Goal: Task Accomplishment & Management: Manage account settings

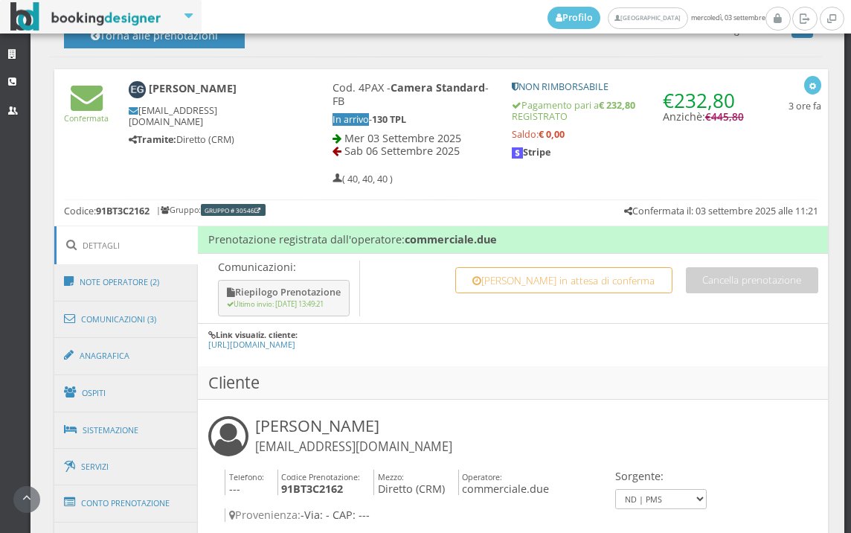
scroll to position [827, 0]
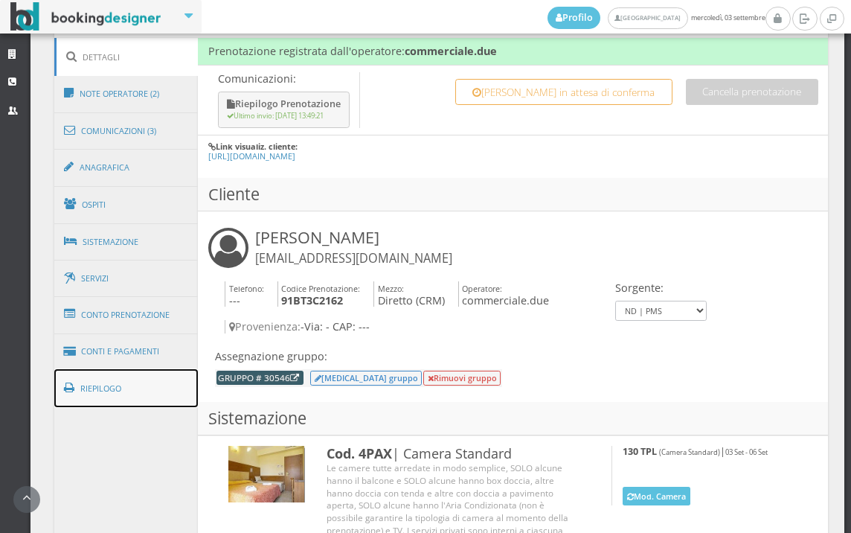
click at [153, 379] on link "Riepilogo" at bounding box center [126, 388] width 144 height 39
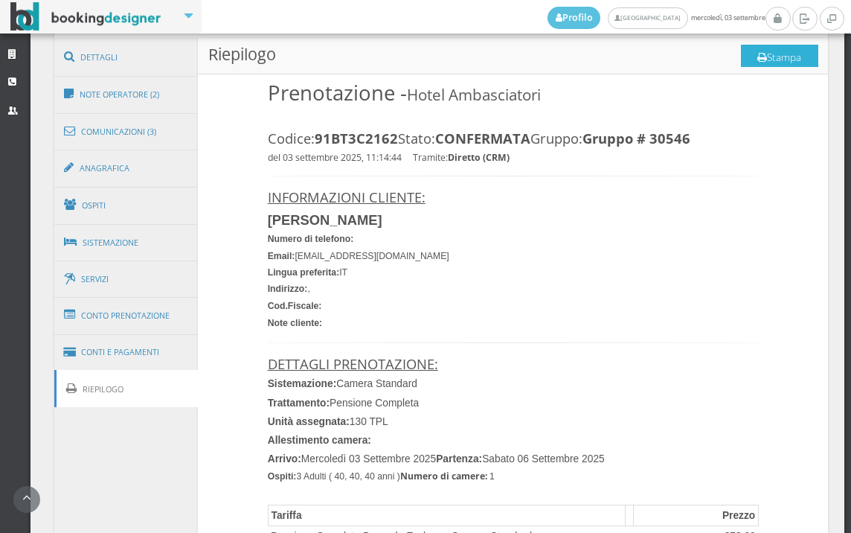
click at [793, 49] on button "Stampa" at bounding box center [779, 56] width 77 height 22
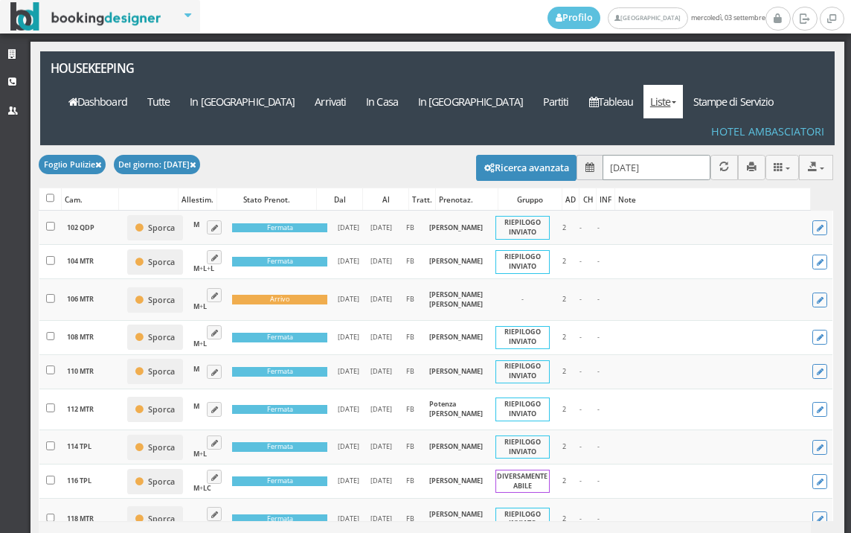
click at [633, 155] on input "03/09/2025" at bounding box center [657, 167] width 108 height 25
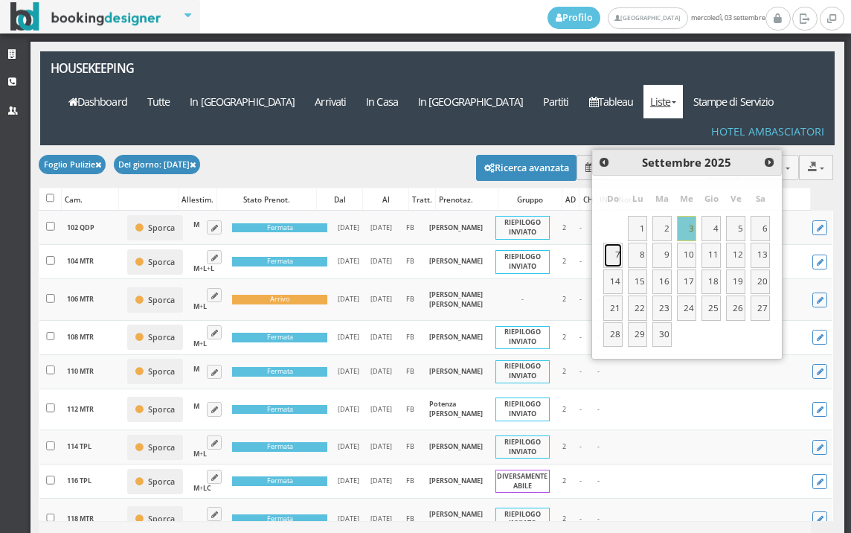
click at [616, 255] on link "7" at bounding box center [613, 255] width 19 height 25
type input "07/09/2025"
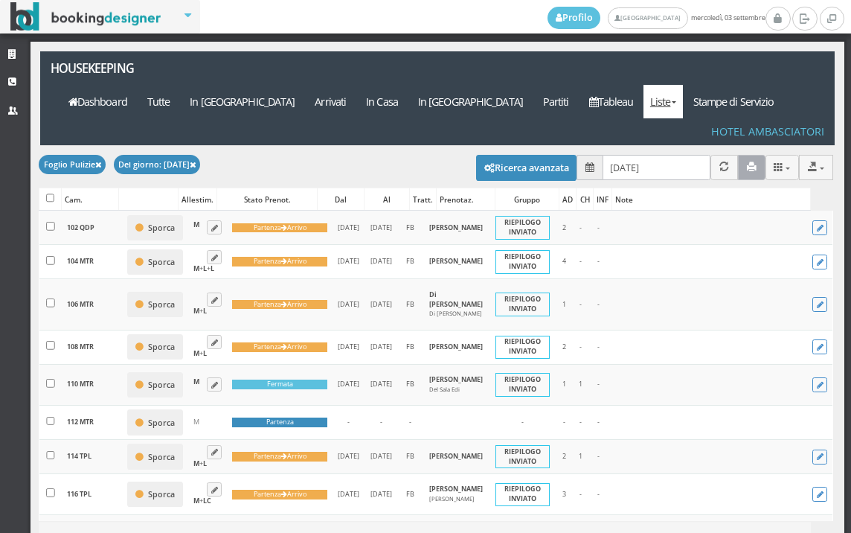
click at [747, 162] on icon "button" at bounding box center [752, 167] width 10 height 10
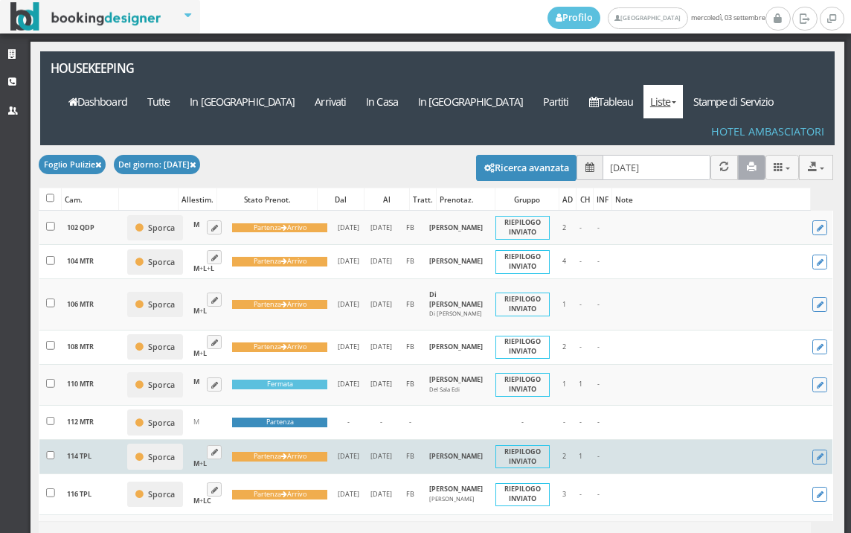
click at [738, 155] on button "button" at bounding box center [752, 167] width 28 height 25
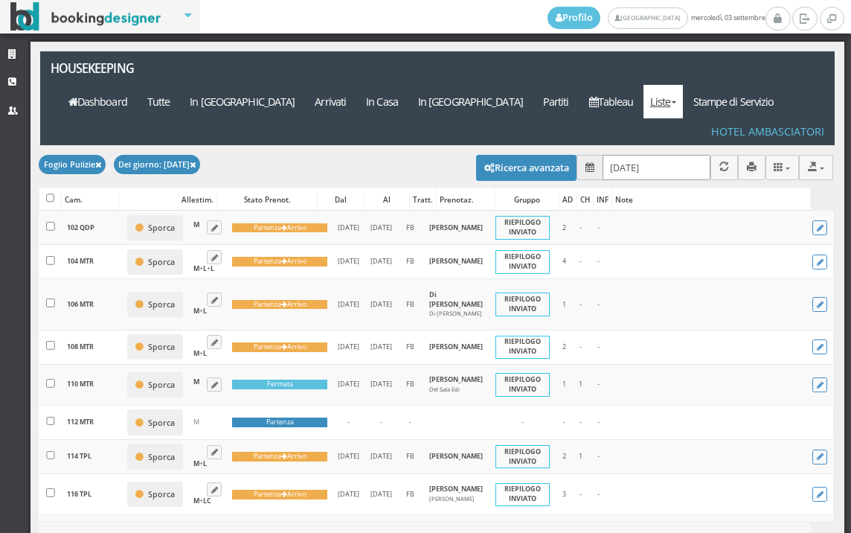
click at [635, 155] on input "07/09/2025" at bounding box center [657, 167] width 108 height 25
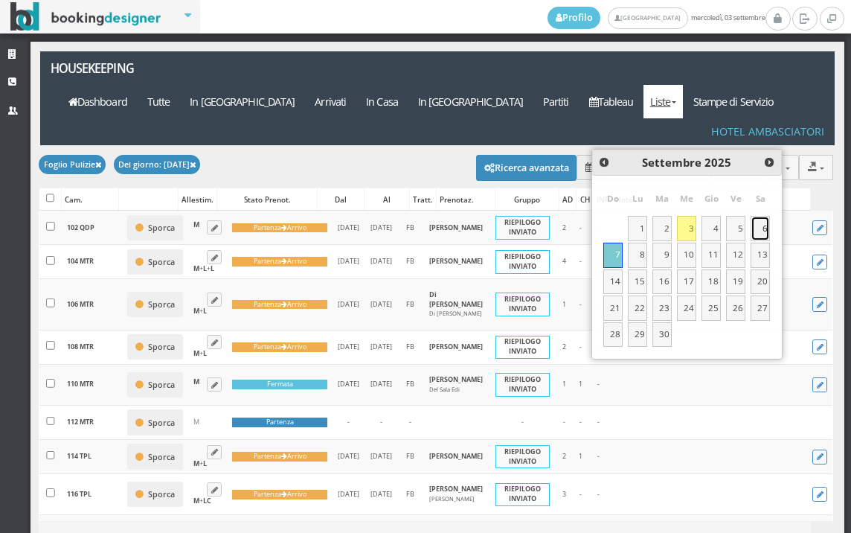
click at [762, 229] on link "6" at bounding box center [760, 228] width 19 height 25
type input "06/09/2025"
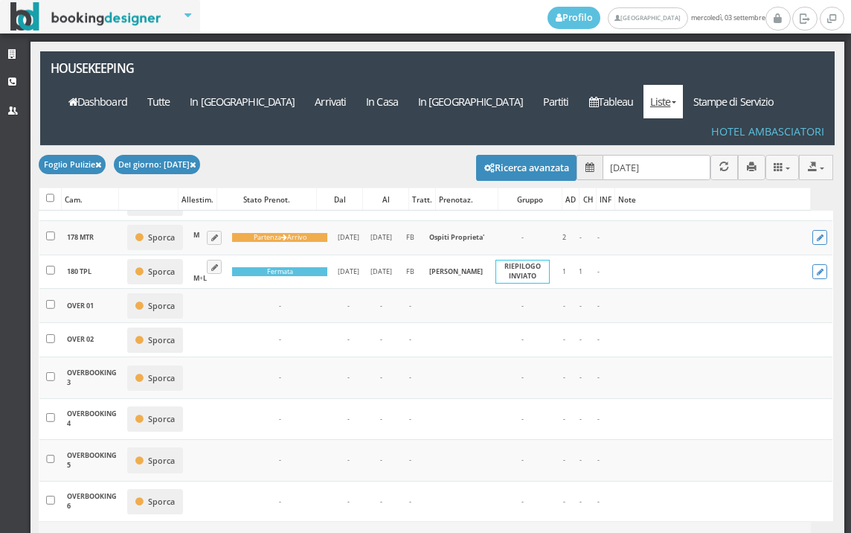
scroll to position [1654, 0]
click at [616, 155] on input "[DATE]" at bounding box center [657, 167] width 108 height 25
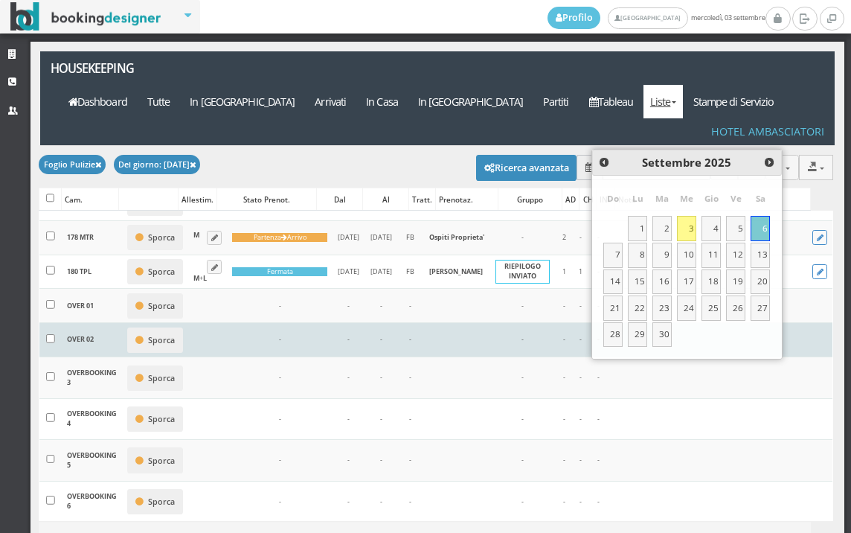
scroll to position [1571, 0]
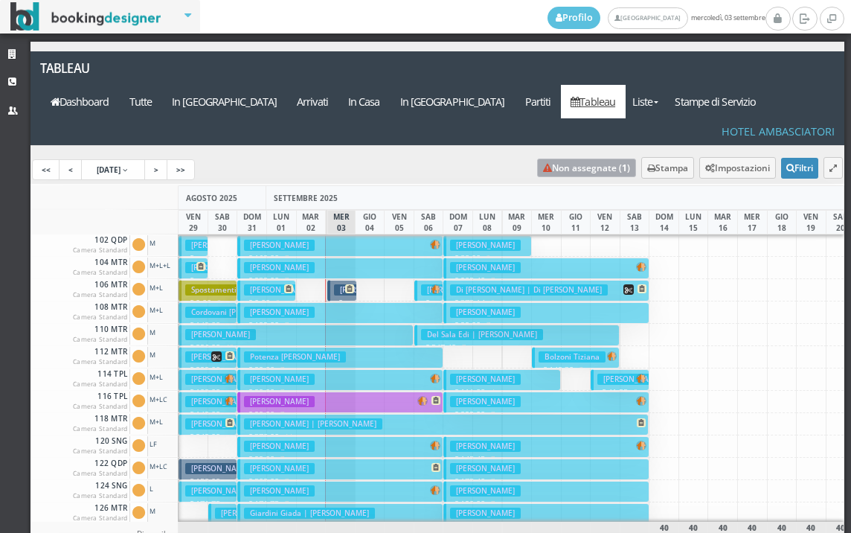
click at [558, 159] on link "Non assegnate ( 1 )" at bounding box center [586, 168] width 99 height 19
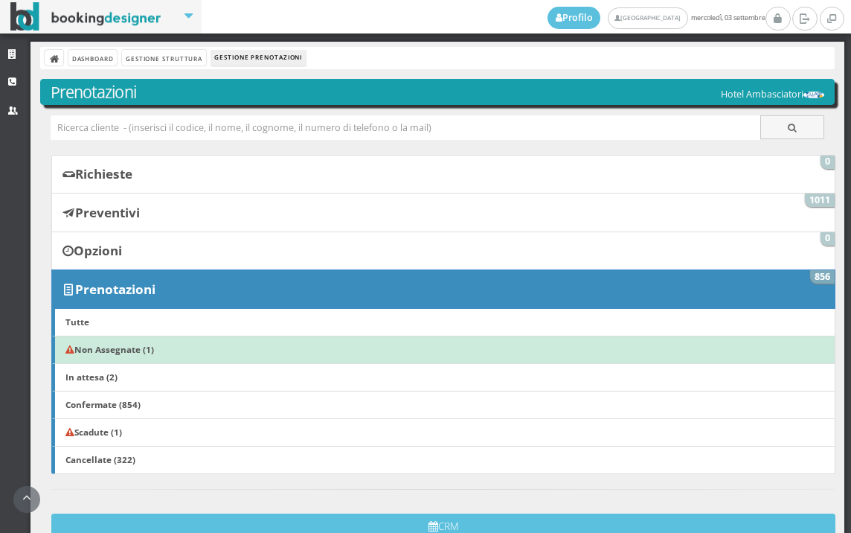
scroll to position [293, 0]
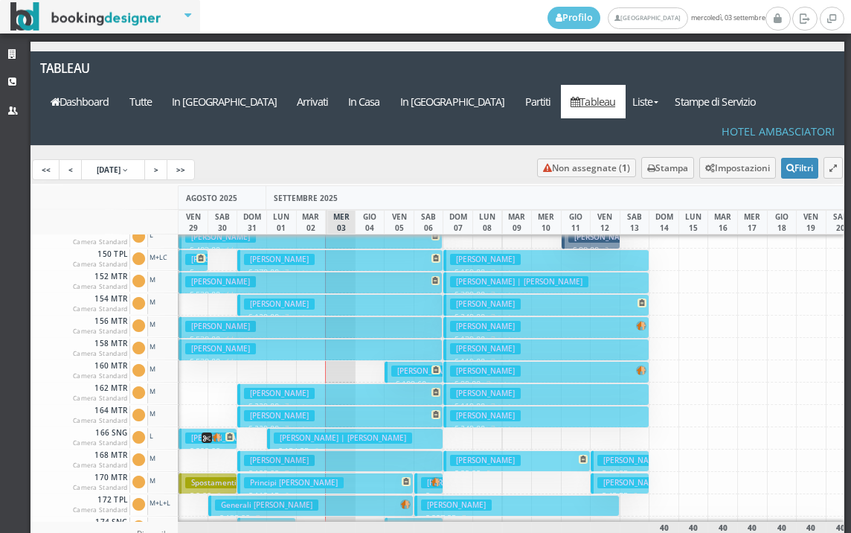
scroll to position [595, 0]
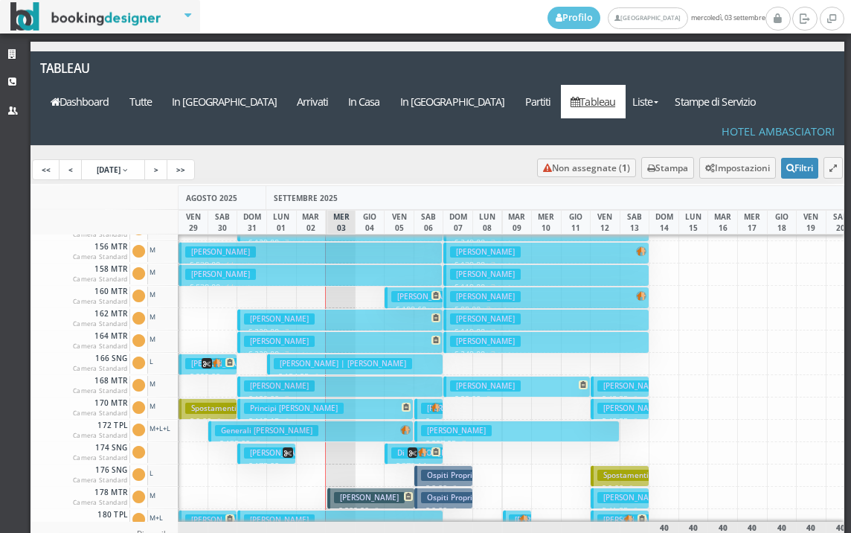
click at [391, 447] on h3 "Di Donato Carlo | Di Donato Carlo" at bounding box center [470, 452] width 158 height 11
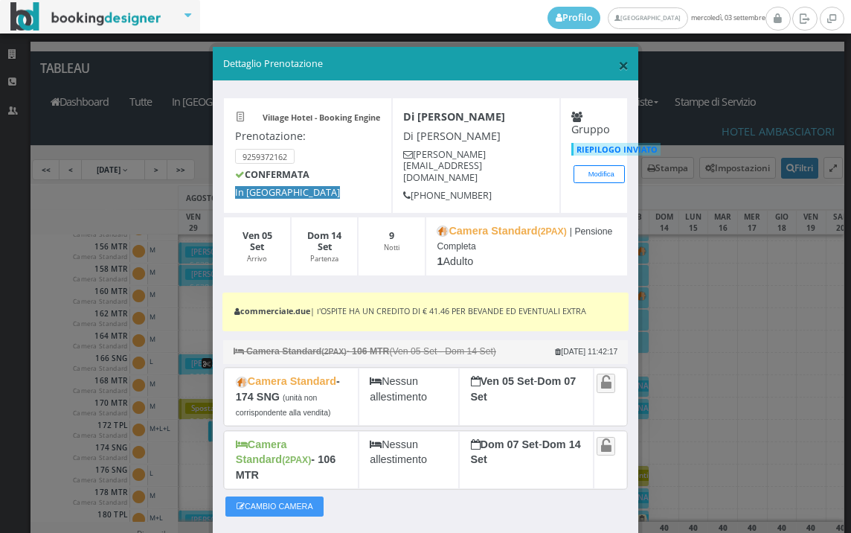
click at [618, 67] on span "×" at bounding box center [623, 64] width 10 height 25
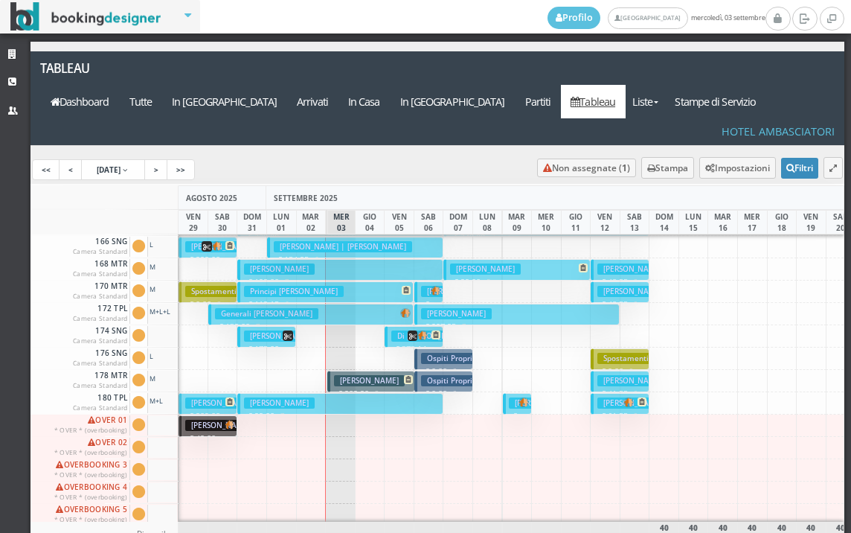
scroll to position [745, 0]
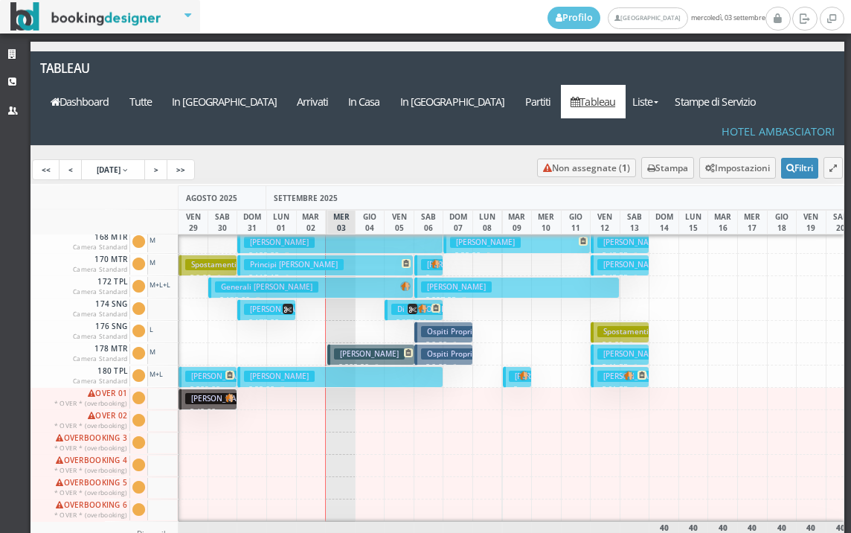
click at [335, 348] on h3 "Ghiuzan Emanuel" at bounding box center [369, 353] width 71 height 11
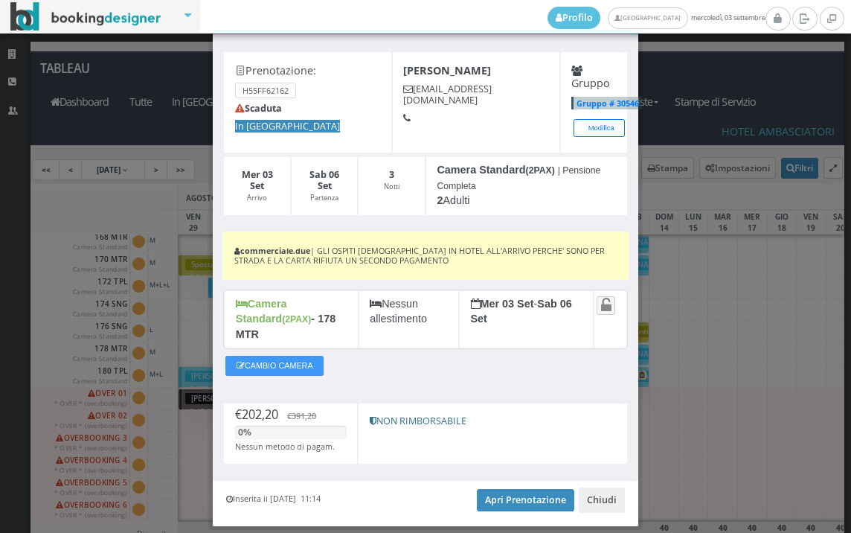
scroll to position [78, 0]
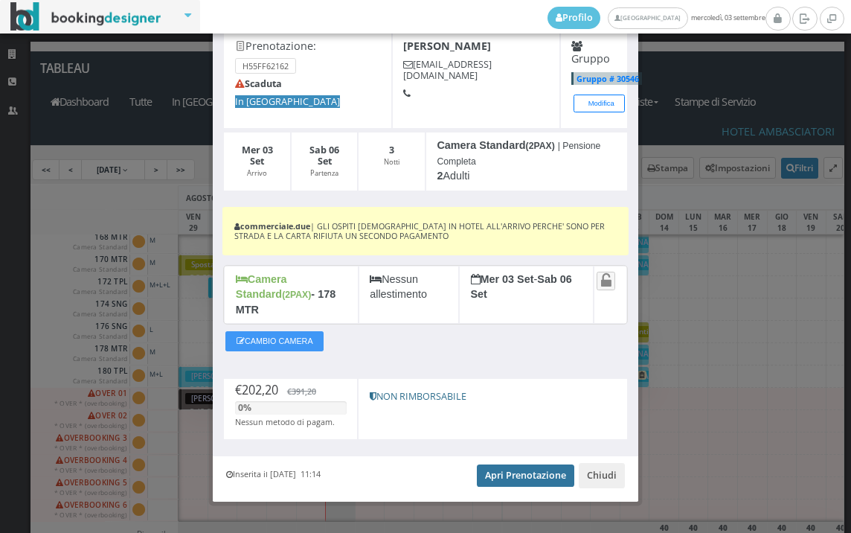
click at [529, 464] on link "Apri Prenotazione" at bounding box center [525, 475] width 97 height 22
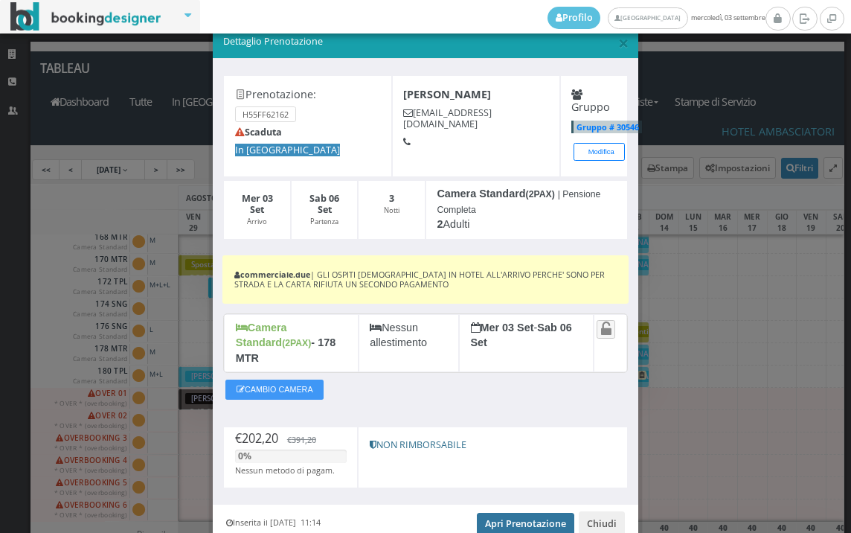
scroll to position [0, 0]
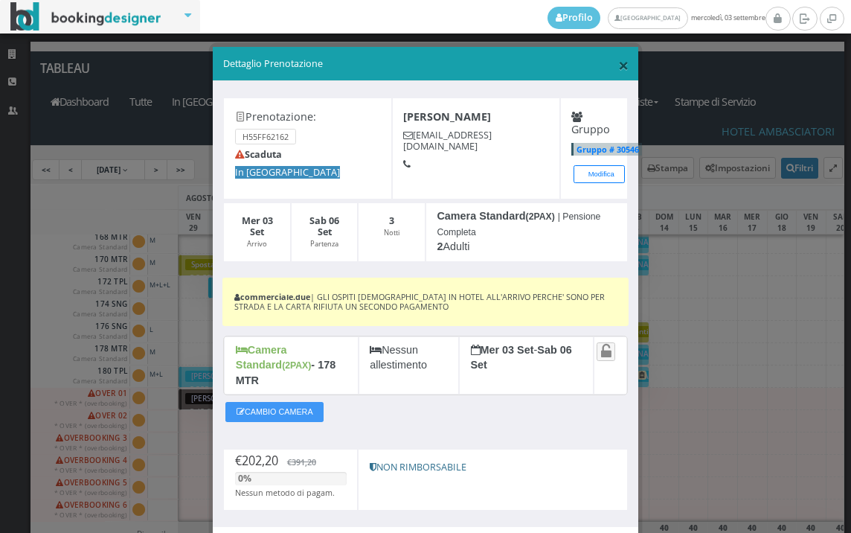
click at [618, 65] on span "×" at bounding box center [623, 64] width 10 height 25
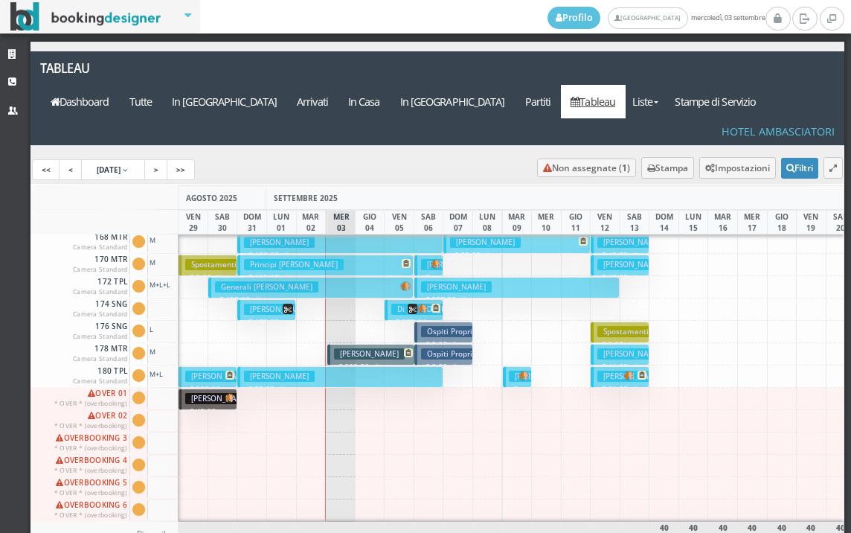
click at [513, 371] on h3 "Abbati Sonia" at bounding box center [544, 376] width 71 height 11
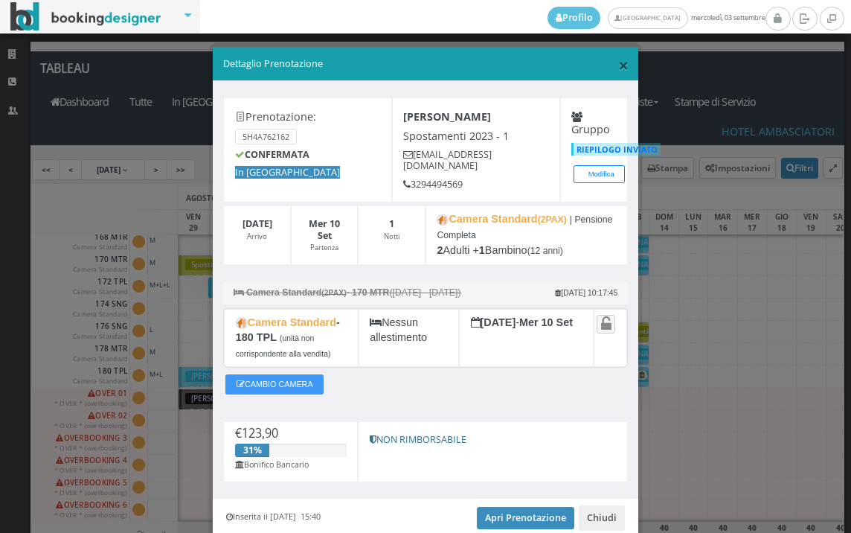
click at [618, 71] on span "×" at bounding box center [623, 64] width 10 height 25
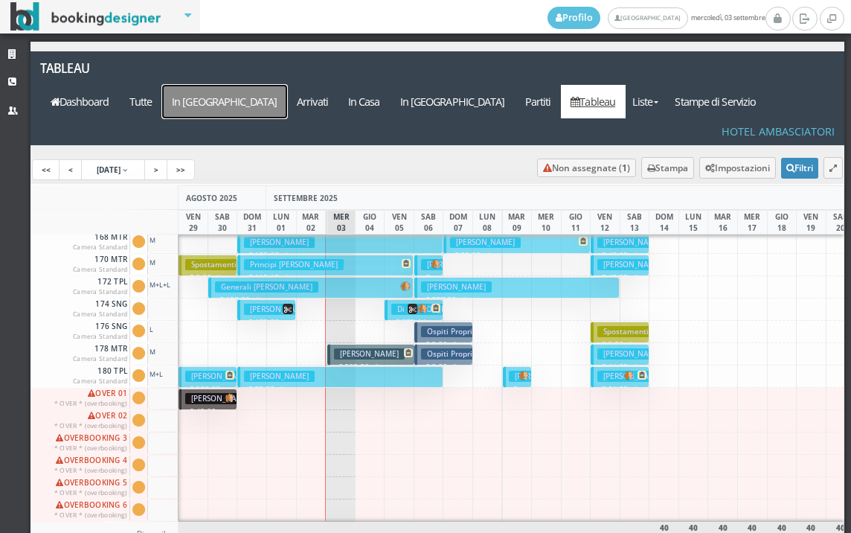
click at [287, 85] on a=pms-arrival-reservations"] "In Arrivo" at bounding box center [224, 101] width 125 height 33
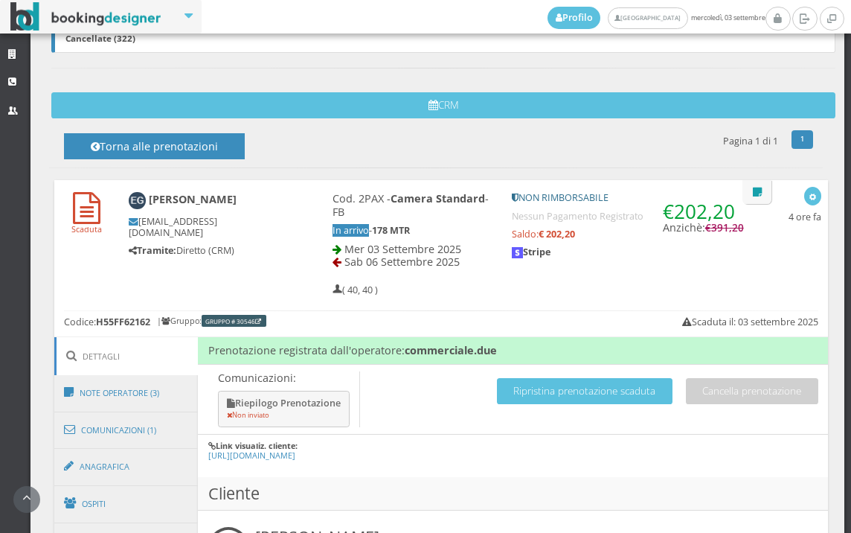
scroll to position [744, 0]
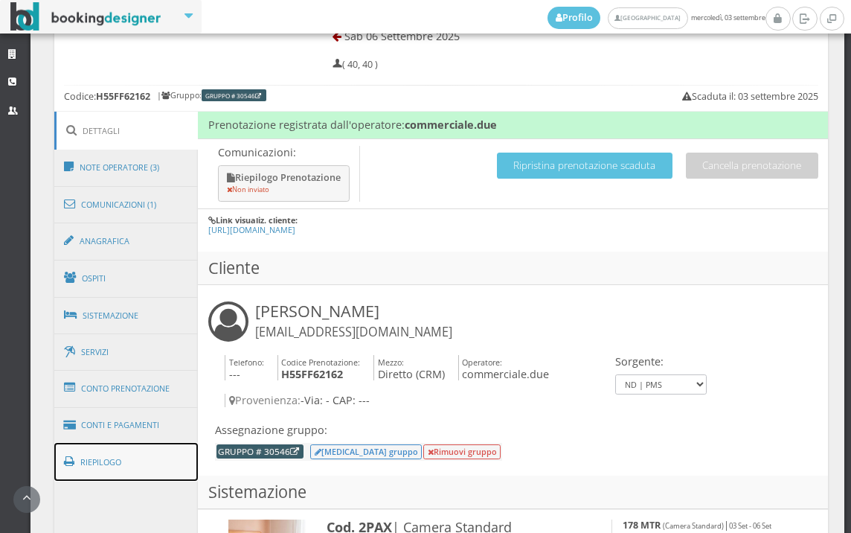
click at [165, 467] on link "Riepilogo" at bounding box center [126, 462] width 144 height 39
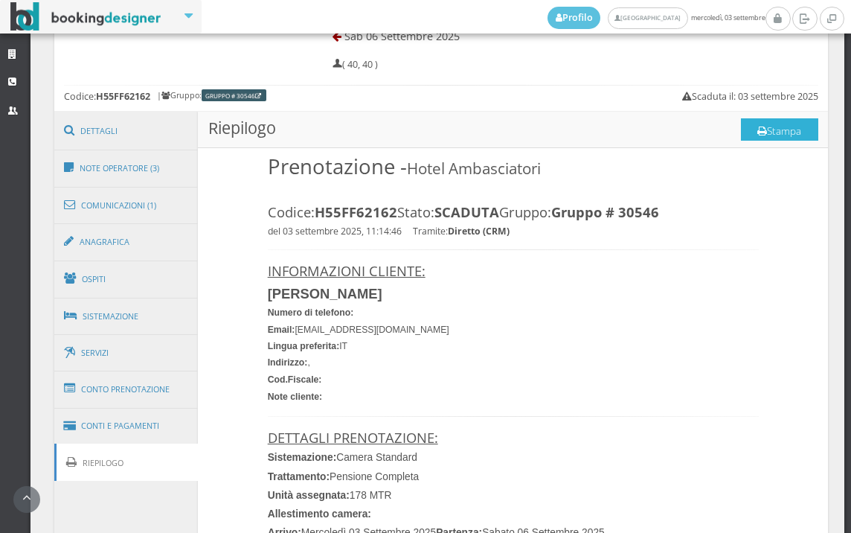
click at [785, 127] on button "Stampa" at bounding box center [779, 129] width 77 height 22
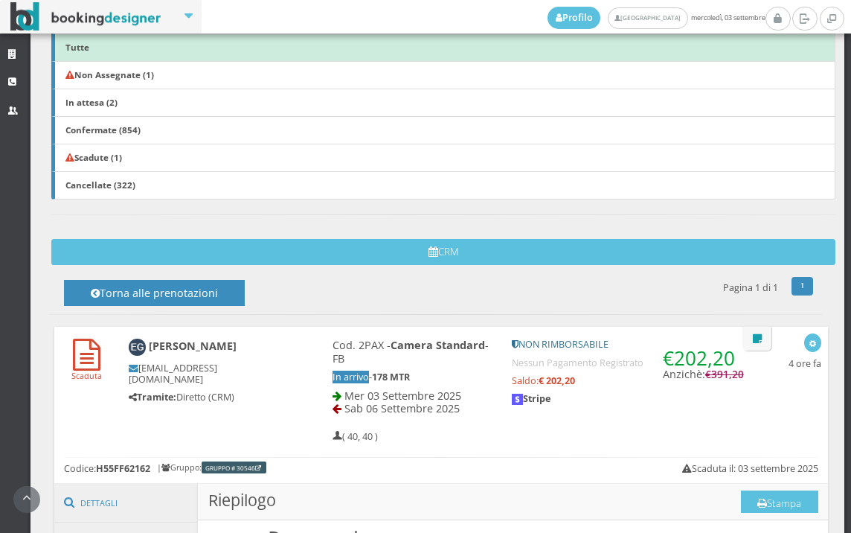
scroll to position [0, 0]
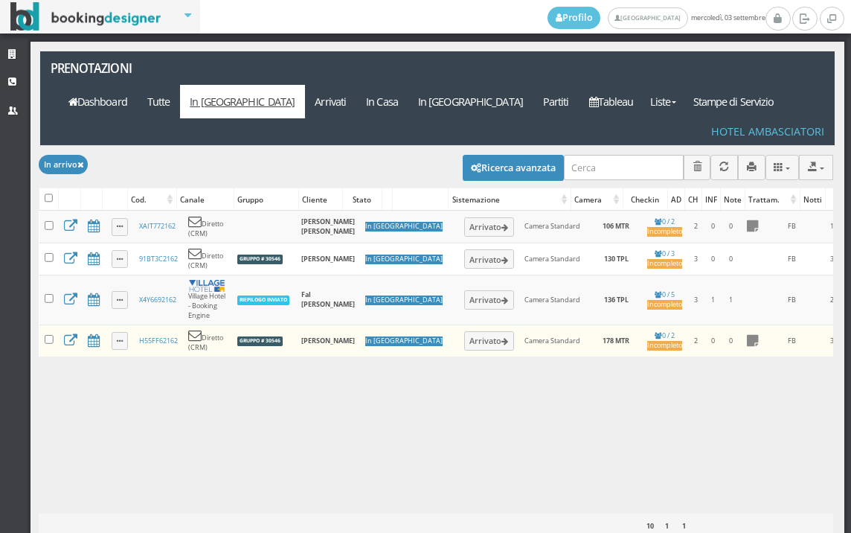
scroll to position [0, 260]
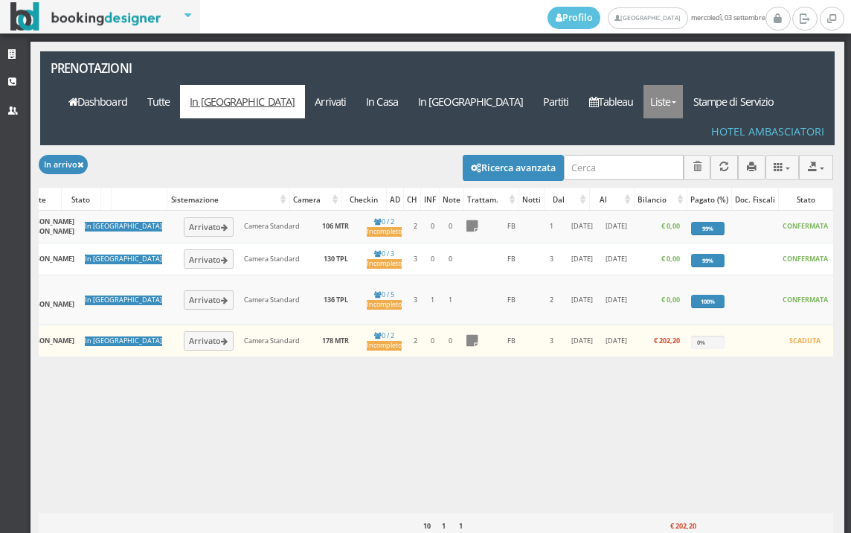
click at [682, 85] on link "Liste" at bounding box center [663, 101] width 39 height 33
click at [683, 85] on link "Liste" at bounding box center [663, 101] width 39 height 33
click at [706, 170] on link "Foglio Pulizie" at bounding box center [697, 183] width 107 height 26
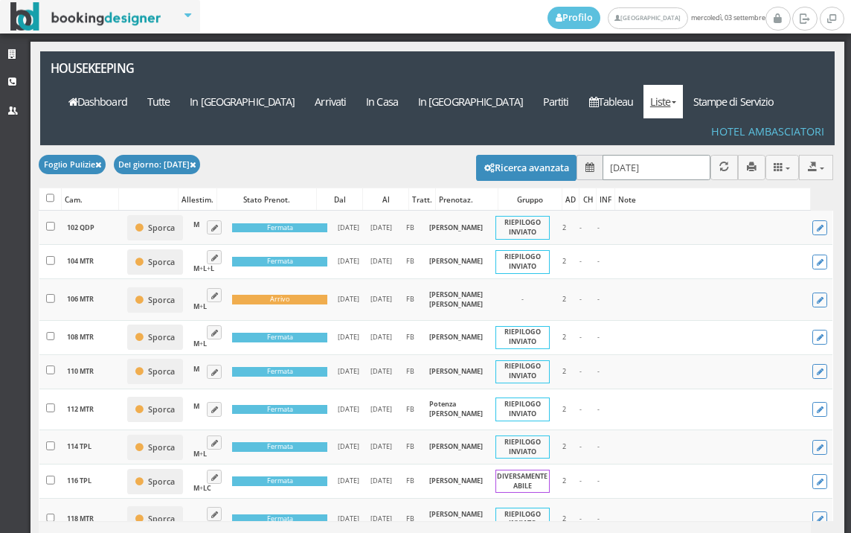
click at [695, 155] on input "[DATE]" at bounding box center [657, 167] width 108 height 25
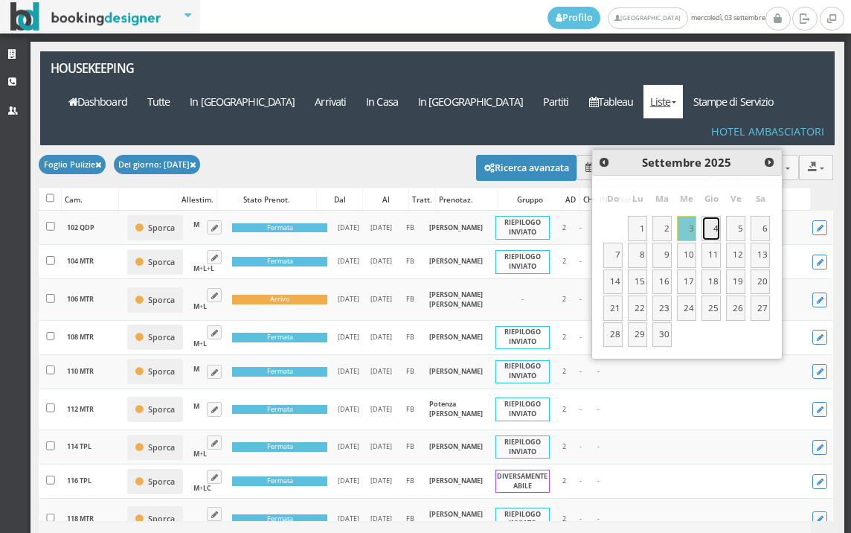
click at [715, 224] on link "4" at bounding box center [711, 228] width 19 height 25
type input "[DATE]"
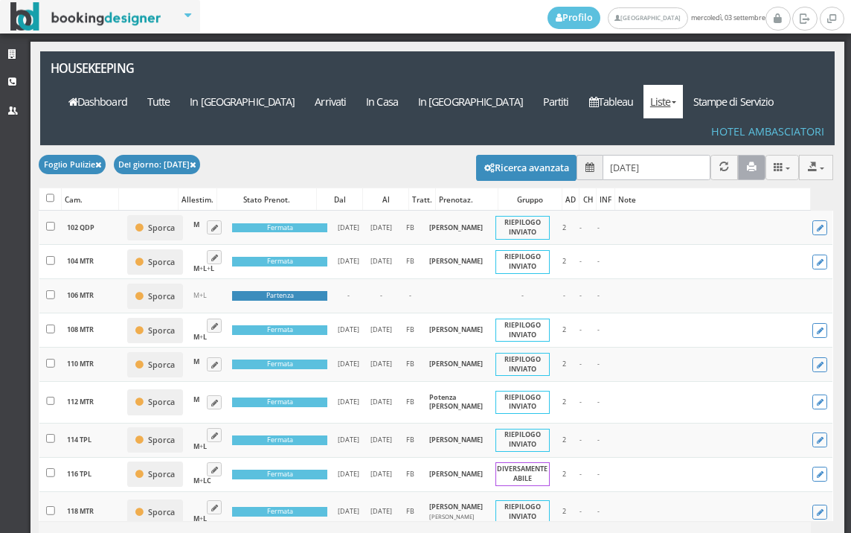
click at [747, 162] on icon "button" at bounding box center [752, 167] width 10 height 10
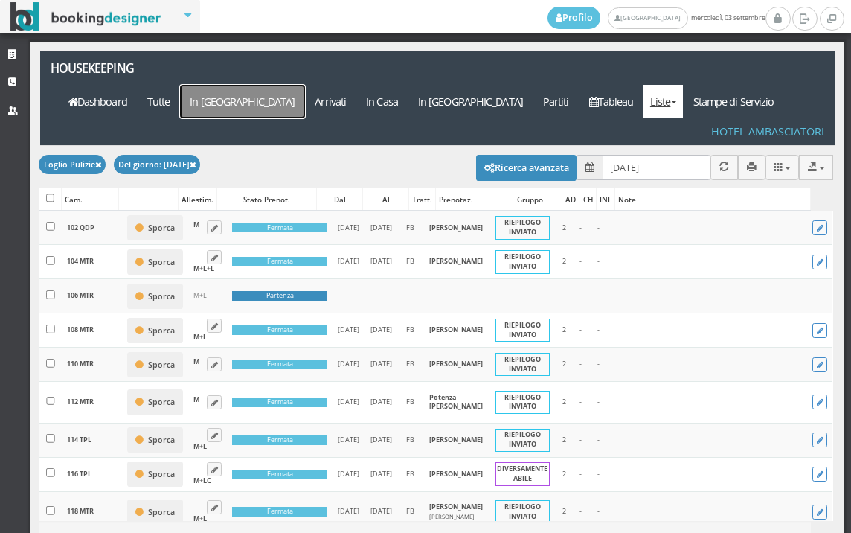
click at [305, 85] on a=pms-arrival-reservations"] "In [GEOGRAPHIC_DATA]" at bounding box center [242, 101] width 125 height 33
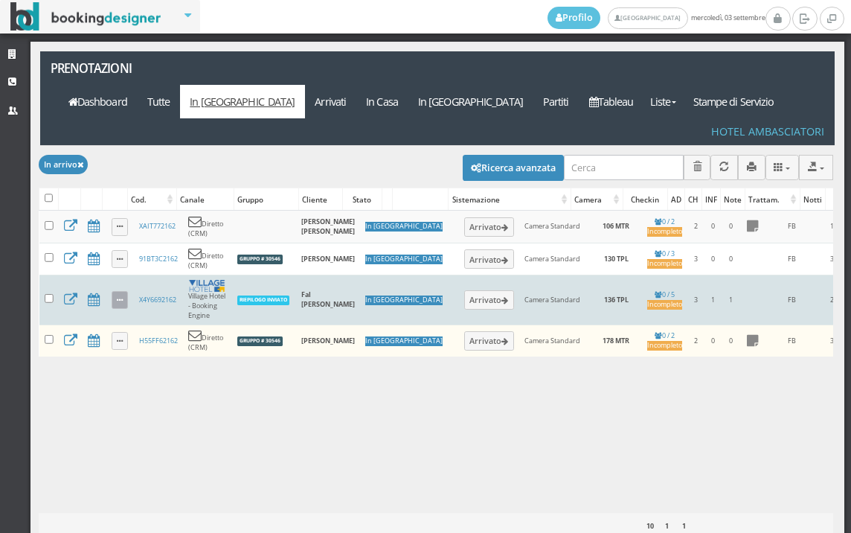
click at [124, 291] on link at bounding box center [120, 300] width 17 height 18
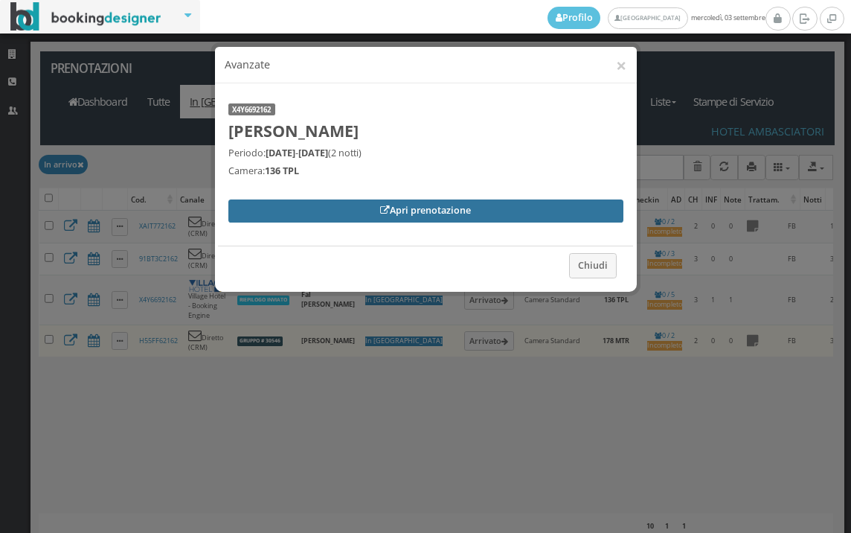
click at [275, 208] on link "Apri prenotazione" at bounding box center [425, 210] width 395 height 22
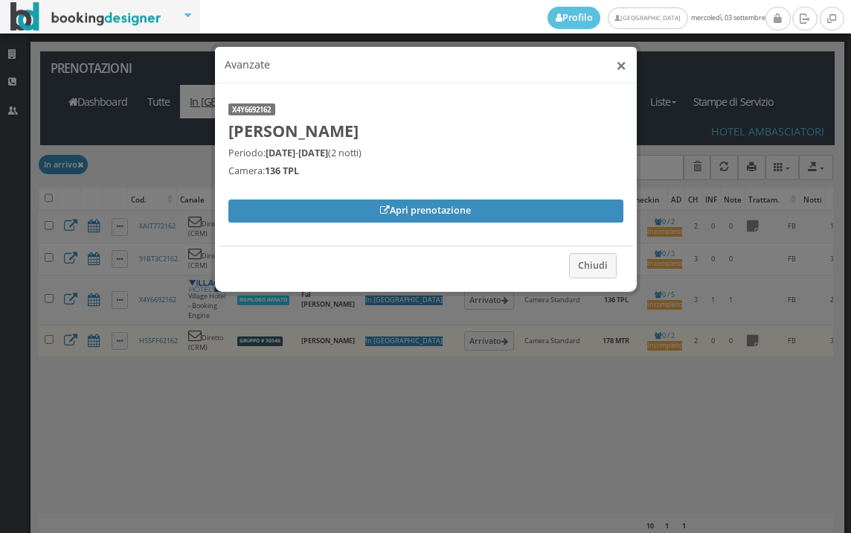
click at [617, 67] on button "×" at bounding box center [621, 65] width 10 height 19
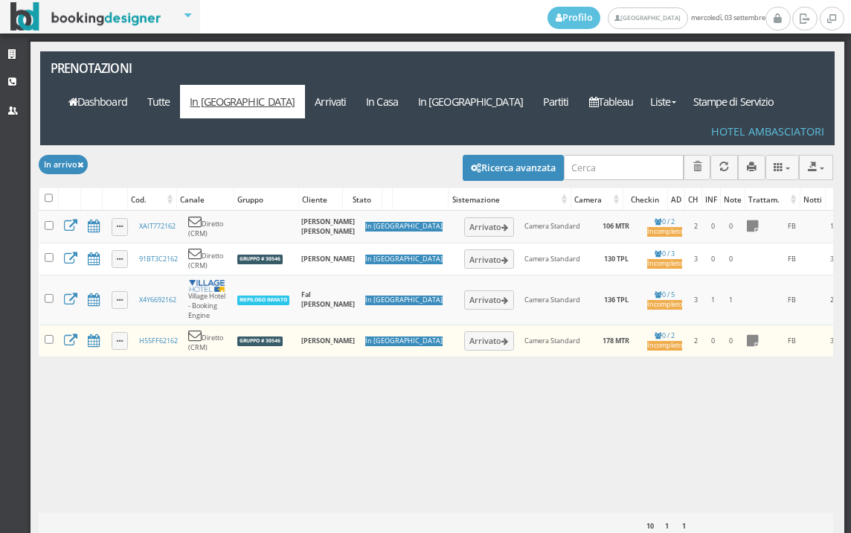
click at [516, 146] on div "Modifica selezionati: Segna come "Arrivato" Segna come "Alloggiato" Segna come …" at bounding box center [436, 167] width 795 height 42
click at [118, 380] on div "Caricamento in corso Cod. Canale Gruppo Cliente Stato Sistemazione Camera Check…" at bounding box center [436, 361] width 795 height 301
drag, startPoint x: 118, startPoint y: 380, endPoint x: 45, endPoint y: 282, distance: 122.8
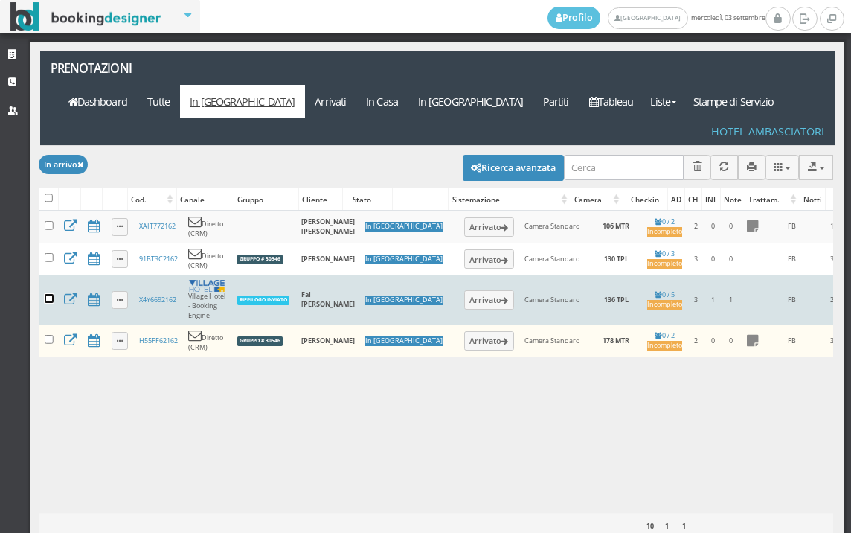
click at [45, 294] on input "checkbox" at bounding box center [49, 298] width 9 height 9
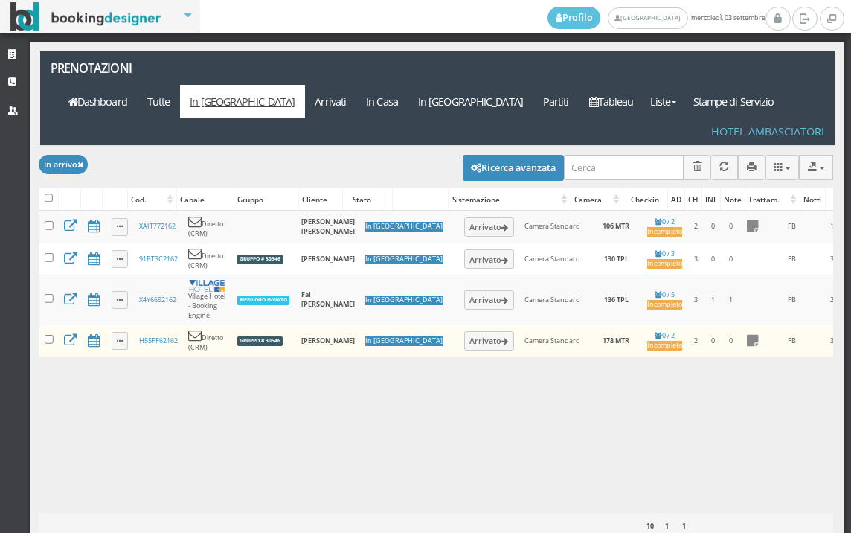
drag, startPoint x: 45, startPoint y: 282, endPoint x: 97, endPoint y: 362, distance: 95.6
click at [97, 362] on div "Caricamento in corso Cod. Canale Gruppo Cliente Stato Sistemazione Camera Check…" at bounding box center [436, 361] width 795 height 301
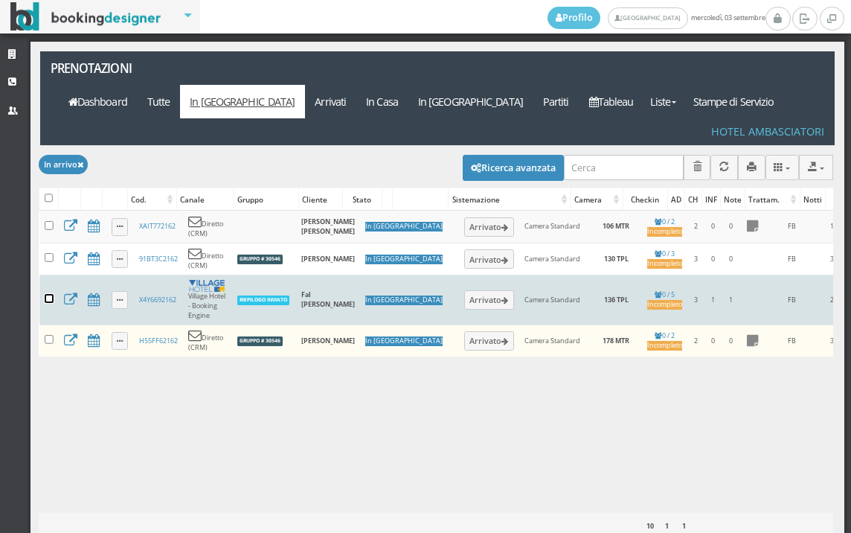
click at [50, 294] on input "checkbox" at bounding box center [49, 298] width 9 height 9
checkbox input "true"
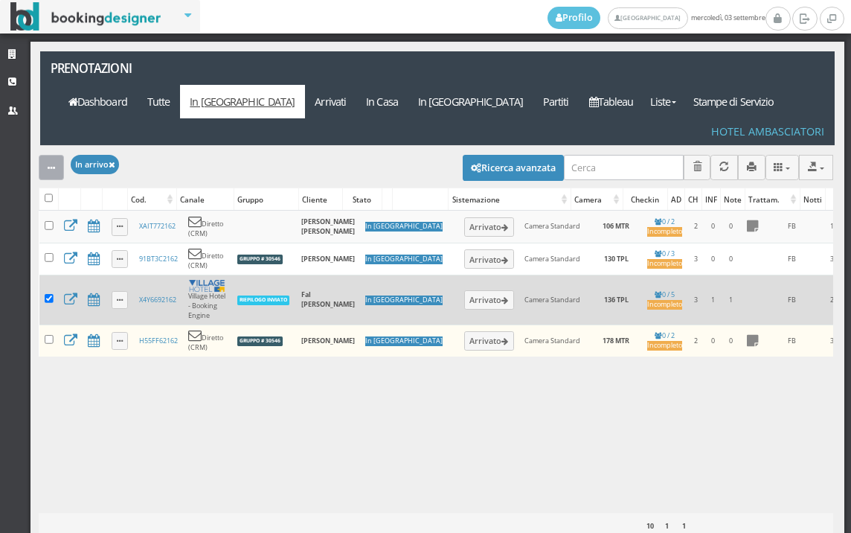
click at [63, 155] on button "button" at bounding box center [51, 167] width 25 height 25
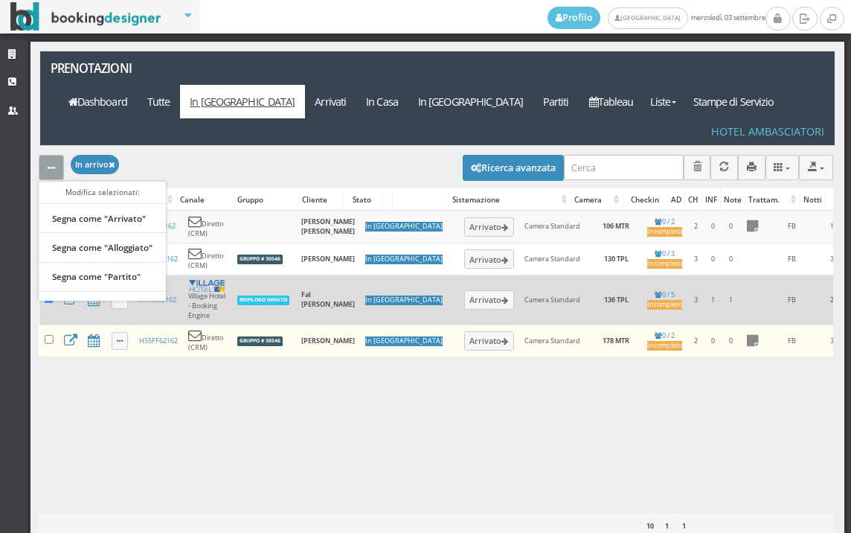
click at [124, 210] on link "Segna come "Arrivato"" at bounding box center [102, 218] width 127 height 16
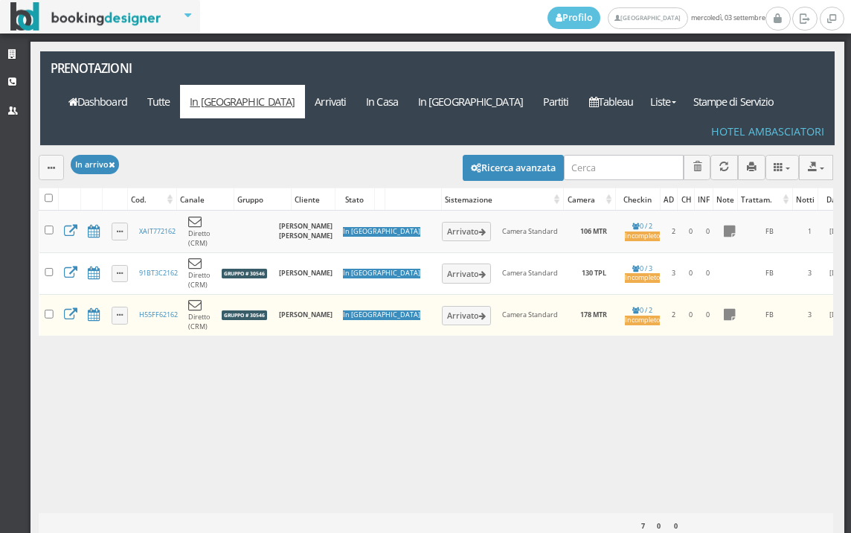
click at [495, 146] on div "Modifica selezionati: Segna come "Arrivato" Segna come "Alloggiato" Segna come …" at bounding box center [436, 167] width 795 height 42
click at [497, 155] on button "Ricerca avanzata" at bounding box center [513, 167] width 101 height 25
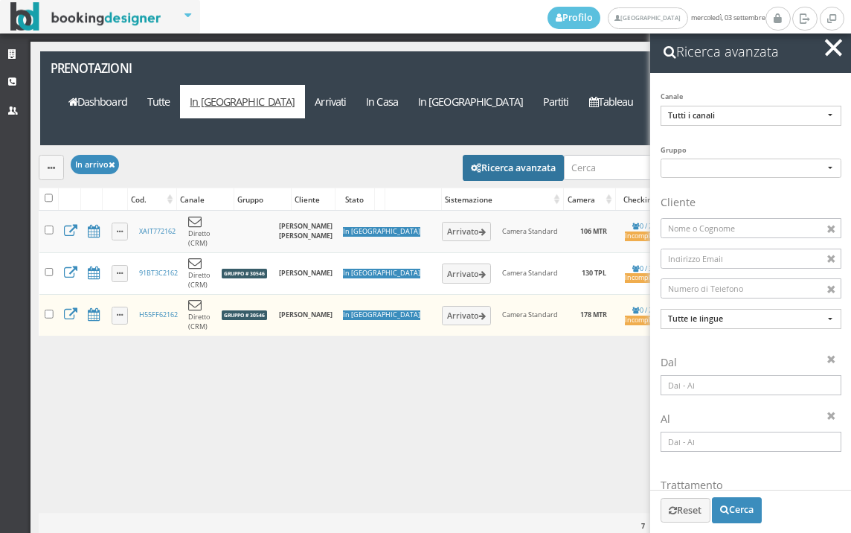
click at [687, 391] on input at bounding box center [751, 385] width 181 height 20
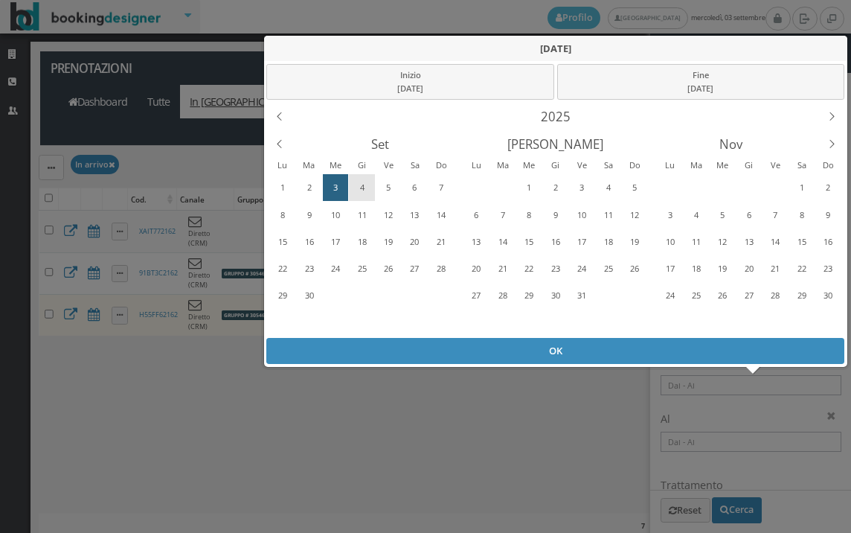
click at [356, 188] on div "4" at bounding box center [362, 188] width 23 height 24
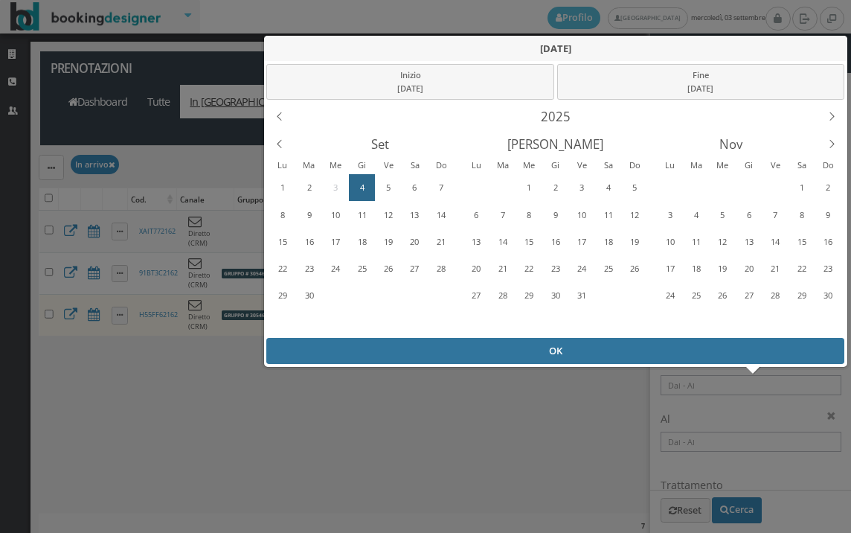
click at [375, 341] on div "OK" at bounding box center [555, 351] width 578 height 26
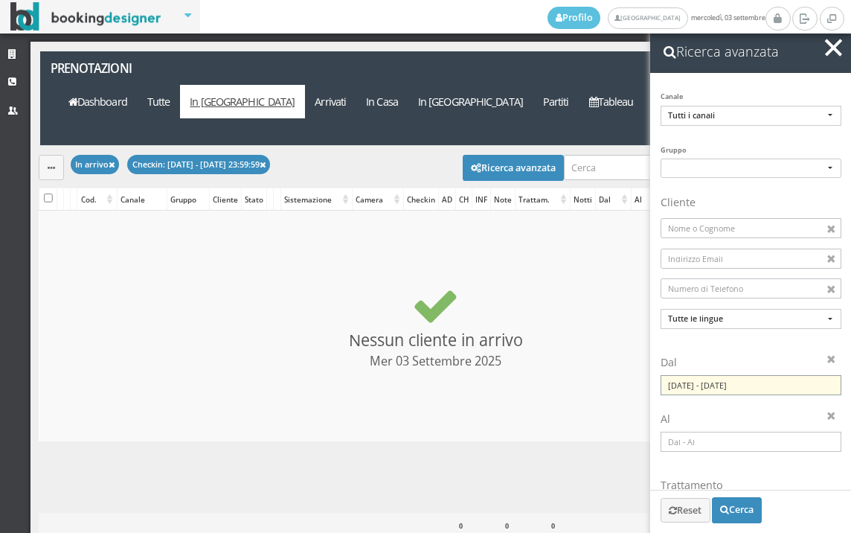
click at [688, 389] on input "04/09/2025 - 04/09/2025" at bounding box center [751, 385] width 181 height 20
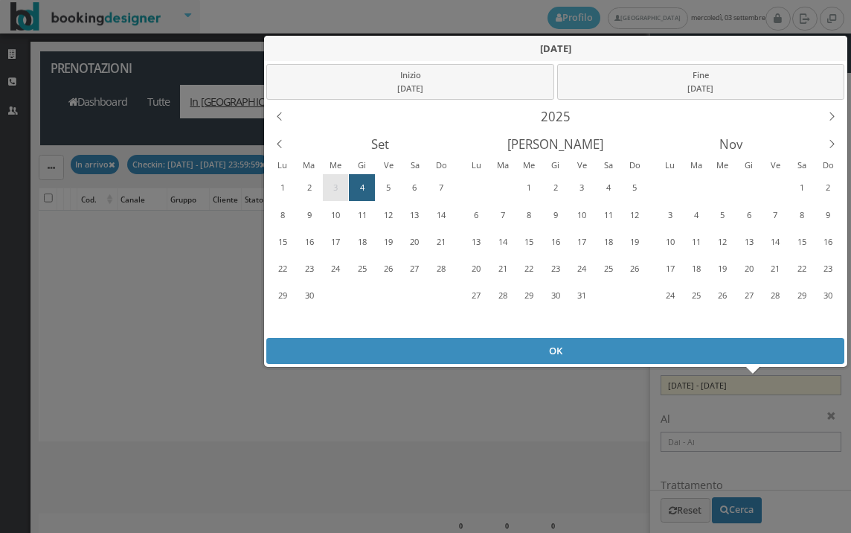
click at [333, 182] on div "3" at bounding box center [336, 188] width 23 height 24
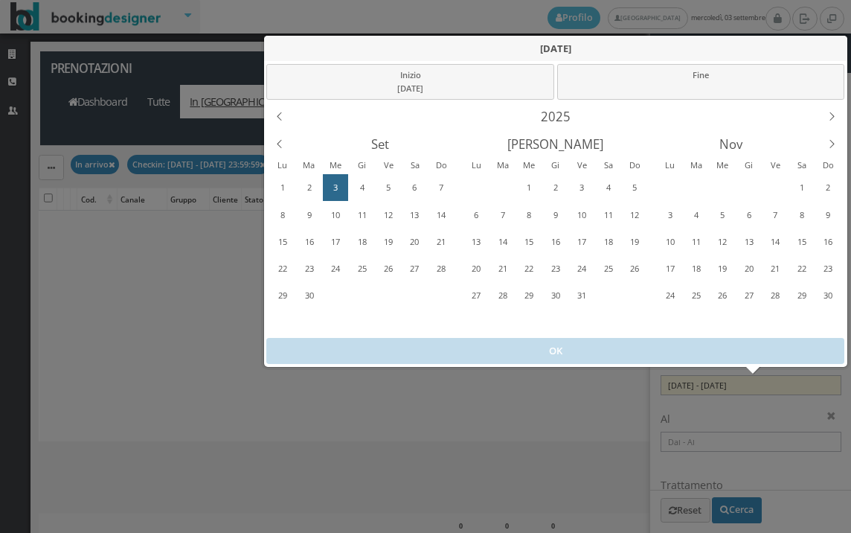
click at [333, 182] on div "3" at bounding box center [336, 188] width 23 height 24
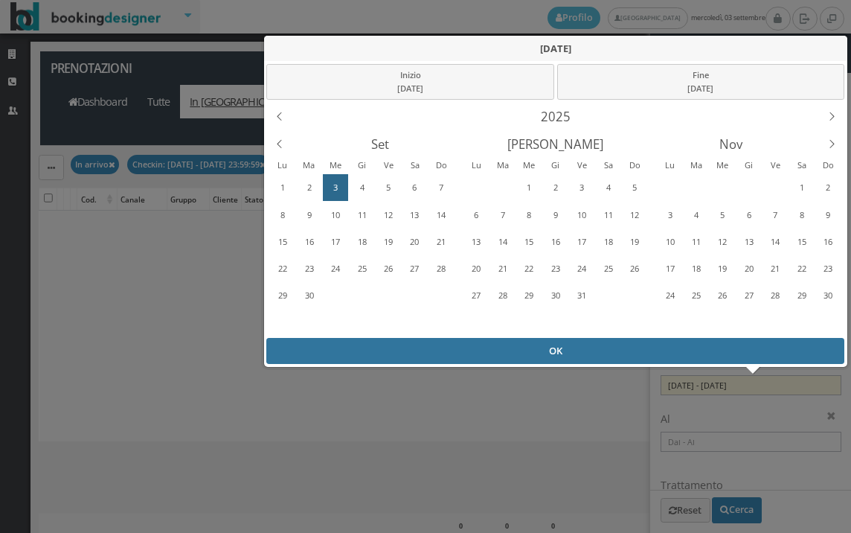
click at [388, 340] on div "OK" at bounding box center [555, 351] width 578 height 26
type input "03/09/2025 - 03/09/2025"
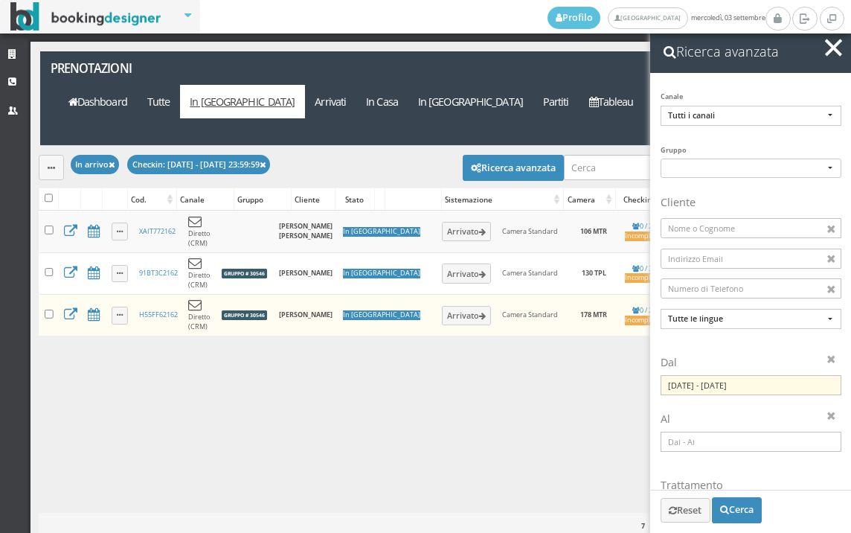
click at [831, 50] on span "button" at bounding box center [833, 47] width 17 height 17
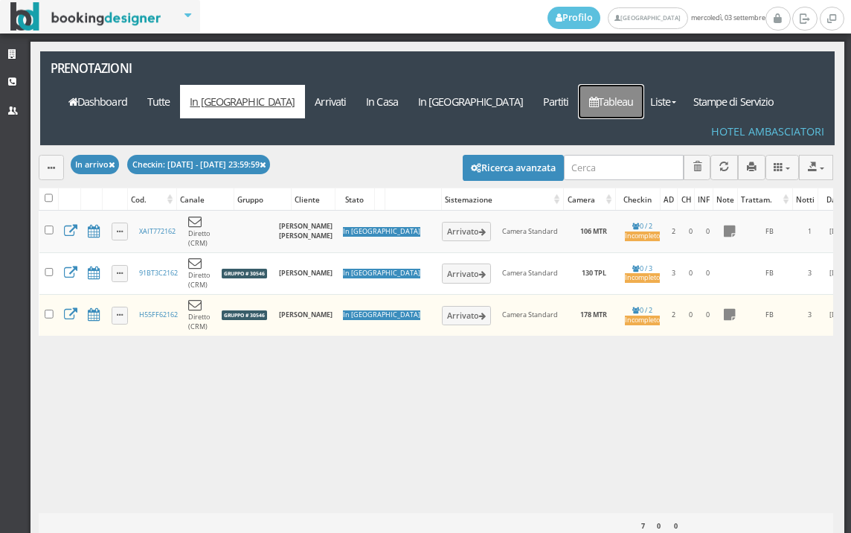
click at [637, 85] on link "Tableau" at bounding box center [611, 101] width 65 height 33
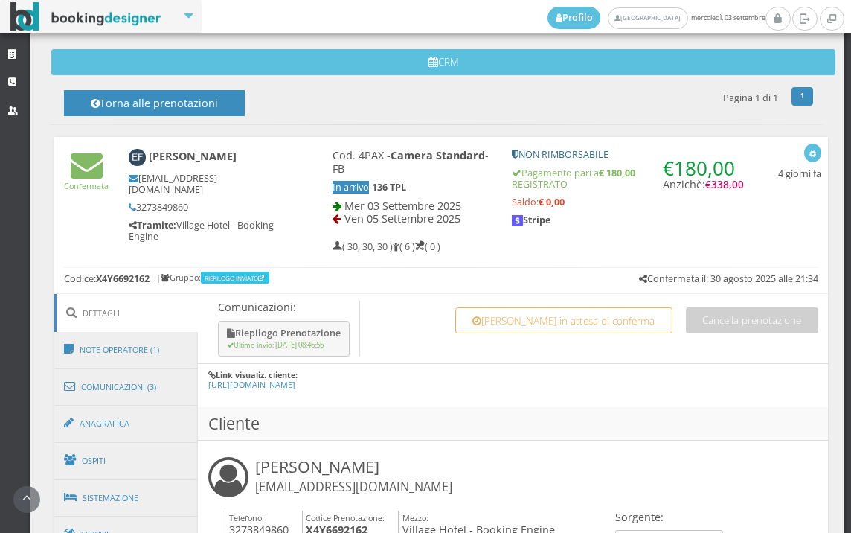
scroll to position [597, 0]
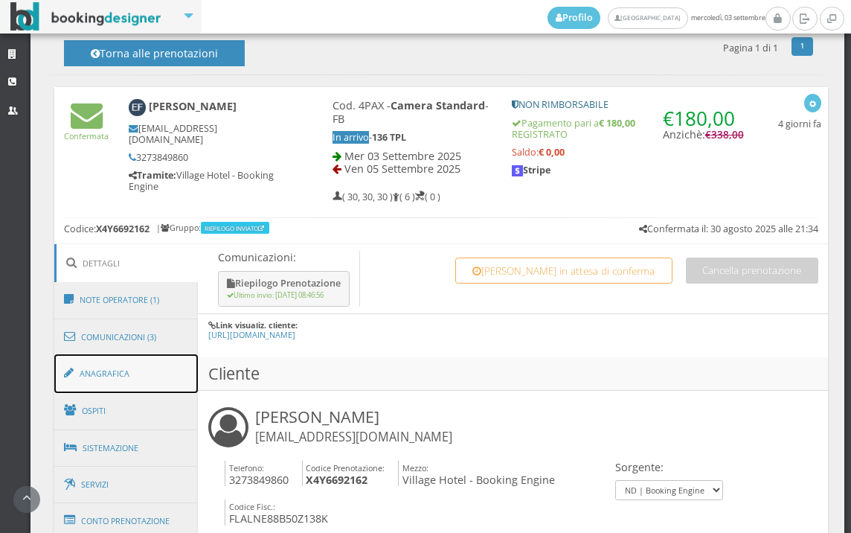
click at [127, 368] on link "Anagrafica" at bounding box center [126, 373] width 144 height 39
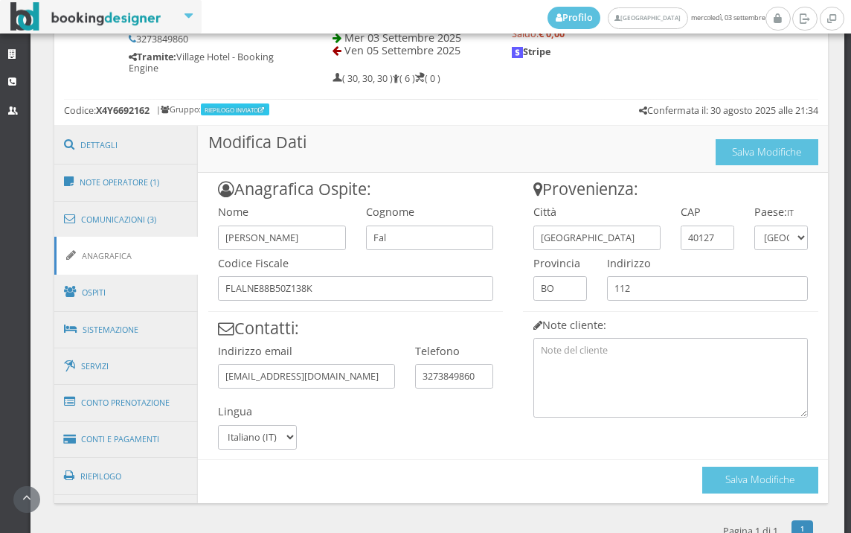
scroll to position [762, 0]
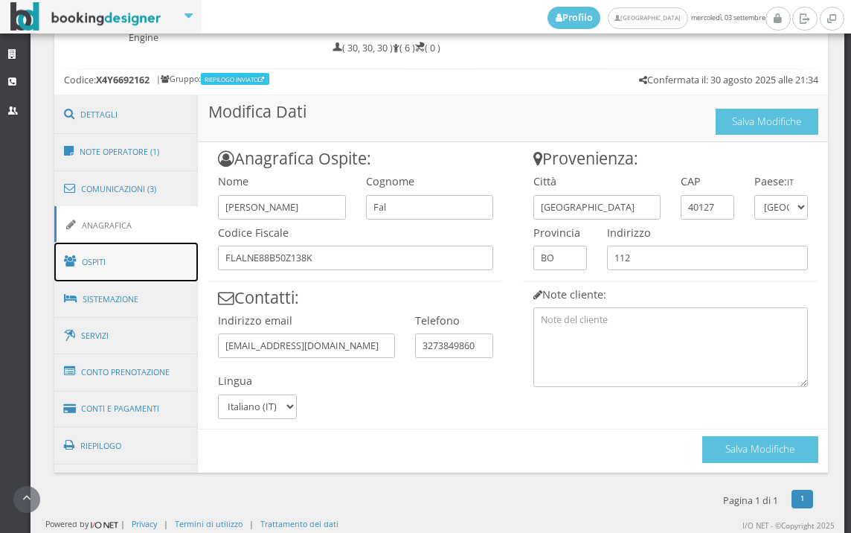
click at [138, 275] on link "Ospiti" at bounding box center [126, 262] width 144 height 39
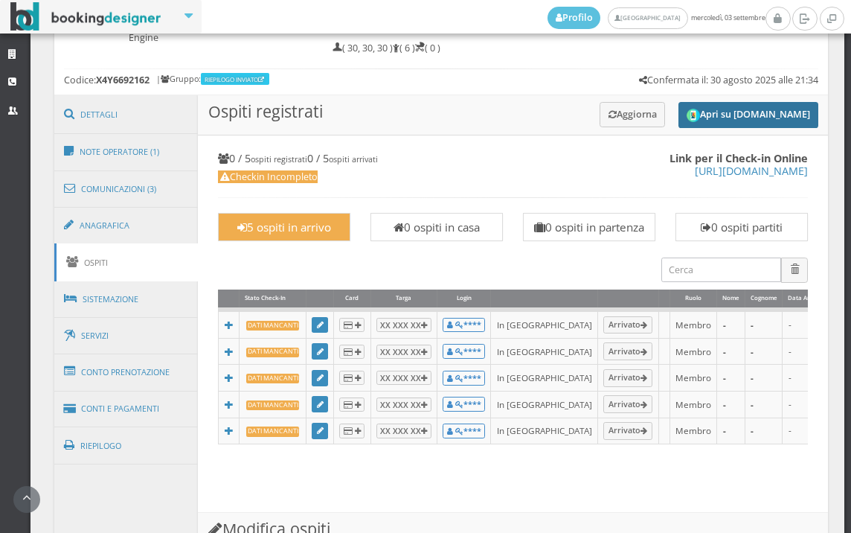
click at [729, 107] on button "Apri su Online-Check.in" at bounding box center [749, 115] width 140 height 26
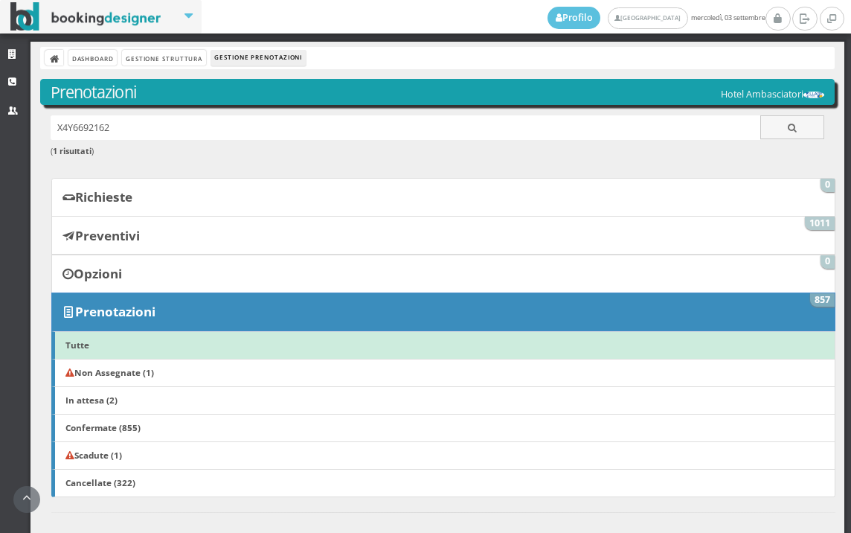
scroll to position [762, 0]
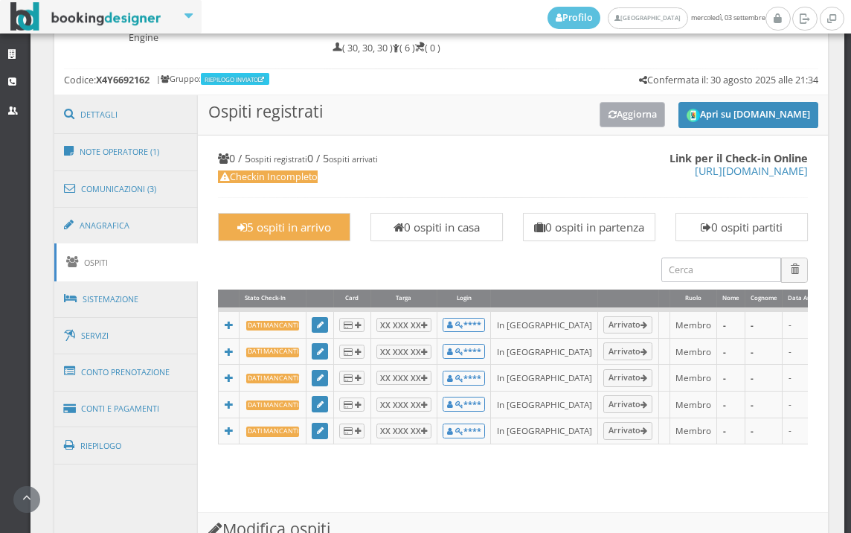
click at [612, 124] on button "Aggiorna" at bounding box center [633, 114] width 66 height 25
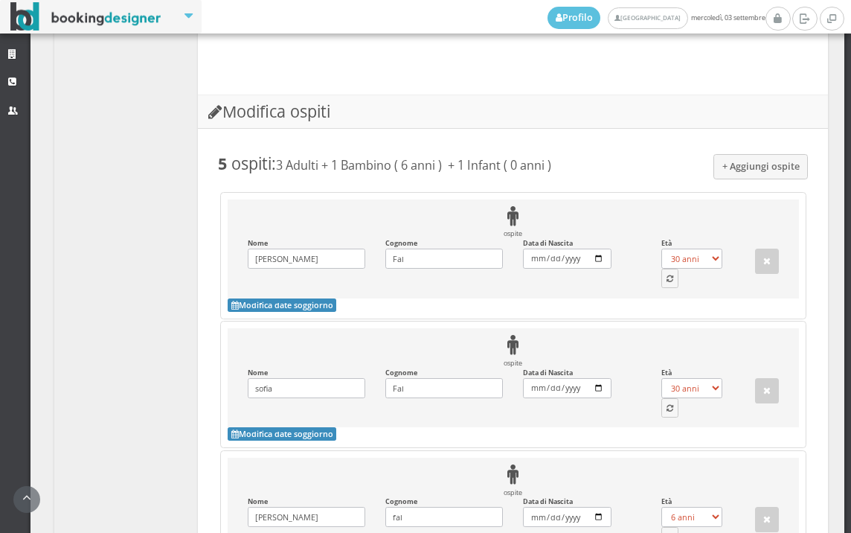
scroll to position [1424, 0]
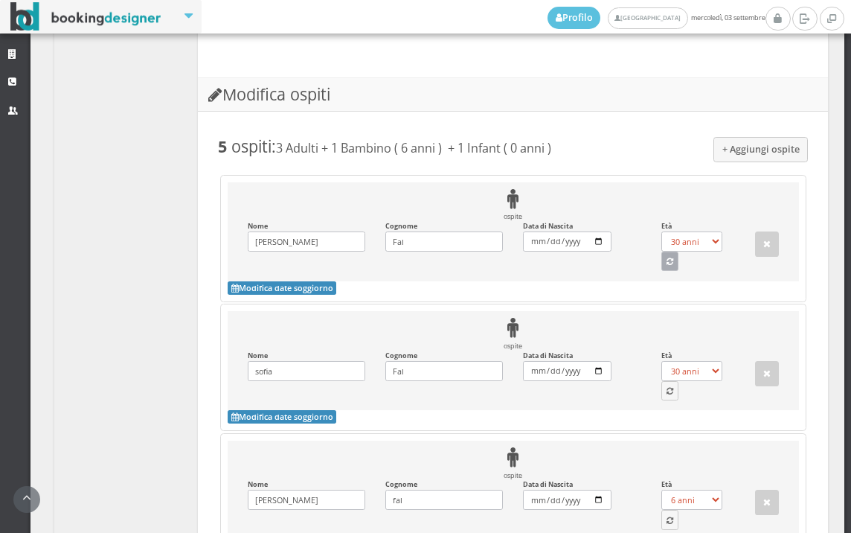
click at [662, 252] on button "button" at bounding box center [671, 261] width 18 height 19
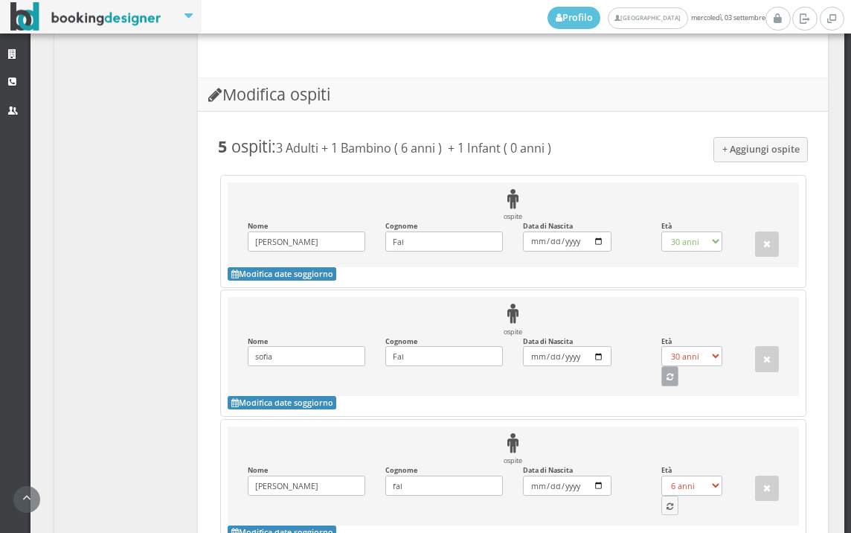
select select "37"
click at [667, 374] on icon "button" at bounding box center [670, 378] width 7 height 8
select select "6"
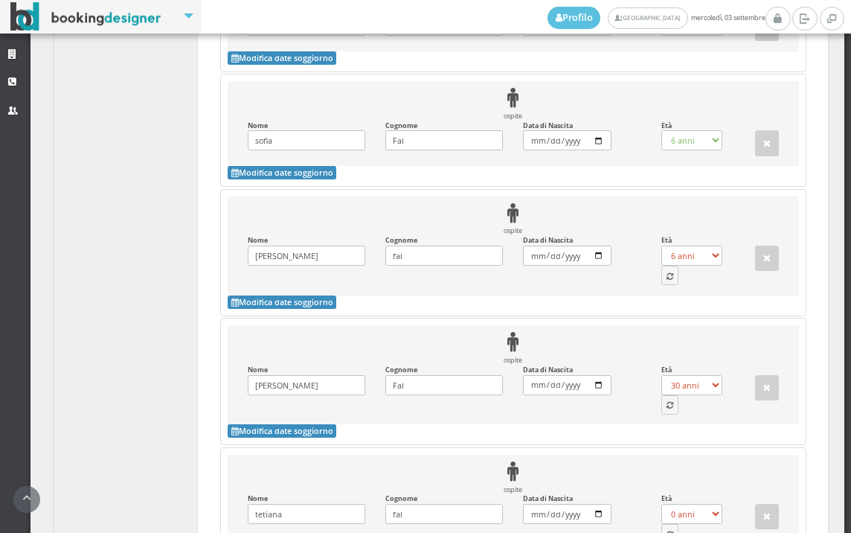
scroll to position [1672, 0]
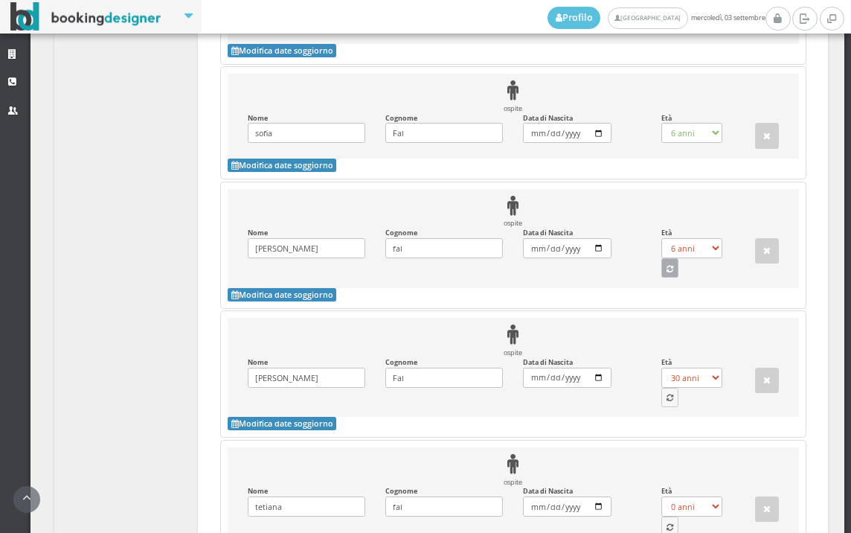
click at [667, 266] on icon "button" at bounding box center [670, 270] width 7 height 8
select select "40"
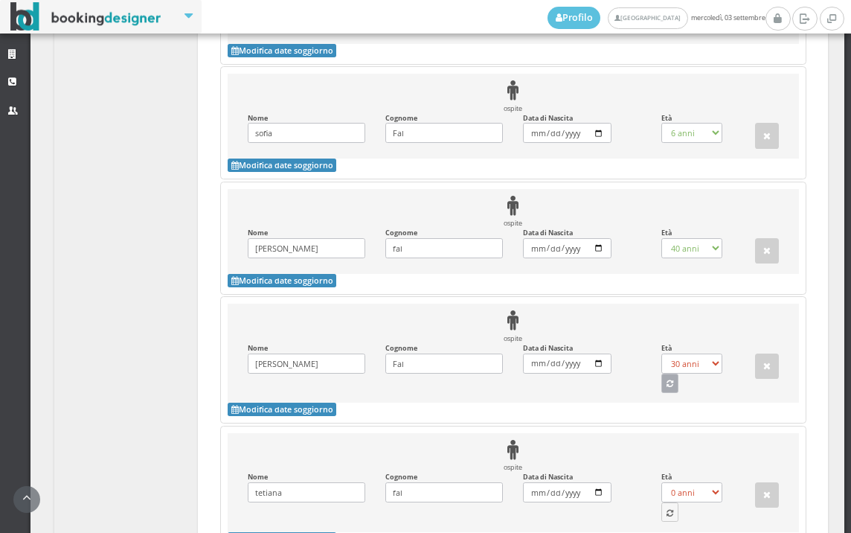
click at [662, 374] on button "button" at bounding box center [671, 383] width 18 height 19
select select "0"
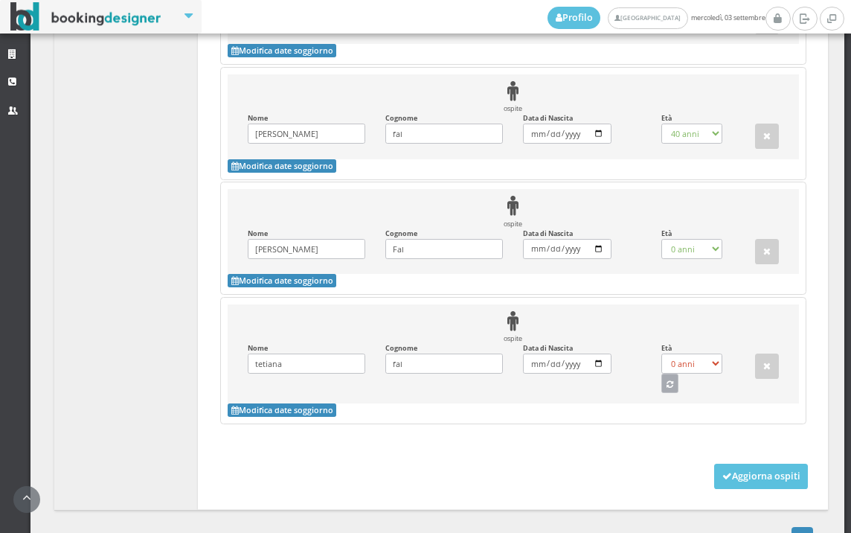
click at [663, 374] on button "button" at bounding box center [671, 383] width 18 height 19
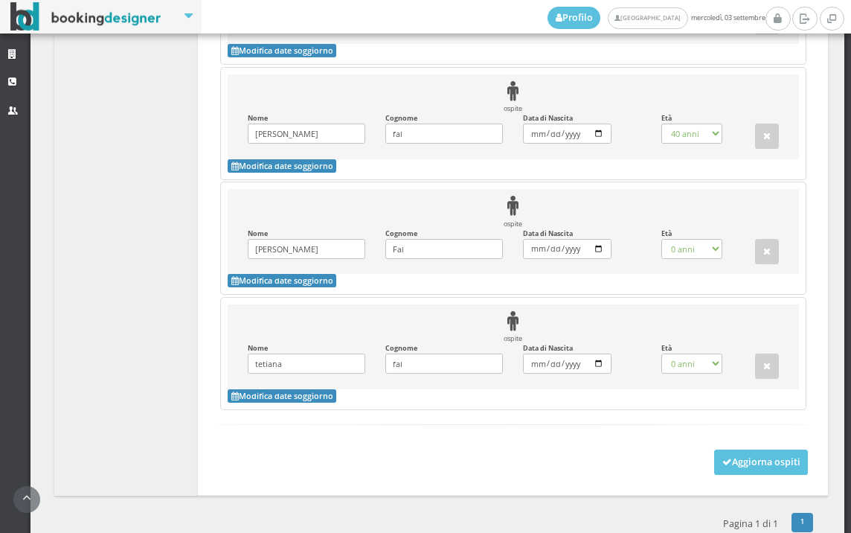
select select "65"
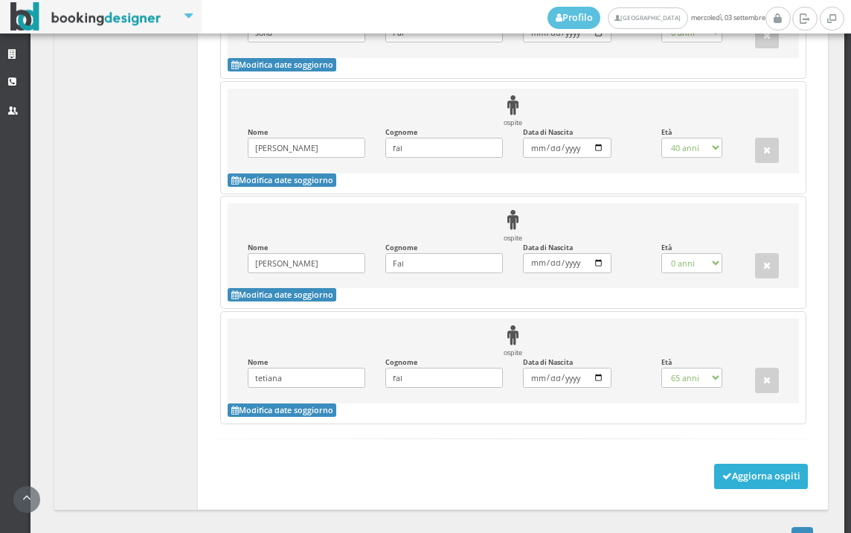
click at [758, 464] on button "Aggiorna ospiti" at bounding box center [762, 476] width 95 height 25
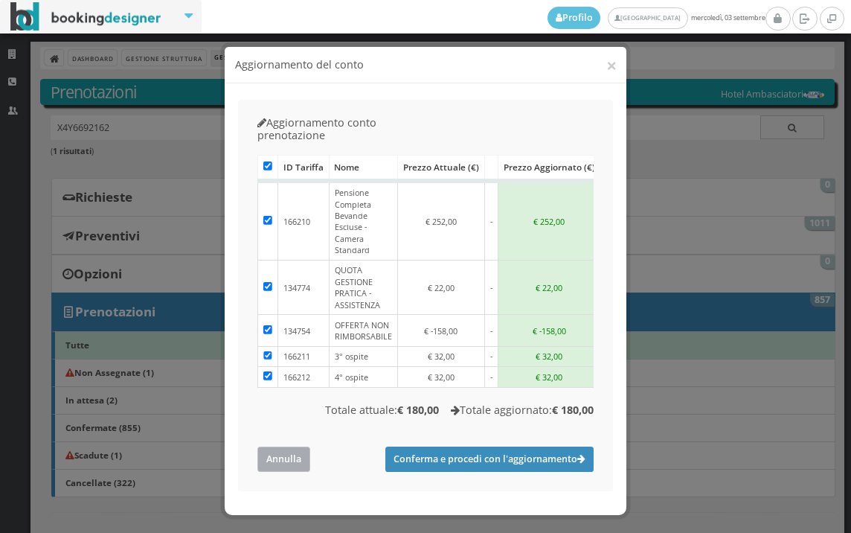
click at [287, 447] on button "Annulla" at bounding box center [284, 459] width 53 height 25
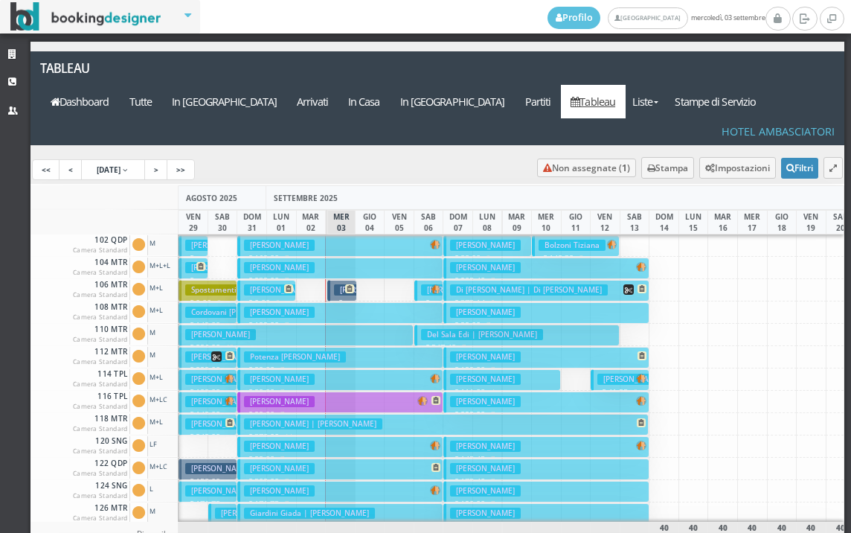
scroll to position [223, 0]
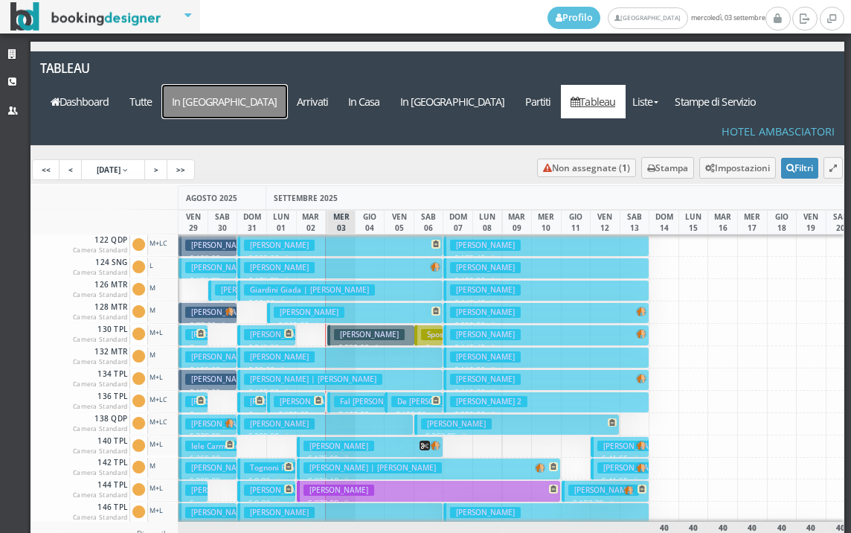
click at [287, 85] on a=pms-arrival-reservations"] "In [GEOGRAPHIC_DATA]" at bounding box center [224, 101] width 125 height 33
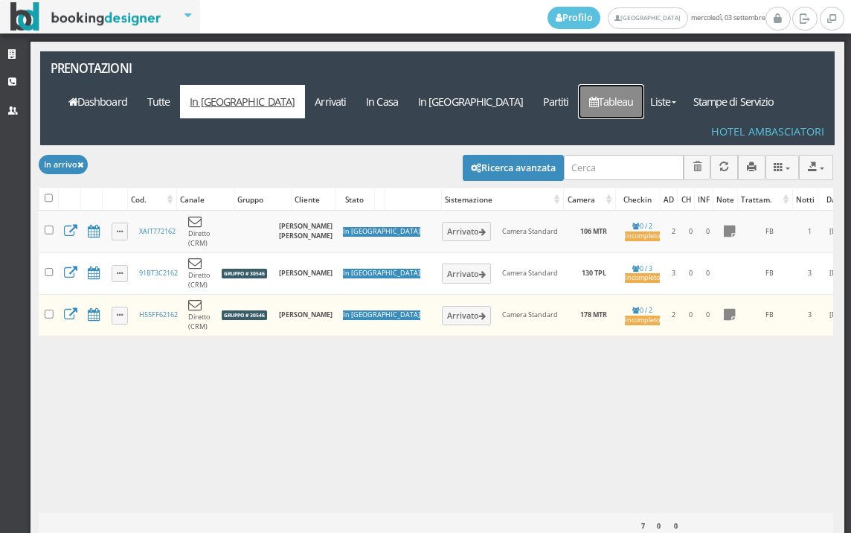
click at [644, 85] on link "Tableau" at bounding box center [611, 101] width 65 height 33
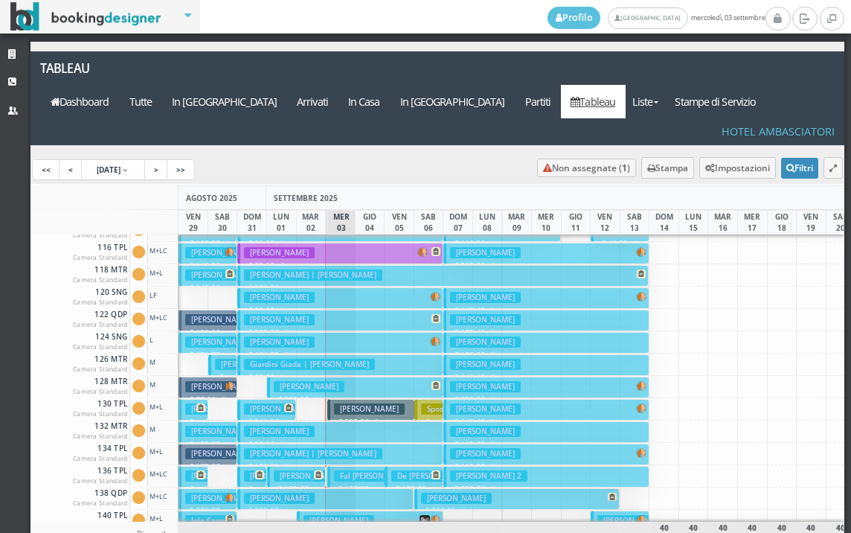
scroll to position [223, 0]
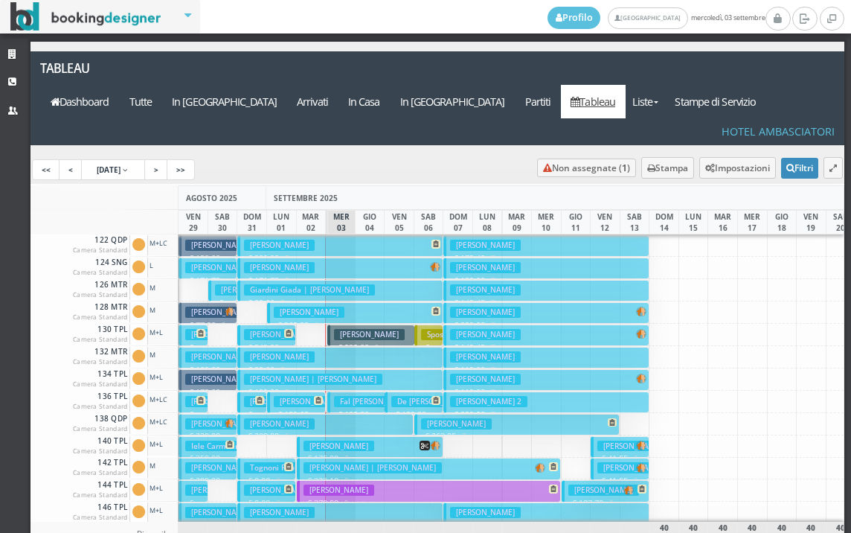
click at [342, 414] on button "[PERSON_NAME] € 209.00 6 notti 2 Adulti" at bounding box center [325, 425] width 176 height 22
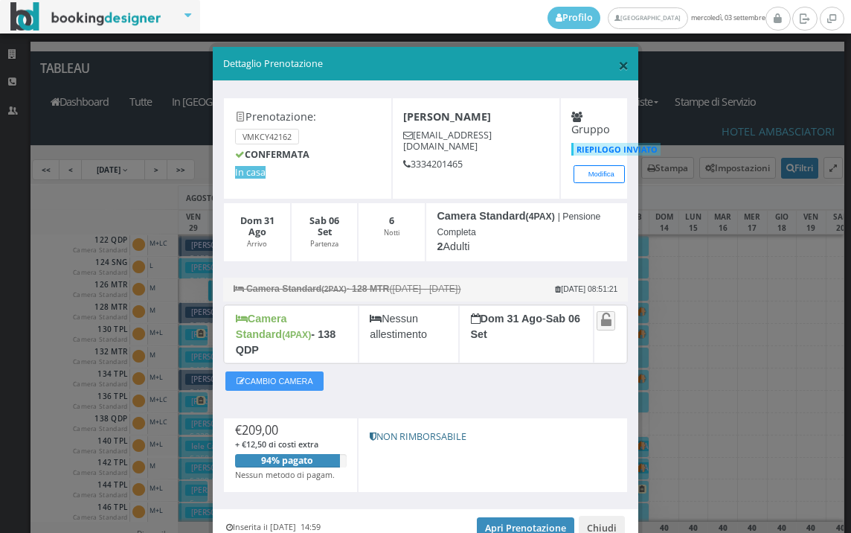
click at [618, 63] on span "×" at bounding box center [623, 64] width 10 height 25
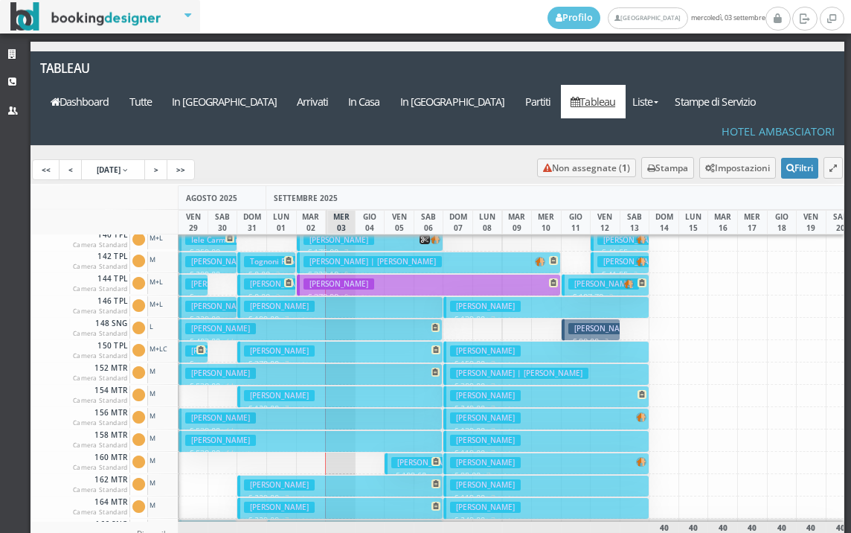
scroll to position [447, 0]
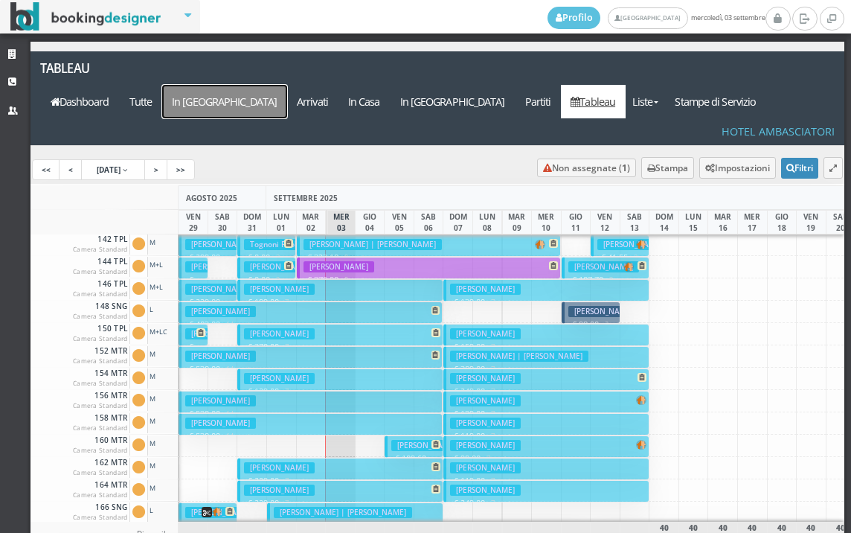
click at [287, 85] on a=pms-arrival-reservations"] "In [GEOGRAPHIC_DATA]" at bounding box center [224, 101] width 125 height 33
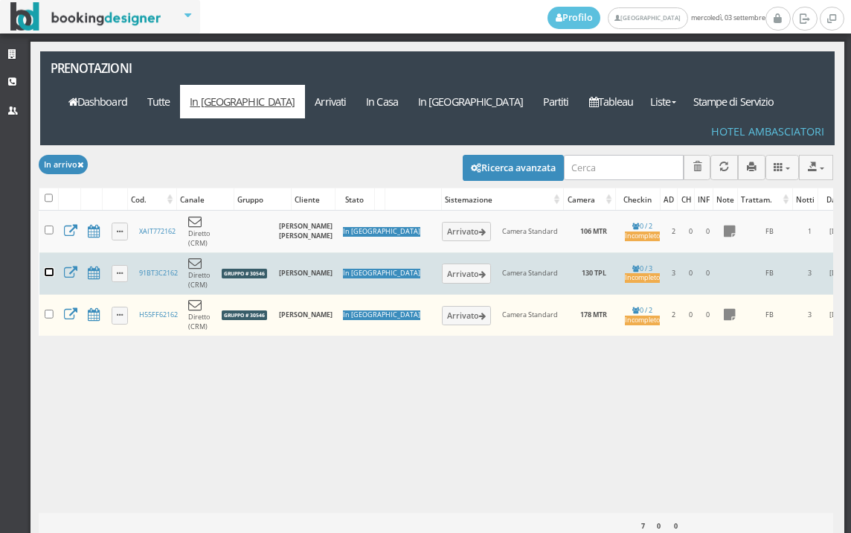
click at [53, 268] on input "checkbox" at bounding box center [49, 272] width 9 height 9
checkbox input "true"
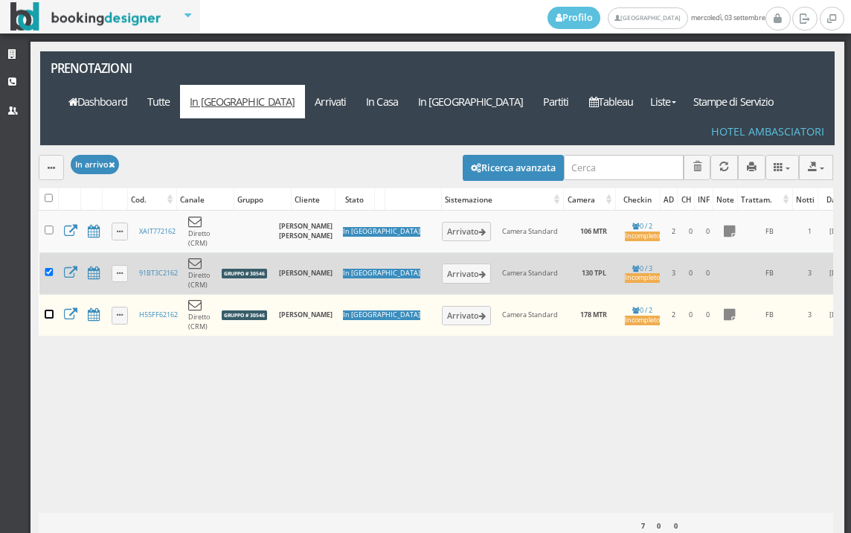
click at [51, 310] on input "checkbox" at bounding box center [49, 314] width 9 height 9
checkbox input "true"
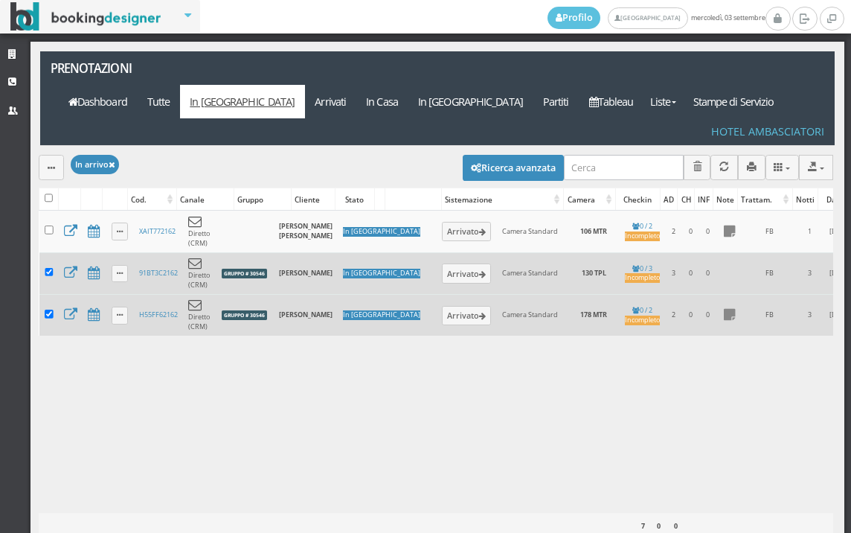
click at [249, 456] on div "Caricamento in corso Cod. Canale Gruppo Cliente Stato Sistemazione Camera Check…" at bounding box center [436, 361] width 795 height 301
click at [51, 268] on input "checkbox" at bounding box center [49, 272] width 9 height 9
checkbox input "false"
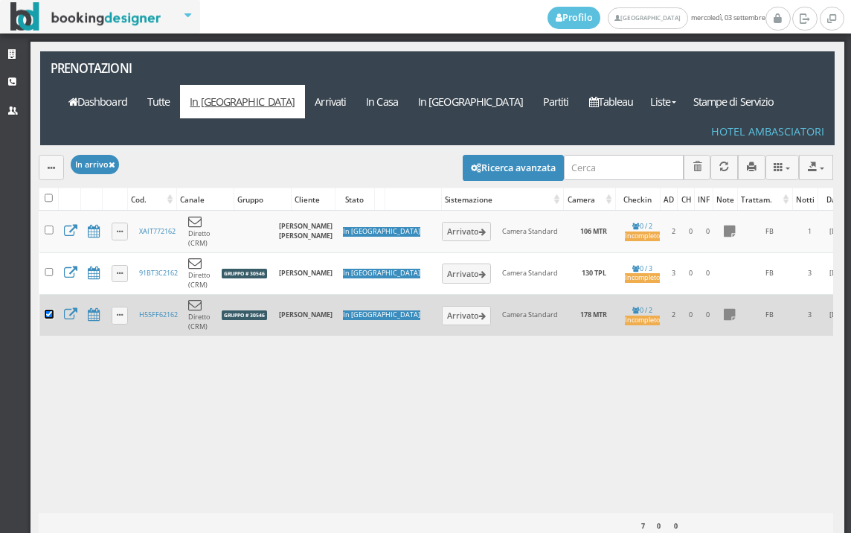
click at [52, 310] on input "checkbox" at bounding box center [49, 314] width 9 height 9
checkbox input "false"
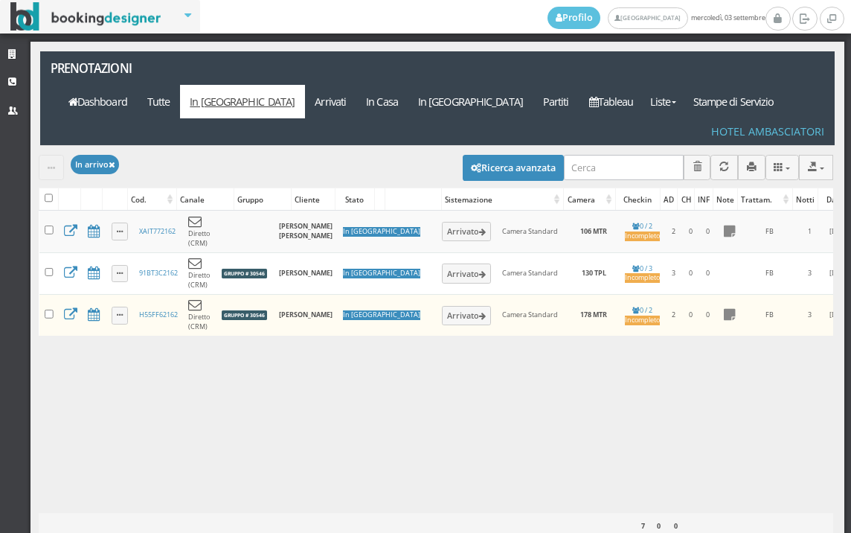
click at [110, 372] on div "Caricamento in corso Cod. Canale Gruppo Cliente Stato Sistemazione Camera Check…" at bounding box center [436, 361] width 795 height 301
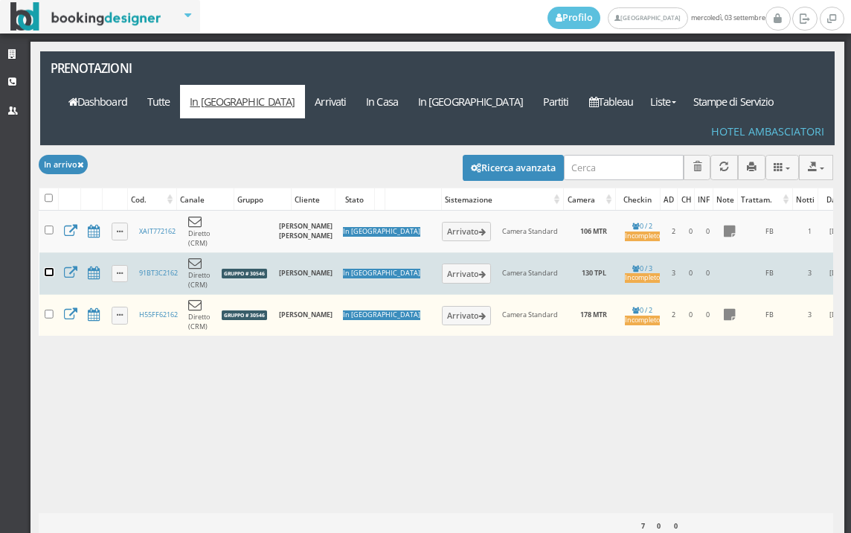
click at [50, 268] on input "checkbox" at bounding box center [49, 272] width 9 height 9
checkbox input "true"
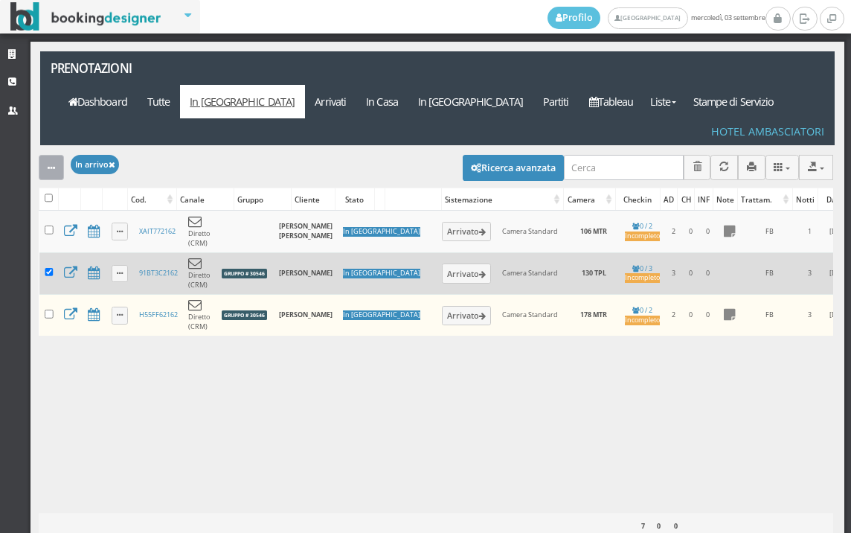
click at [57, 155] on button "button" at bounding box center [51, 167] width 25 height 25
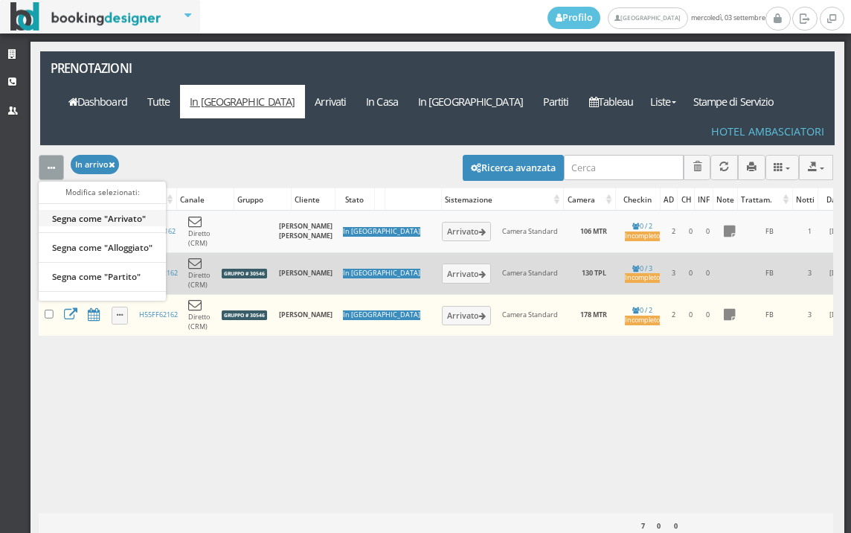
click at [101, 210] on link "Segna come "Arrivato"" at bounding box center [102, 218] width 127 height 16
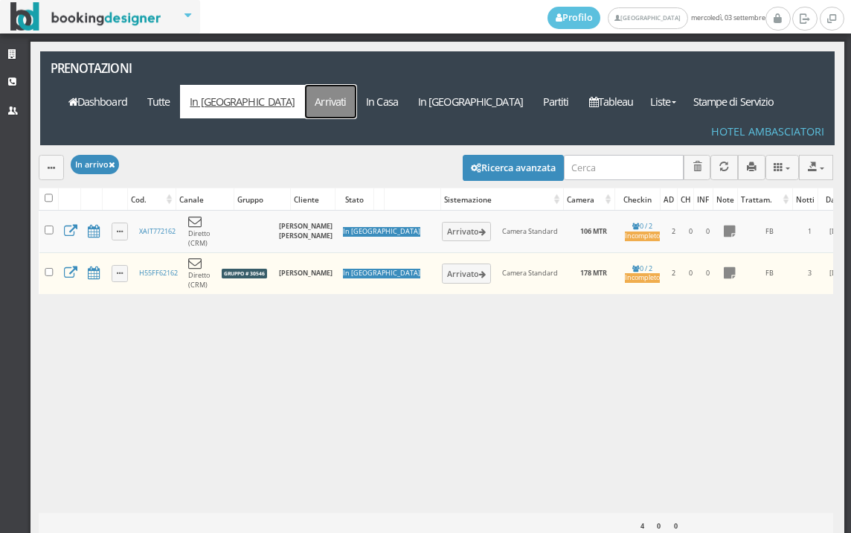
click at [357, 85] on link "Arrivati" at bounding box center [330, 101] width 51 height 33
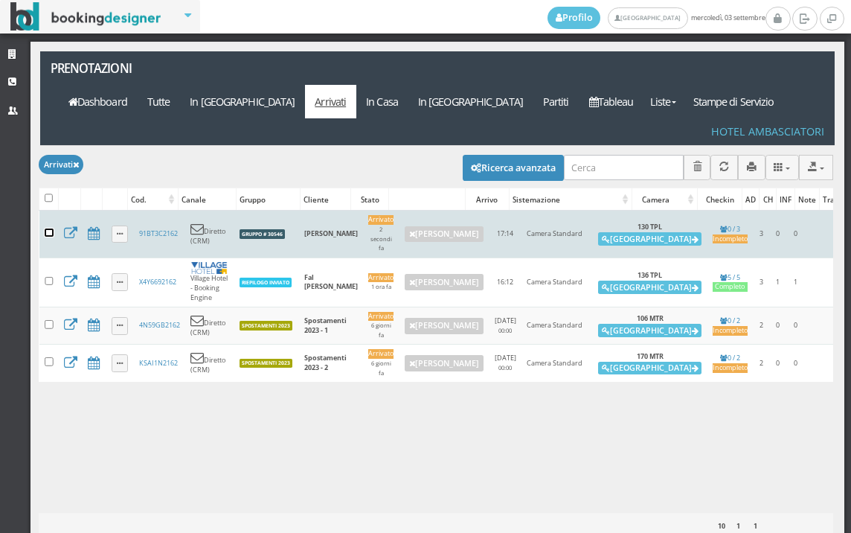
click at [49, 228] on input "checkbox" at bounding box center [49, 232] width 9 height 9
checkbox input "true"
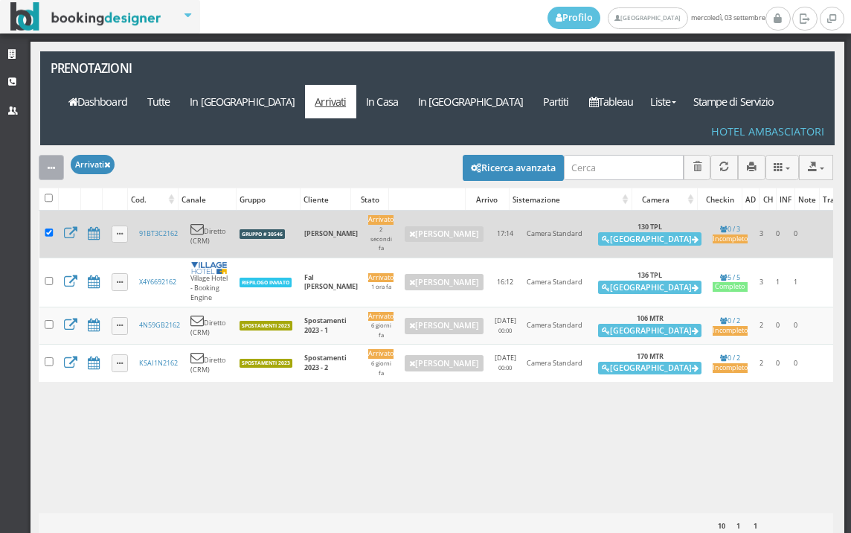
click at [48, 164] on icon "button" at bounding box center [51, 169] width 7 height 10
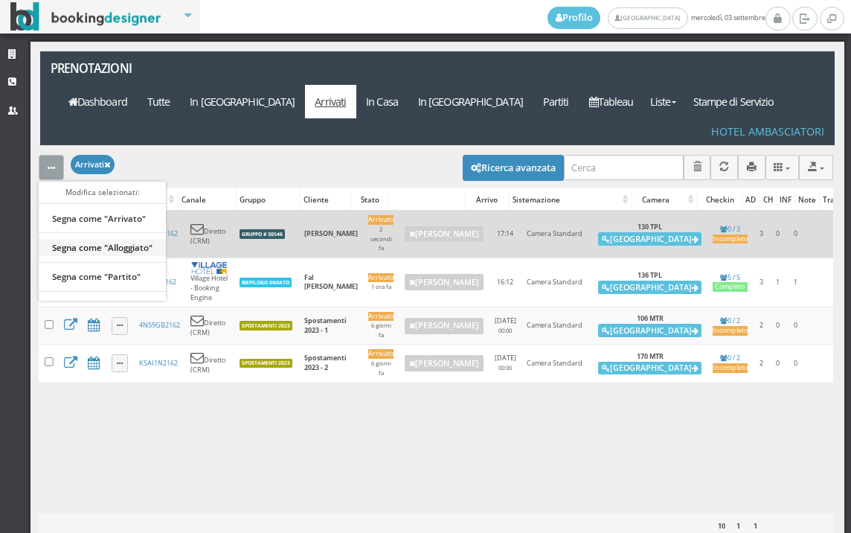
click at [92, 239] on link "Segna come "Alloggiato"" at bounding box center [102, 247] width 127 height 16
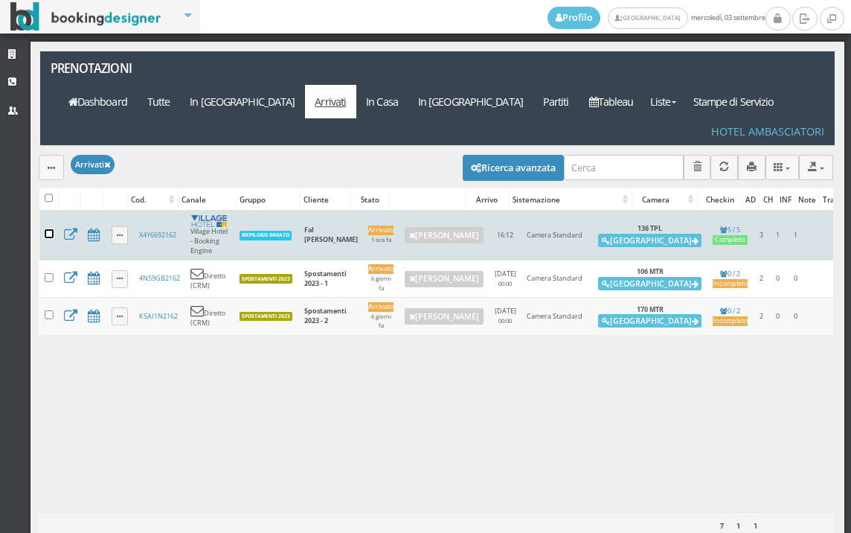
click at [49, 229] on input "checkbox" at bounding box center [49, 233] width 9 height 9
checkbox input "true"
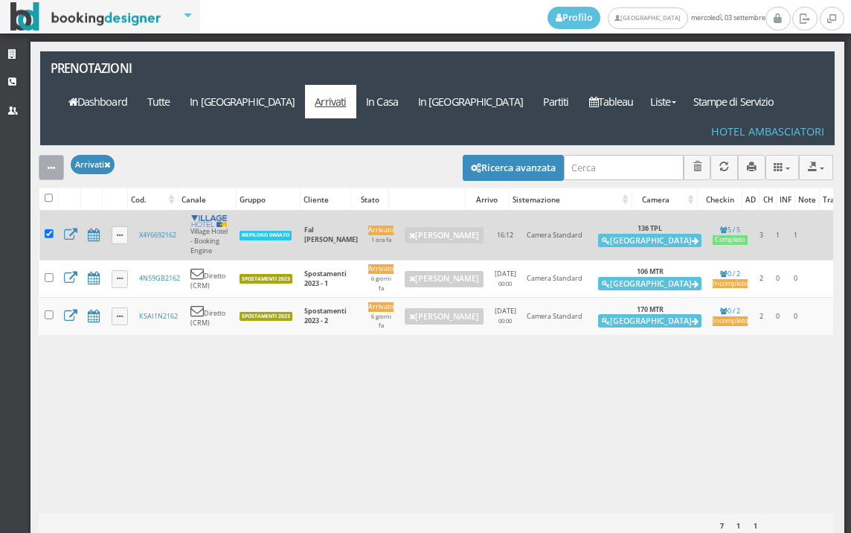
click at [62, 155] on button "button" at bounding box center [51, 167] width 25 height 25
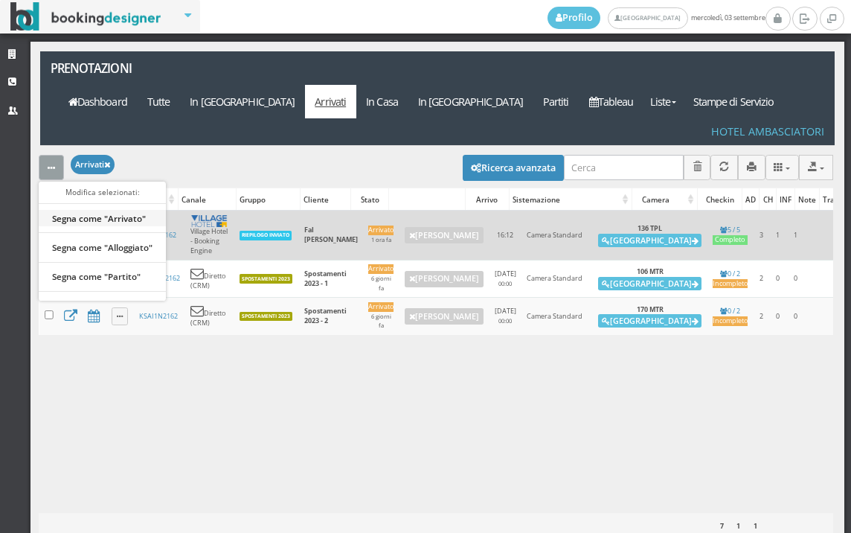
click at [87, 210] on link "Segna come "Arrivato"" at bounding box center [102, 218] width 127 height 16
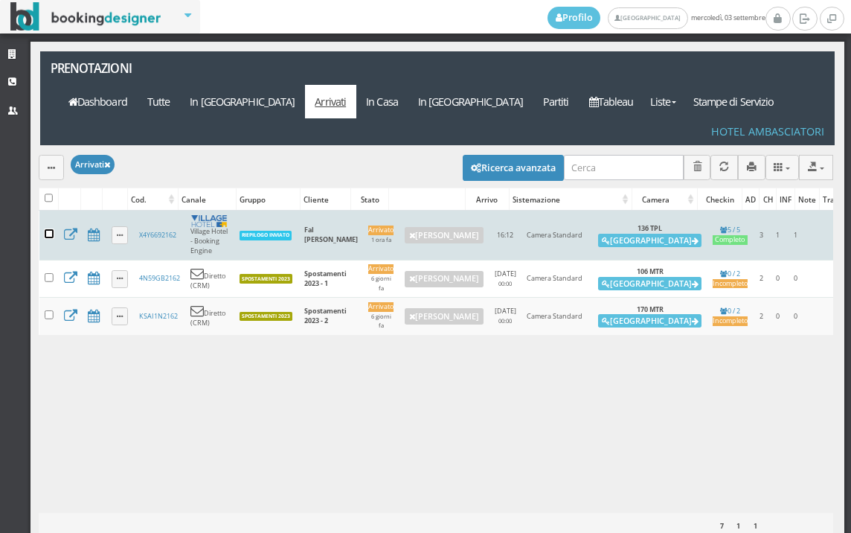
click at [49, 229] on input "checkbox" at bounding box center [49, 233] width 9 height 9
checkbox input "true"
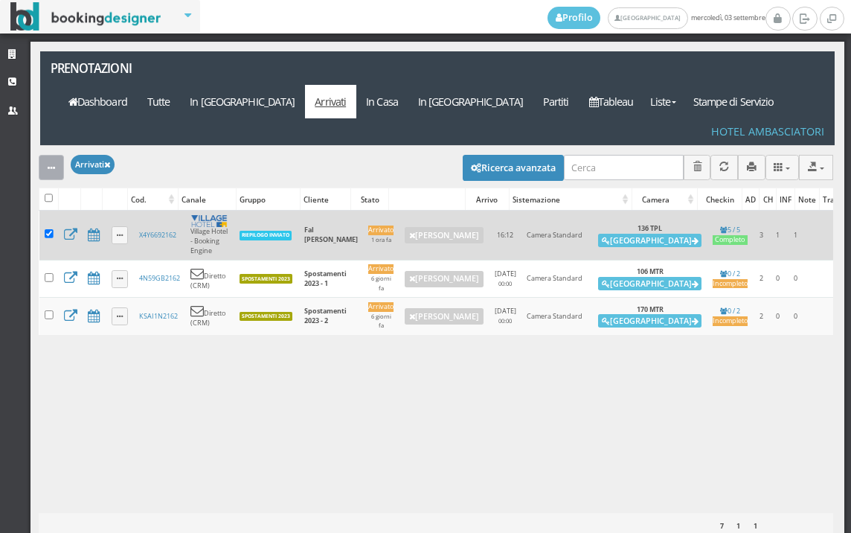
click at [51, 164] on icon "button" at bounding box center [51, 169] width 7 height 10
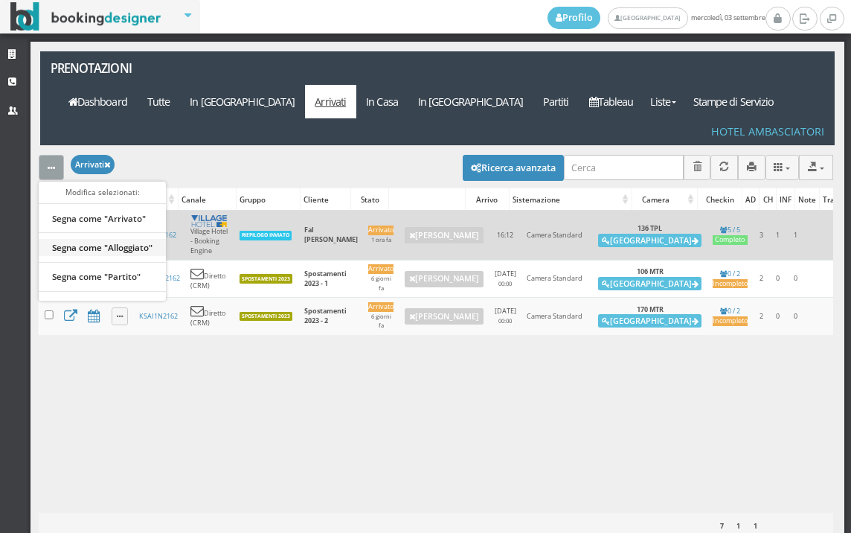
click at [76, 239] on link "Segna come "Alloggiato"" at bounding box center [102, 247] width 127 height 16
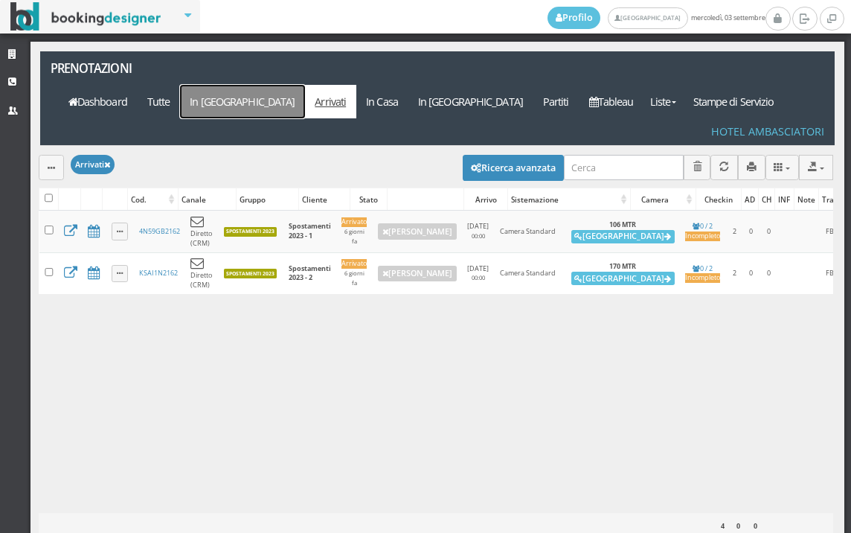
click at [305, 85] on link "In [GEOGRAPHIC_DATA]" at bounding box center [242, 101] width 125 height 33
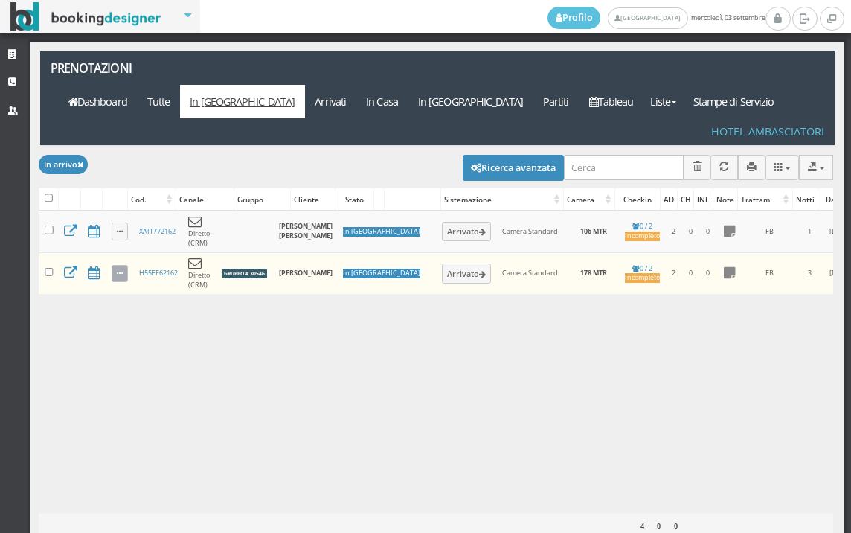
click at [124, 265] on link at bounding box center [120, 274] width 17 height 18
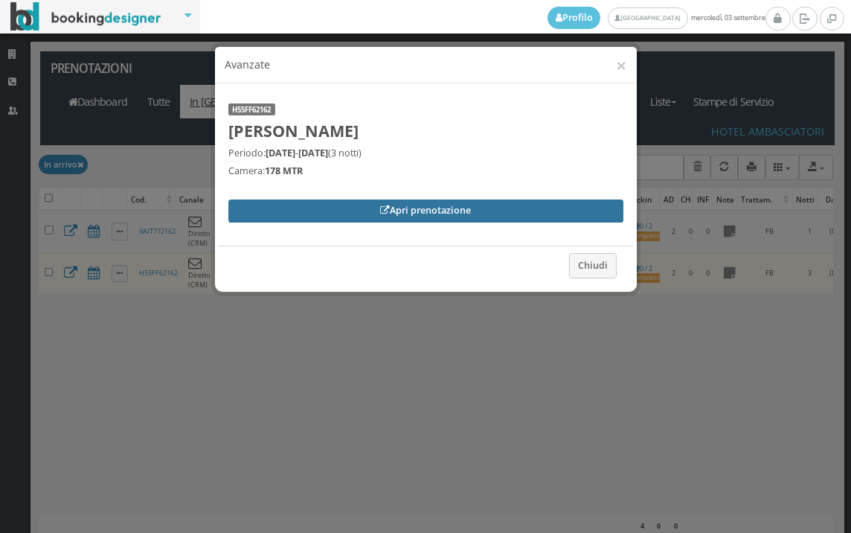
click at [344, 205] on link "Apri prenotazione" at bounding box center [425, 210] width 395 height 22
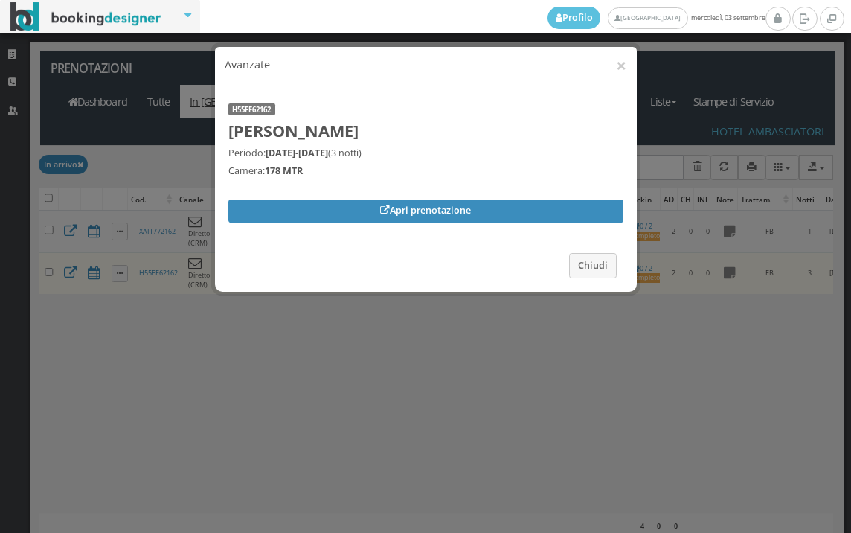
click at [629, 58] on div "× Avanzate" at bounding box center [426, 65] width 422 height 36
click at [619, 68] on button "×" at bounding box center [621, 65] width 10 height 19
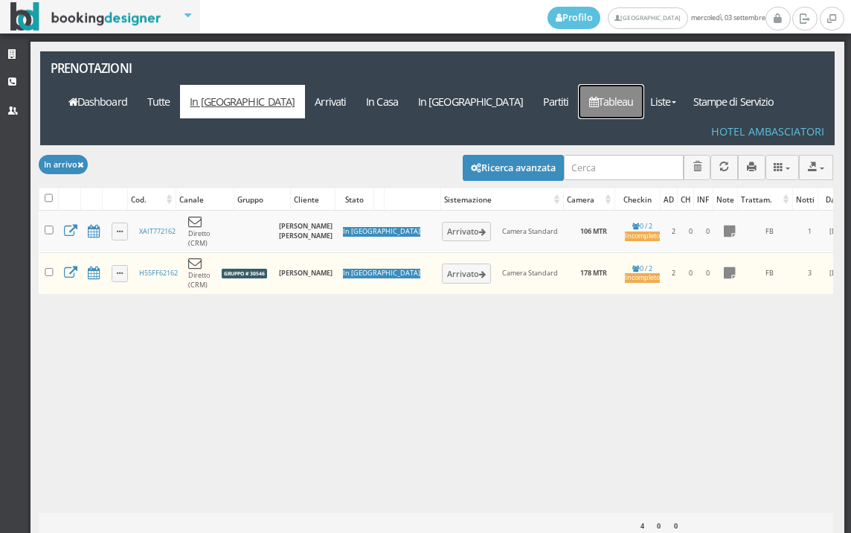
click at [598, 97] on icon at bounding box center [593, 102] width 9 height 10
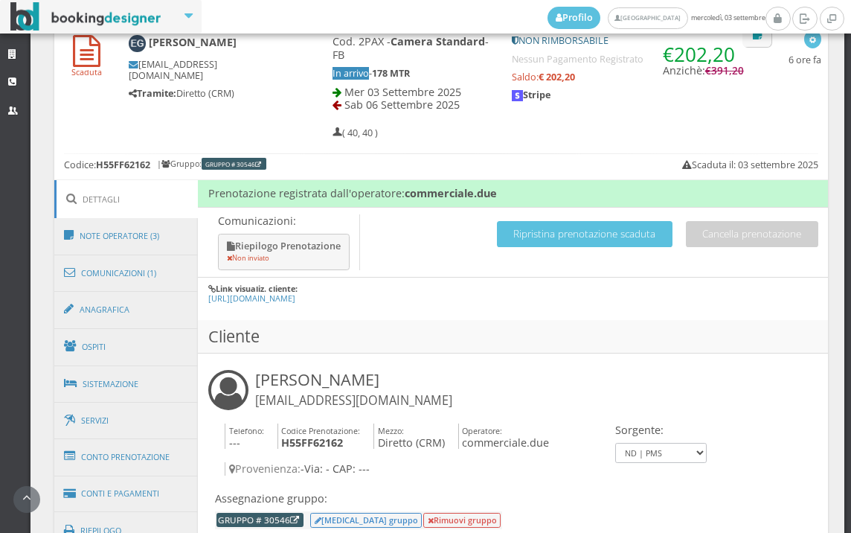
scroll to position [750, 0]
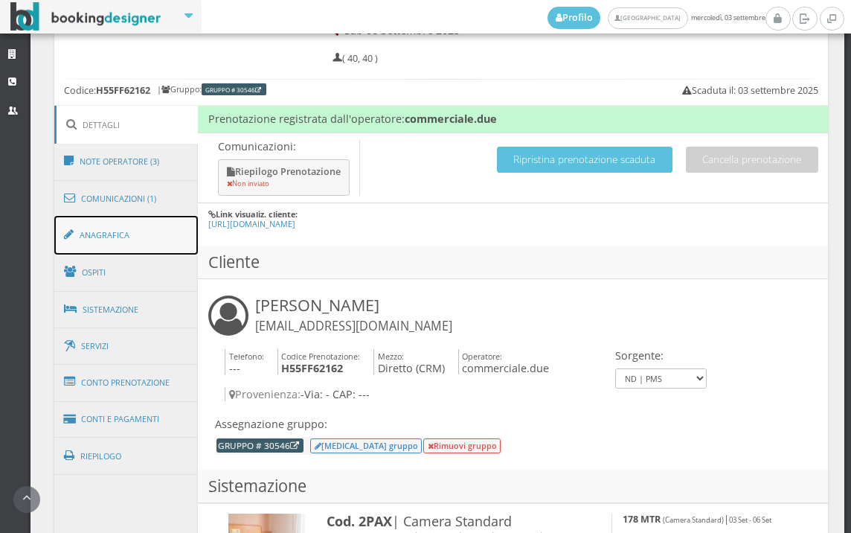
click at [120, 240] on link "Anagrafica" at bounding box center [126, 235] width 144 height 39
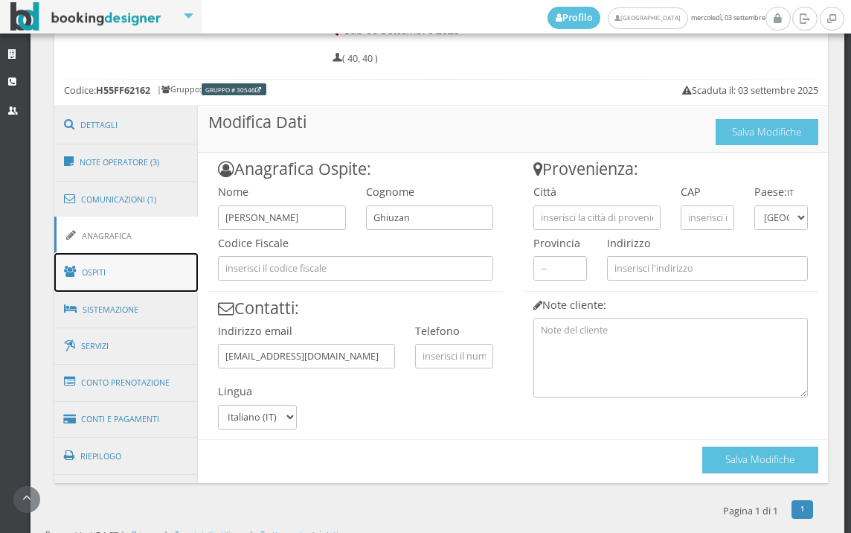
click at [143, 272] on link "Ospiti" at bounding box center [126, 272] width 144 height 39
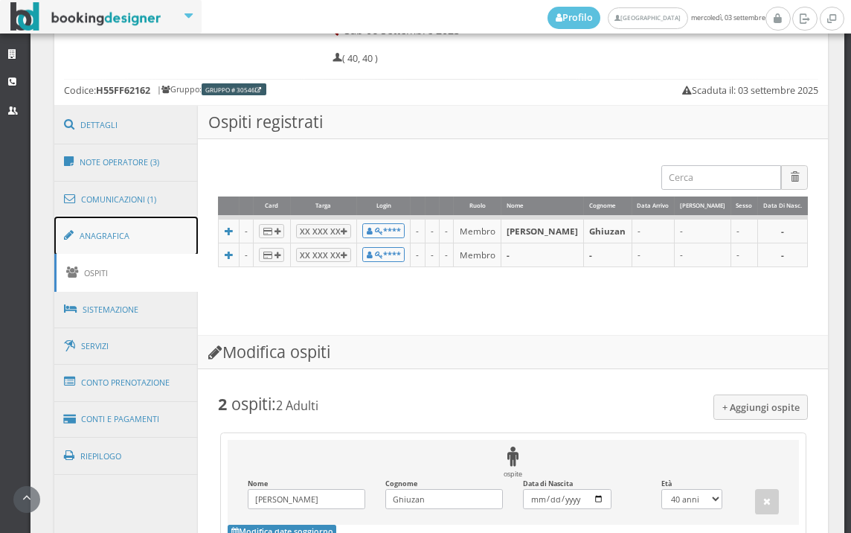
click at [146, 226] on link "Anagrafica" at bounding box center [126, 236] width 144 height 39
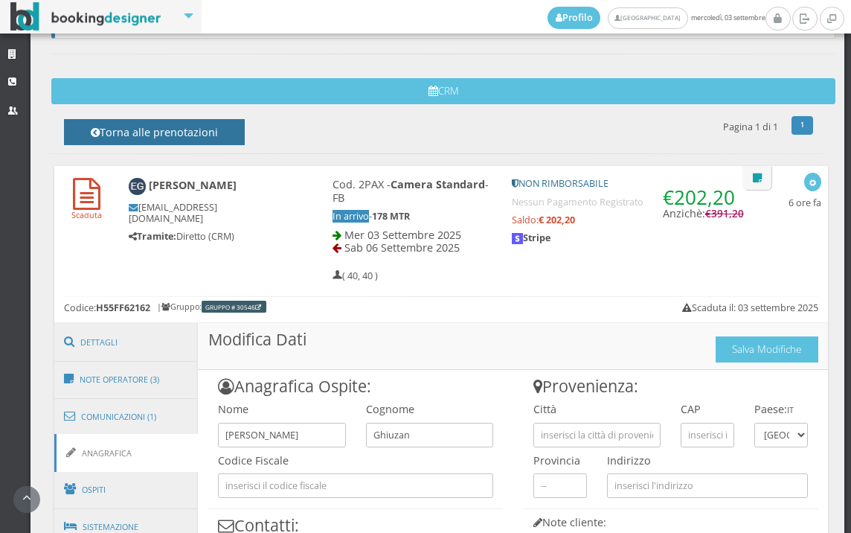
scroll to position [420, 0]
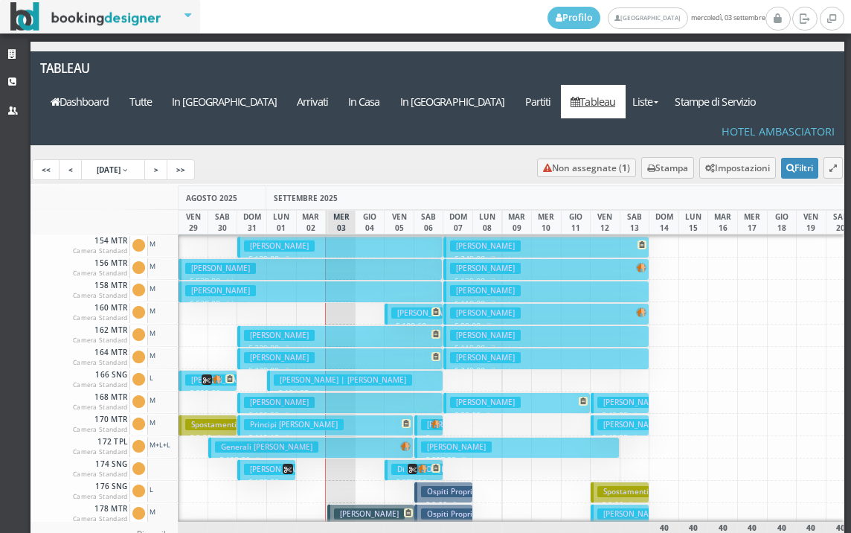
scroll to position [749, 0]
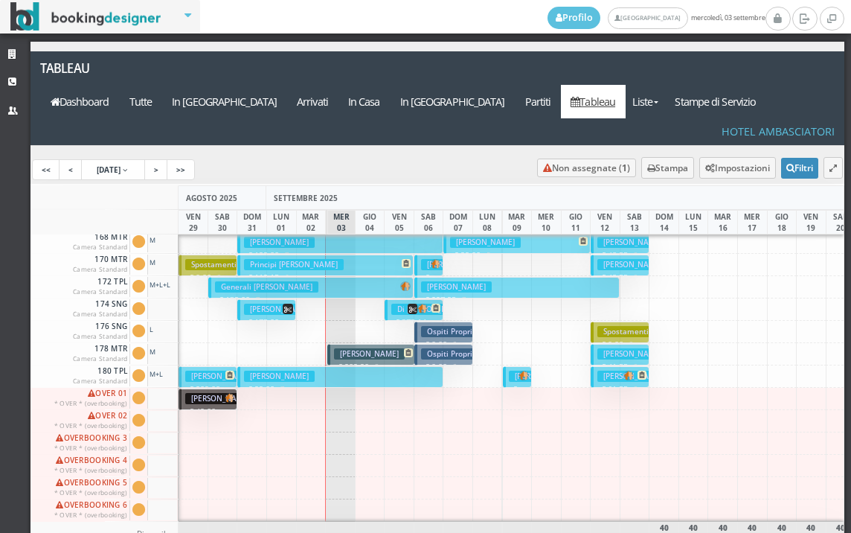
click at [387, 348] on h3 "[PERSON_NAME]" at bounding box center [369, 353] width 71 height 11
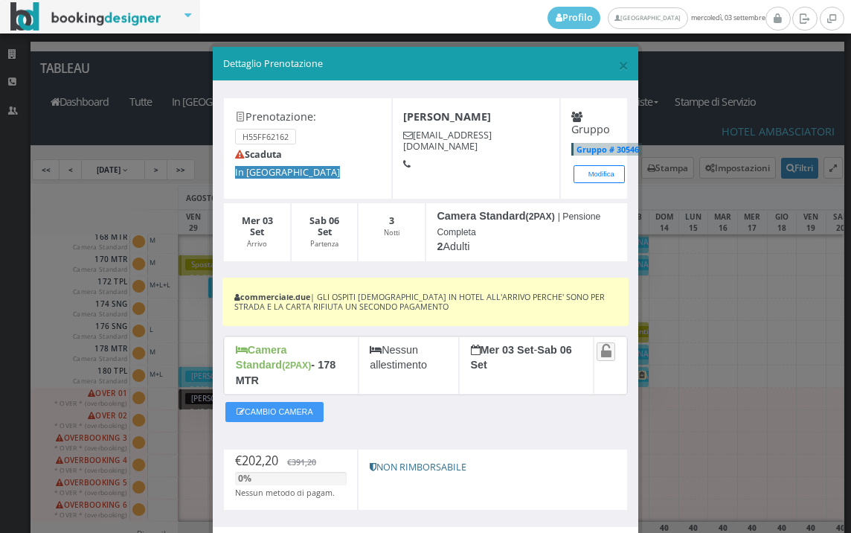
scroll to position [78, 0]
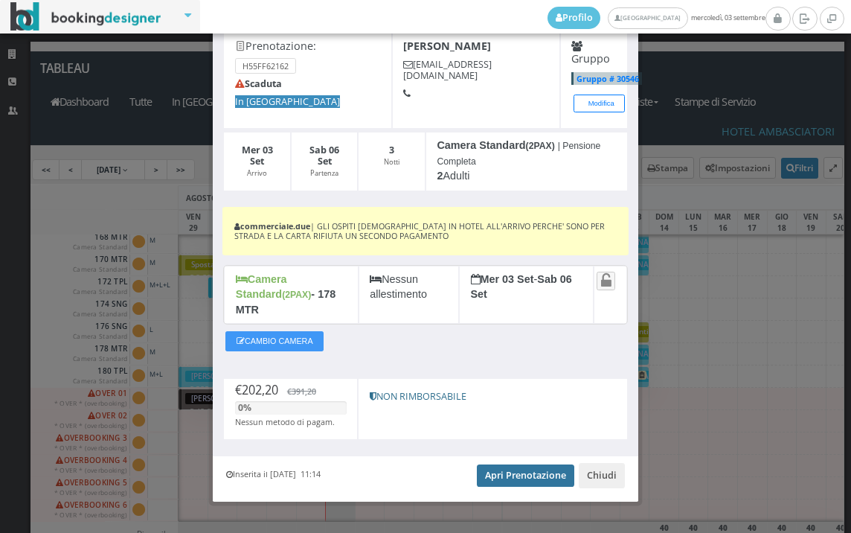
click at [490, 464] on link "Apri Prenotazione" at bounding box center [525, 475] width 97 height 22
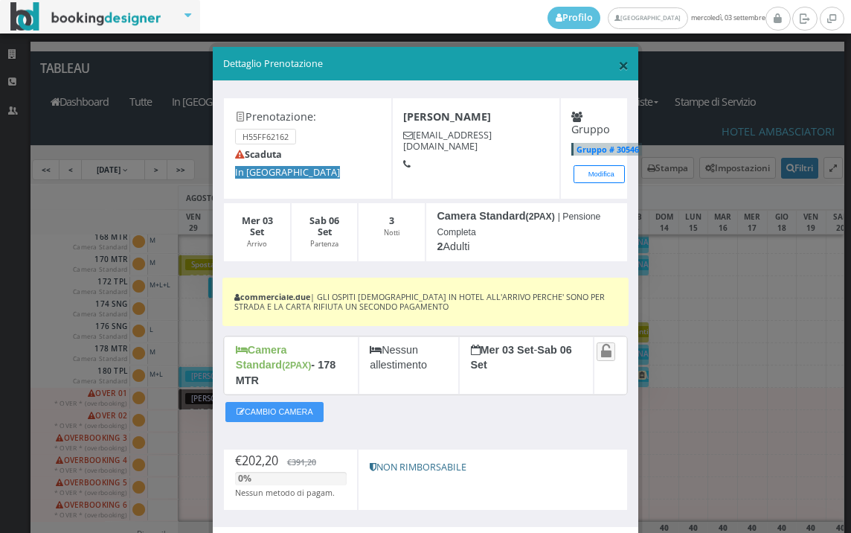
click at [618, 66] on span "×" at bounding box center [623, 64] width 10 height 25
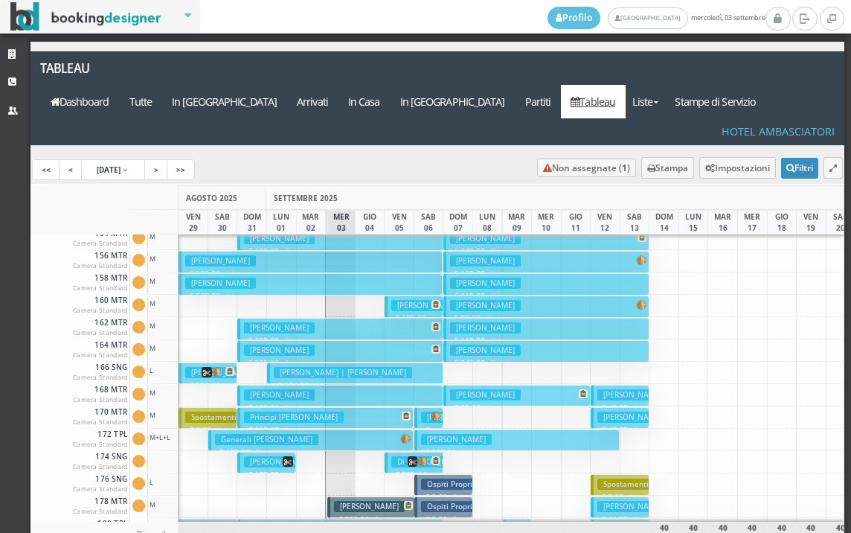
scroll to position [749, 0]
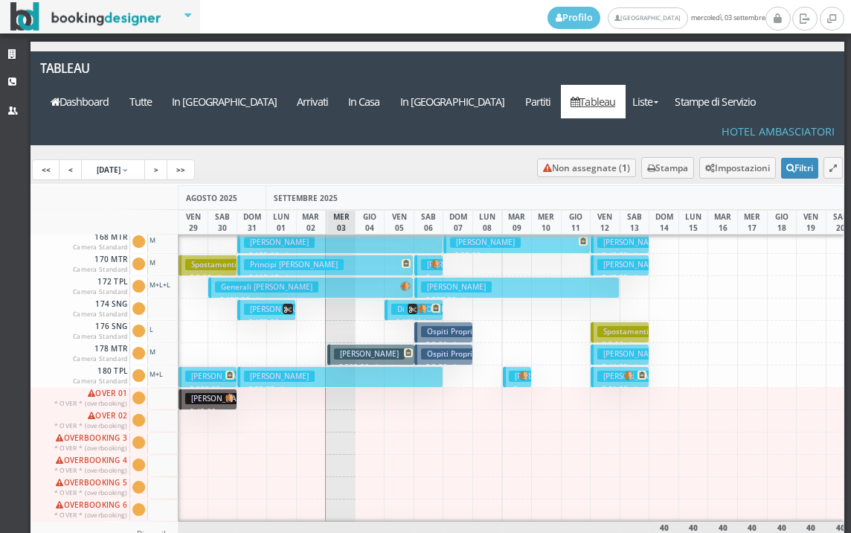
click at [369, 348] on h3 "Ghiuzan Emanuel" at bounding box center [369, 353] width 71 height 11
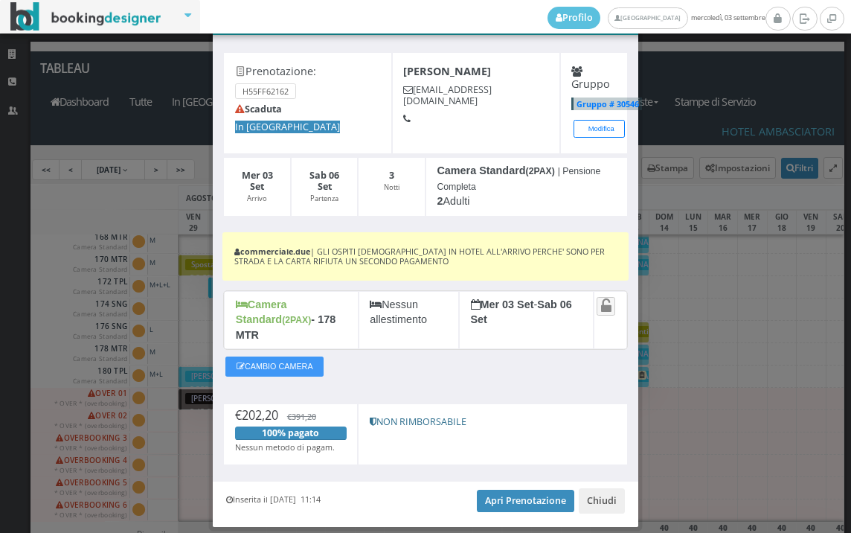
scroll to position [78, 0]
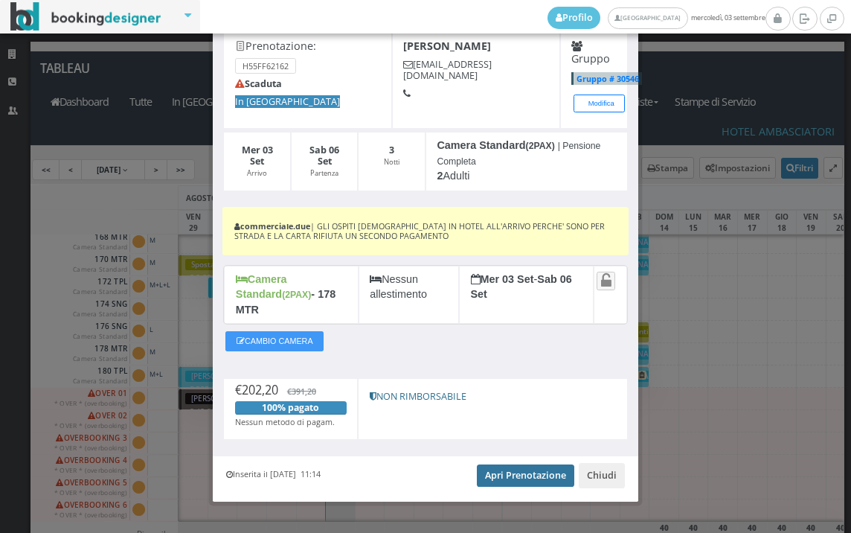
drag, startPoint x: 536, startPoint y: 458, endPoint x: 525, endPoint y: 453, distance: 11.6
click at [534, 464] on link "Apri Prenotazione" at bounding box center [525, 475] width 97 height 22
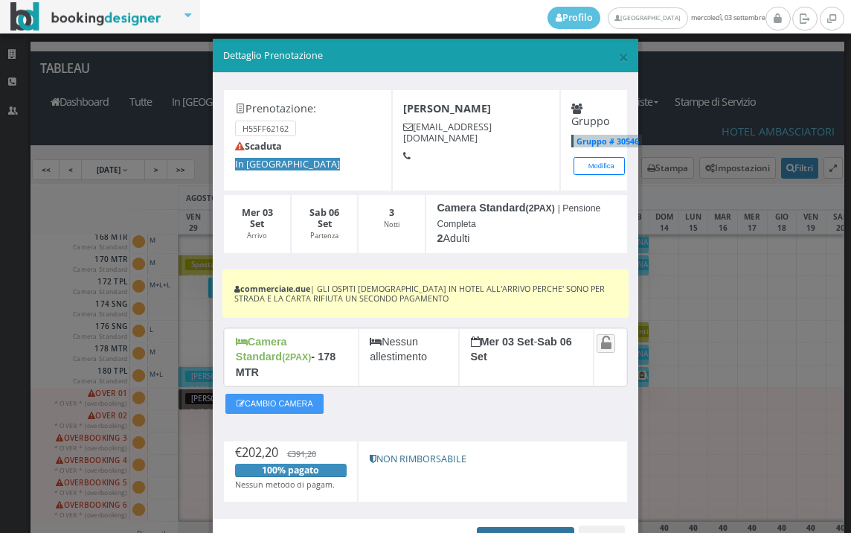
scroll to position [0, 0]
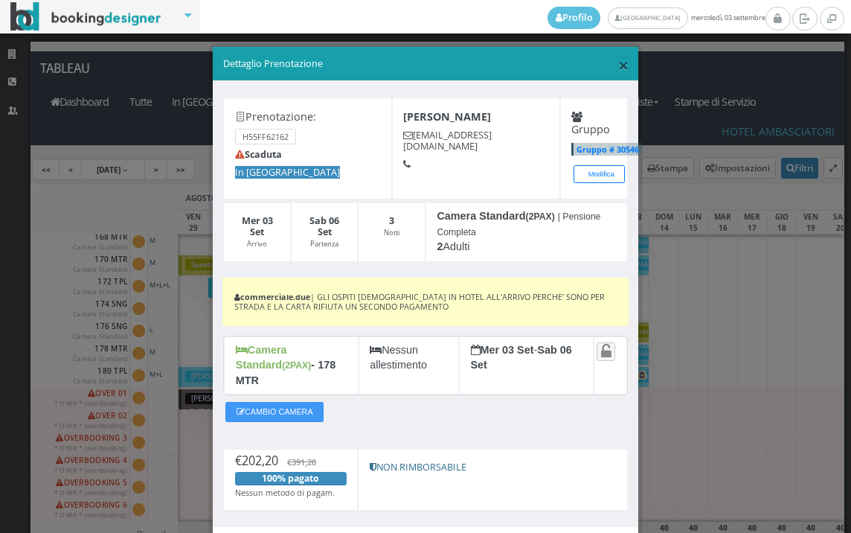
click at [618, 64] on span "×" at bounding box center [623, 64] width 10 height 25
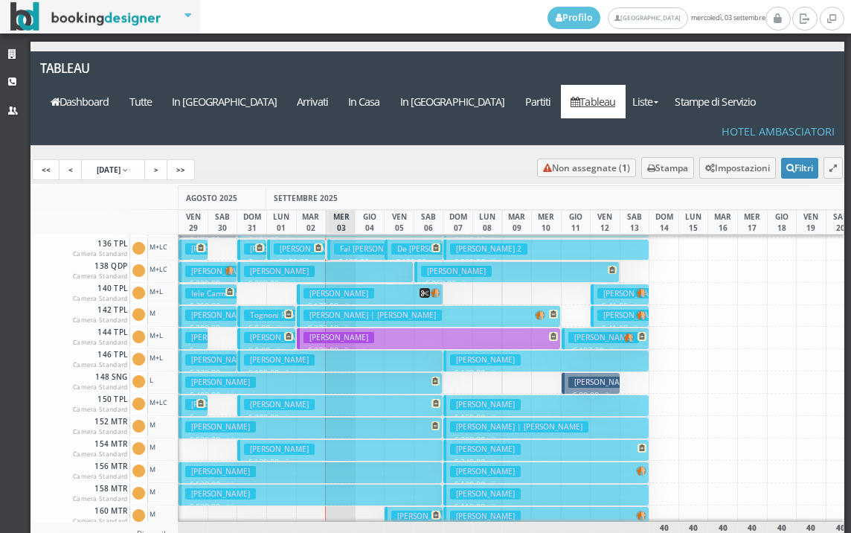
scroll to position [301, 0]
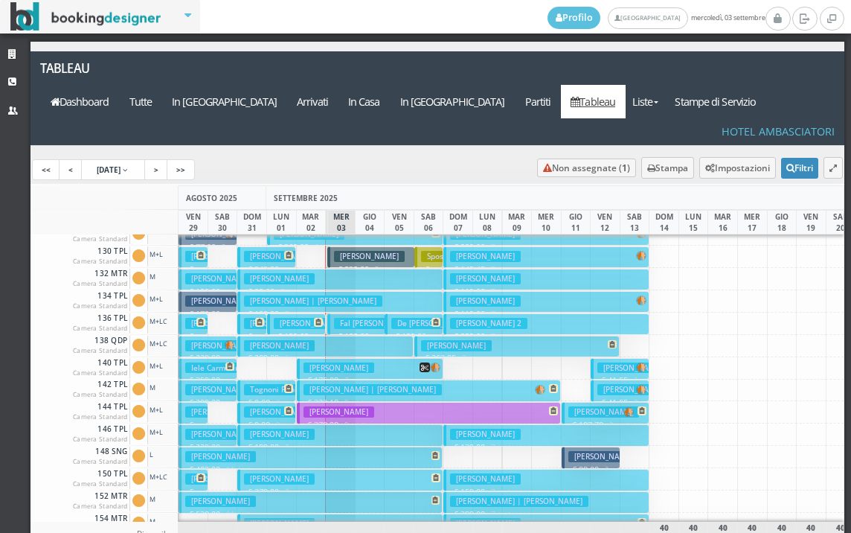
click at [339, 251] on h3 "Ghiuzan Emanuel" at bounding box center [369, 256] width 71 height 11
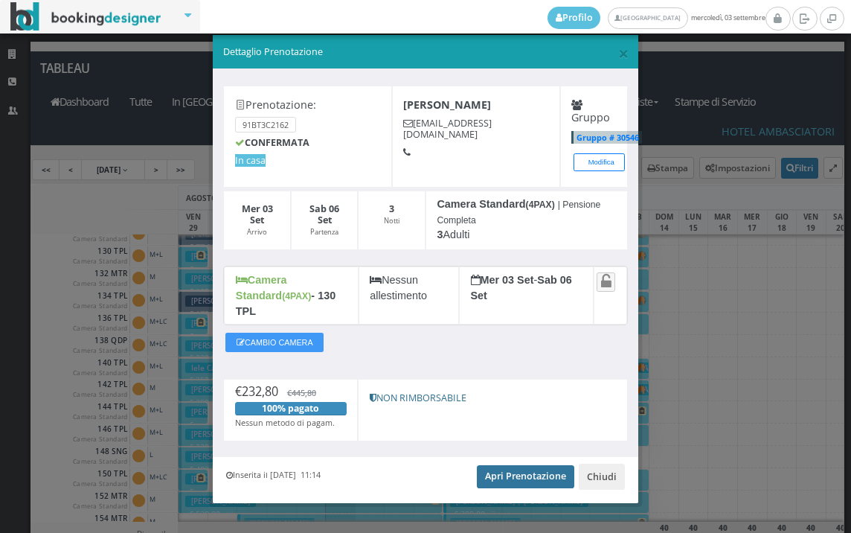
scroll to position [15, 0]
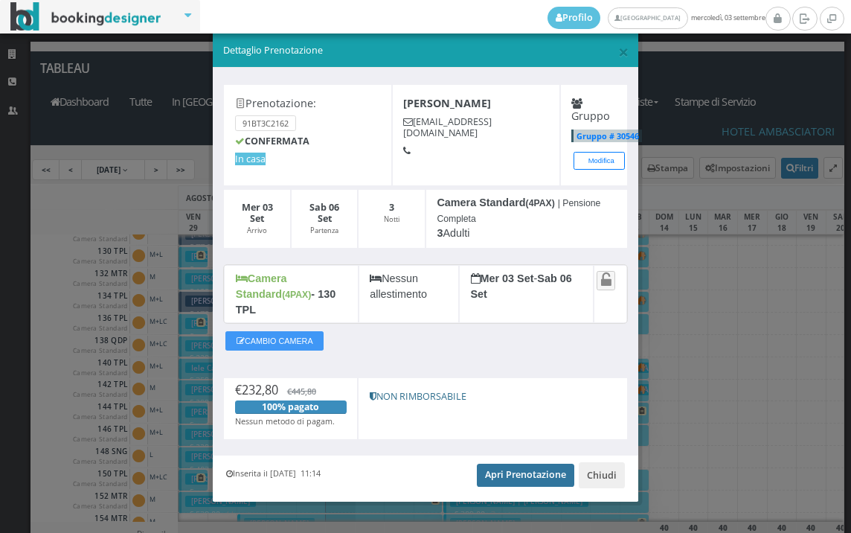
click at [516, 464] on link "Apri Prenotazione" at bounding box center [525, 475] width 97 height 22
click at [618, 56] on span "×" at bounding box center [623, 51] width 10 height 25
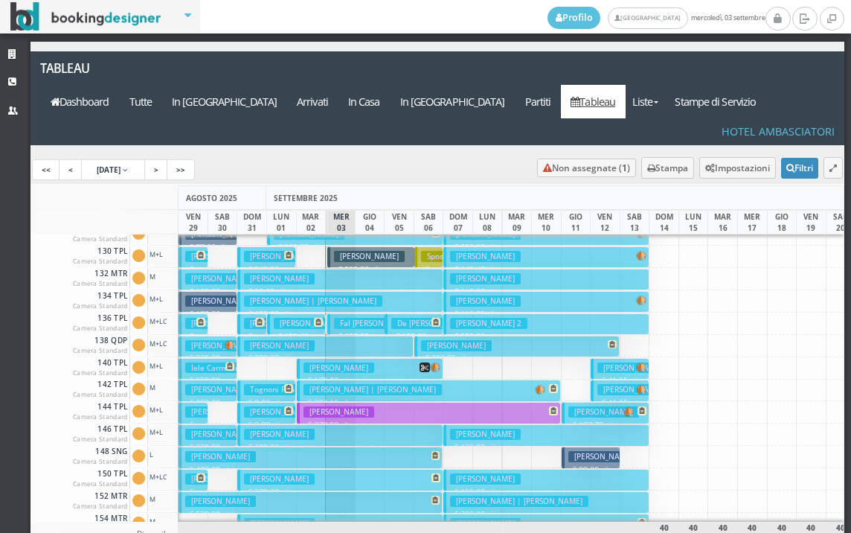
scroll to position [674, 0]
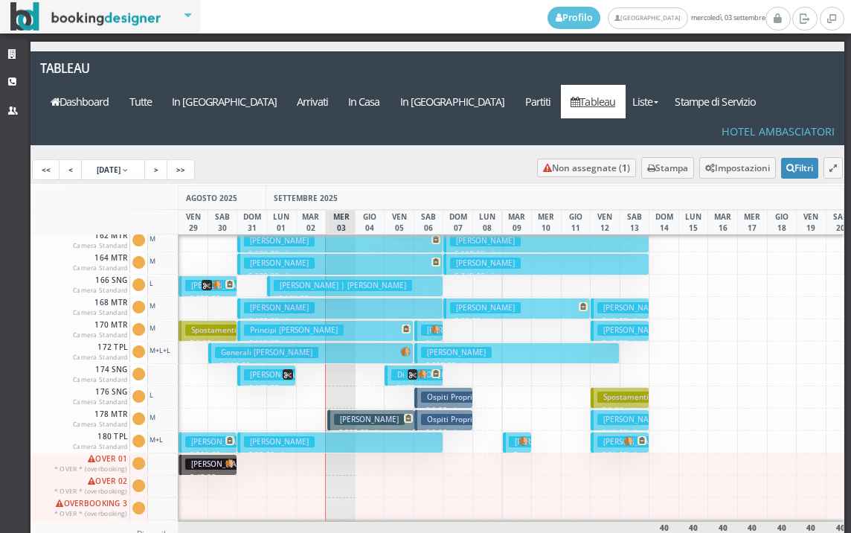
click at [362, 414] on h3 "Ghiuzan Emanuel" at bounding box center [369, 419] width 71 height 11
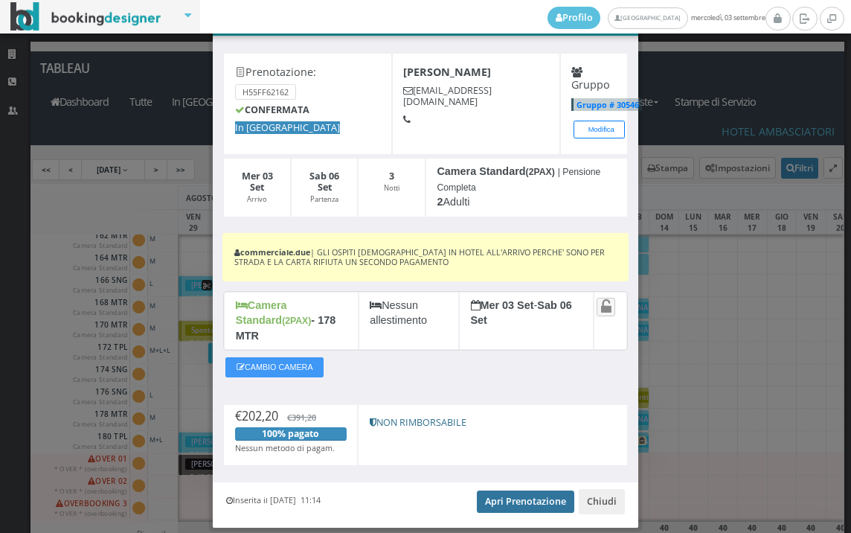
scroll to position [78, 0]
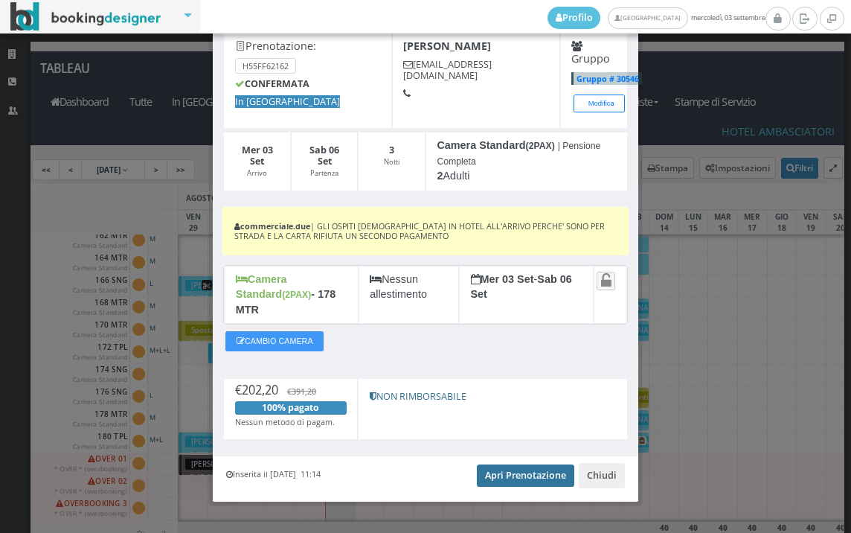
click at [489, 464] on link "Apri Prenotazione" at bounding box center [525, 475] width 97 height 22
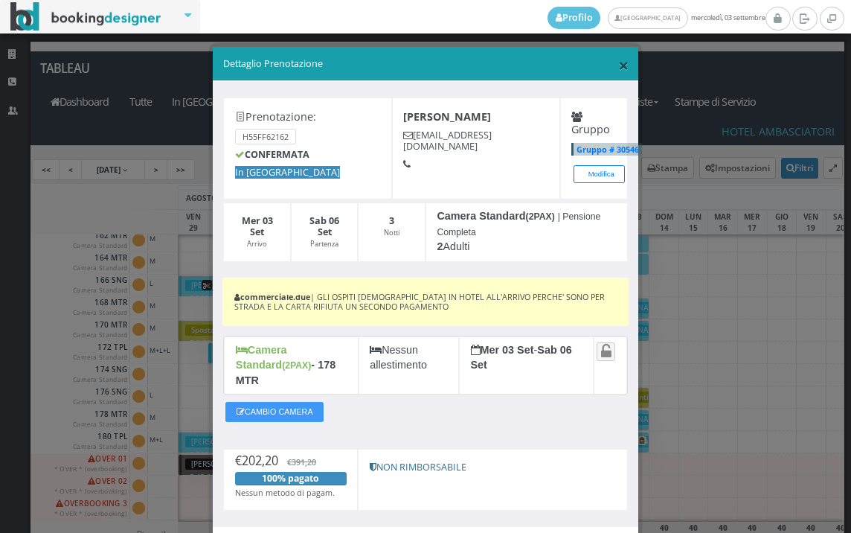
click at [618, 67] on span "×" at bounding box center [623, 64] width 10 height 25
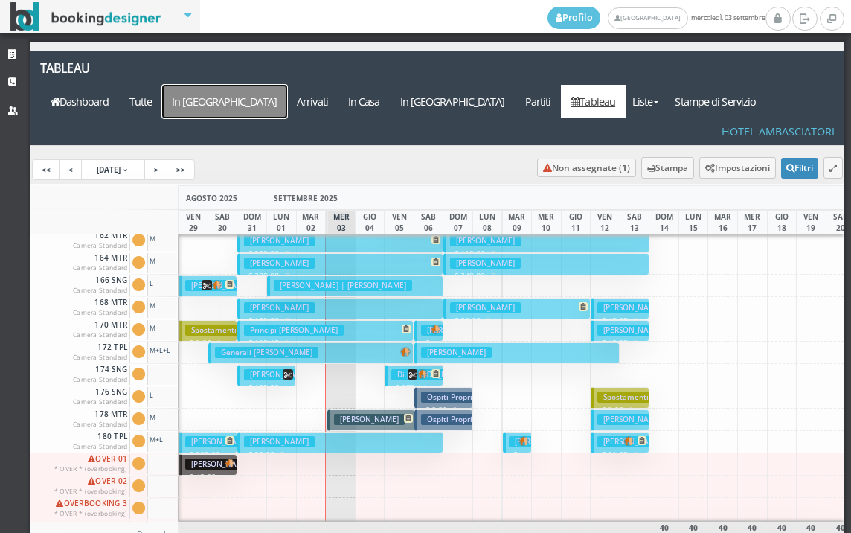
click at [287, 85] on a=pms-arrival-reservations"] "In Arrivo" at bounding box center [224, 101] width 125 height 33
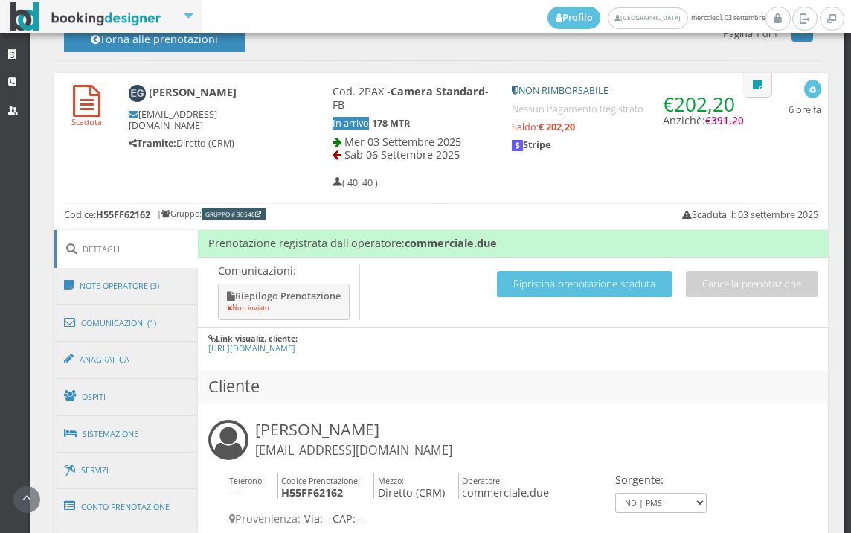
scroll to position [910, 0]
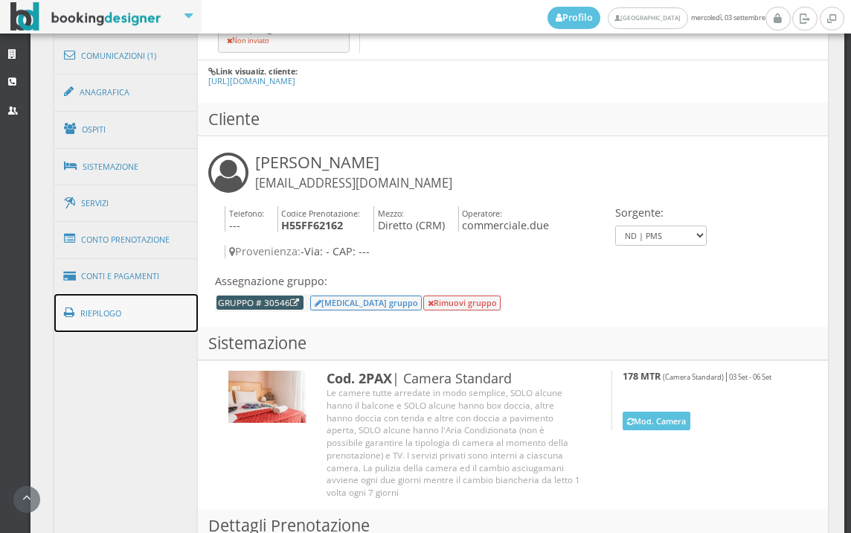
click at [139, 301] on link "Riepilogo" at bounding box center [126, 313] width 144 height 39
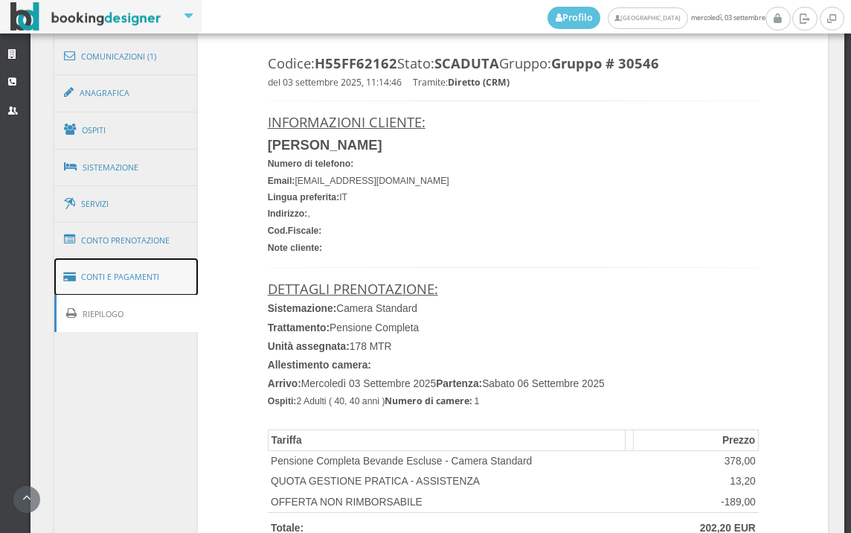
click at [139, 292] on link "Conti e Pagamenti" at bounding box center [126, 277] width 144 height 38
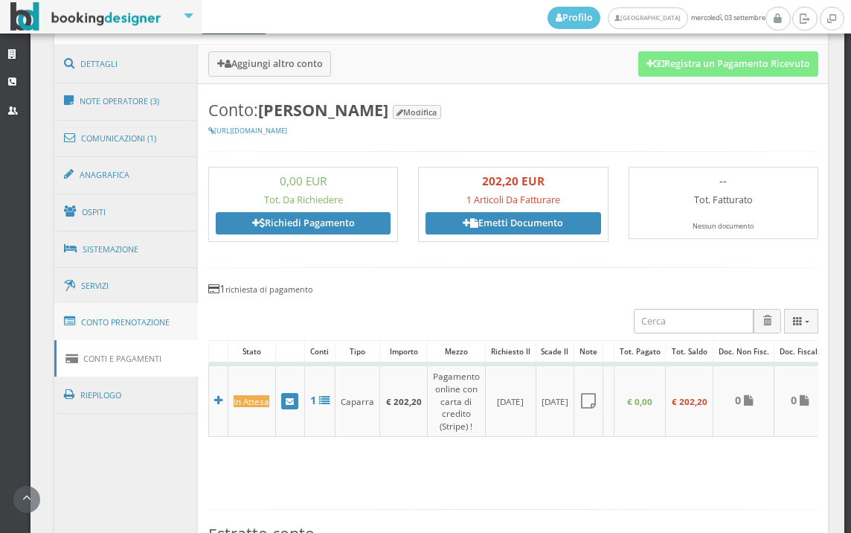
scroll to position [578, 0]
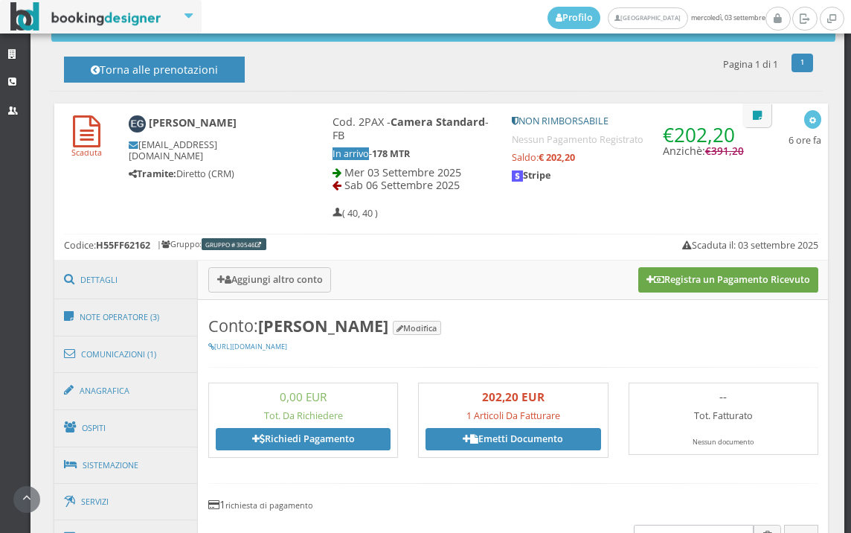
click at [654, 278] on icon at bounding box center [659, 280] width 10 height 10
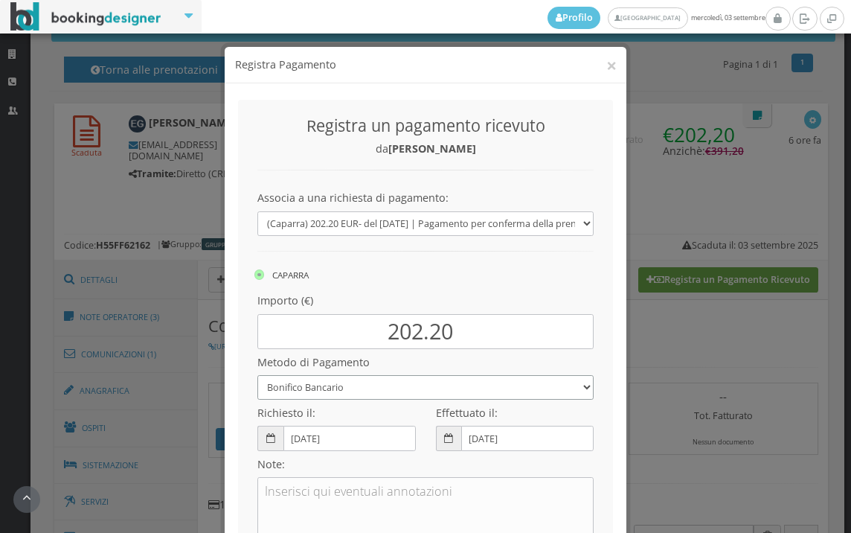
click at [331, 390] on select "Bonifico Bancario BONIFICO SUM UP Contanti Assegno Bancario Assegno Circolare V…" at bounding box center [426, 387] width 336 height 25
select select
click at [258, 375] on select "Bonifico Bancario BONIFICO SUM UP Contanti Assegno Bancario Assegno Circolare V…" at bounding box center [426, 387] width 336 height 25
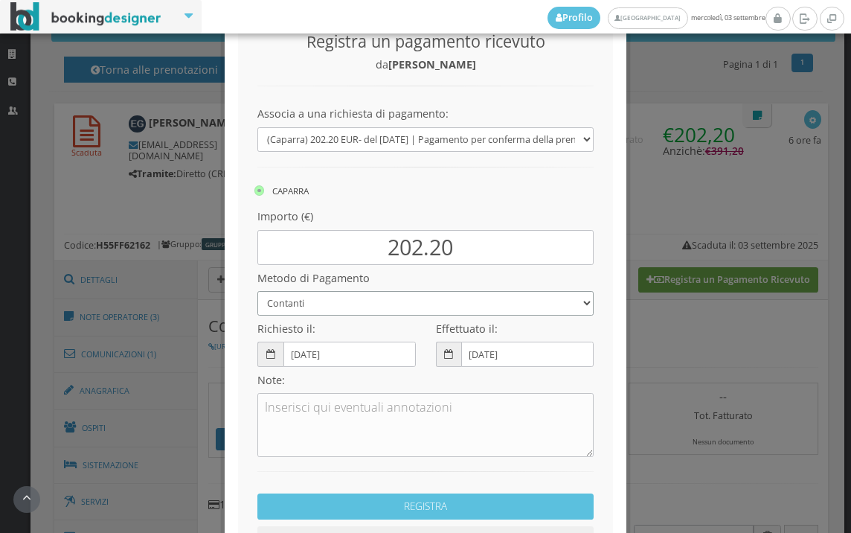
scroll to position [203, 0]
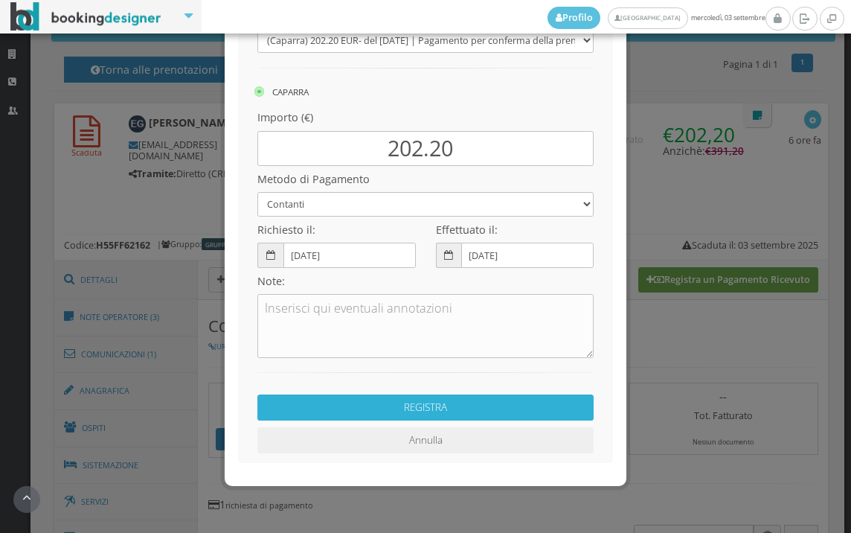
click at [471, 402] on button "REGISTRA" at bounding box center [426, 407] width 336 height 26
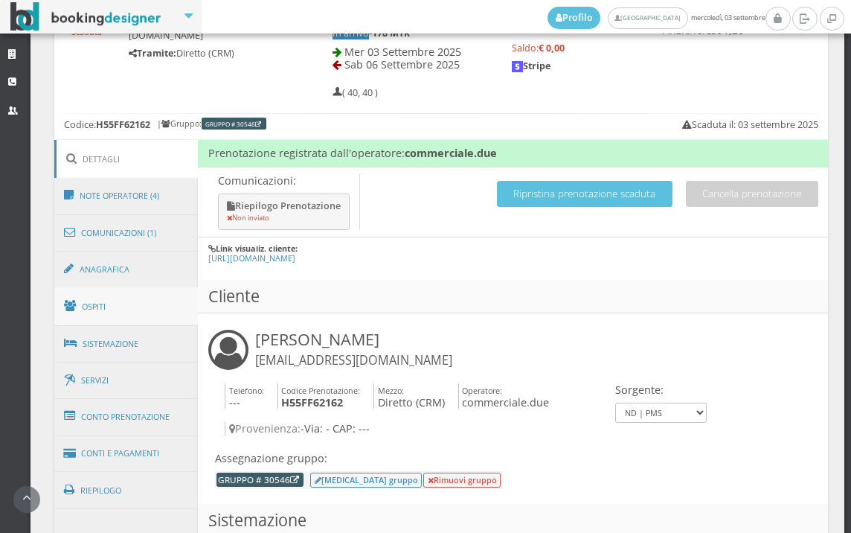
scroll to position [814, 0]
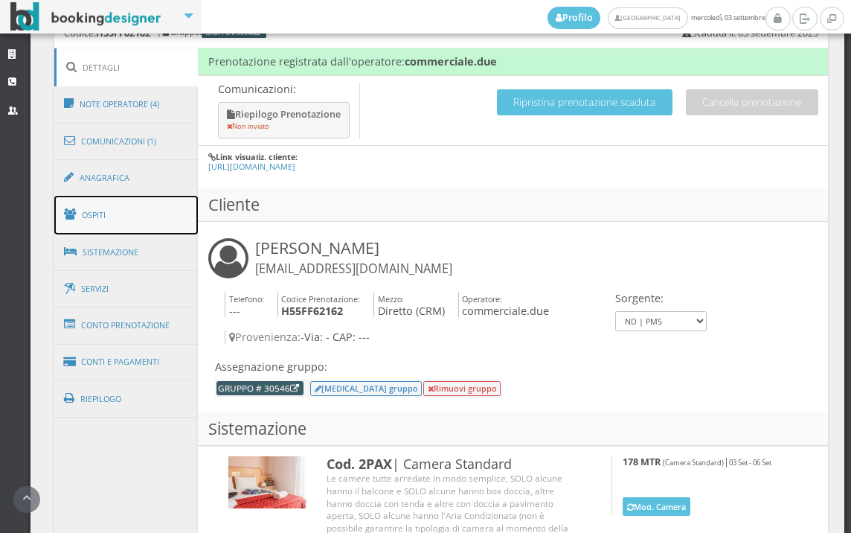
click at [158, 204] on link "Ospiti" at bounding box center [126, 215] width 144 height 39
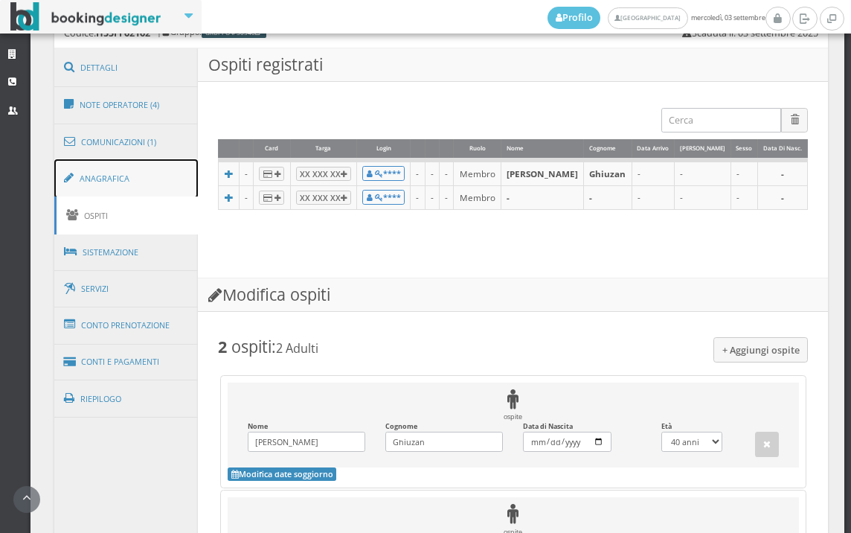
click at [157, 192] on link "Anagrafica" at bounding box center [126, 178] width 144 height 39
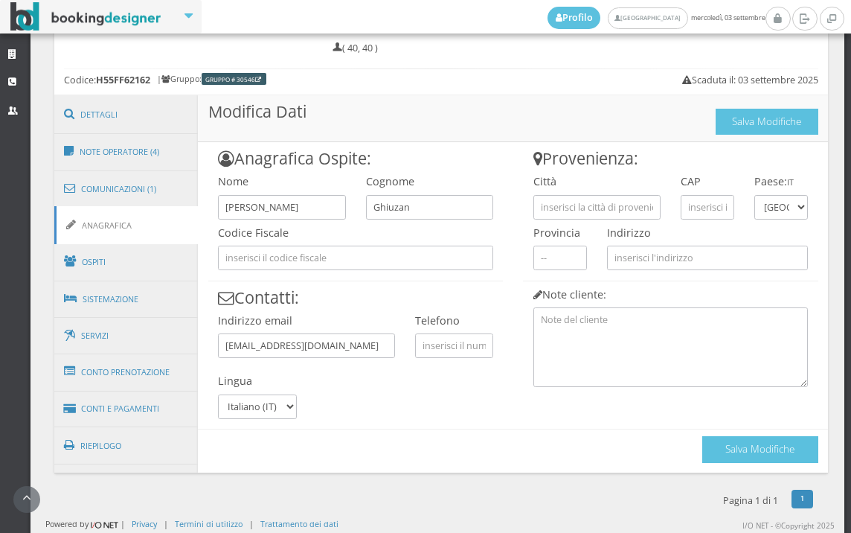
scroll to position [762, 0]
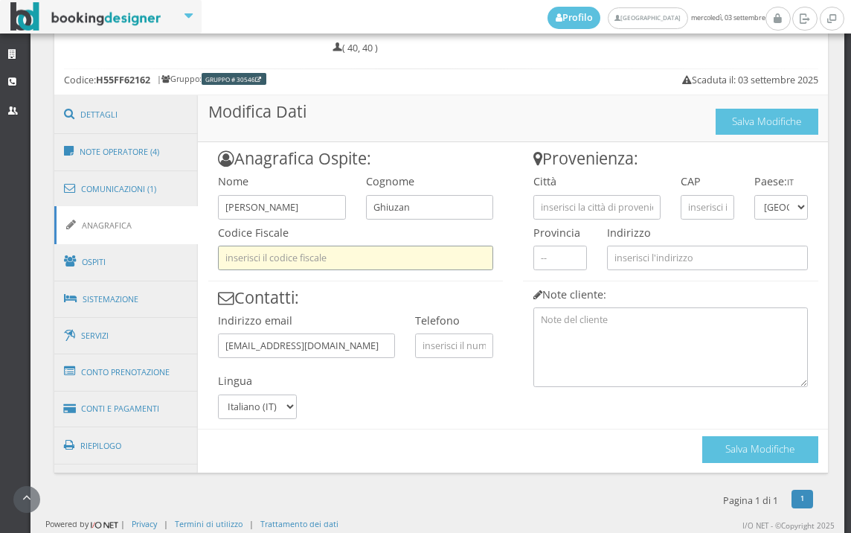
click at [239, 253] on input "text" at bounding box center [355, 258] width 275 height 25
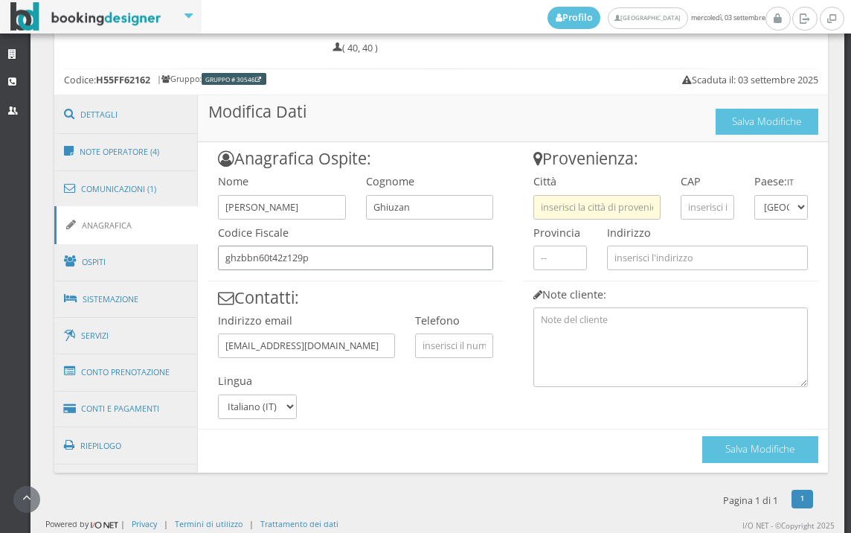
type input "ghzbbn60t42z129p"
click at [566, 210] on input "text" at bounding box center [597, 207] width 127 height 25
type input "feletto"
click at [703, 217] on input "text" at bounding box center [708, 207] width 54 height 25
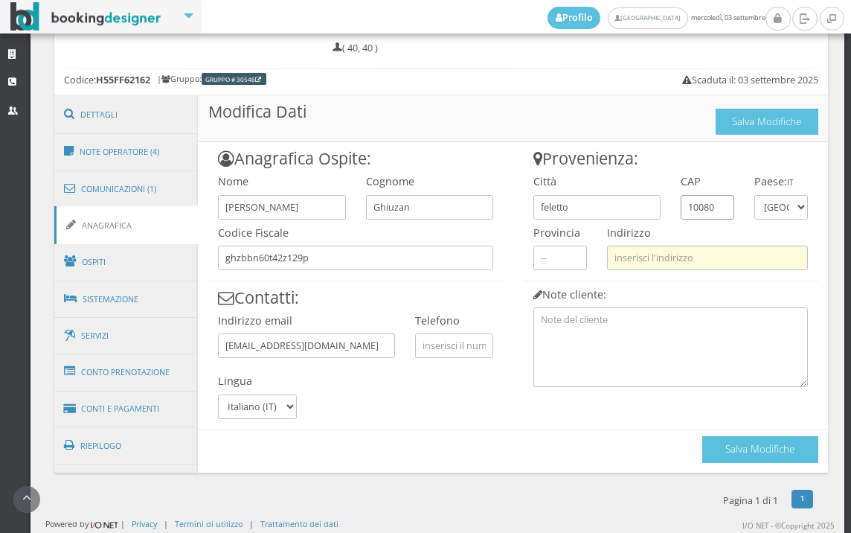
type input "10080"
click at [683, 253] on input "text" at bounding box center [707, 258] width 201 height 25
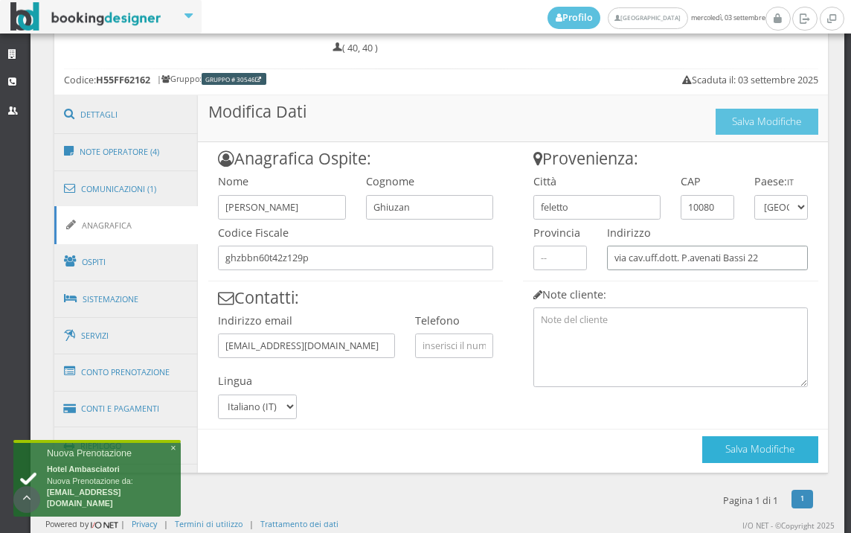
type input "via cav.uff.dott. P.avenati Bassi 22"
click at [728, 446] on button "Salva Modifiche" at bounding box center [761, 449] width 116 height 26
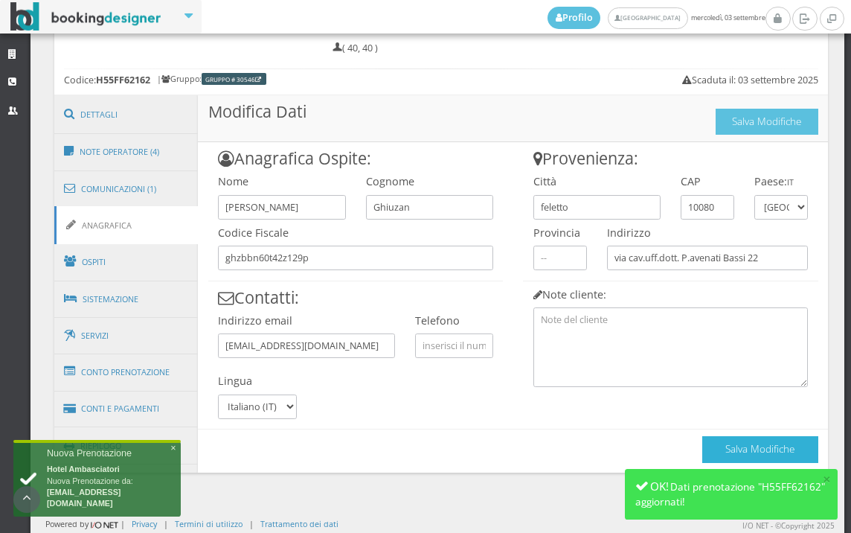
click at [736, 449] on button "Salva Modifiche" at bounding box center [761, 449] width 116 height 26
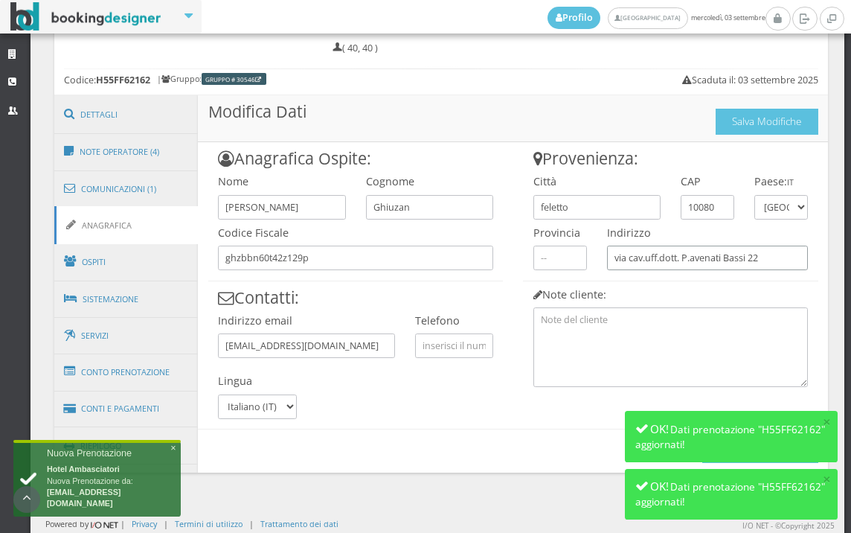
drag, startPoint x: 777, startPoint y: 248, endPoint x: 589, endPoint y: 249, distance: 187.6
click at [589, 249] on div "Provenienza: Città feletto CAP 10080 Paese: IT Andorra Emirati Arabi Uniti Afgh…" at bounding box center [672, 264] width 316 height 244
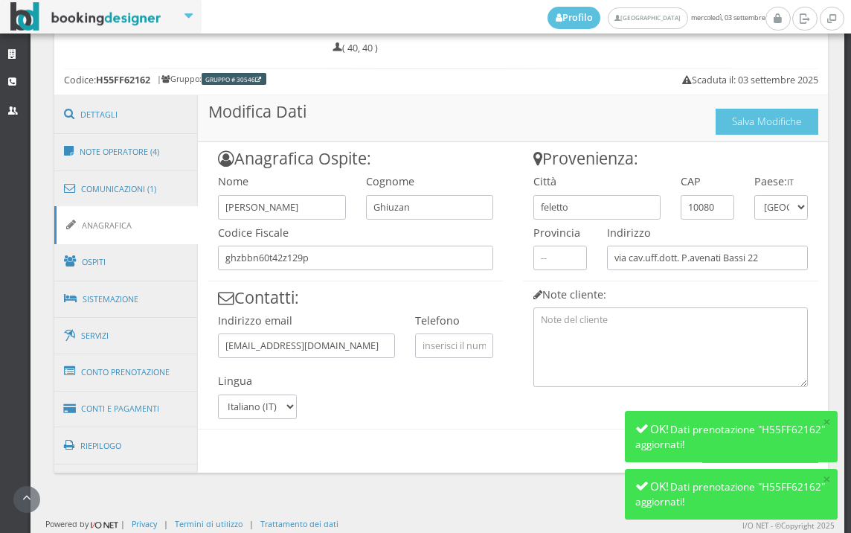
click at [545, 440] on div "Salva Modifiche" at bounding box center [513, 445] width 630 height 33
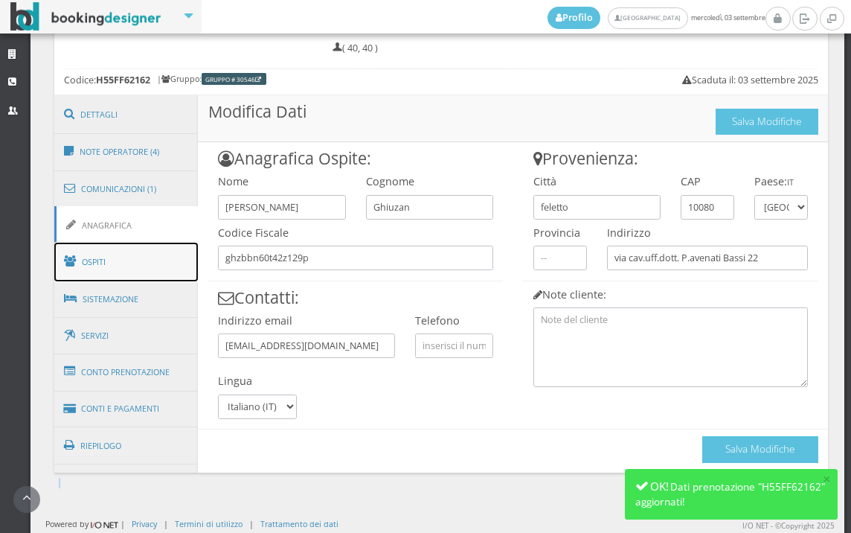
click at [150, 259] on link "Ospiti" at bounding box center [126, 262] width 144 height 39
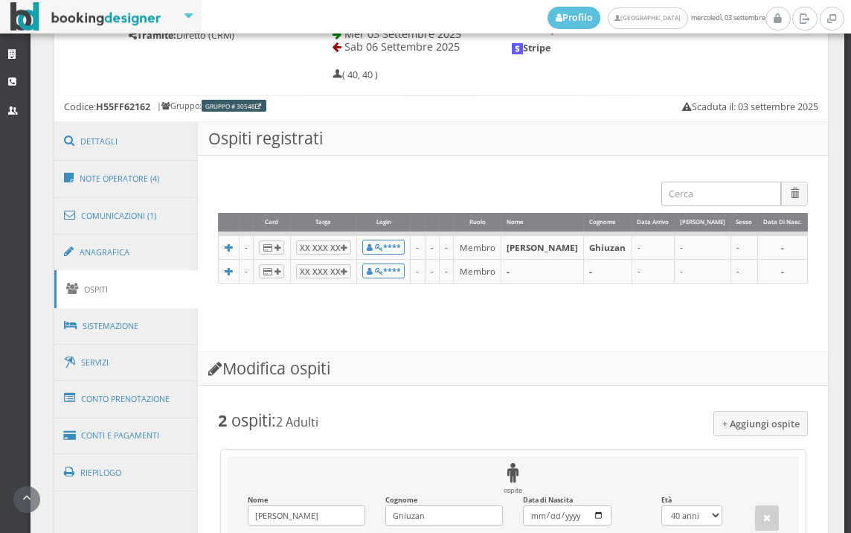
scroll to position [571, 0]
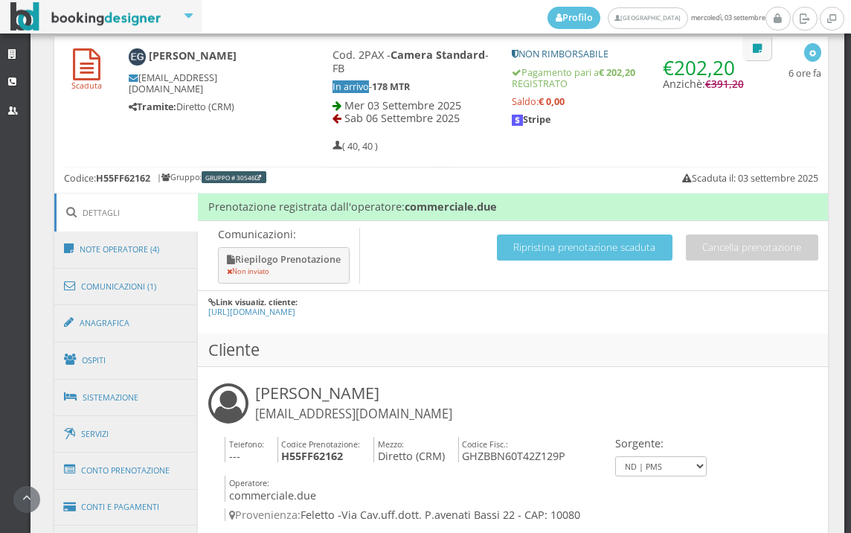
scroll to position [744, 0]
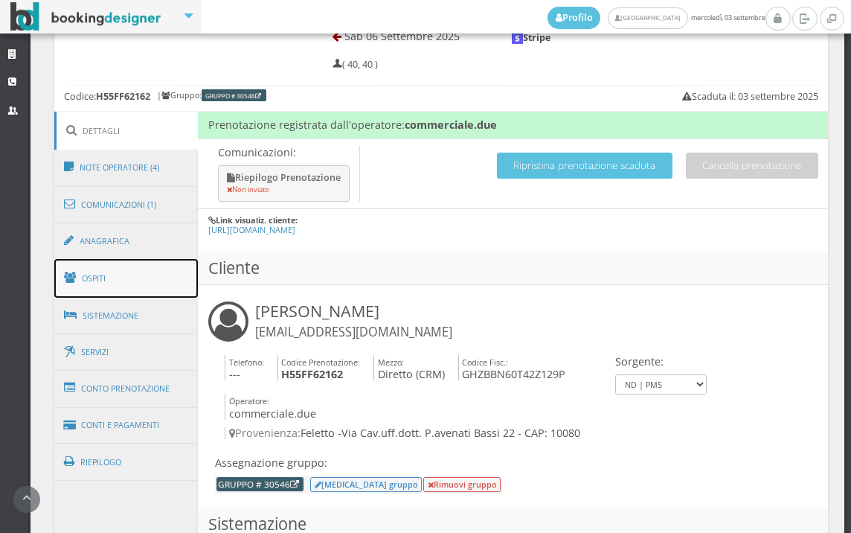
click at [99, 273] on link "Ospiti" at bounding box center [126, 278] width 144 height 39
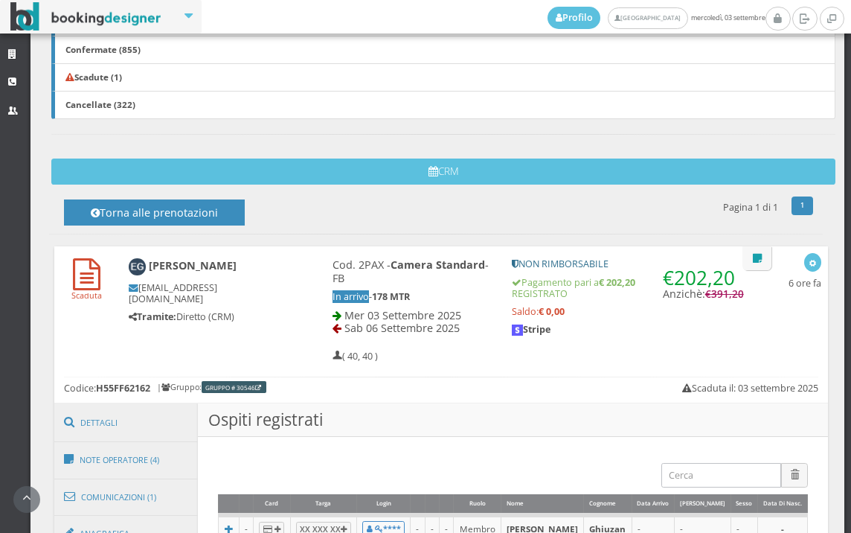
scroll to position [571, 0]
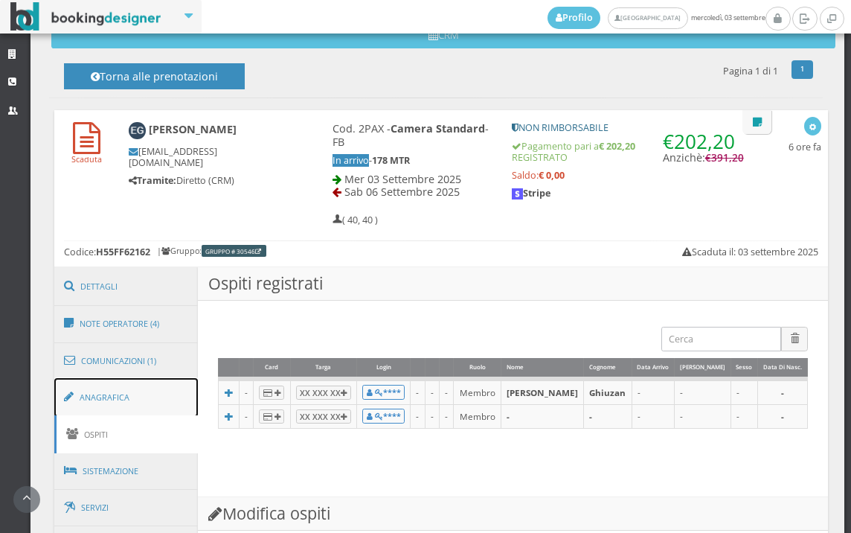
click at [115, 409] on link "Anagrafica" at bounding box center [126, 397] width 144 height 39
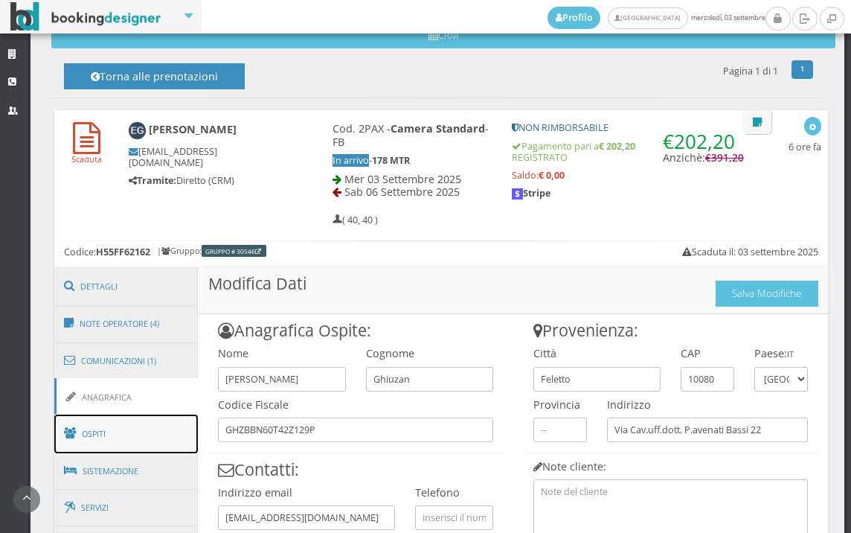
click at [131, 427] on link "Ospiti" at bounding box center [126, 434] width 144 height 39
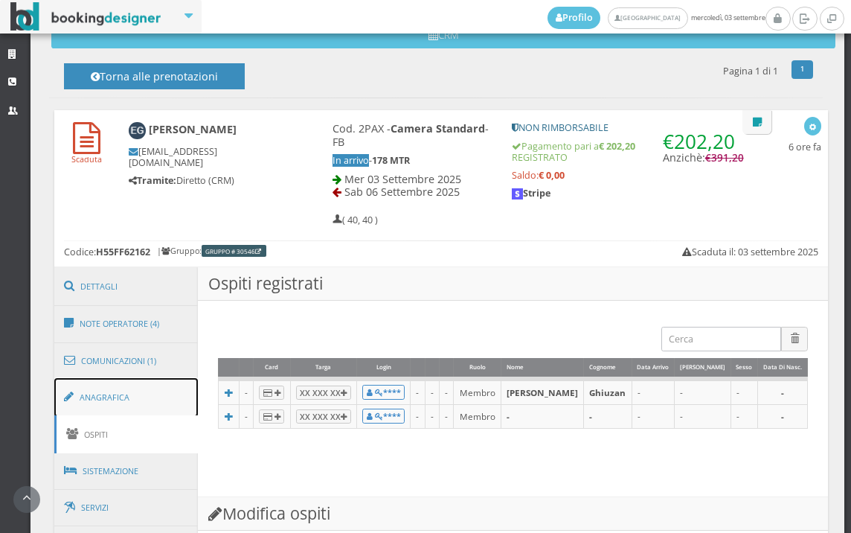
click at [165, 388] on link "Anagrafica" at bounding box center [126, 397] width 144 height 39
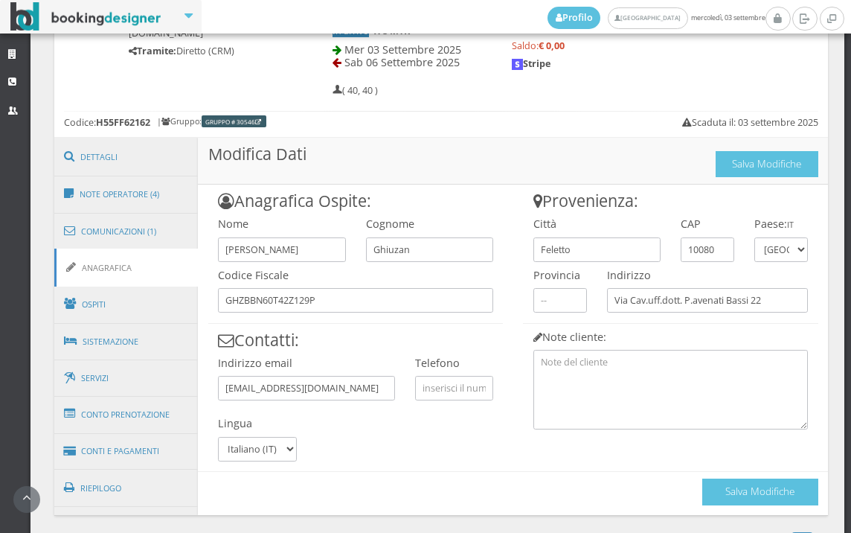
scroll to position [762, 0]
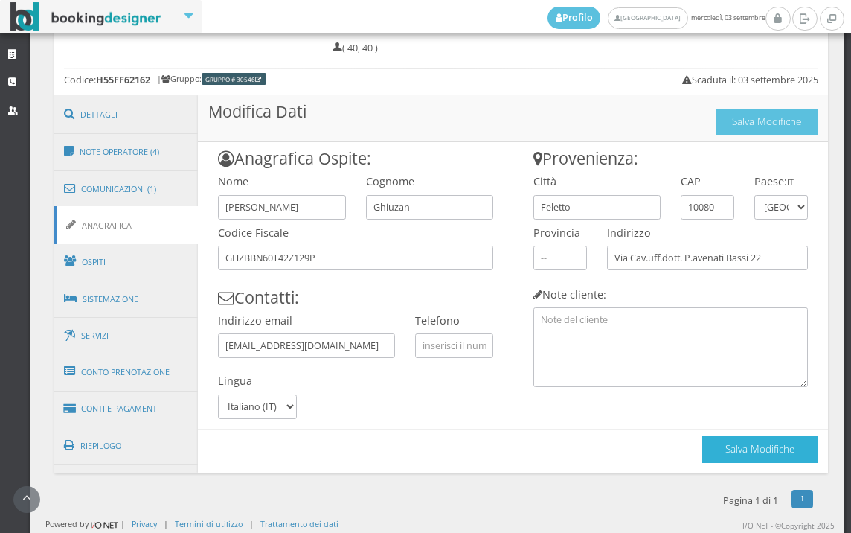
click at [703, 456] on button "Salva Modifiche" at bounding box center [761, 449] width 116 height 26
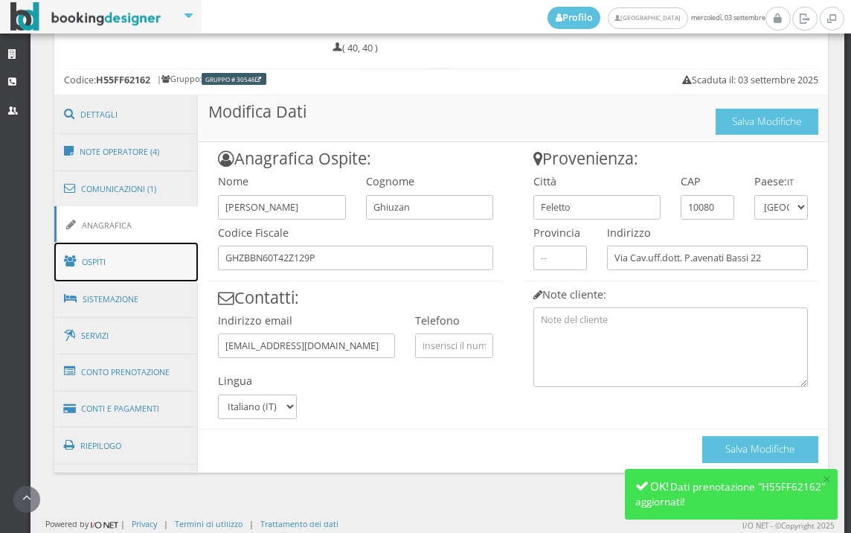
click at [114, 262] on link "Ospiti" at bounding box center [126, 262] width 144 height 39
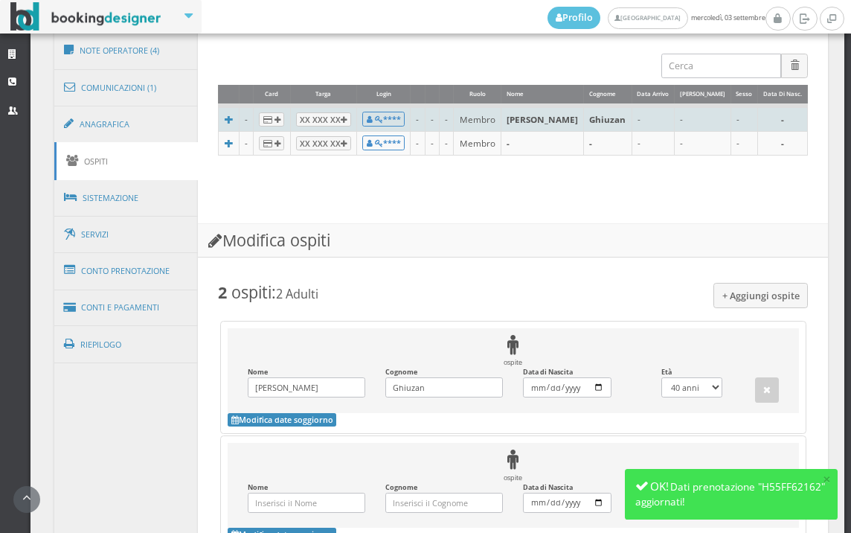
scroll to position [653, 0]
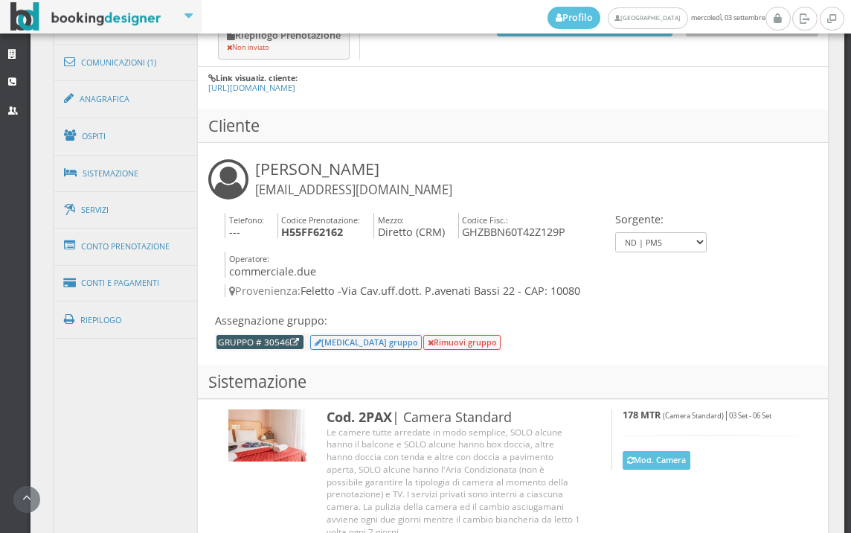
scroll to position [910, 0]
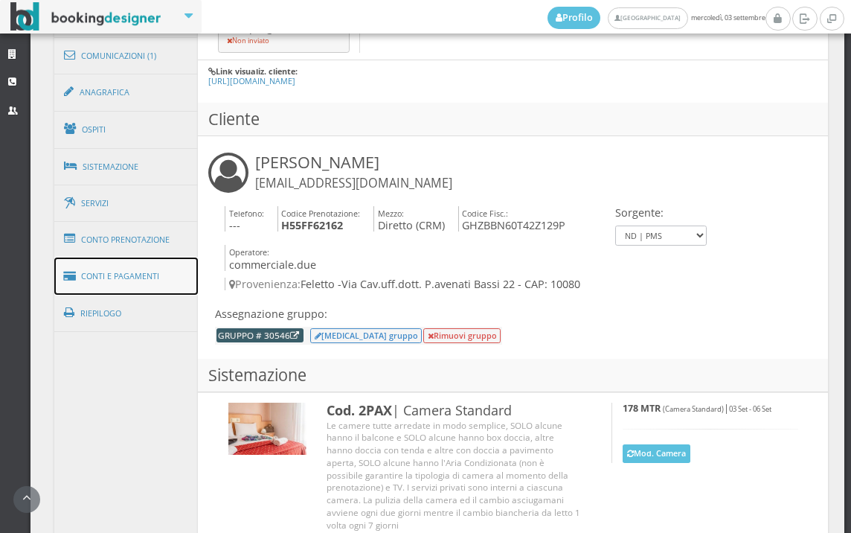
click at [133, 270] on link "Conti e Pagamenti" at bounding box center [126, 277] width 144 height 38
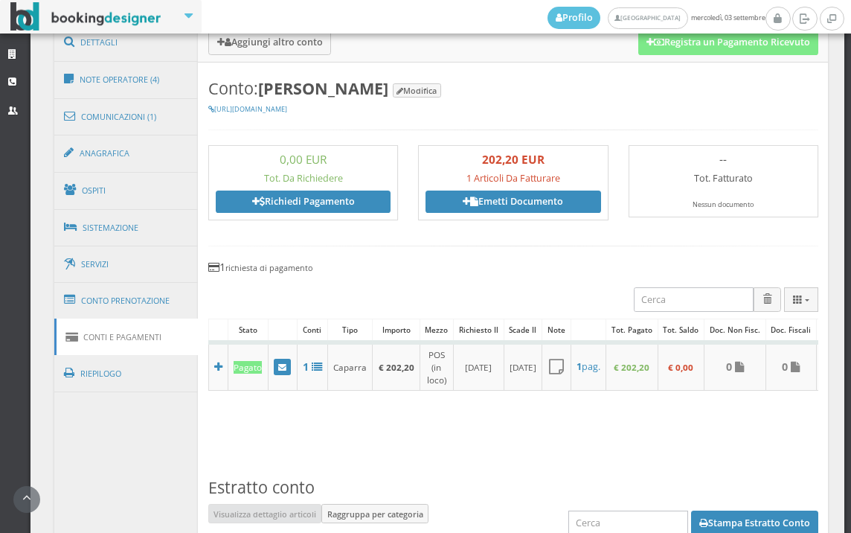
scroll to position [992, 0]
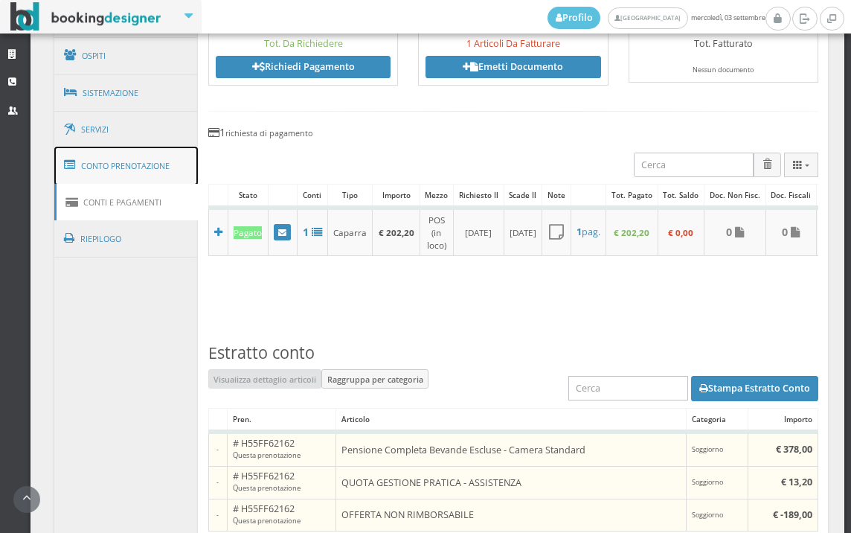
click at [118, 168] on link "Conto Prenotazione" at bounding box center [126, 166] width 144 height 39
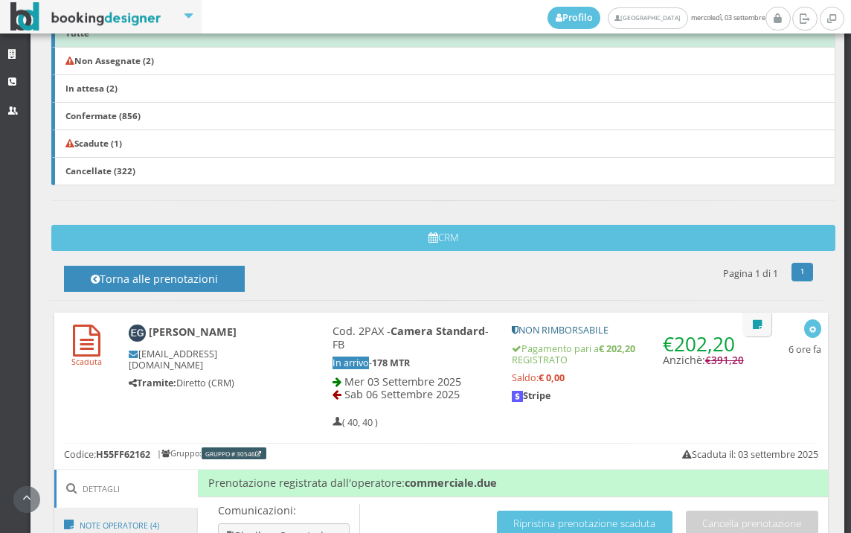
scroll to position [760, 0]
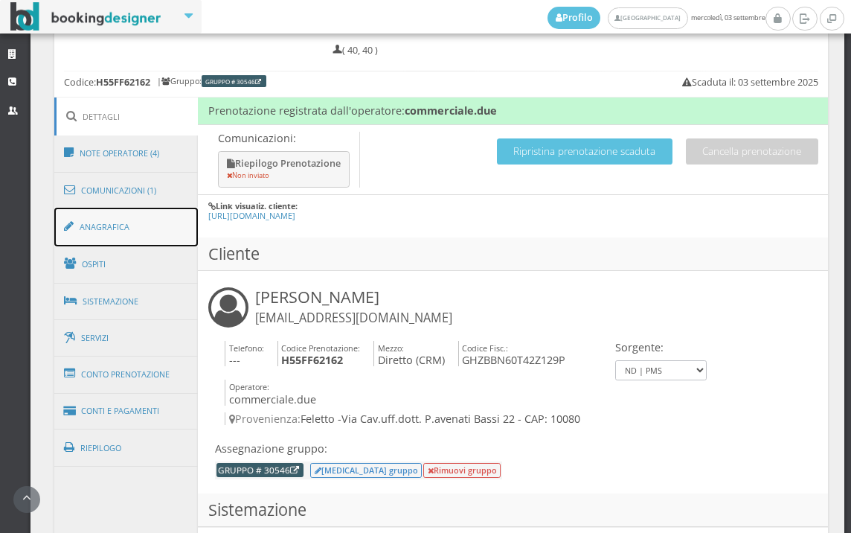
click at [57, 237] on link "Anagrafica" at bounding box center [126, 227] width 144 height 39
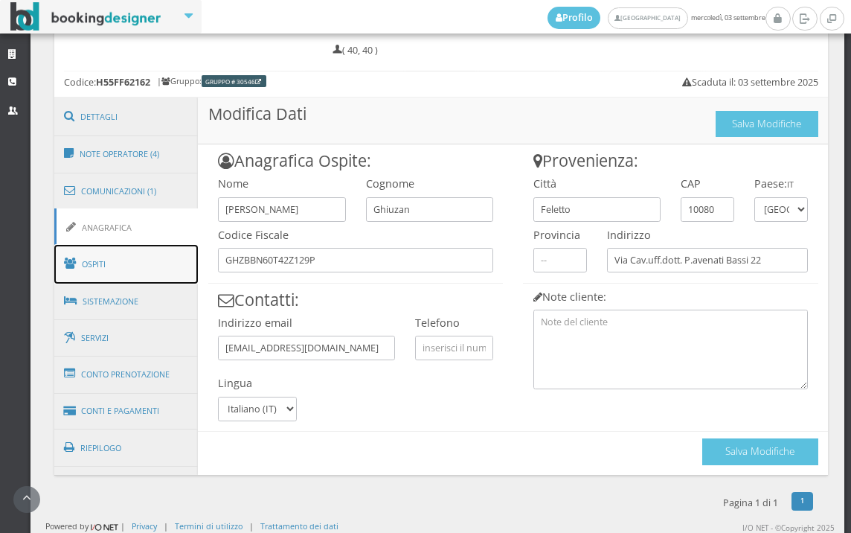
click at [58, 255] on link "Ospiti" at bounding box center [126, 264] width 144 height 39
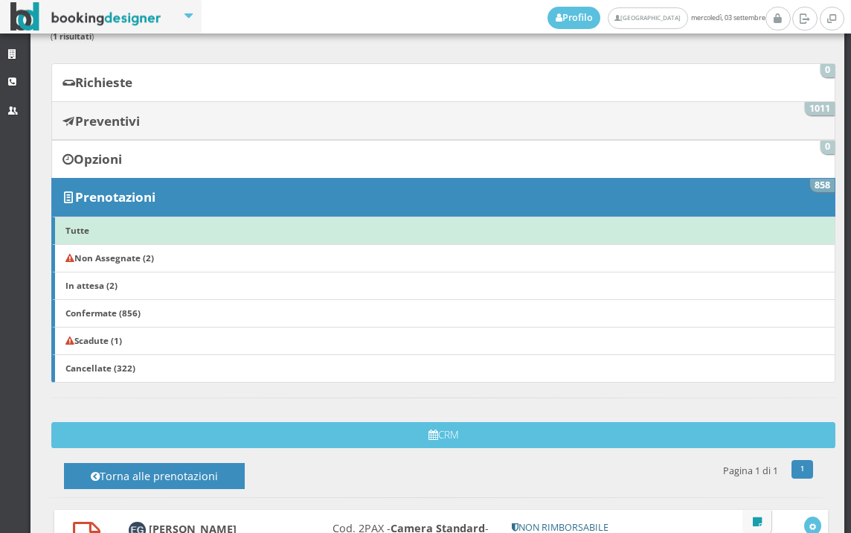
scroll to position [248, 0]
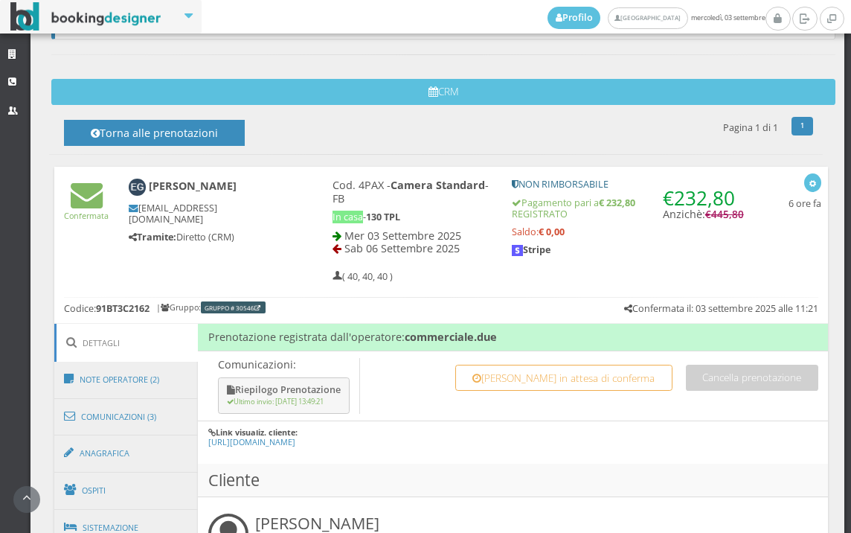
scroll to position [756, 0]
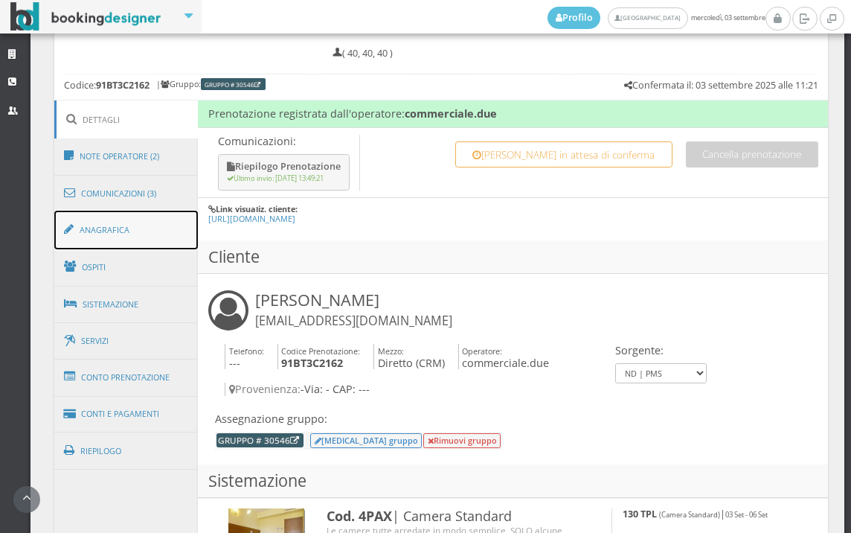
click at [95, 247] on link "Anagrafica" at bounding box center [126, 230] width 144 height 39
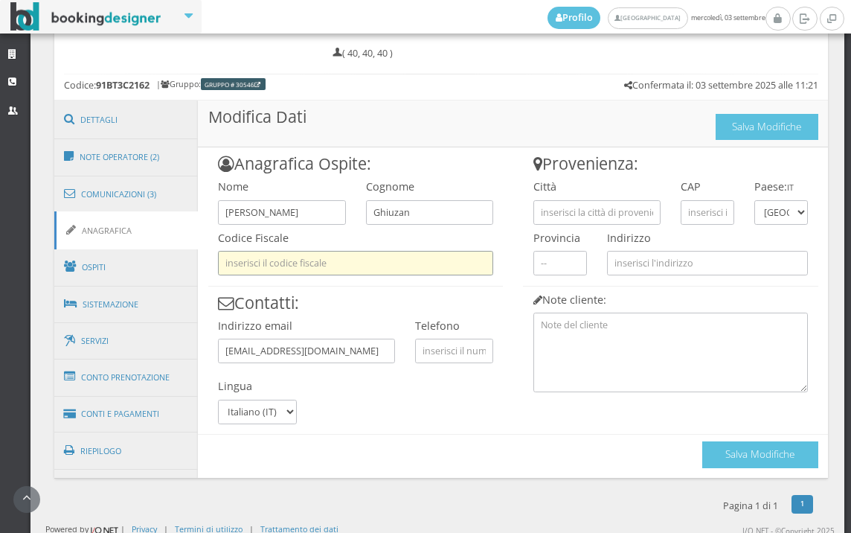
click at [307, 267] on input "text" at bounding box center [355, 263] width 275 height 25
type input "GHZBBN60T42Z129P"
type input "Feletto"
type input "10080"
type input "Via Cav.uff.dott. P.avenati Bassi 22"
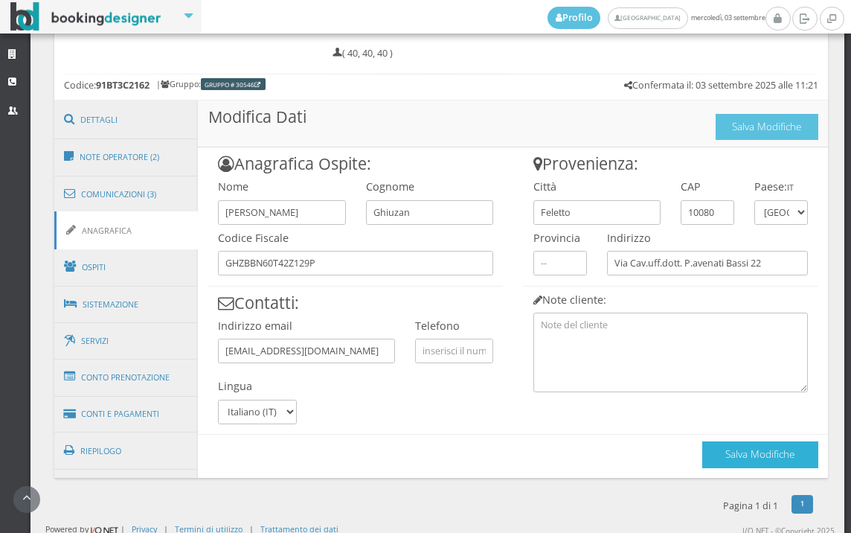
click at [723, 446] on button "Salva Modifiche" at bounding box center [761, 454] width 116 height 26
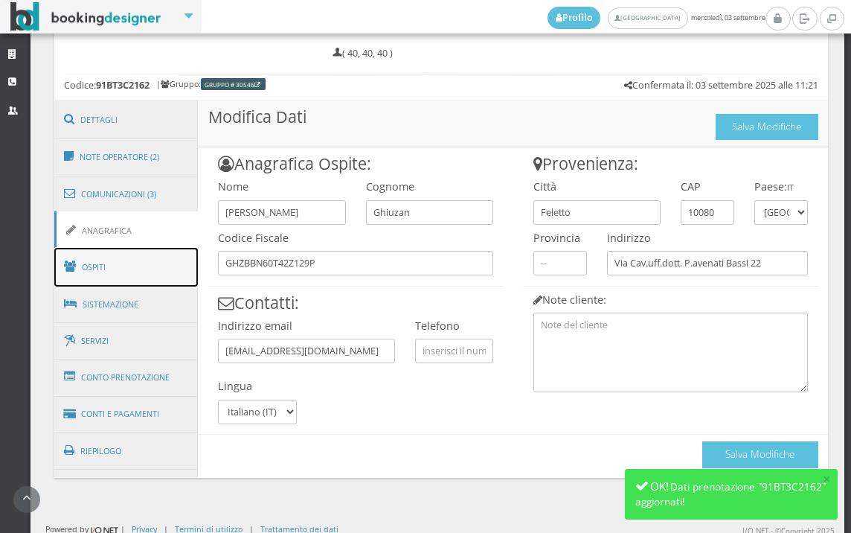
click at [130, 258] on link "Ospiti" at bounding box center [126, 267] width 144 height 39
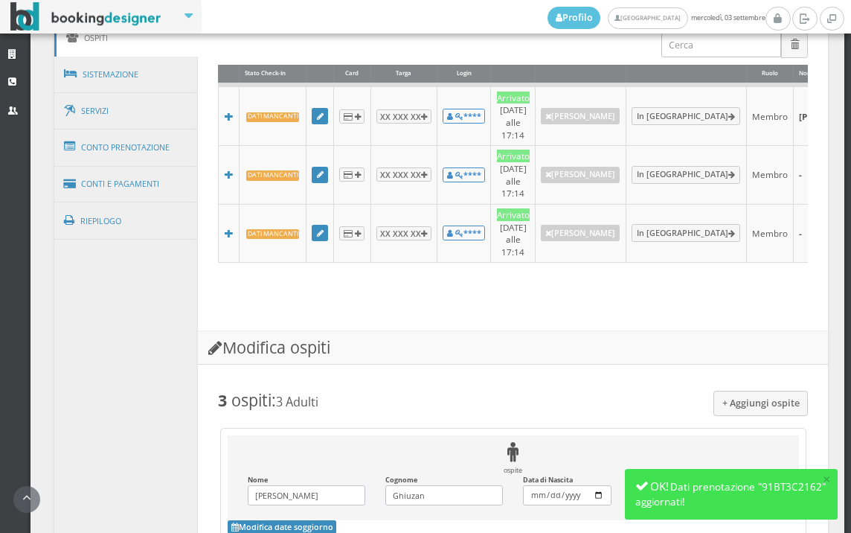
scroll to position [681, 0]
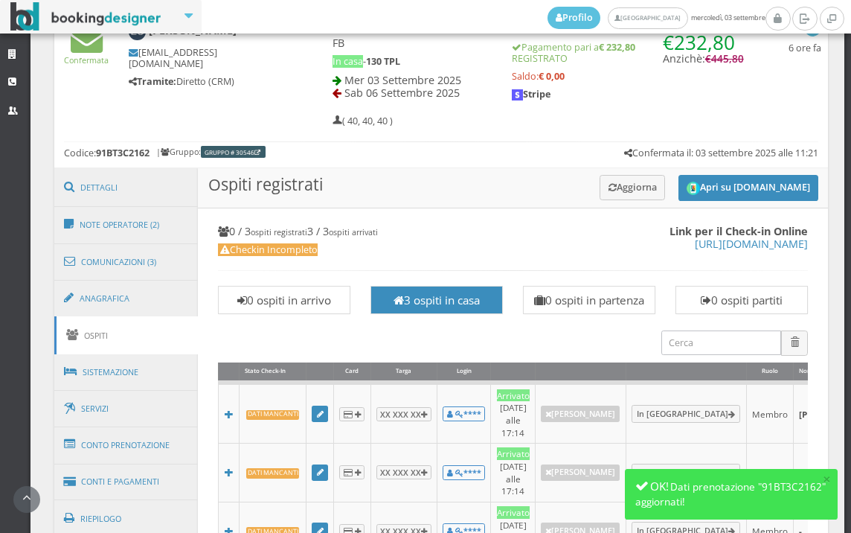
click at [732, 174] on h3 "Ospiti registrati Apri su Online-Check.in Aggiorna" at bounding box center [513, 188] width 630 height 40
click at [729, 185] on button "Apri su Online-Check.in" at bounding box center [749, 188] width 140 height 26
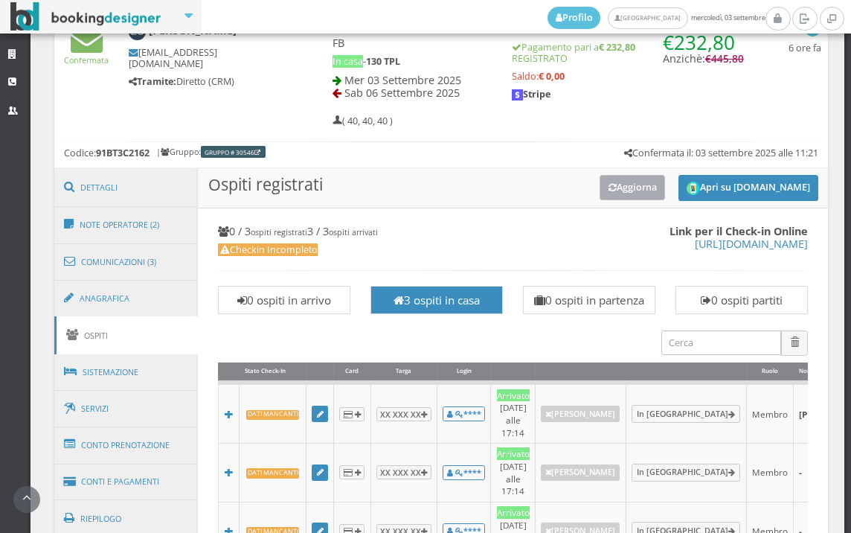
click at [615, 175] on button "Aggiorna" at bounding box center [633, 187] width 66 height 25
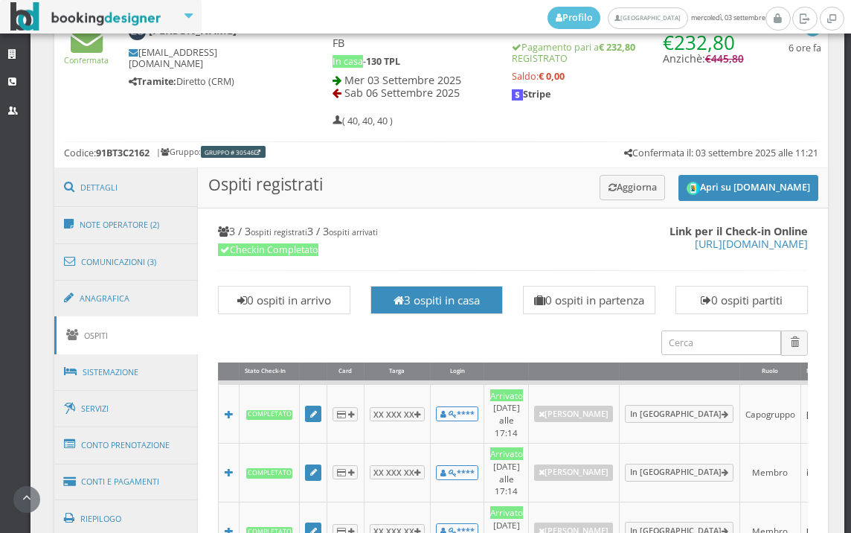
scroll to position [1260, 0]
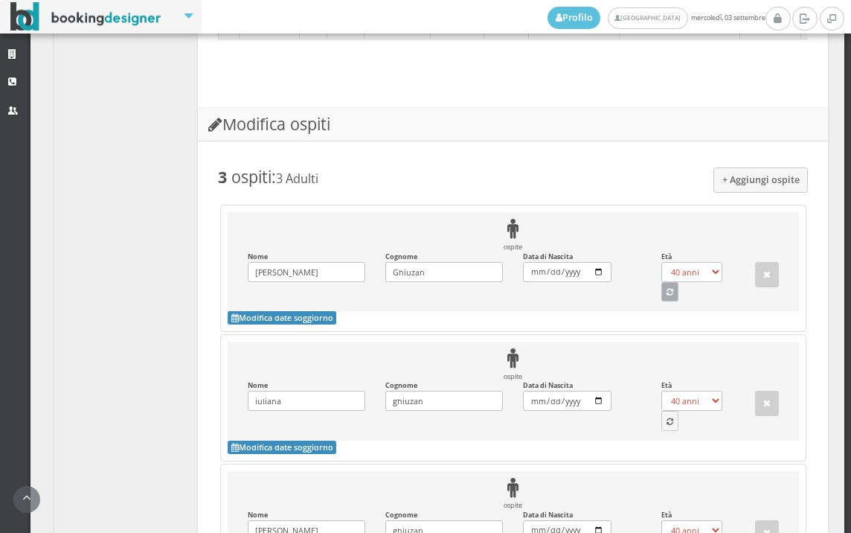
click at [662, 282] on button "button" at bounding box center [671, 291] width 18 height 19
select select "42"
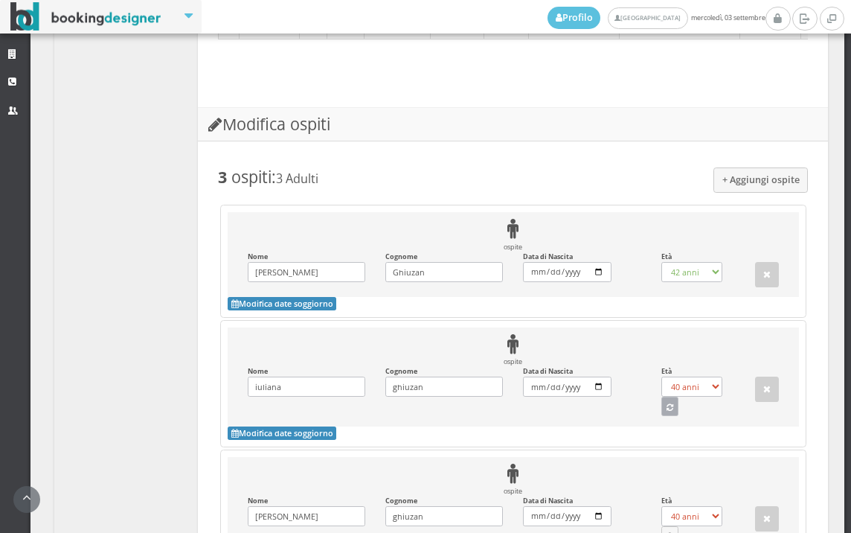
click at [667, 404] on icon "button" at bounding box center [670, 408] width 7 height 8
select select "45"
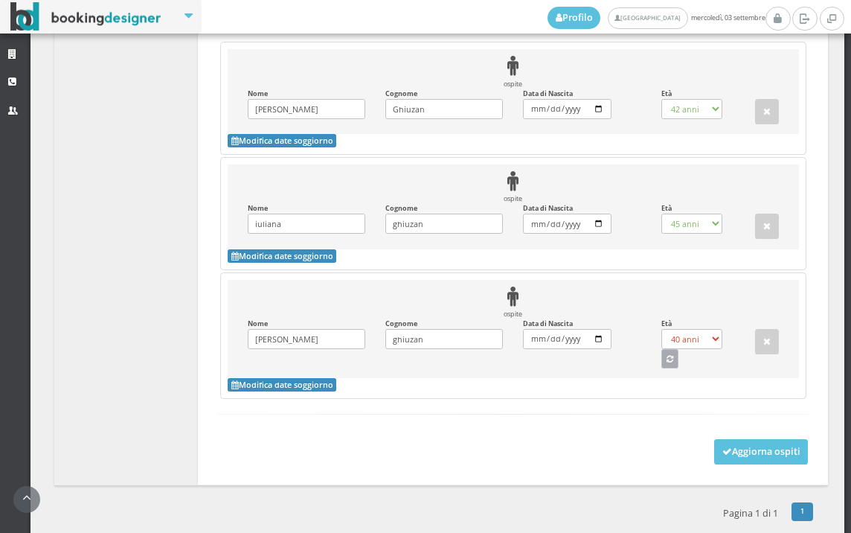
click at [667, 356] on icon "button" at bounding box center [670, 360] width 7 height 8
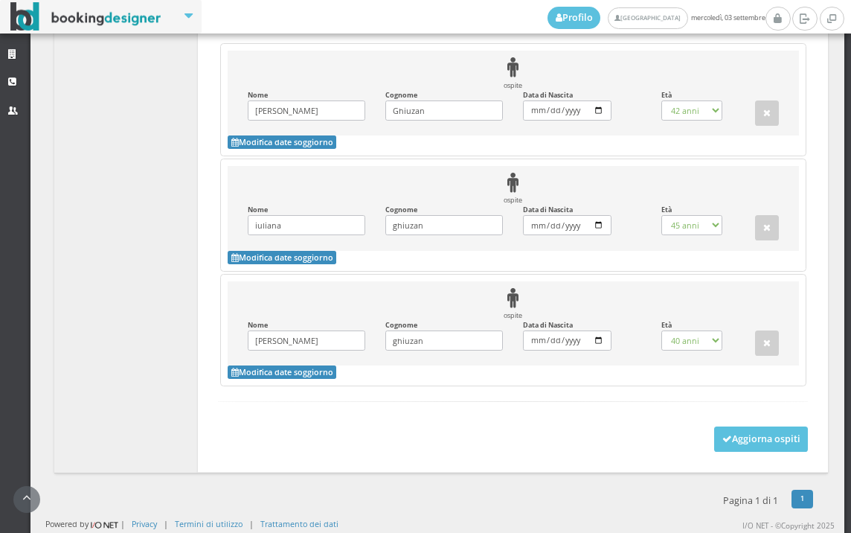
select select "15"
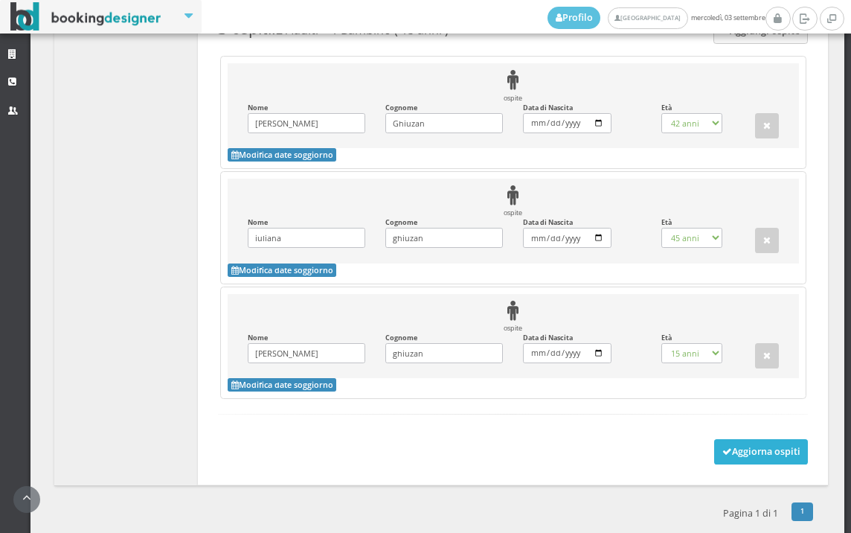
click at [723, 440] on button "Aggiorna ospiti" at bounding box center [762, 451] width 95 height 25
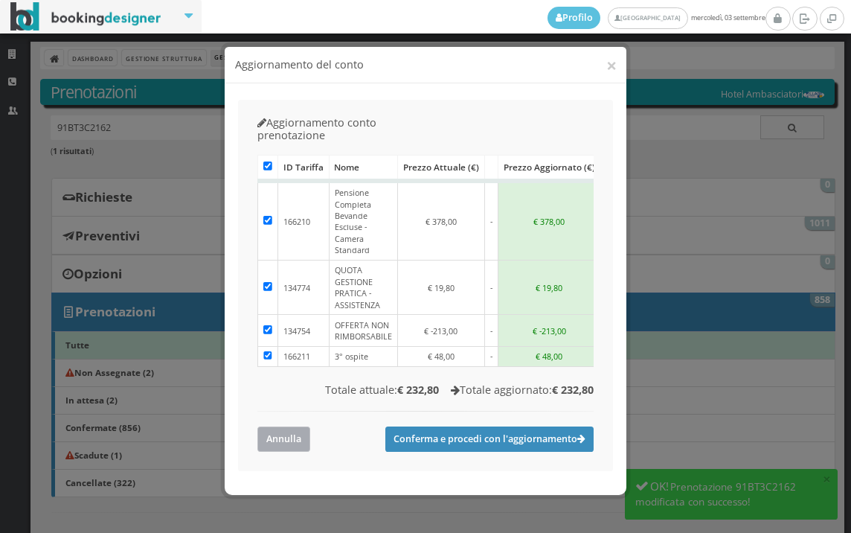
click at [290, 426] on button "Annulla" at bounding box center [284, 438] width 53 height 25
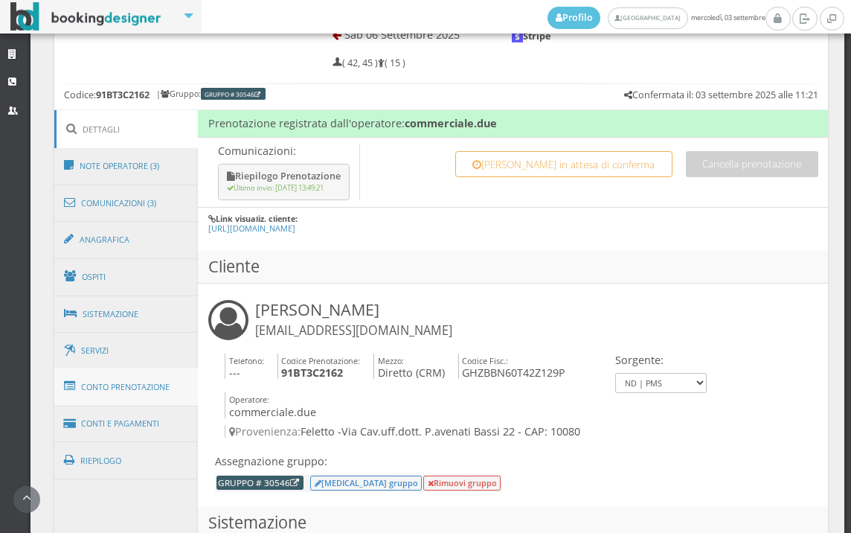
scroll to position [744, 0]
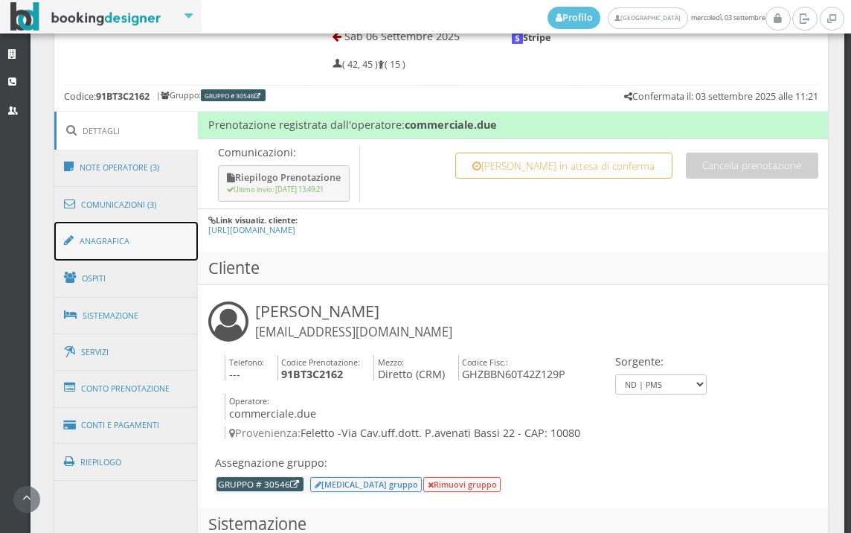
click at [125, 248] on link "Anagrafica" at bounding box center [126, 241] width 144 height 39
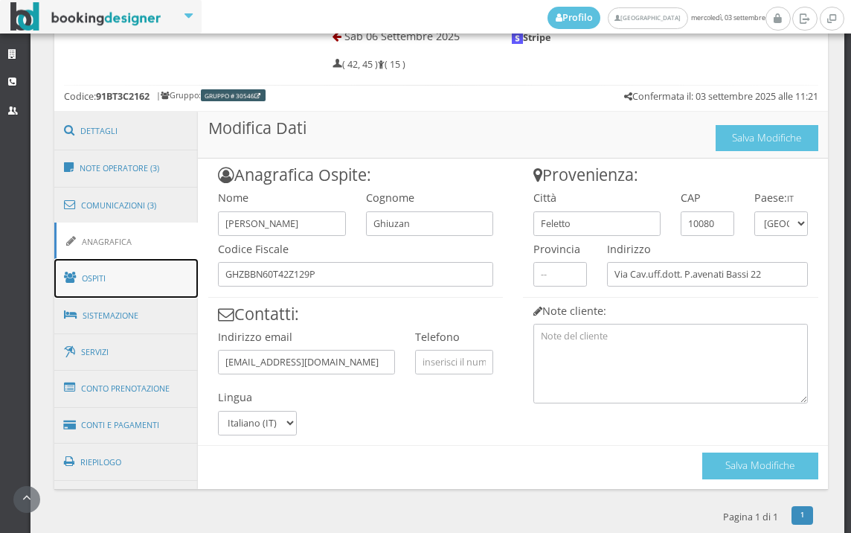
click at [129, 275] on link "Ospiti" at bounding box center [126, 278] width 144 height 39
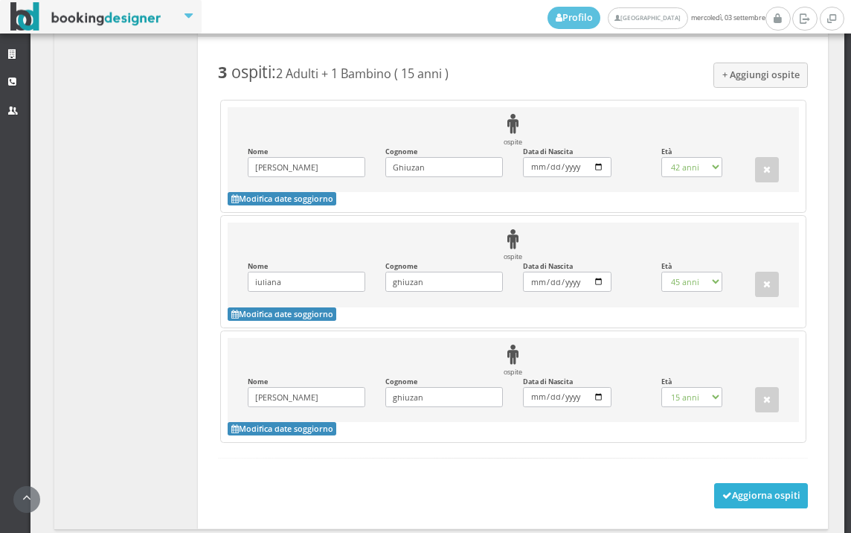
scroll to position [1425, 0]
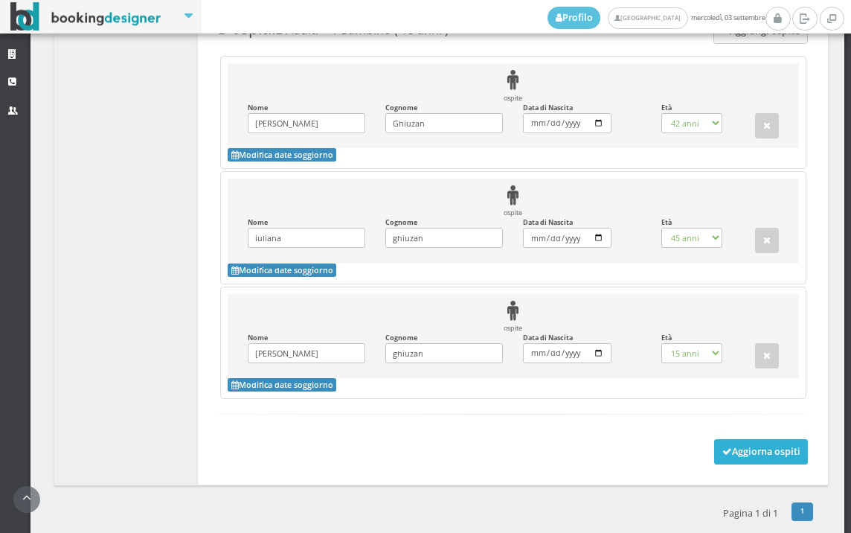
click at [735, 439] on button "Aggiorna ospiti" at bounding box center [762, 451] width 95 height 25
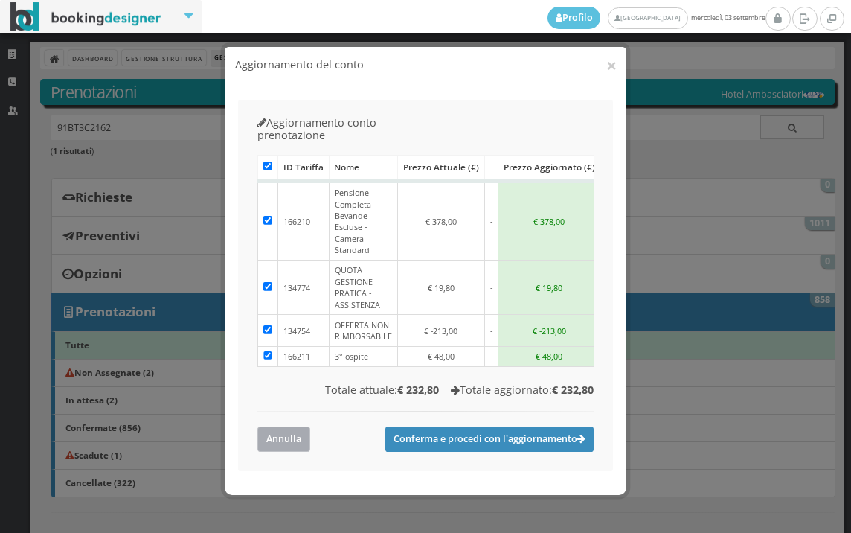
click at [290, 426] on button "Annulla" at bounding box center [284, 438] width 53 height 25
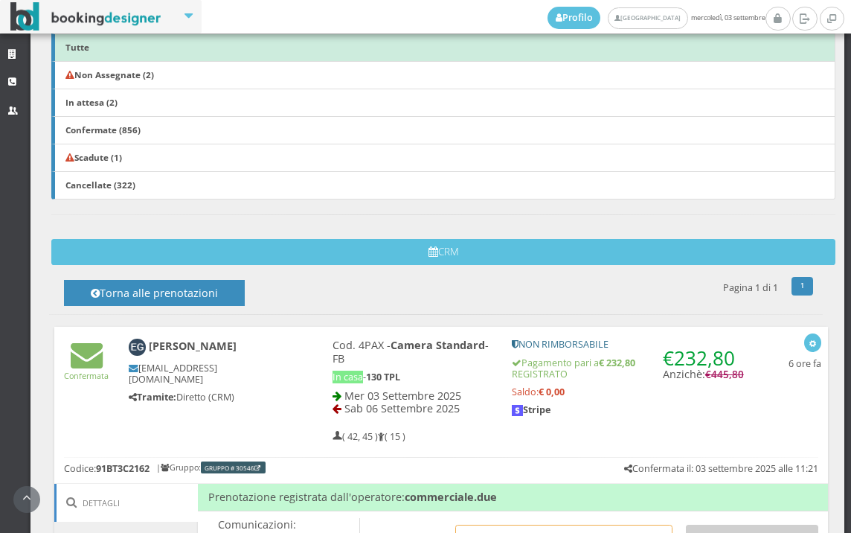
scroll to position [578, 0]
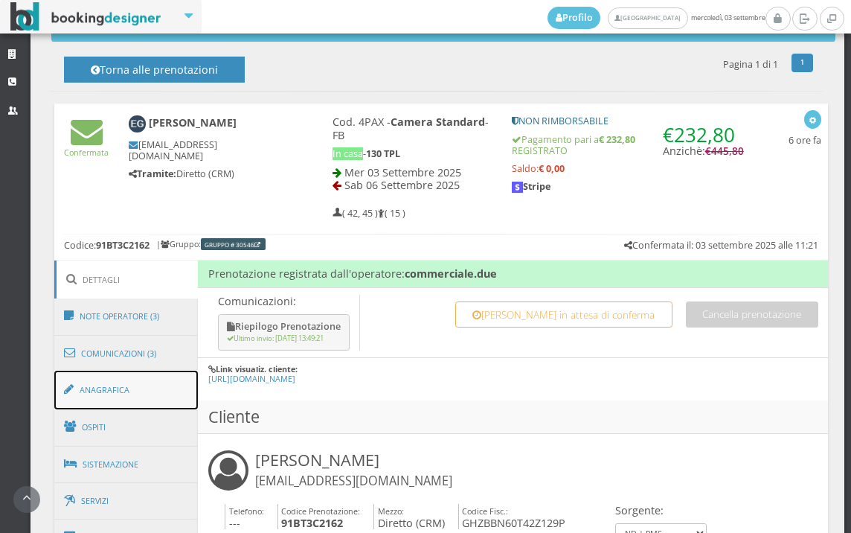
click at [168, 400] on link "Anagrafica" at bounding box center [126, 390] width 144 height 39
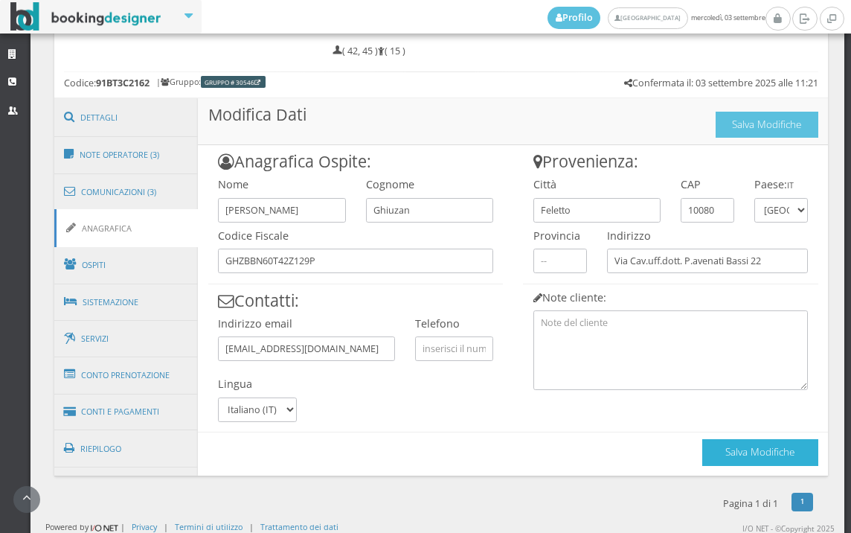
scroll to position [762, 0]
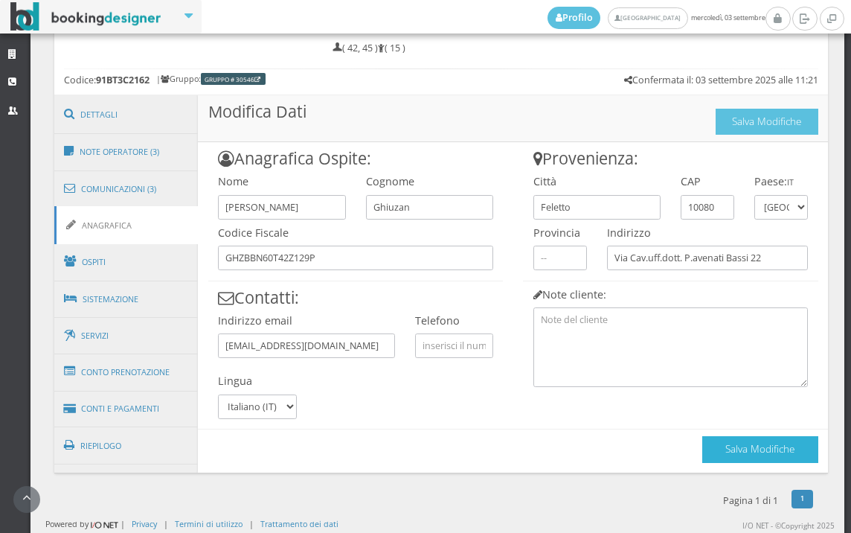
click at [737, 444] on button "Salva Modifiche" at bounding box center [761, 449] width 116 height 26
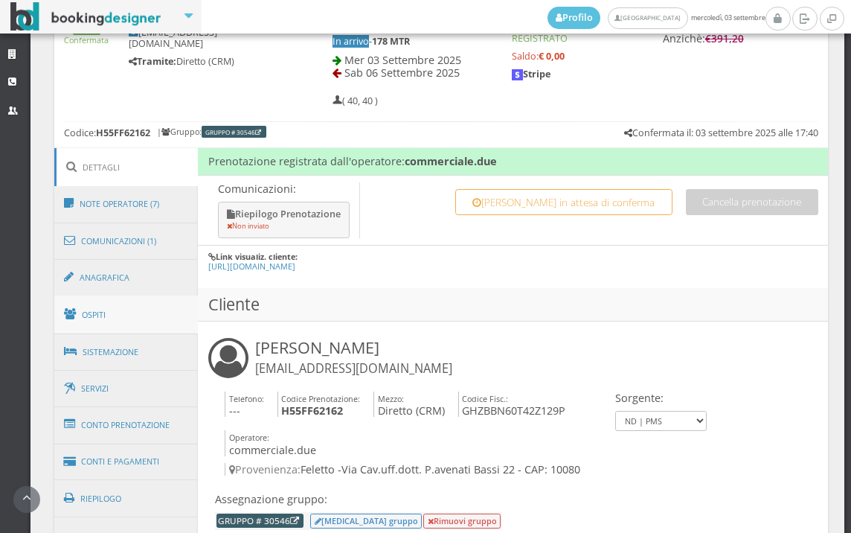
scroll to position [720, 0]
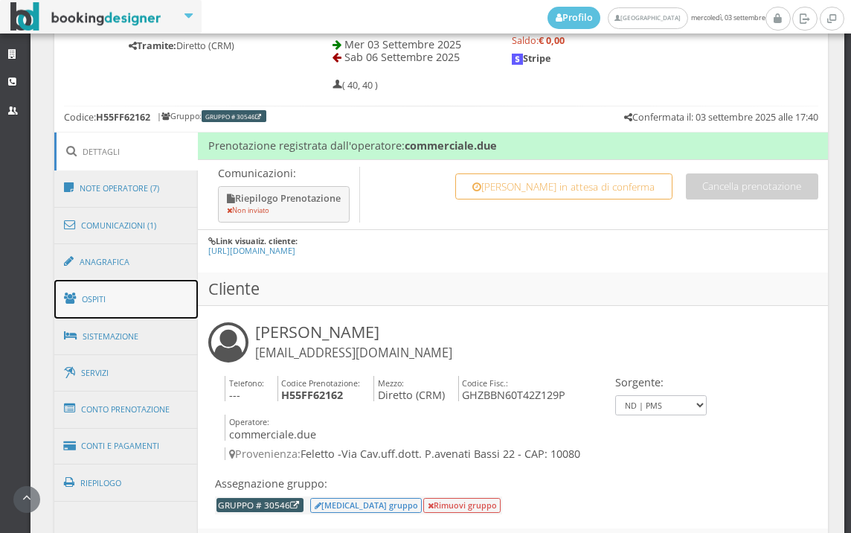
click at [128, 291] on link "Ospiti" at bounding box center [126, 299] width 144 height 39
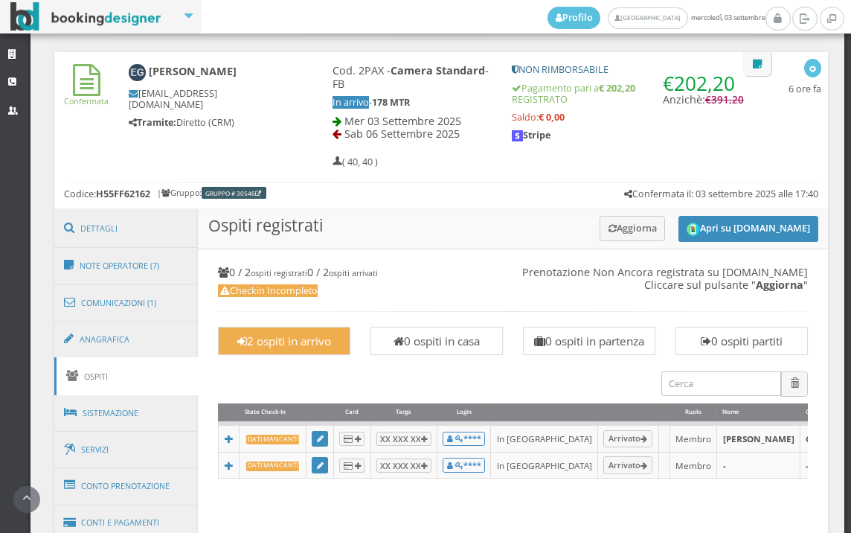
scroll to position [458, 0]
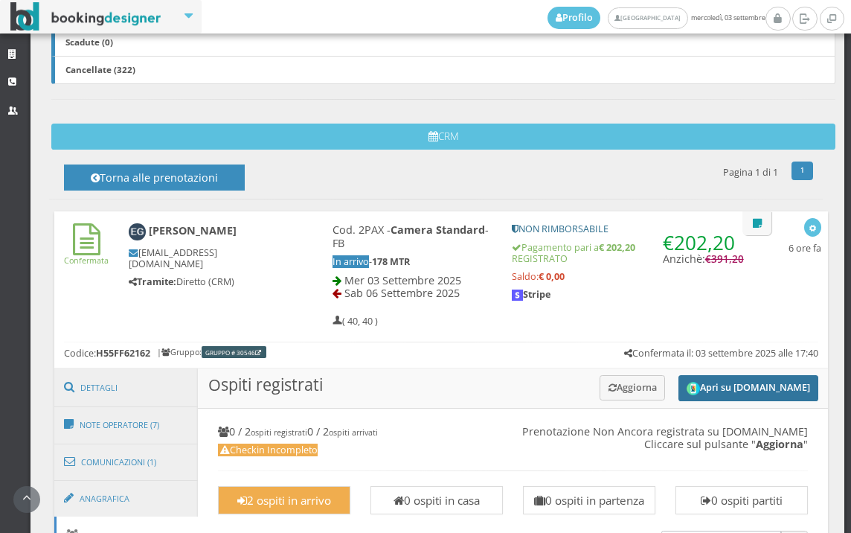
click at [717, 391] on button "Apri su [DOMAIN_NAME]" at bounding box center [749, 388] width 140 height 26
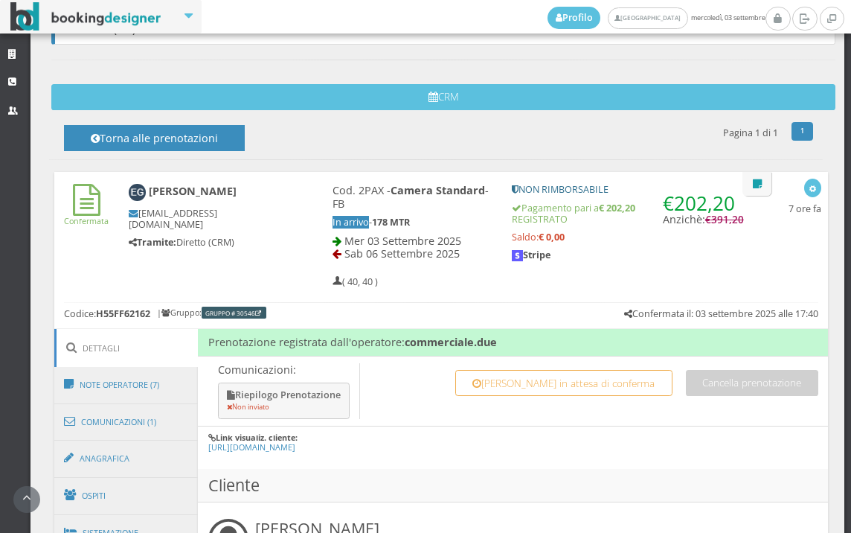
scroll to position [750, 0]
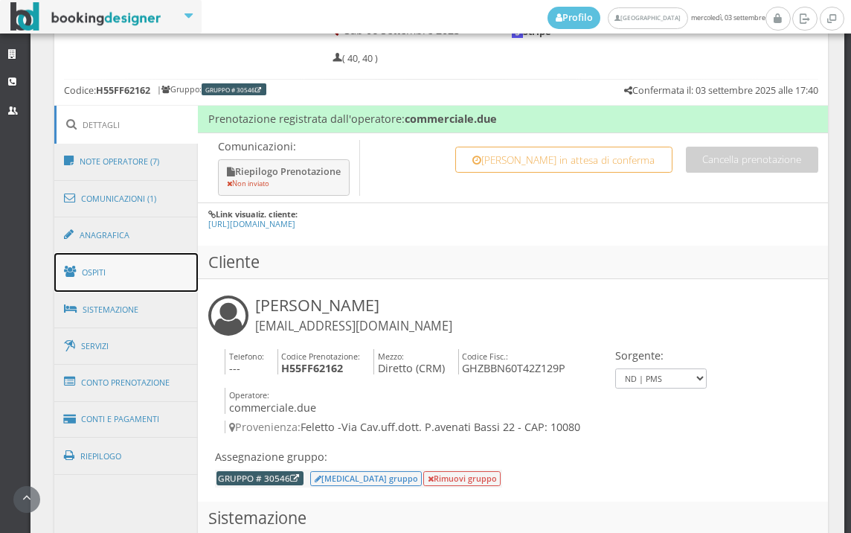
click at [106, 266] on link "Ospiti" at bounding box center [126, 272] width 144 height 39
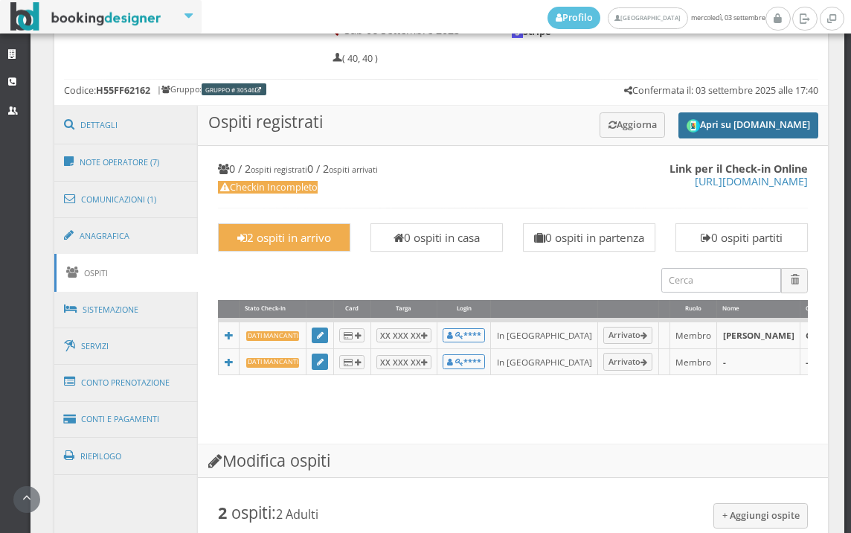
click at [702, 123] on button "Apri su Online-Check.in" at bounding box center [749, 125] width 140 height 26
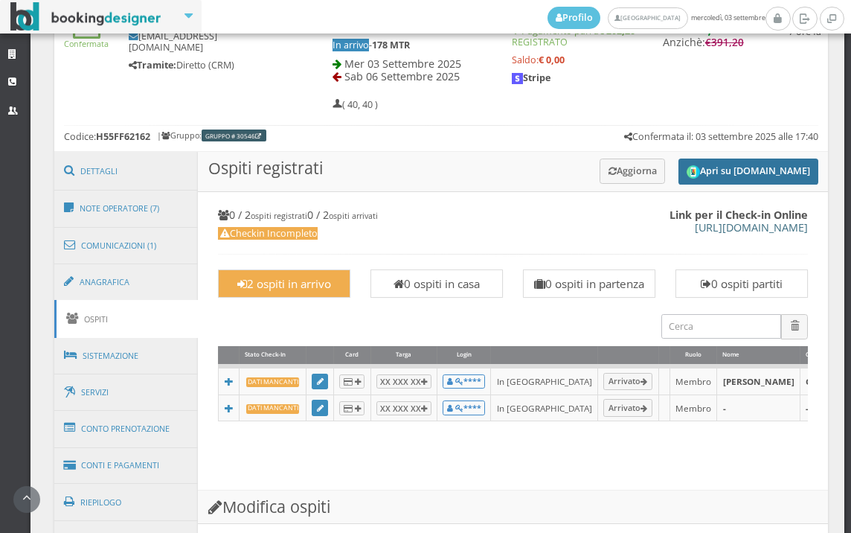
scroll to position [624, 0]
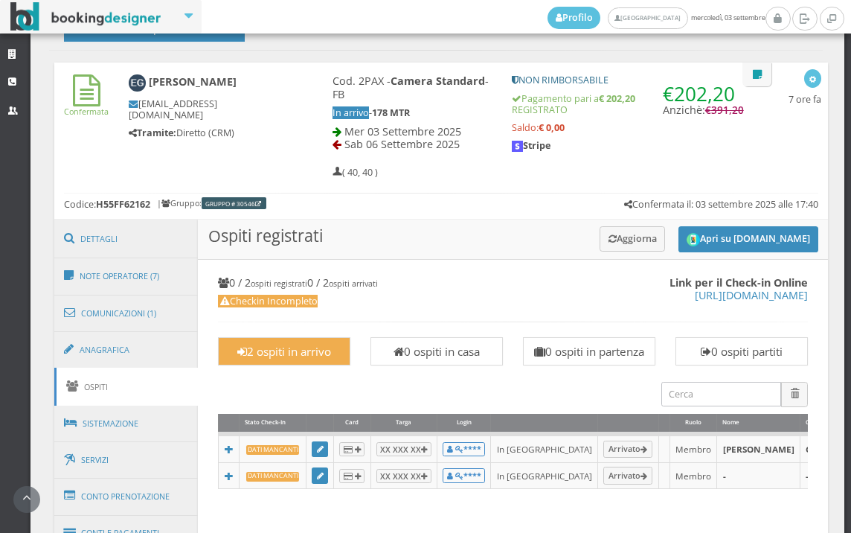
click at [592, 252] on h3 "Ospiti registrati Apri su Online-Check.in Aggiorna" at bounding box center [513, 240] width 630 height 40
click at [609, 240] on icon at bounding box center [613, 239] width 8 height 10
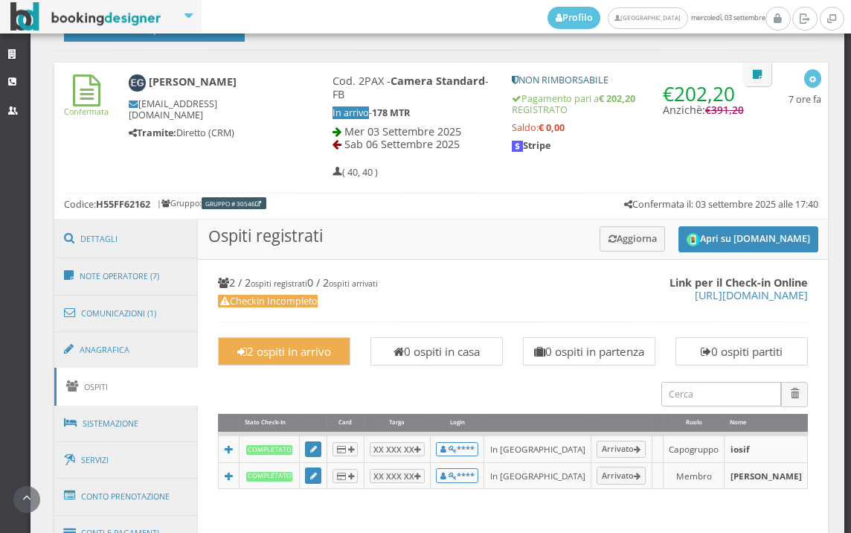
scroll to position [1203, 0]
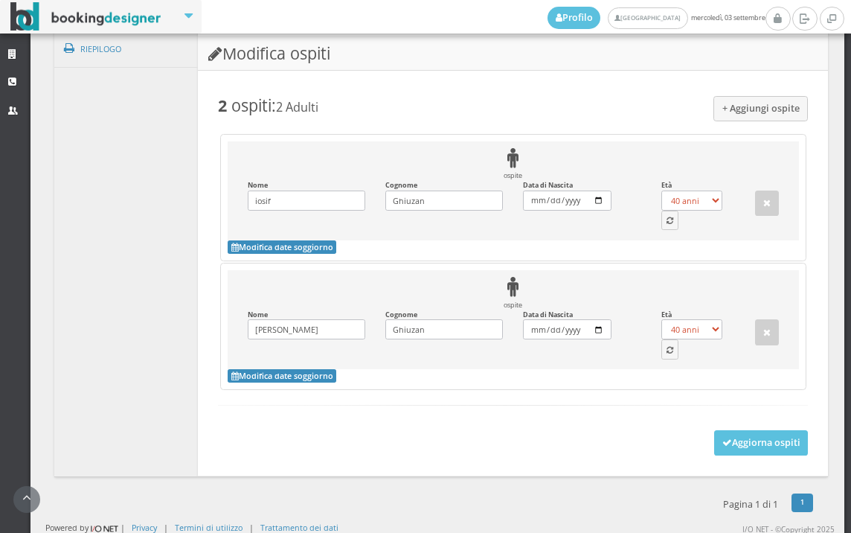
click at [652, 359] on div "Età 0 anni 1 anno 2 anni 3 anni 4 anni 5 anni 6 anni 7 anni 8 anni 9 anni 10 an…" at bounding box center [697, 334] width 92 height 49
click at [667, 355] on icon "button" at bounding box center [670, 351] width 7 height 8
select select "64"
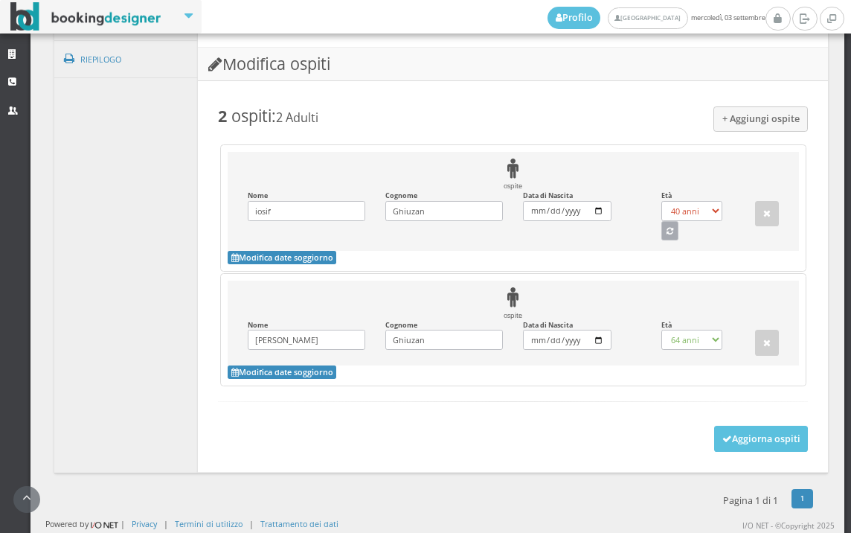
click at [663, 240] on button "button" at bounding box center [671, 230] width 18 height 19
select select "66"
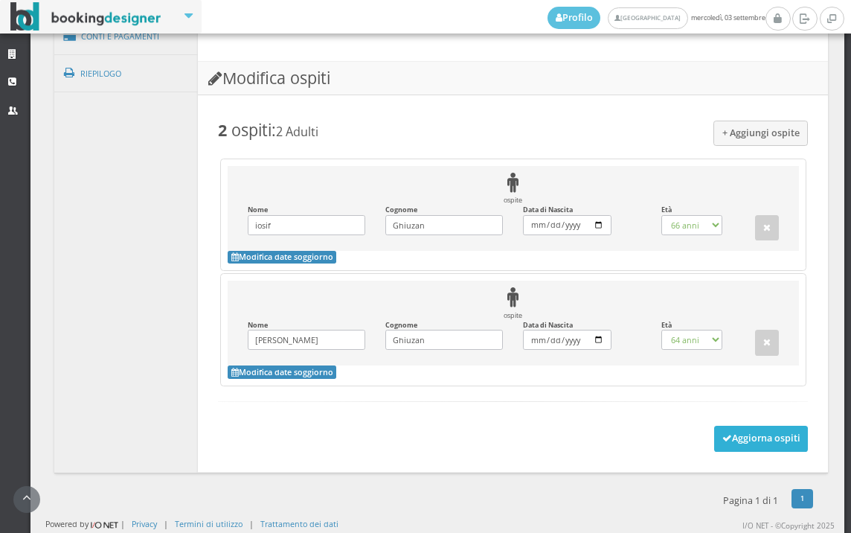
click at [723, 435] on icon at bounding box center [728, 439] width 10 height 10
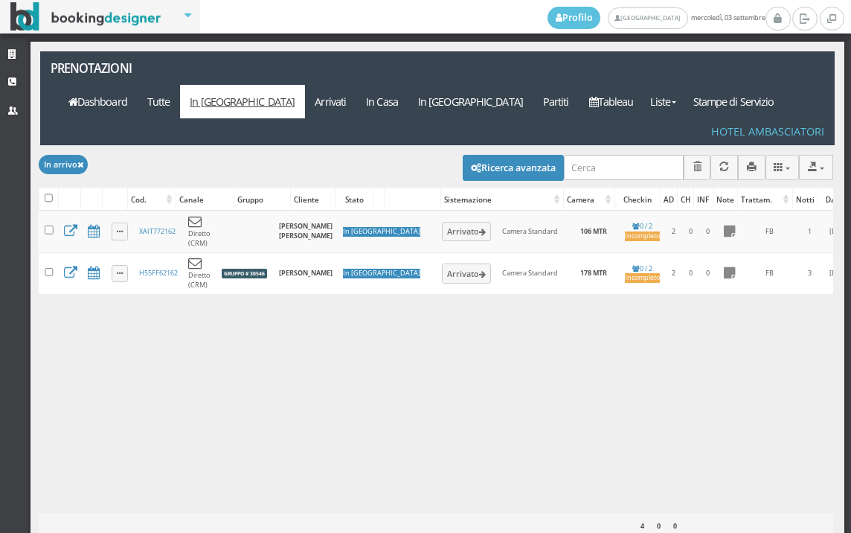
select select
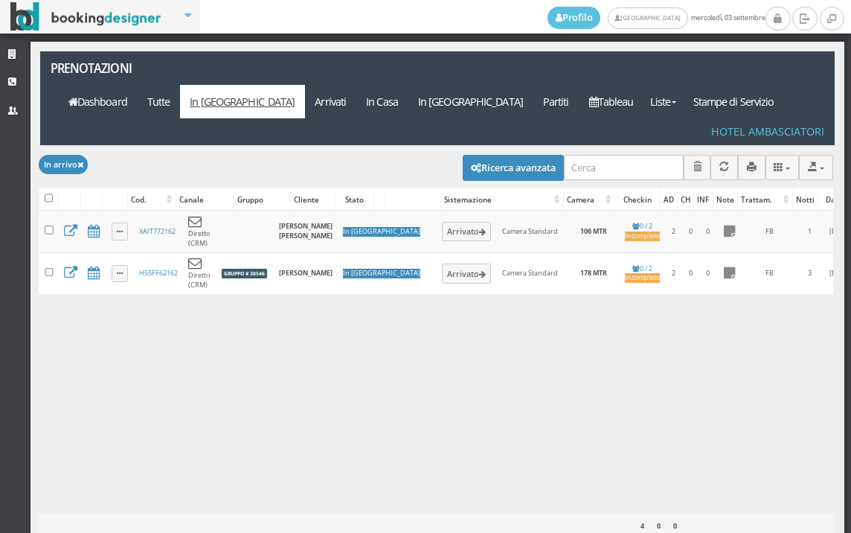
select select
click at [463, 155] on button "Ricerca avanzata" at bounding box center [513, 167] width 101 height 25
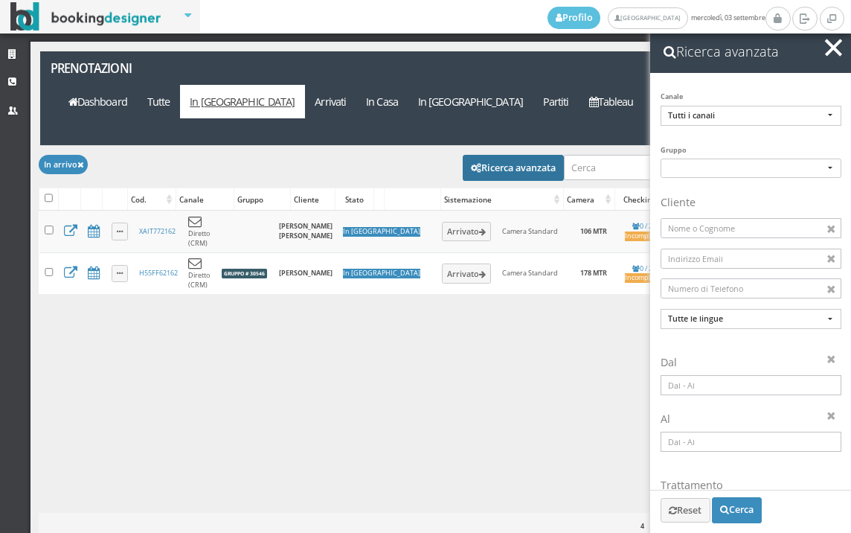
click at [717, 395] on input at bounding box center [751, 385] width 181 height 20
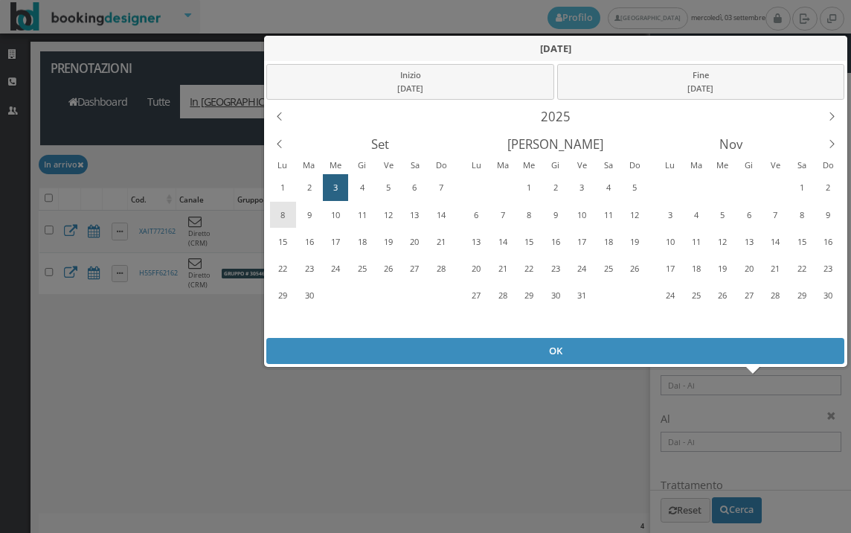
click at [282, 214] on div "8" at bounding box center [283, 215] width 23 height 24
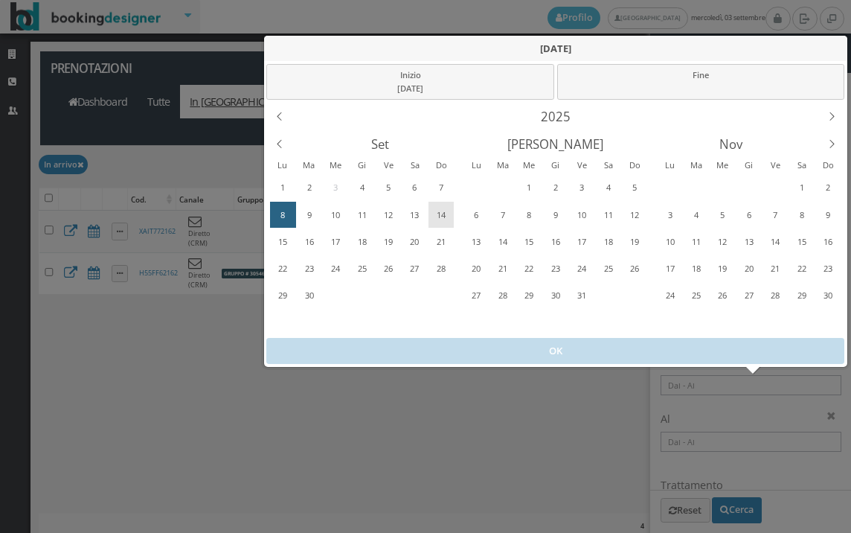
click at [444, 213] on div "14" at bounding box center [440, 215] width 23 height 24
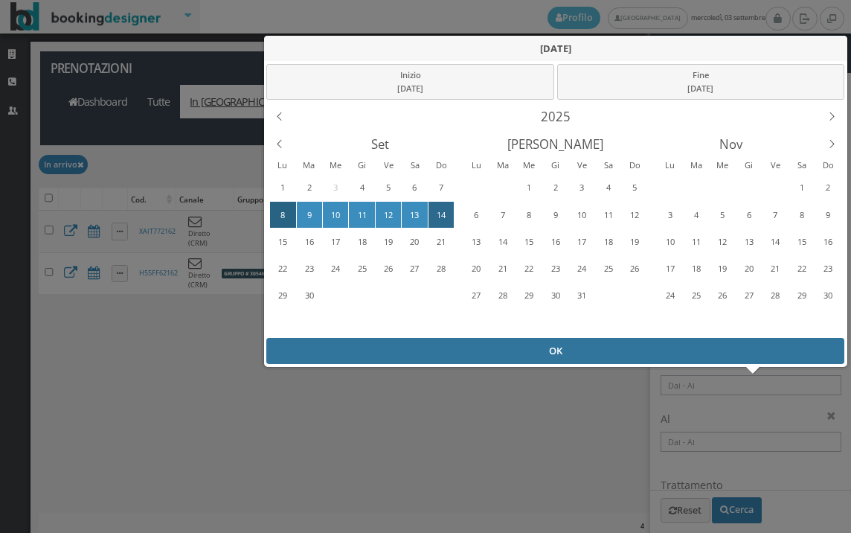
click at [502, 351] on div "OK" at bounding box center [555, 351] width 578 height 26
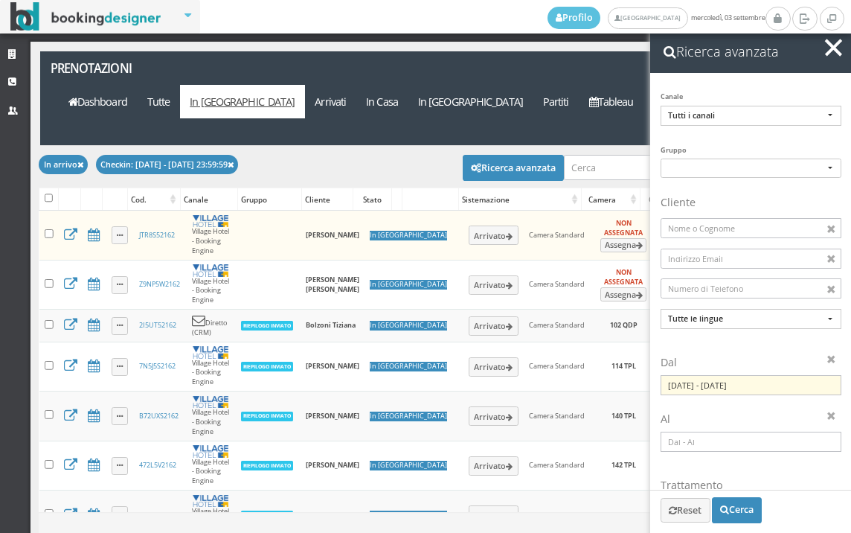
click at [834, 48] on span "button" at bounding box center [833, 47] width 17 height 17
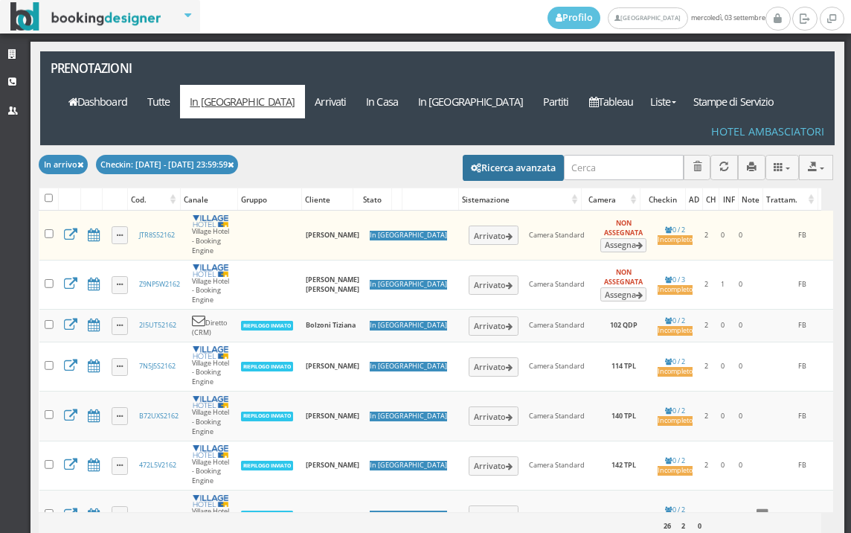
click at [522, 155] on button "Ricerca avanzata" at bounding box center [513, 167] width 101 height 25
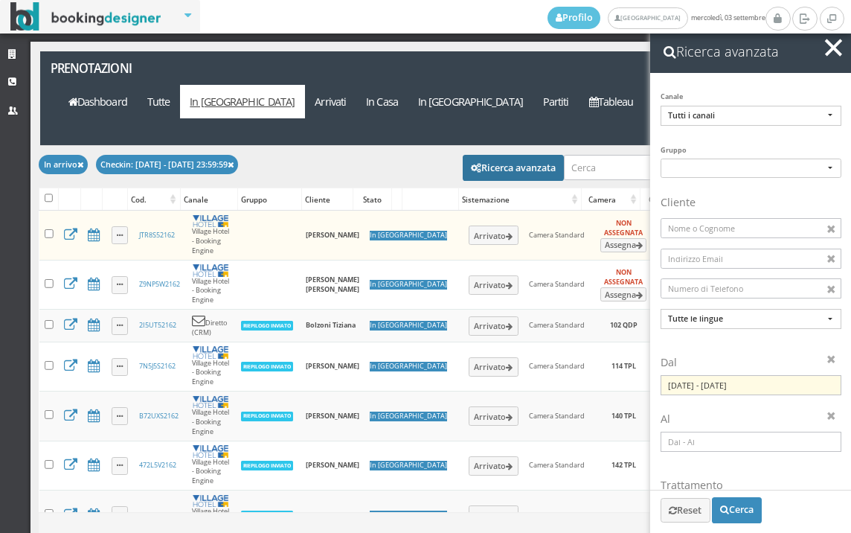
click at [700, 383] on input "08/09/2025 - 14/09/2025" at bounding box center [751, 385] width 181 height 20
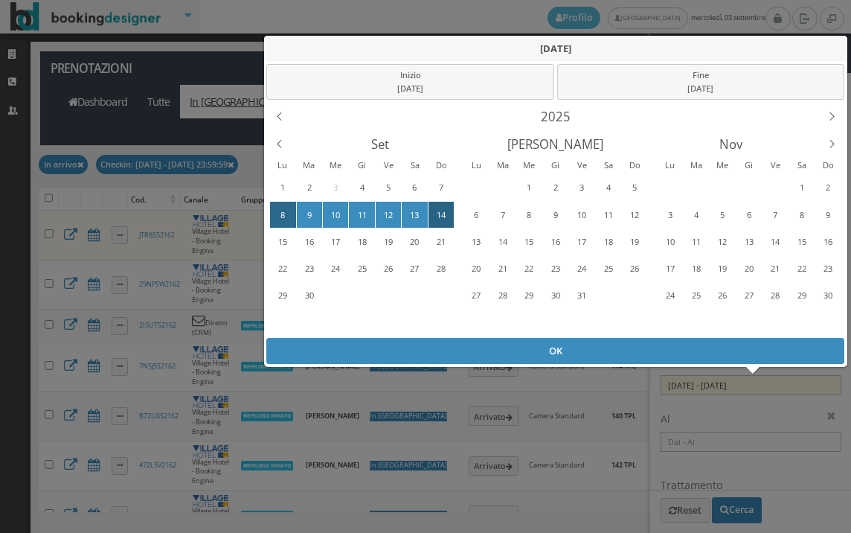
click at [276, 206] on div "8" at bounding box center [283, 215] width 23 height 24
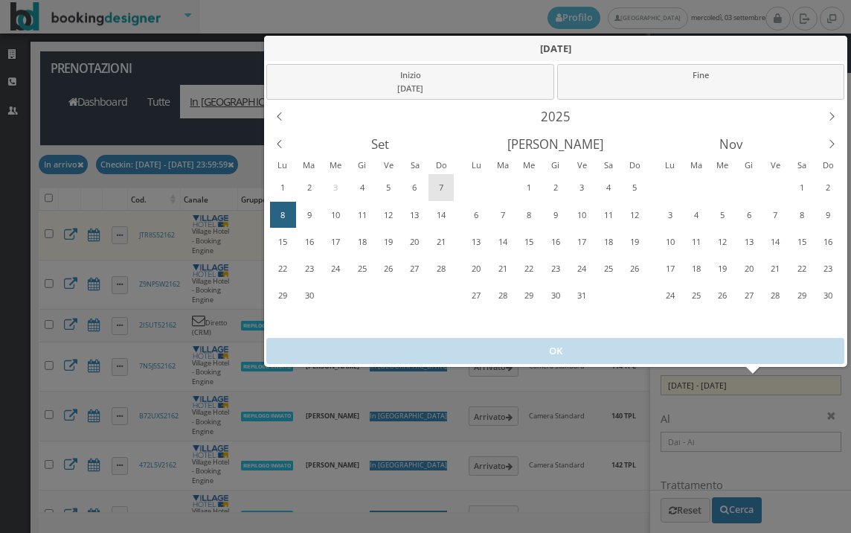
click at [432, 182] on div "7" at bounding box center [440, 188] width 23 height 24
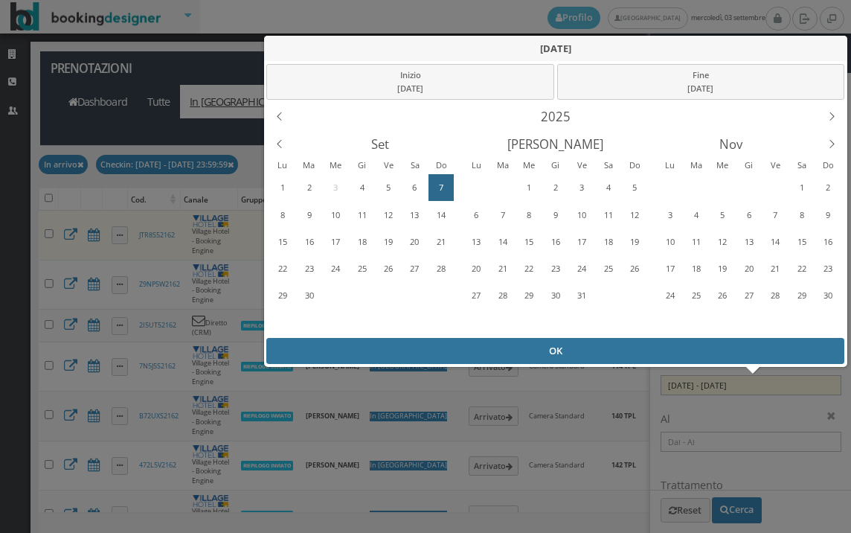
click at [435, 359] on div "OK" at bounding box center [555, 351] width 578 height 26
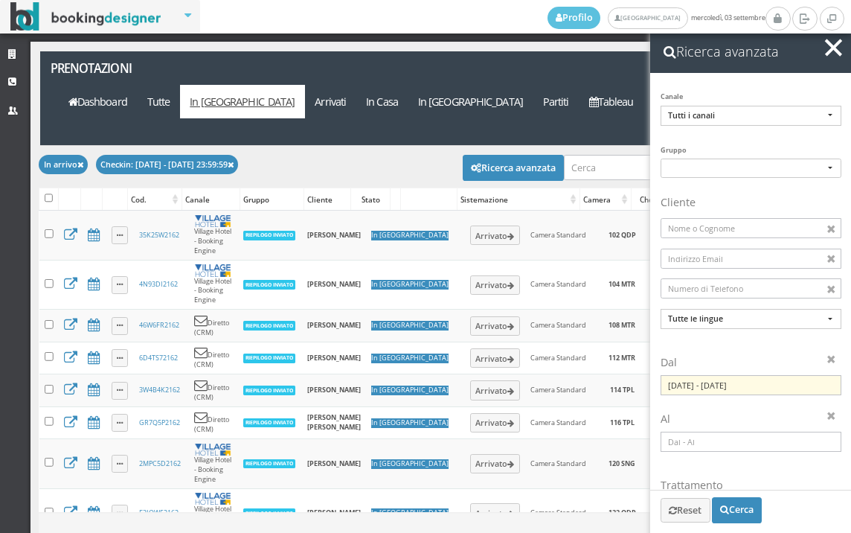
click at [829, 62] on h2 "Ricerca avanzata" at bounding box center [750, 52] width 201 height 43
click at [832, 53] on button "button" at bounding box center [834, 48] width 22 height 22
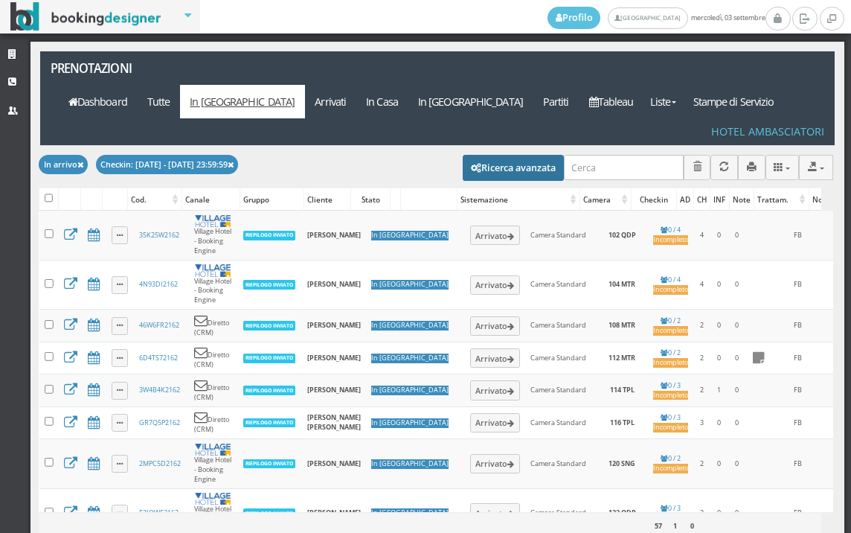
click at [517, 155] on button "Ricerca avanzata" at bounding box center [513, 167] width 101 height 25
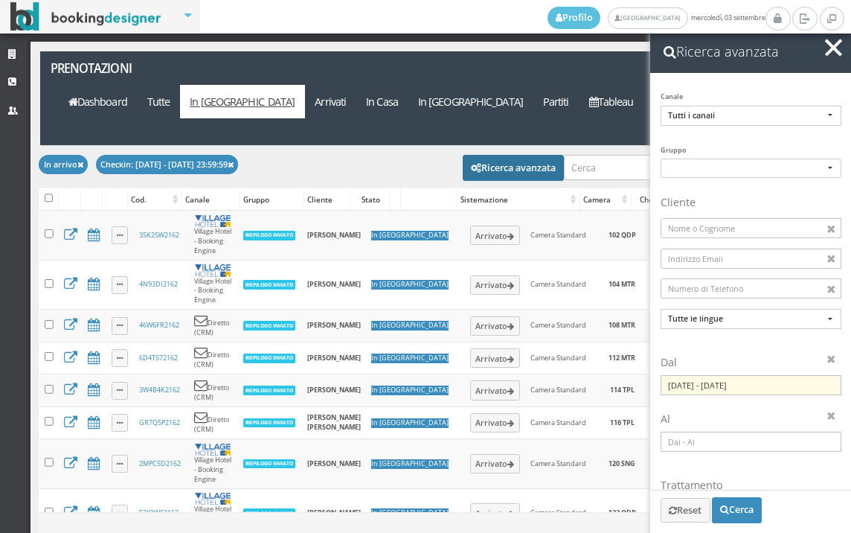
click at [706, 383] on input "07/09/2025 - 07/09/2025" at bounding box center [751, 385] width 181 height 20
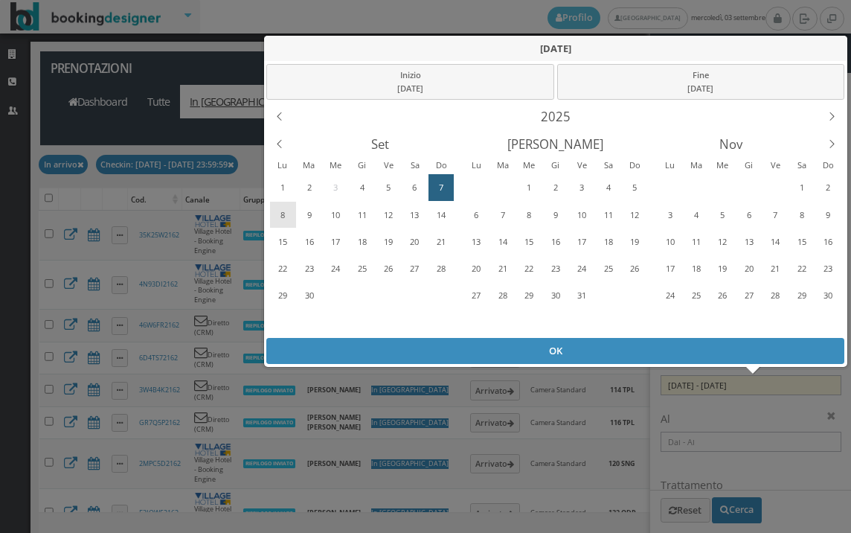
click at [287, 210] on div "8" at bounding box center [283, 215] width 23 height 24
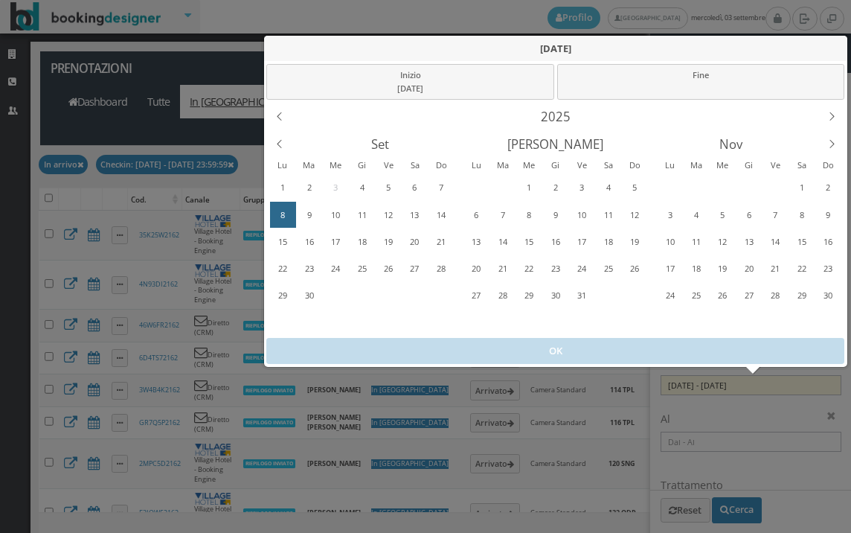
click at [287, 210] on div "8" at bounding box center [283, 215] width 23 height 24
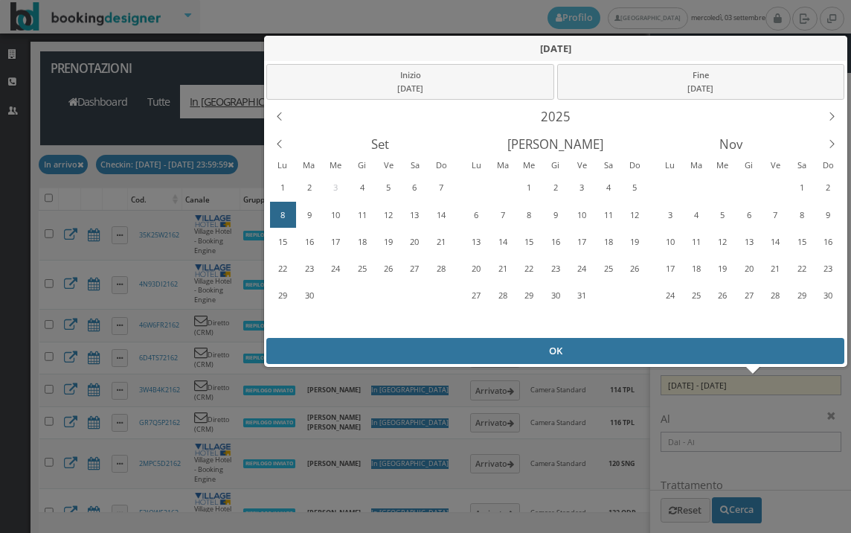
click at [384, 357] on div "OK" at bounding box center [555, 351] width 578 height 26
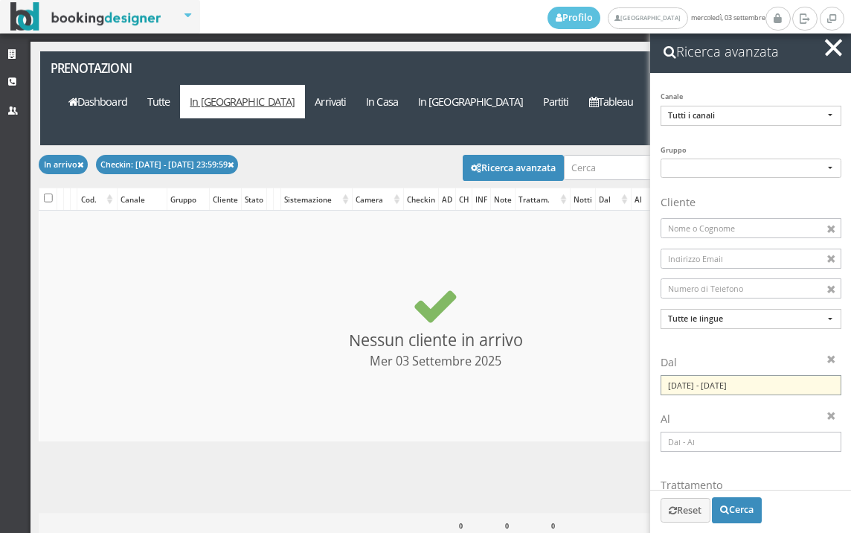
click at [747, 386] on input "08/09/2025 - 08/09/2025" at bounding box center [751, 385] width 181 height 20
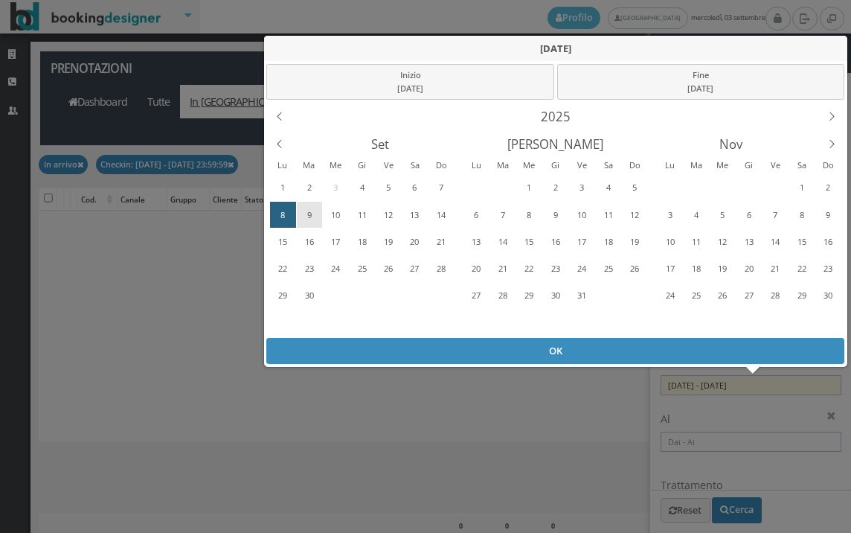
click at [312, 208] on div "9" at bounding box center [309, 215] width 23 height 24
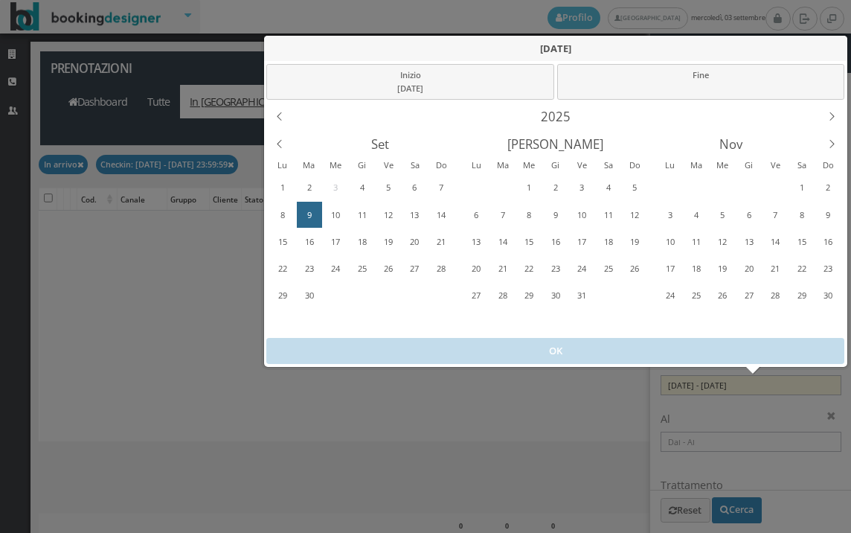
click at [312, 208] on div "9" at bounding box center [309, 215] width 23 height 24
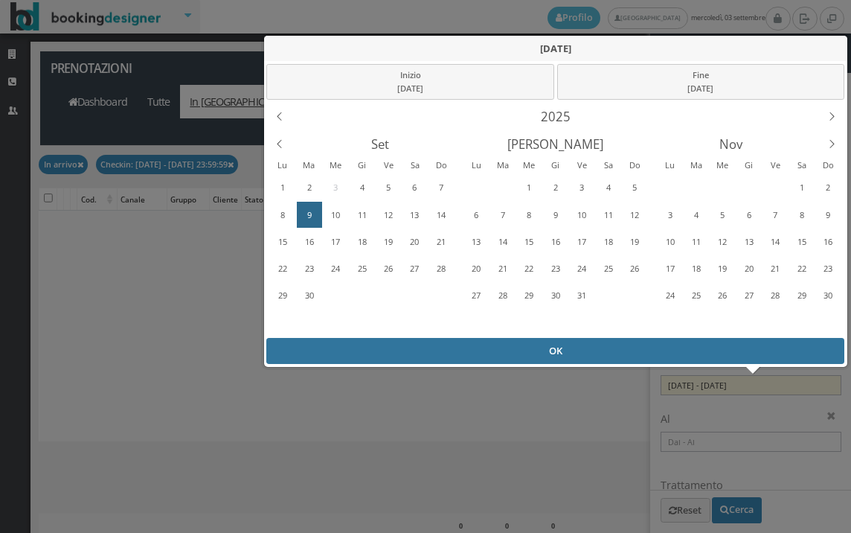
click at [345, 346] on div "OK" at bounding box center [555, 351] width 578 height 26
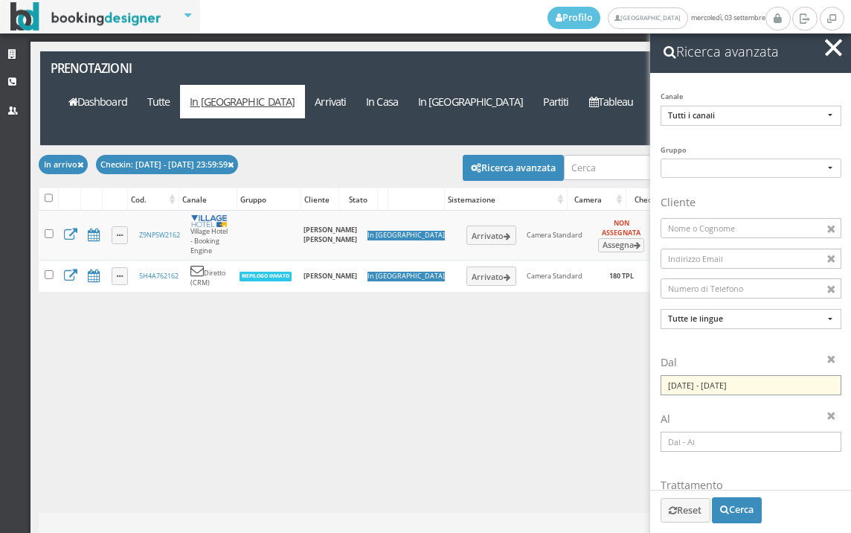
click at [751, 375] on input "09/09/2025 - 09/09/2025" at bounding box center [751, 385] width 181 height 20
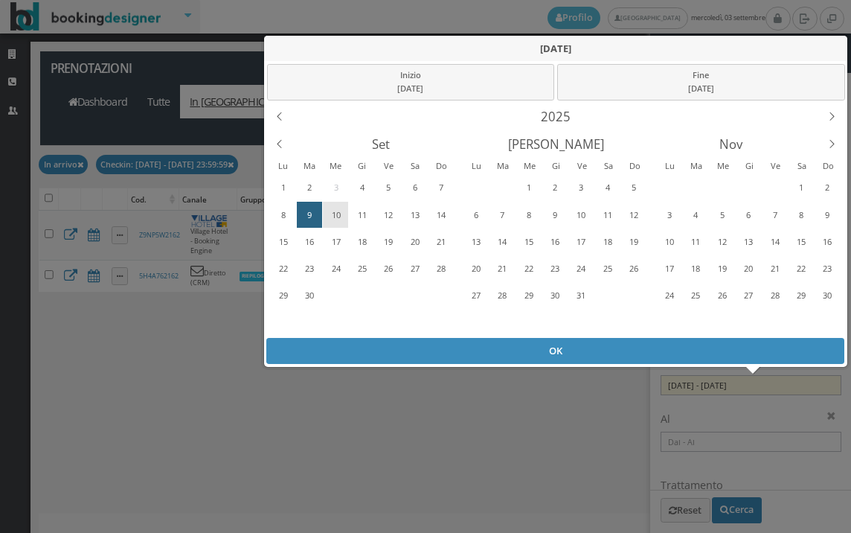
click at [347, 208] on div "10" at bounding box center [336, 215] width 23 height 24
click at [346, 208] on div "10" at bounding box center [336, 215] width 23 height 24
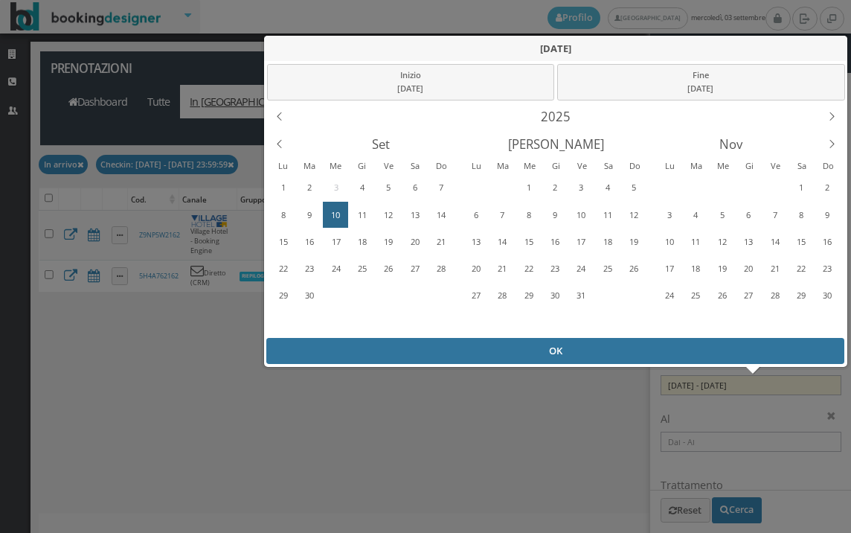
click at [374, 339] on div "OK" at bounding box center [555, 351] width 578 height 26
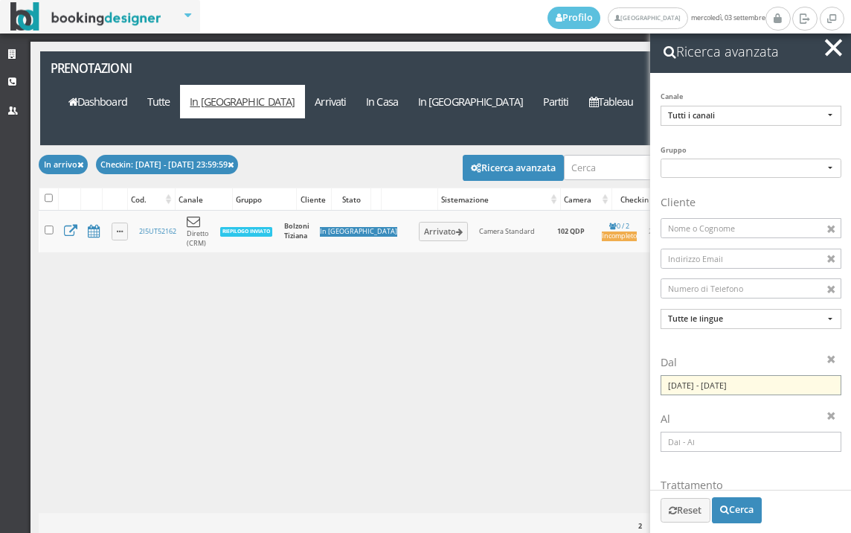
click at [725, 391] on input "10/09/2025 - 10/09/2025" at bounding box center [751, 385] width 181 height 20
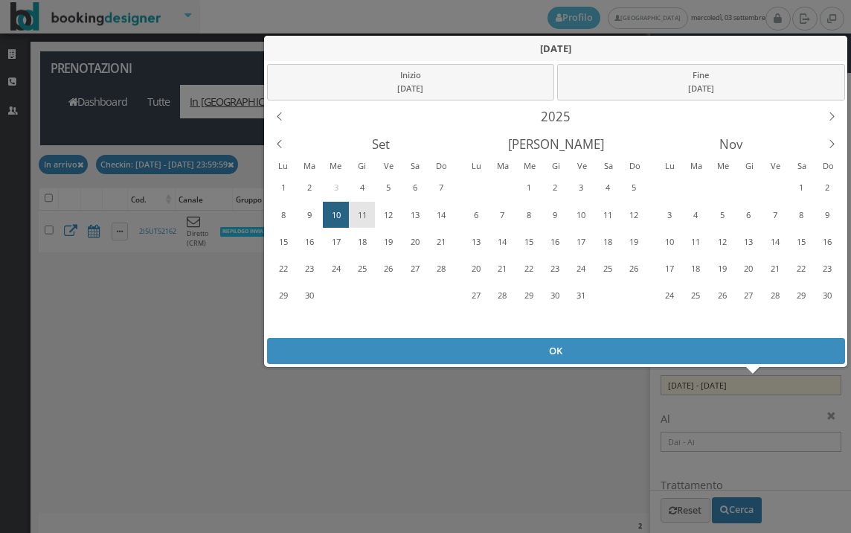
click at [357, 213] on div "11" at bounding box center [362, 215] width 23 height 24
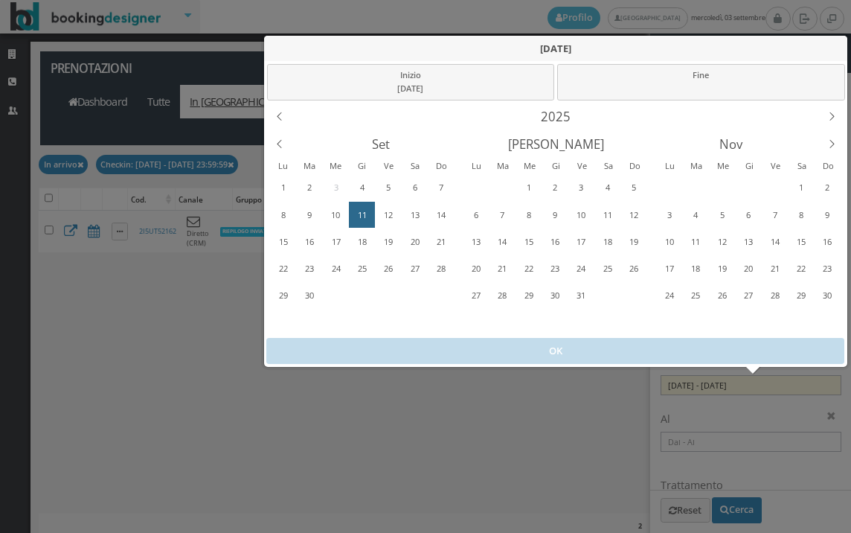
click at [357, 213] on div "11" at bounding box center [362, 215] width 23 height 24
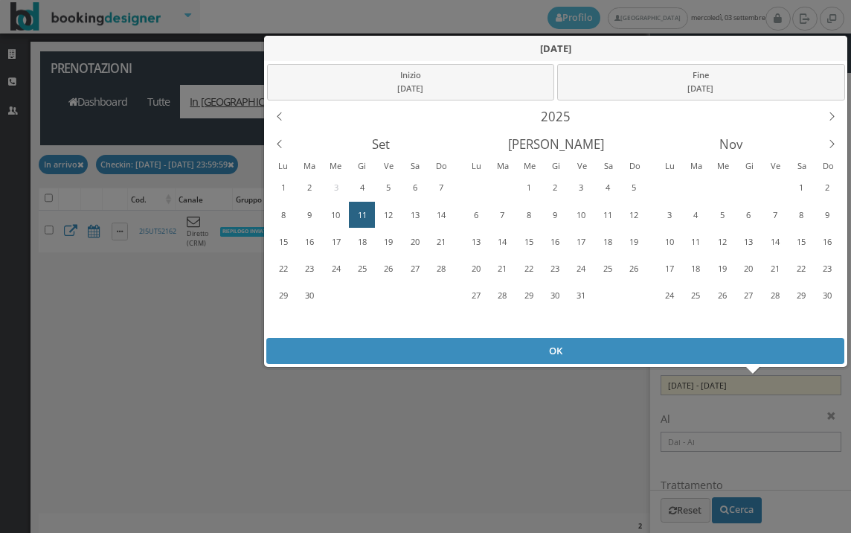
click at [399, 336] on div "1 2 3 4 5 6 7 8 9 10 11 12 13 14 15 16 17 18 19 20 21 22 23 24 25 26 27 28 29 3…" at bounding box center [361, 254] width 185 height 163
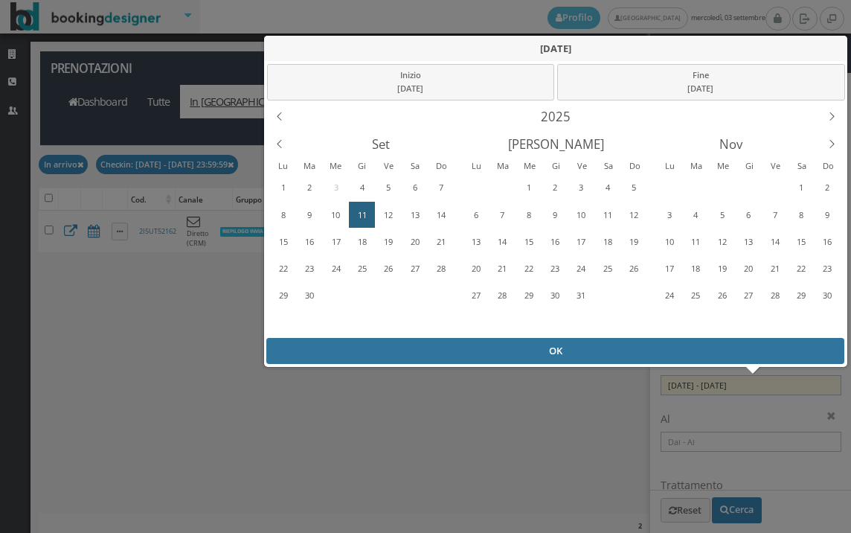
click at [400, 339] on div "OK" at bounding box center [555, 351] width 578 height 26
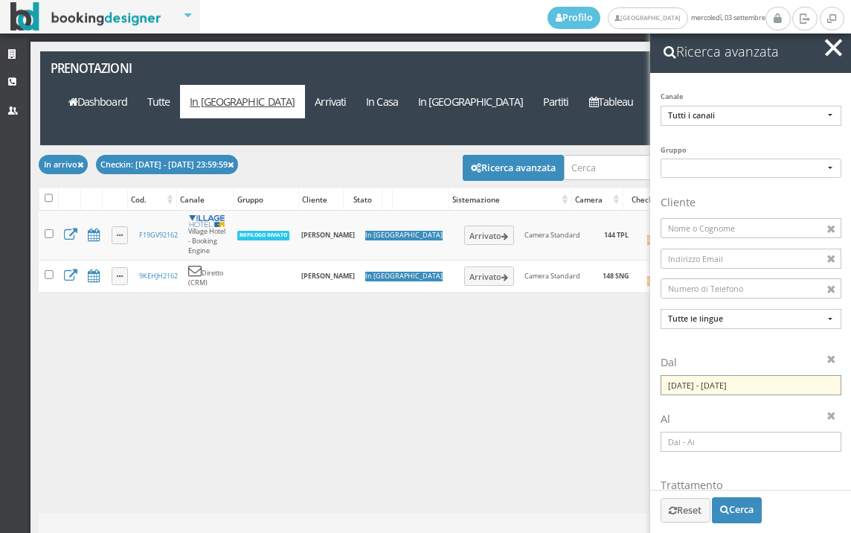
click at [712, 386] on input "11/09/2025 - 11/09/2025" at bounding box center [751, 385] width 181 height 20
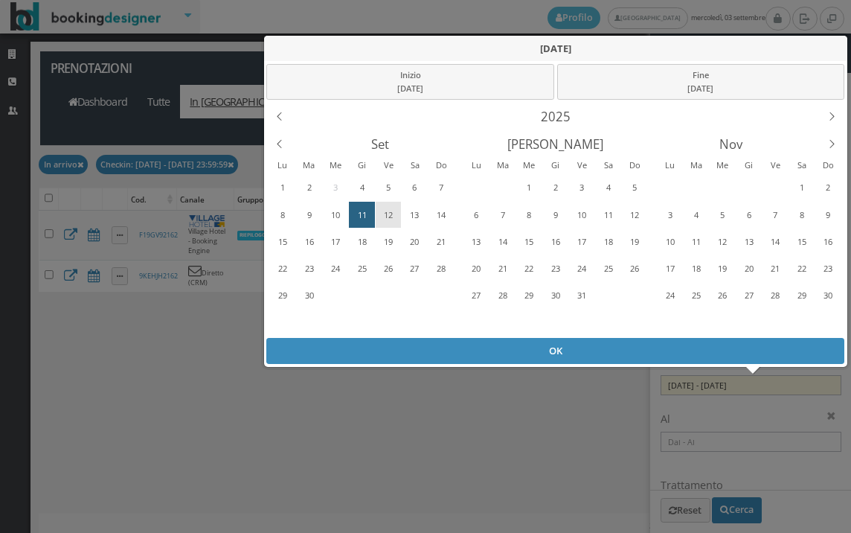
click at [392, 207] on div "12" at bounding box center [388, 215] width 23 height 24
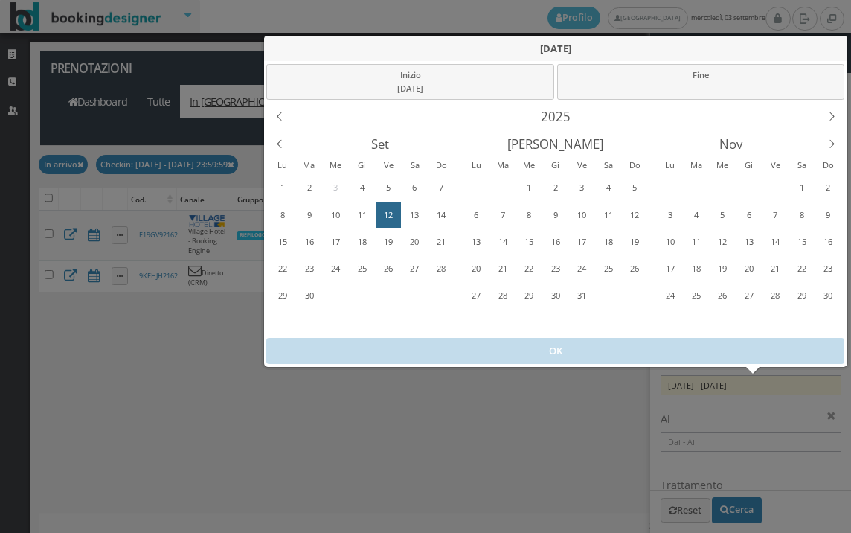
click at [392, 207] on div "12" at bounding box center [388, 215] width 23 height 24
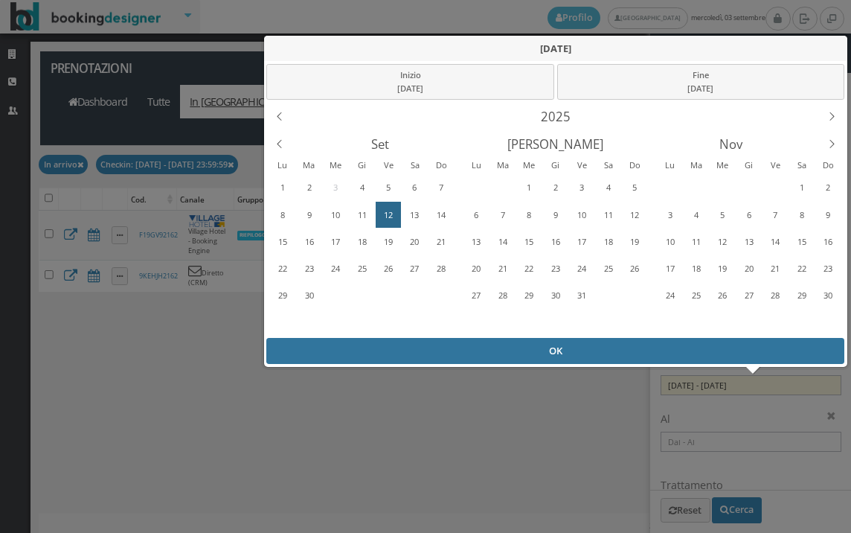
click at [429, 348] on div "OK" at bounding box center [555, 351] width 578 height 26
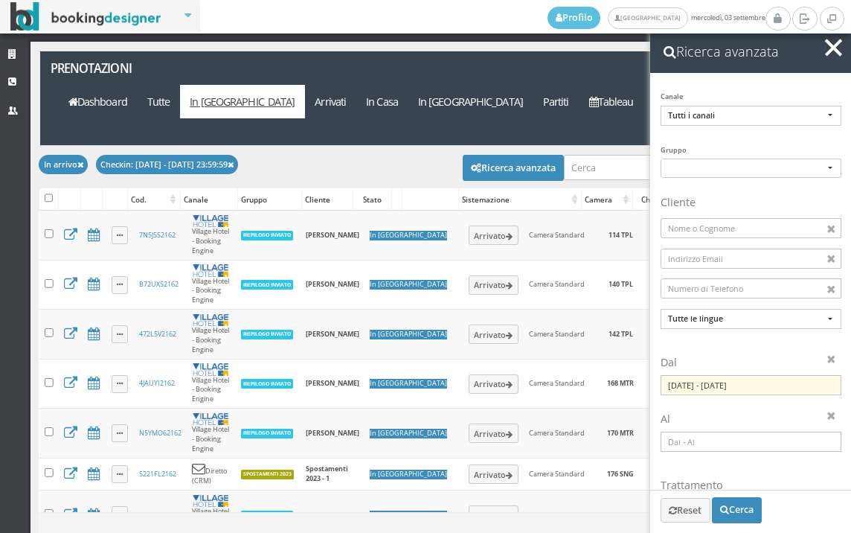
click at [824, 52] on button "button" at bounding box center [834, 48] width 22 height 22
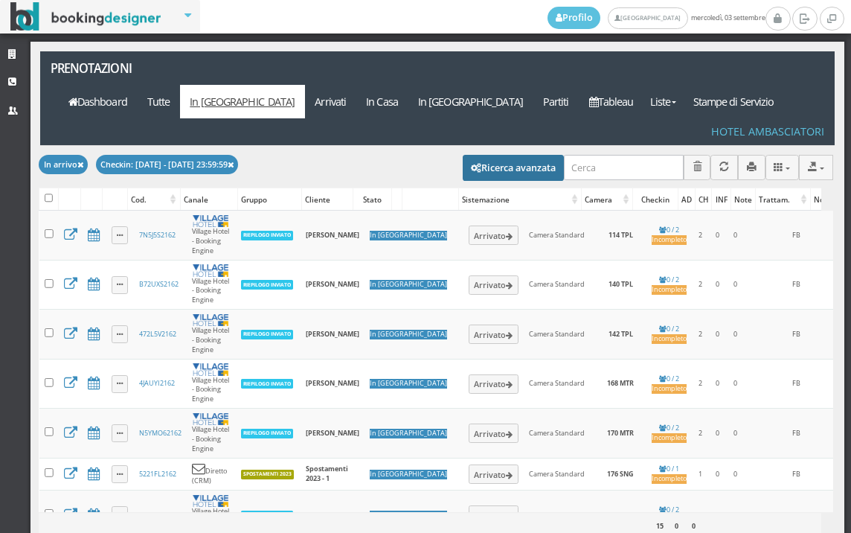
click at [464, 155] on button "Ricerca avanzata" at bounding box center [513, 167] width 101 height 25
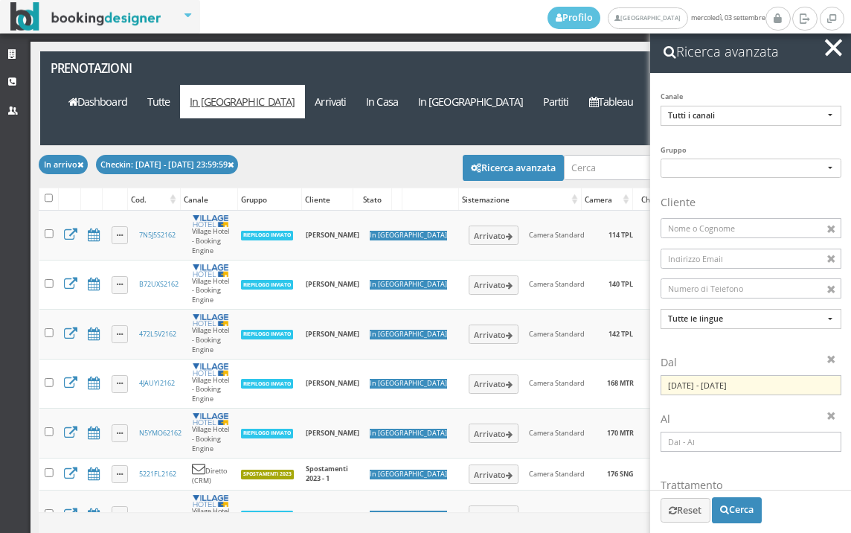
click at [836, 42] on button "button" at bounding box center [834, 48] width 22 height 22
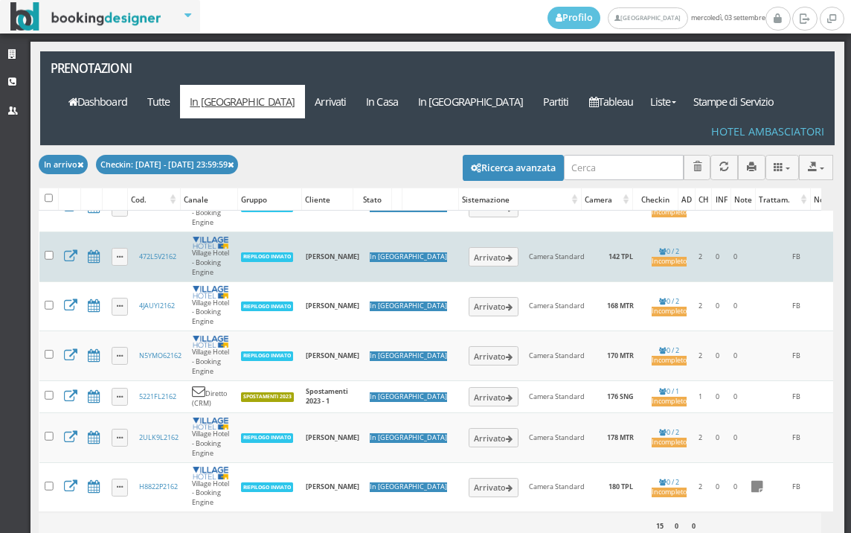
scroll to position [97, 0]
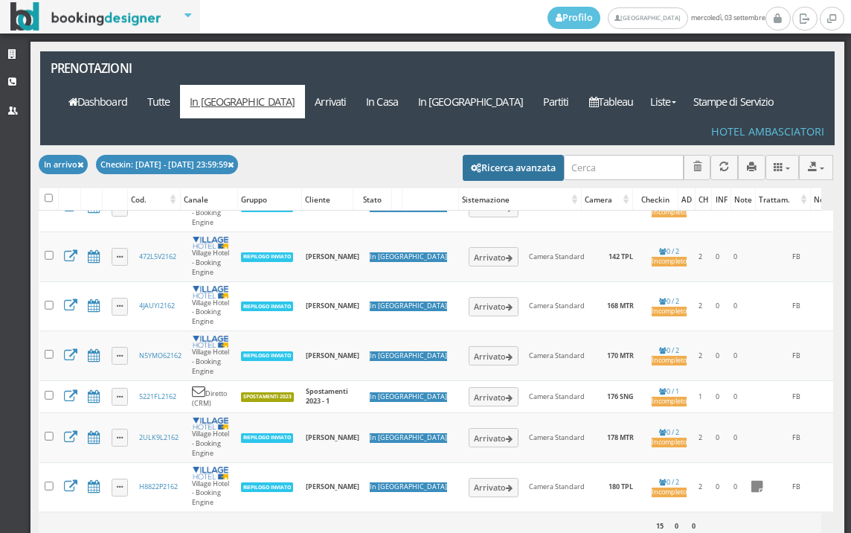
click at [479, 155] on button "Ricerca avanzata" at bounding box center [513, 167] width 101 height 25
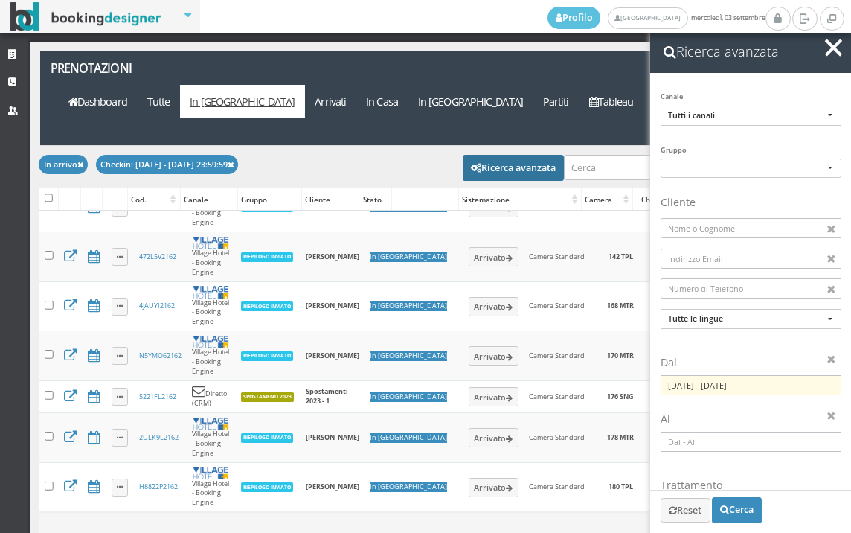
click at [740, 394] on input "12/09/2025 - 12/09/2025" at bounding box center [751, 385] width 181 height 20
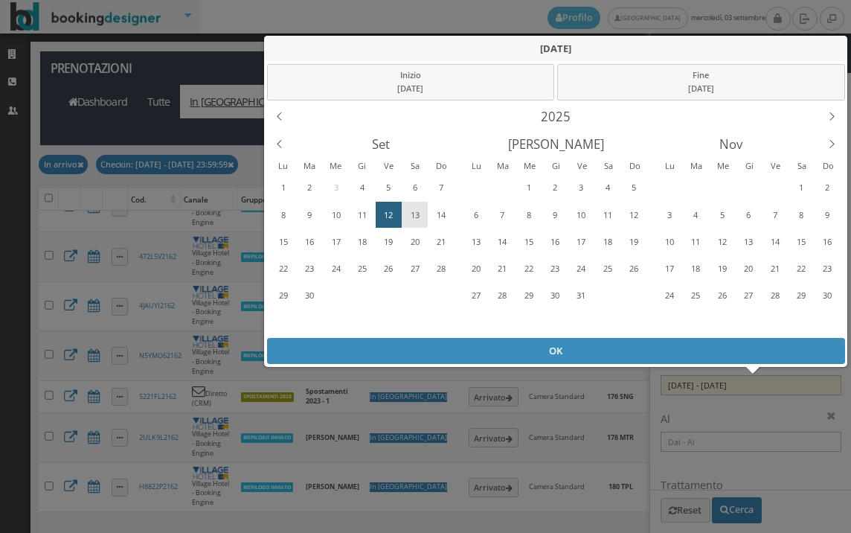
click at [410, 211] on div "13" at bounding box center [414, 215] width 23 height 24
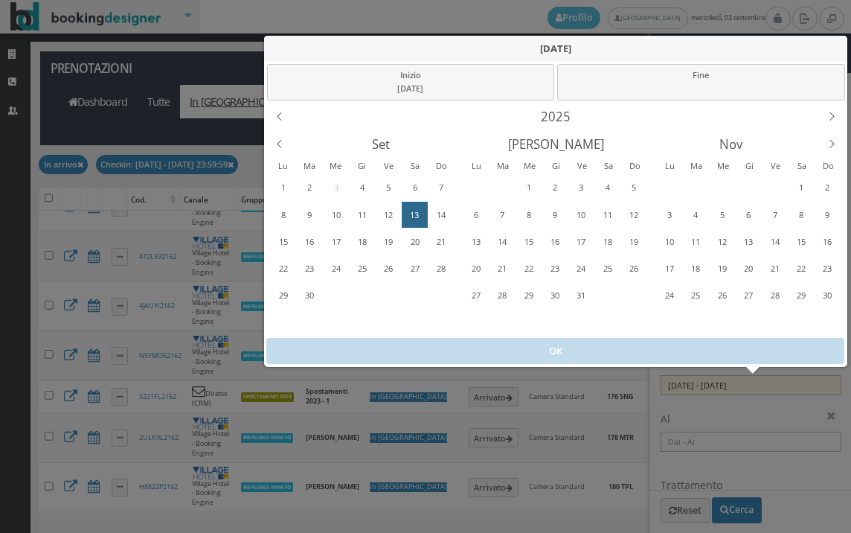
click at [410, 211] on div "13" at bounding box center [414, 215] width 23 height 24
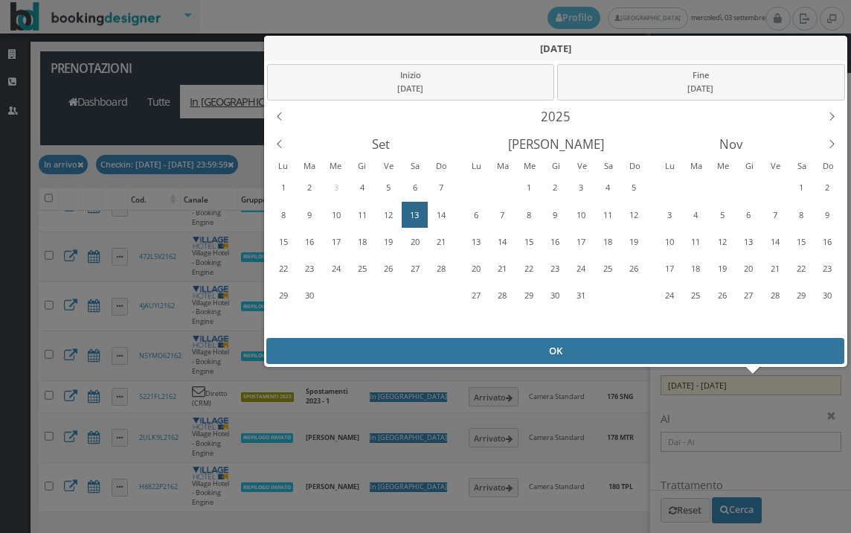
click at [470, 357] on div "OK" at bounding box center [555, 351] width 578 height 26
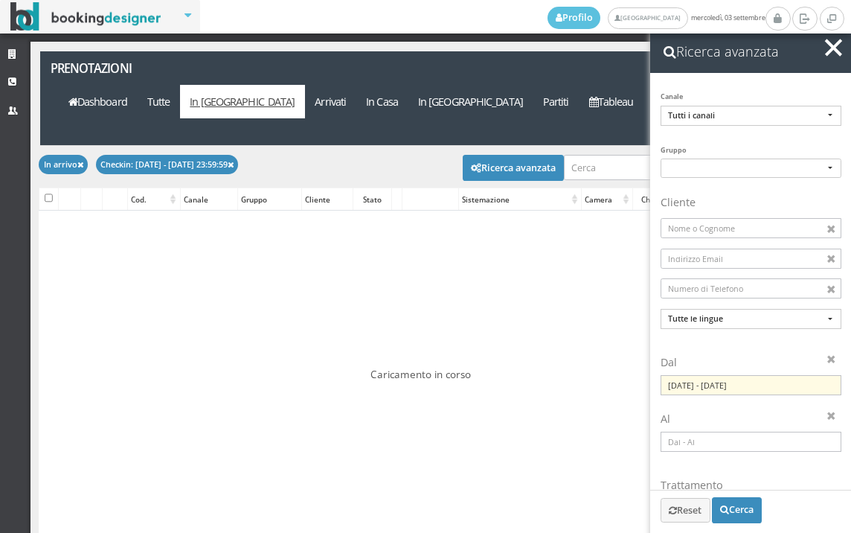
scroll to position [0, 0]
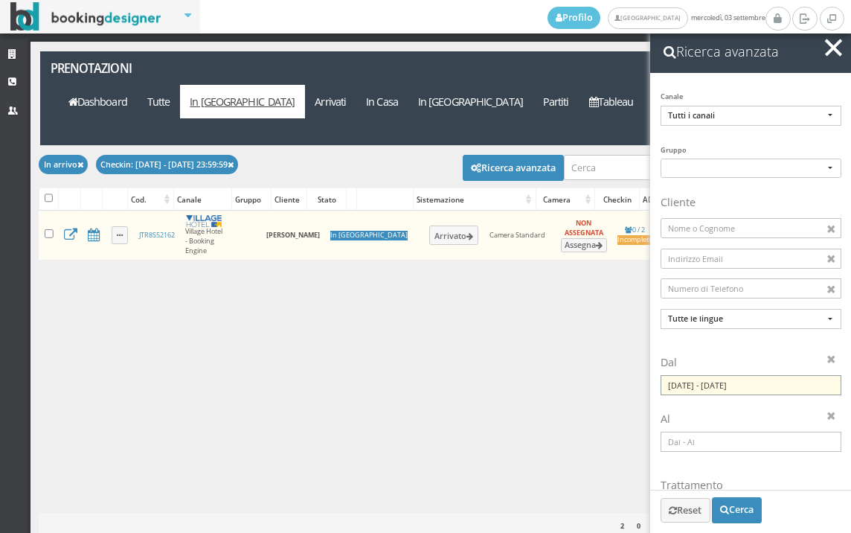
click at [740, 389] on input "13/09/2025 - 13/09/2025" at bounding box center [751, 385] width 181 height 20
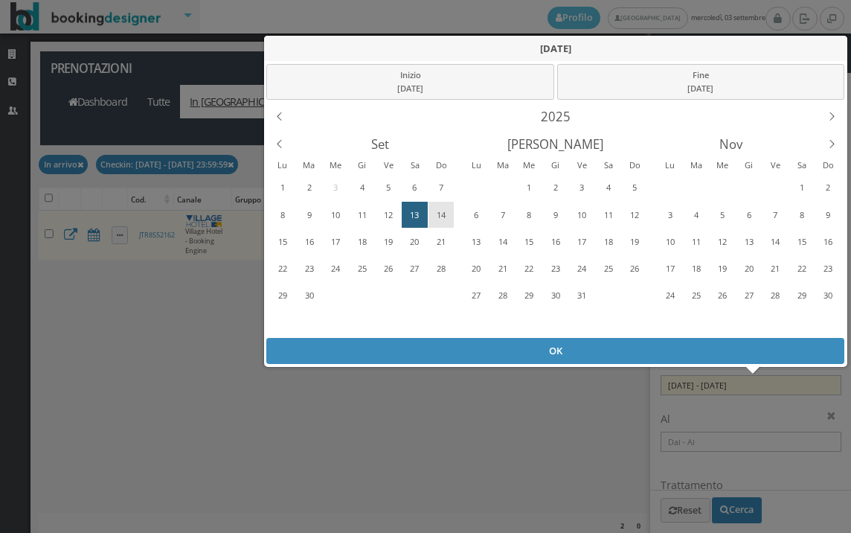
click at [439, 216] on div "14" at bounding box center [440, 215] width 23 height 24
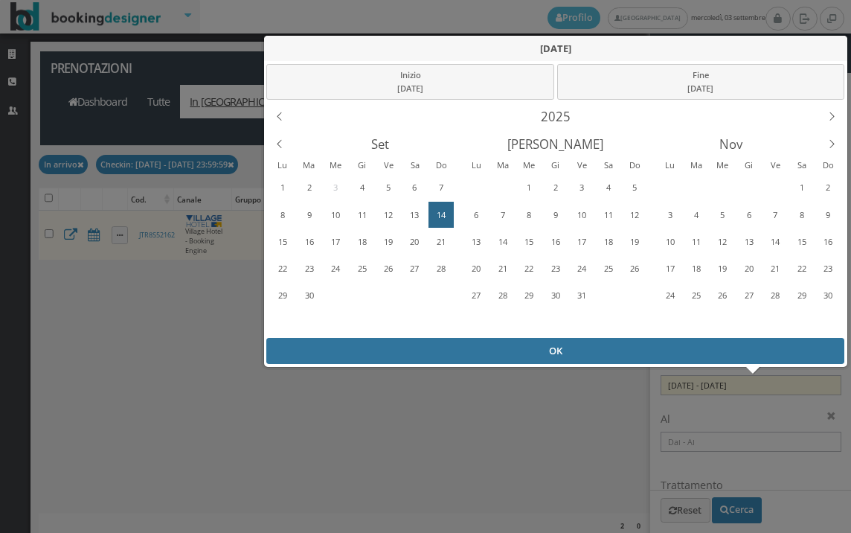
click at [468, 347] on div "OK" at bounding box center [555, 351] width 578 height 26
type input "14/09/2025 - 14/09/2025"
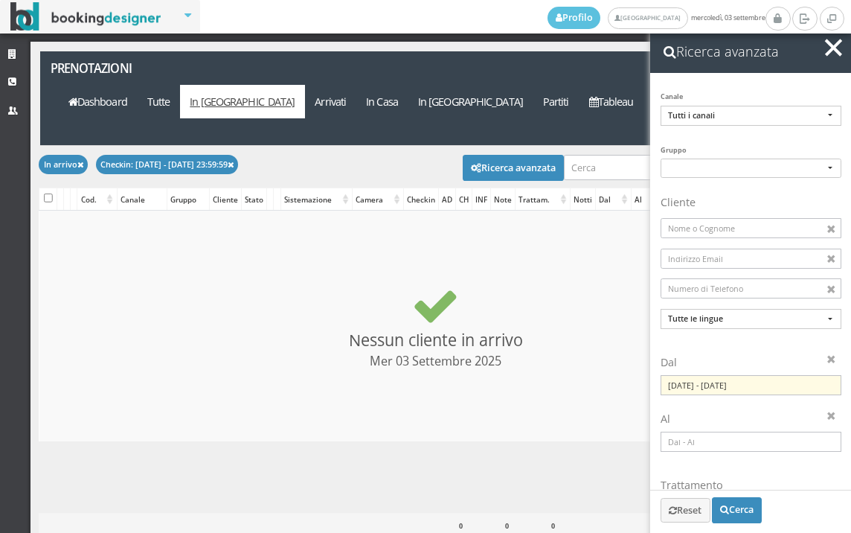
click at [843, 45] on button "button" at bounding box center [834, 48] width 22 height 22
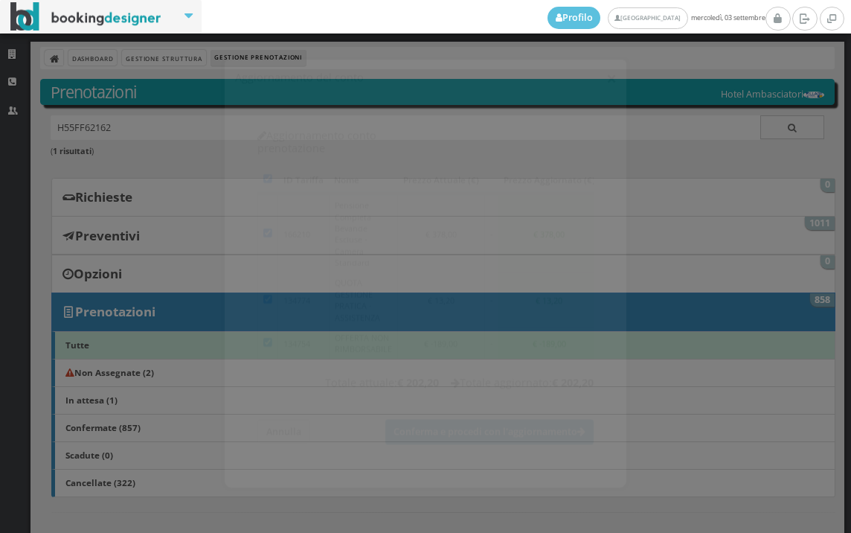
click at [607, 69] on button "×" at bounding box center [612, 65] width 10 height 19
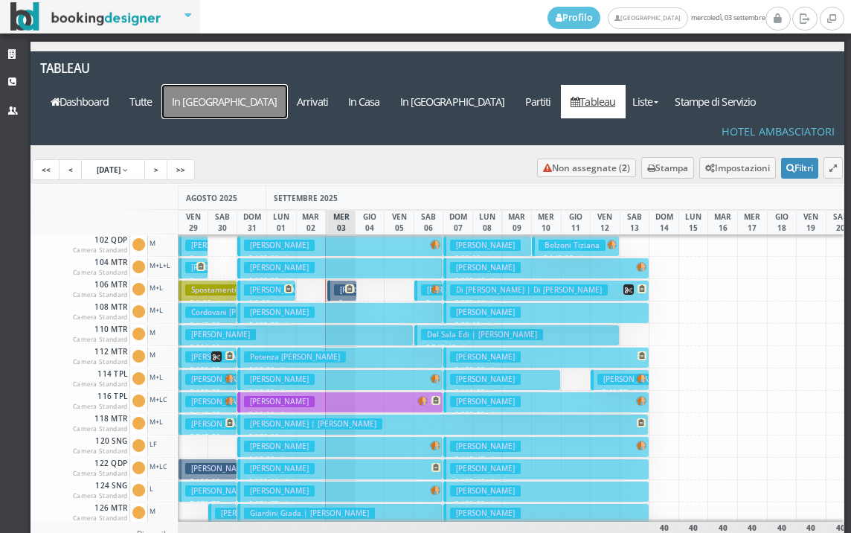
click at [287, 85] on a=pms-arrival-reservations"] "In [GEOGRAPHIC_DATA]" at bounding box center [224, 101] width 125 height 33
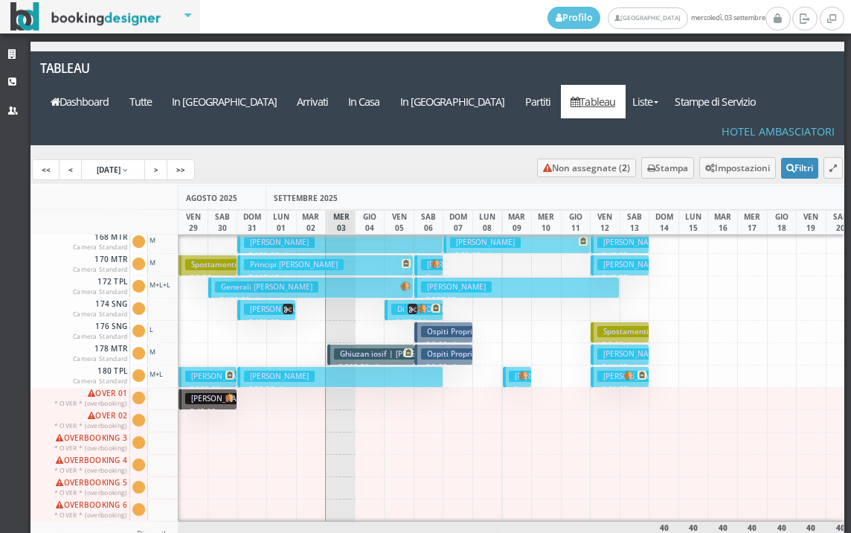
scroll to position [745, 0]
click at [381, 348] on h3 "Ghiuzan iosif | [PERSON_NAME]" at bounding box center [397, 353] width 127 height 11
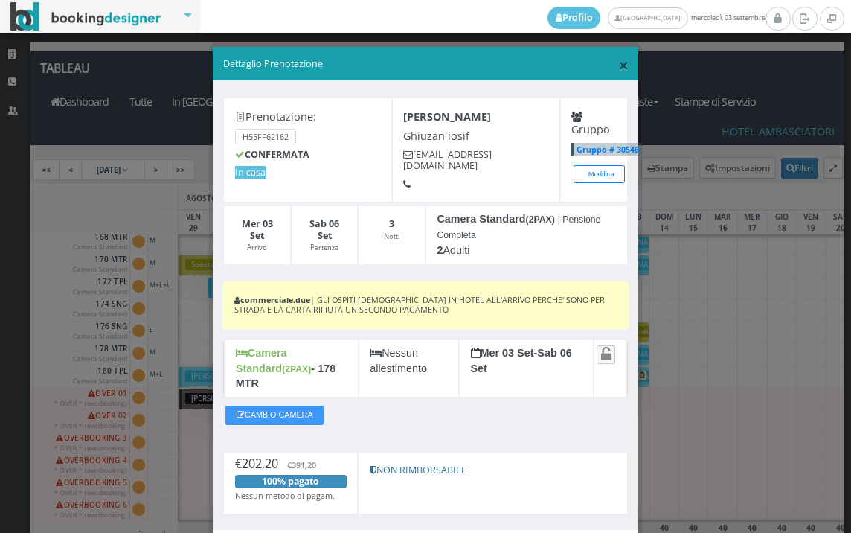
click at [618, 63] on span "×" at bounding box center [623, 64] width 10 height 25
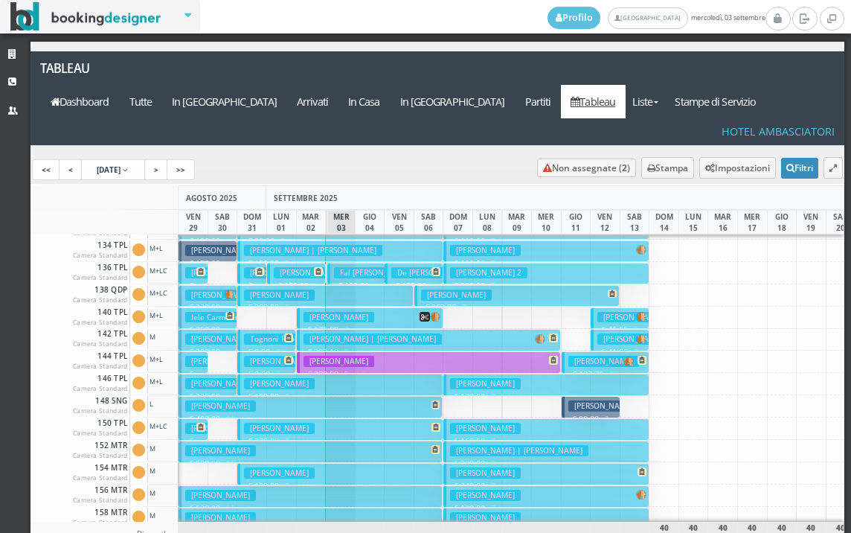
scroll to position [223, 0]
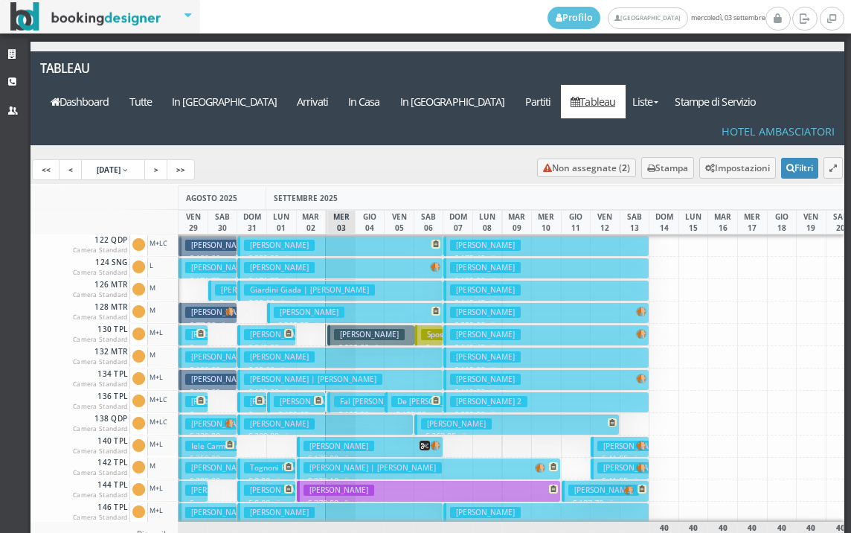
click at [347, 302] on button "[PERSON_NAME] € 369.00 6 notti 2 Adulti" at bounding box center [355, 313] width 176 height 22
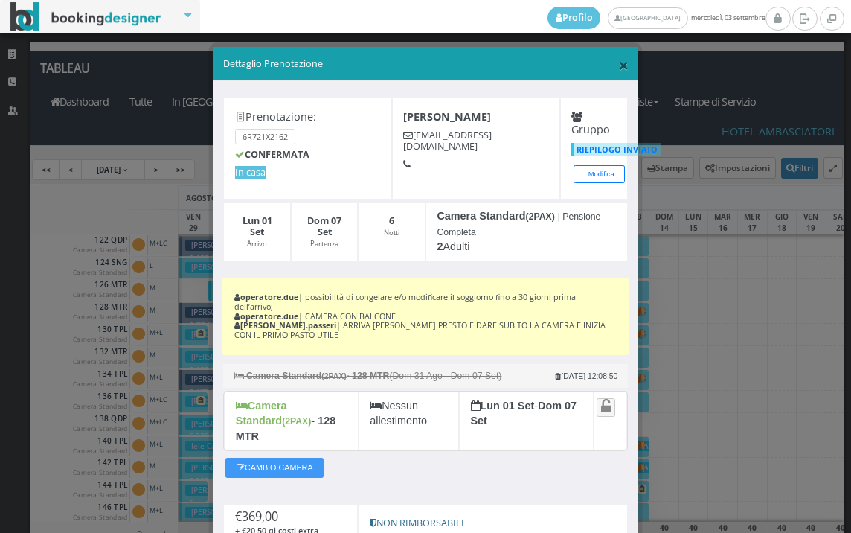
click at [618, 66] on span "×" at bounding box center [623, 64] width 10 height 25
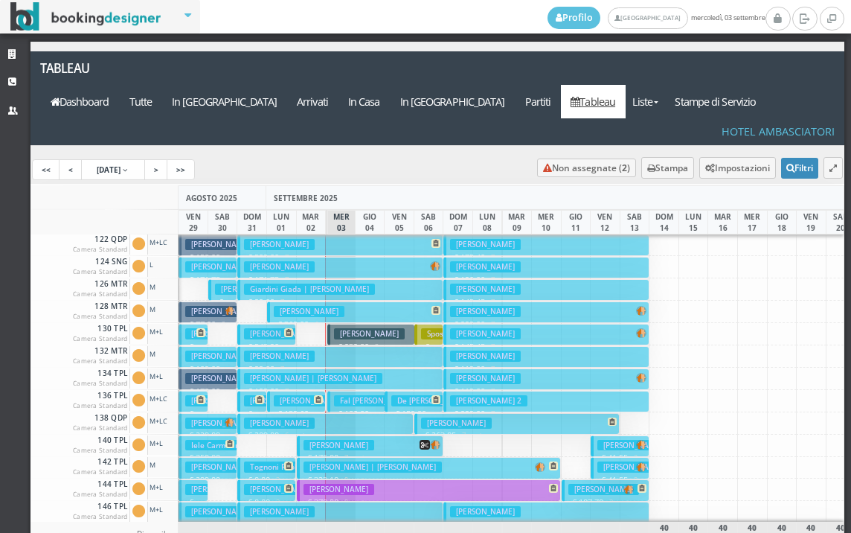
scroll to position [0, 0]
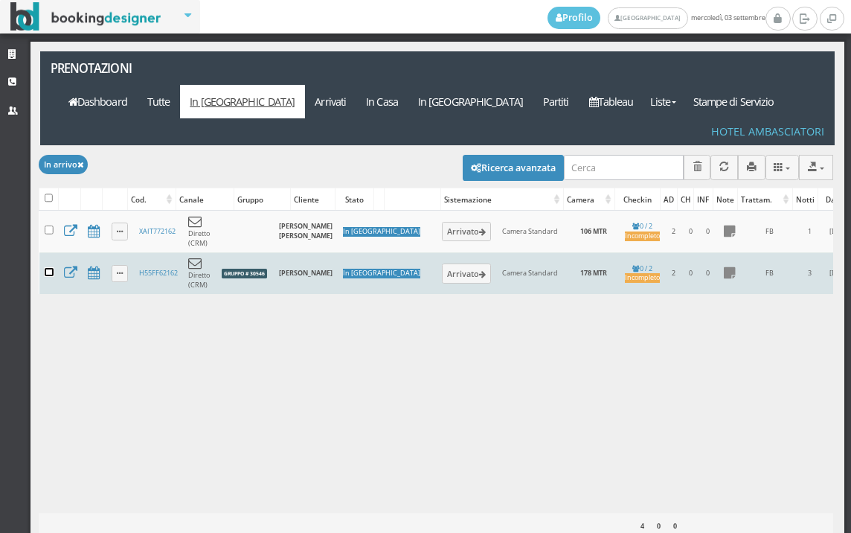
click at [51, 268] on input "checkbox" at bounding box center [49, 272] width 9 height 9
checkbox input "true"
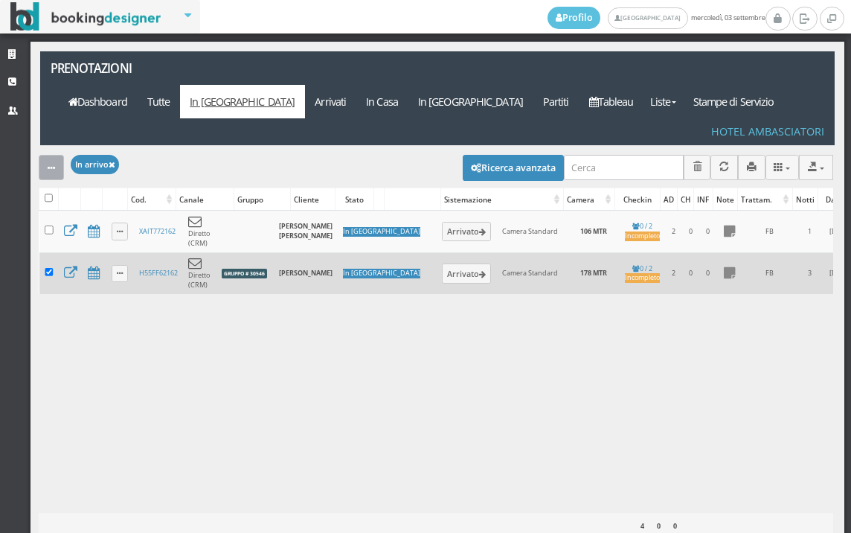
click at [39, 155] on button "button" at bounding box center [51, 167] width 25 height 25
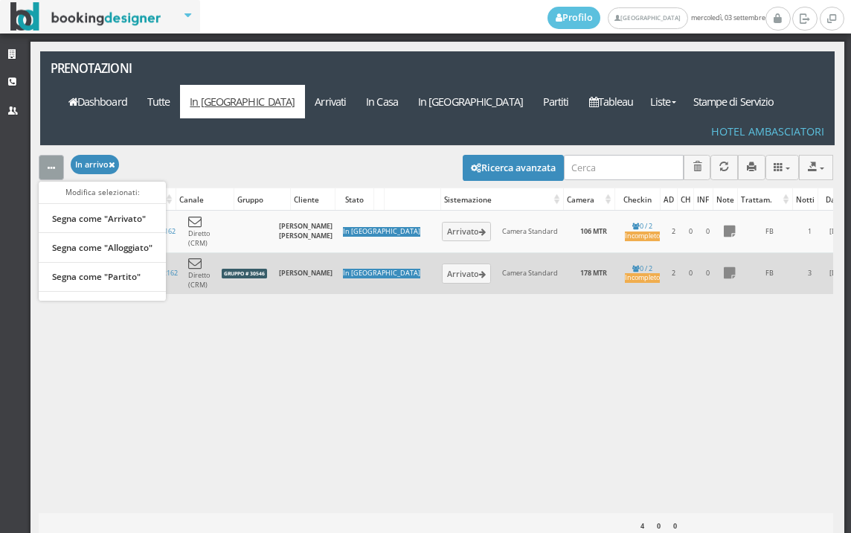
click at [43, 155] on button "button" at bounding box center [51, 167] width 25 height 25
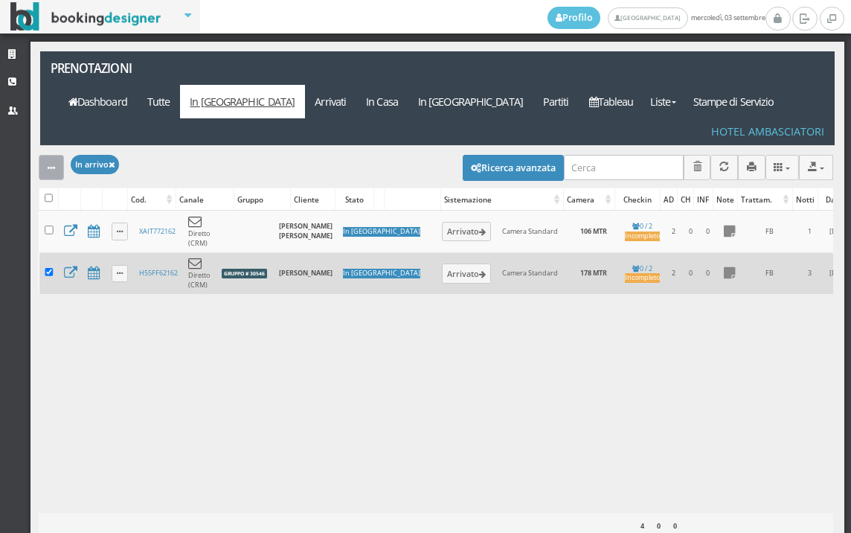
click at [43, 155] on button "button" at bounding box center [51, 167] width 25 height 25
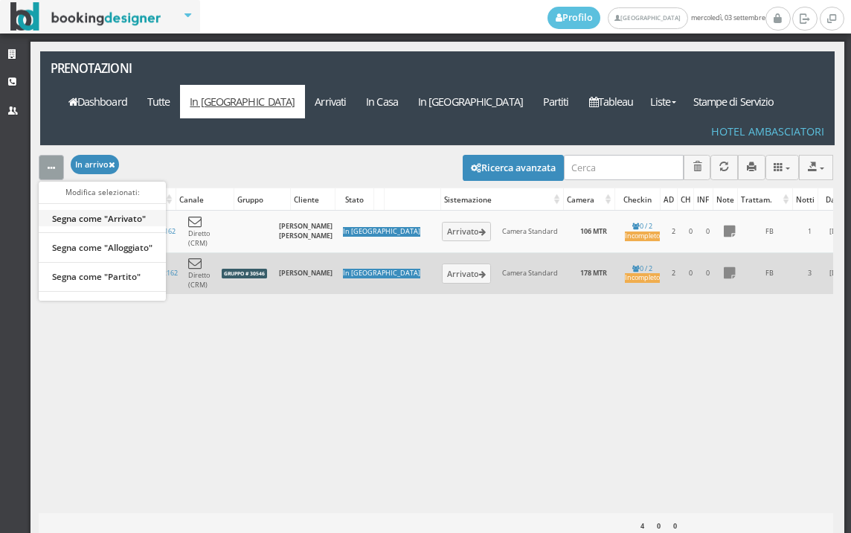
click at [88, 210] on link "Segna come "Arrivato"" at bounding box center [102, 218] width 127 height 16
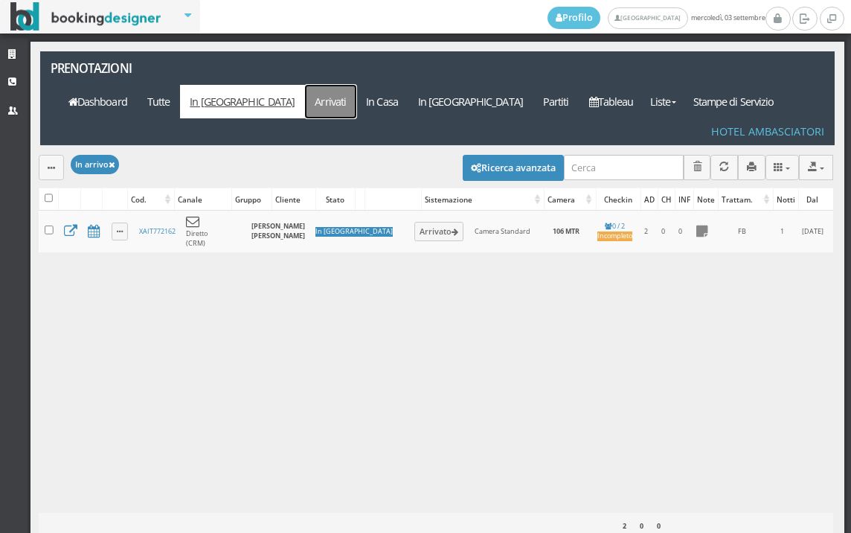
click at [357, 85] on link "Arrivati" at bounding box center [330, 101] width 51 height 33
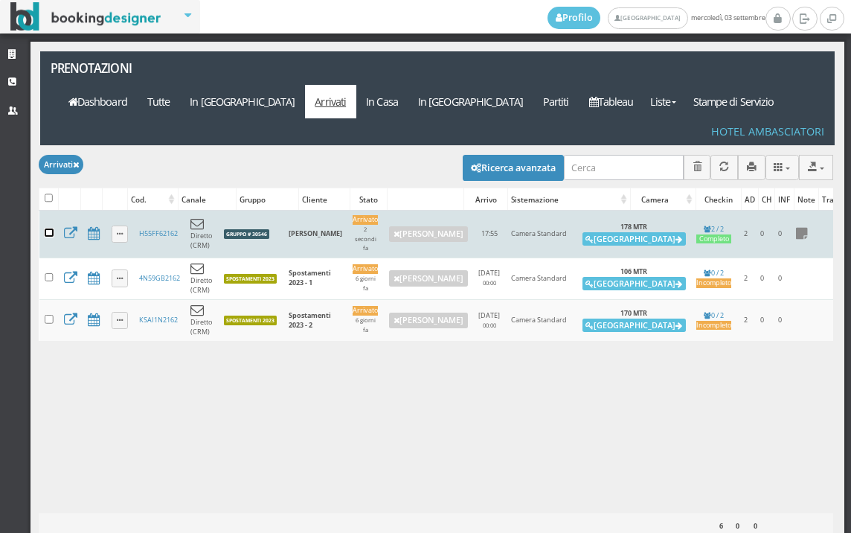
click at [48, 228] on input "checkbox" at bounding box center [49, 232] width 9 height 9
checkbox input "true"
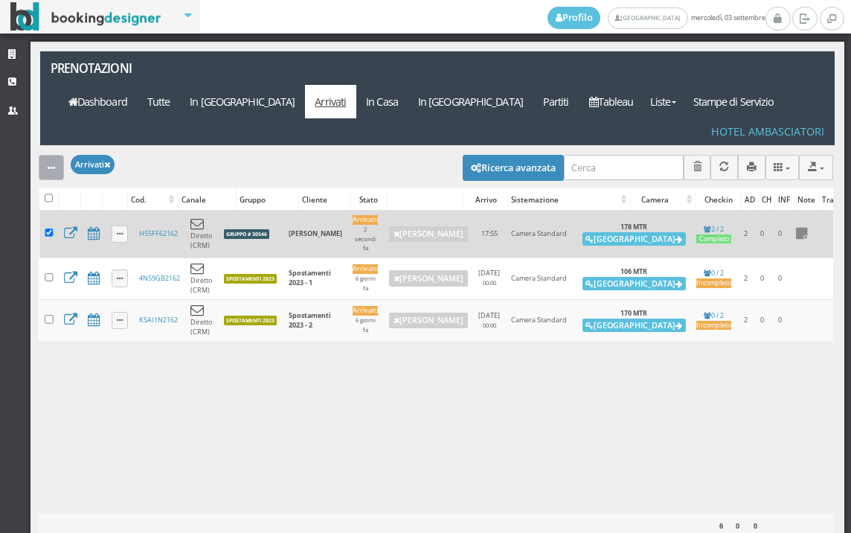
click at [40, 155] on button "button" at bounding box center [51, 167] width 25 height 25
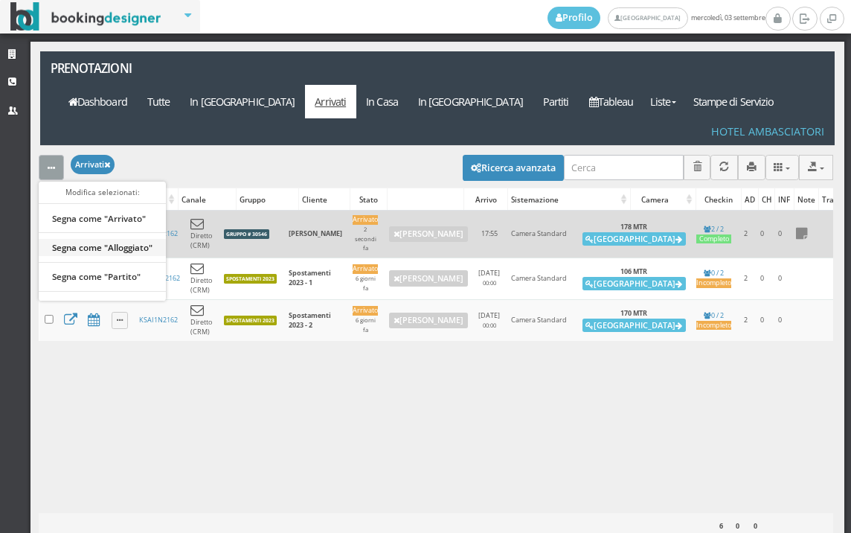
click at [118, 239] on link "Segna come "Alloggiato"" at bounding box center [102, 247] width 127 height 16
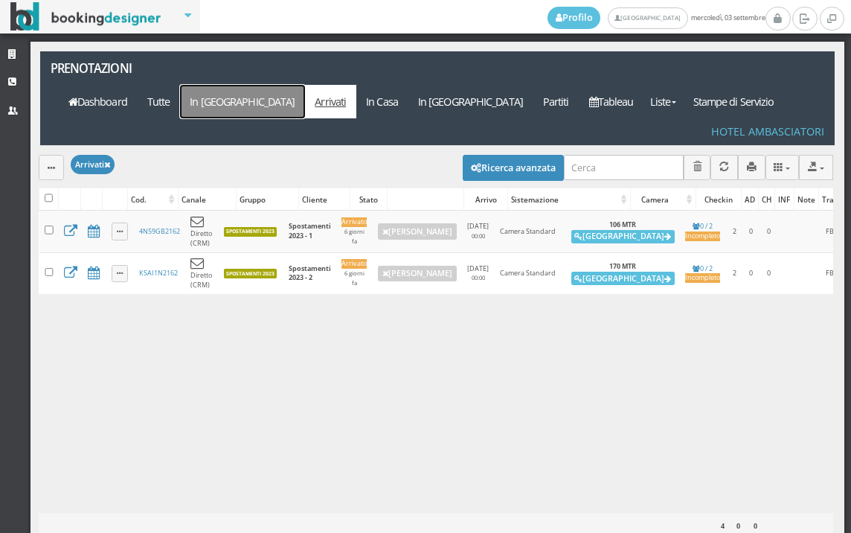
click at [305, 85] on link "In [GEOGRAPHIC_DATA]" at bounding box center [242, 101] width 125 height 33
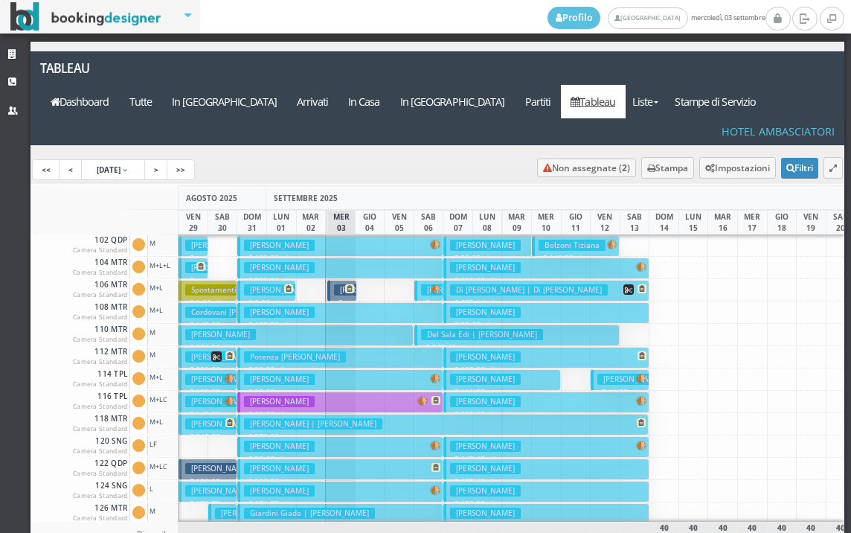
click at [338, 284] on h3 "Claudia Ruffilli Benedetta Barbieri" at bounding box center [400, 289] width 132 height 11
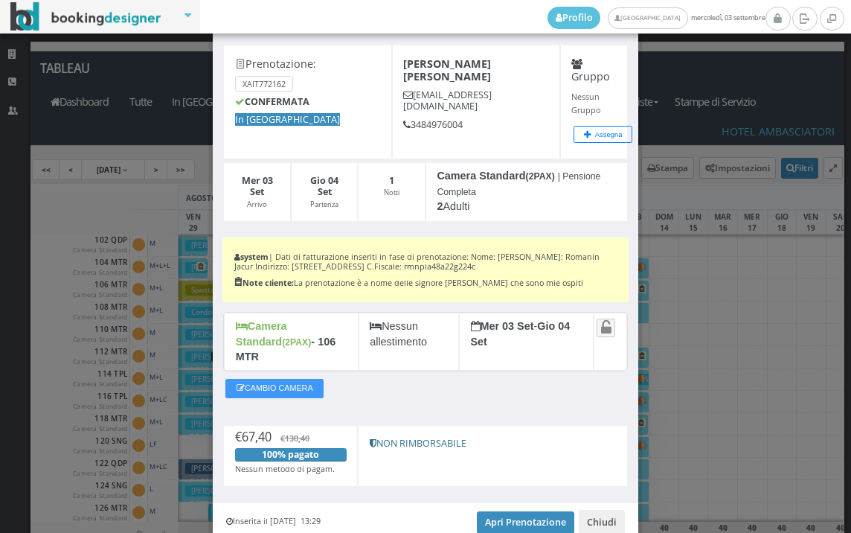
scroll to position [83, 0]
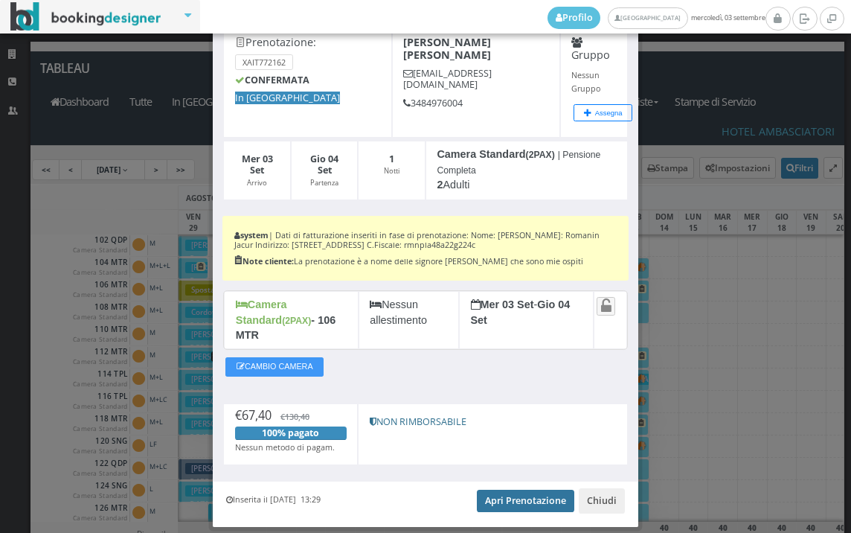
click at [521, 490] on link "Apri Prenotazione" at bounding box center [525, 501] width 97 height 22
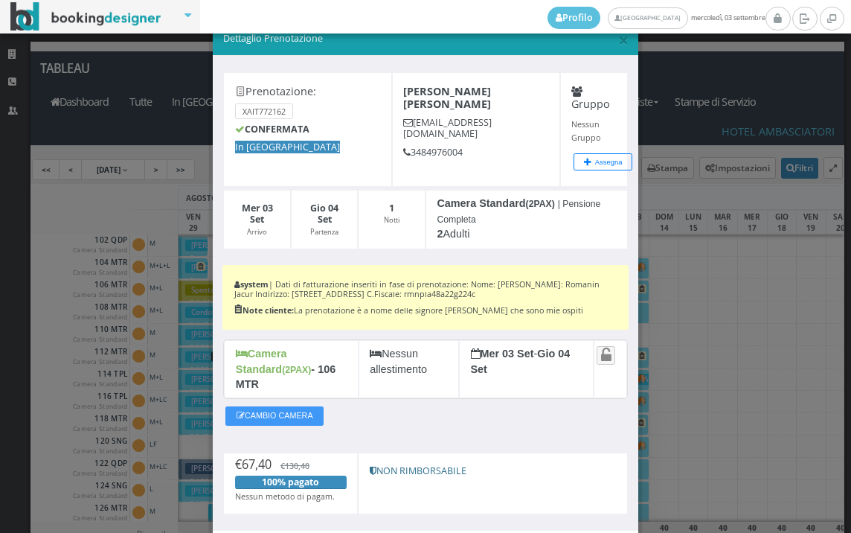
scroll to position [0, 0]
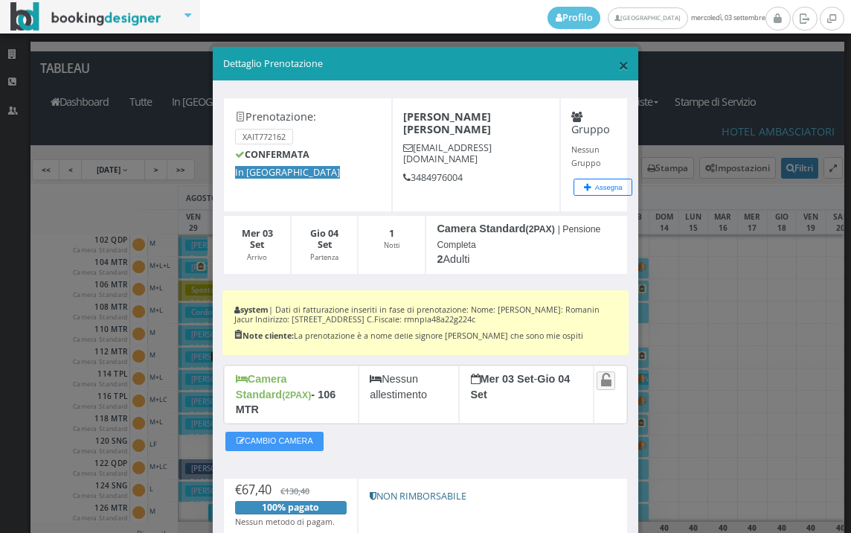
click at [618, 75] on span "×" at bounding box center [623, 64] width 10 height 25
click at [613, 85] on link "Tableau" at bounding box center [593, 101] width 65 height 33
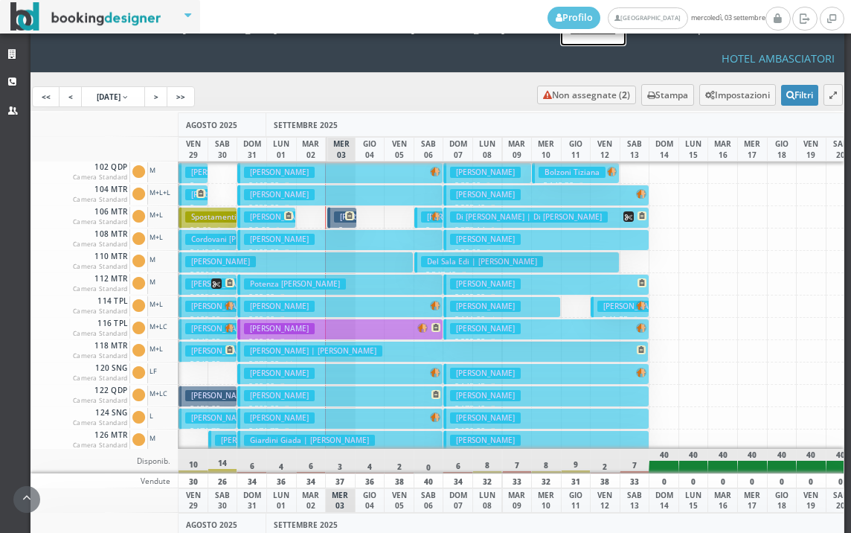
click at [418, 207] on button "Bombonato Monica € 89.90 1 notti 4 Adulti" at bounding box center [429, 218] width 29 height 22
click at [0, 0] on div "× Dettaglio Prenotazione Prenotazione: XAIT772162 CONFERMATA In Arrivo Claudia …" at bounding box center [0, 0] width 0 height 0
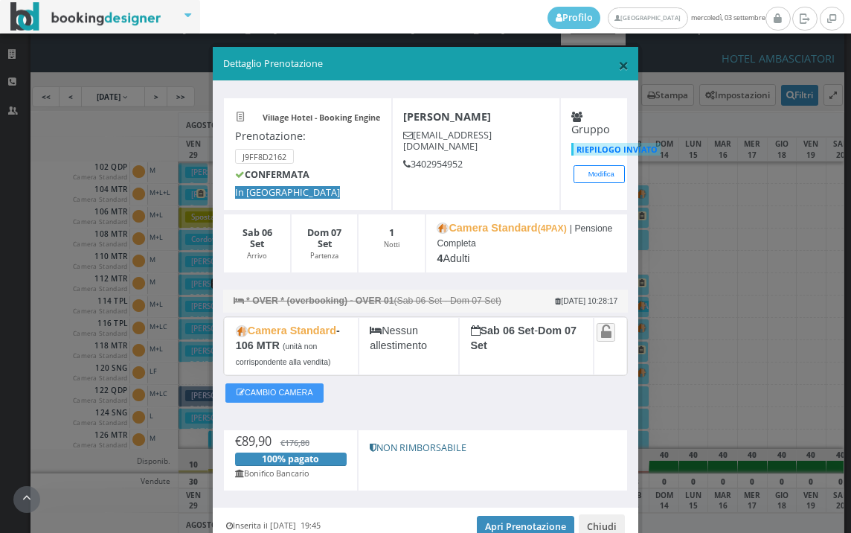
click at [618, 65] on span "×" at bounding box center [623, 64] width 10 height 25
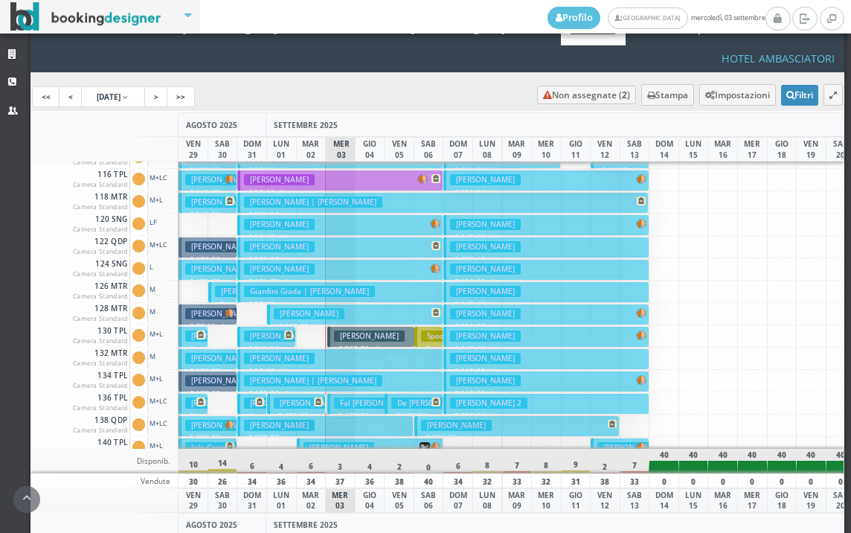
scroll to position [223, 0]
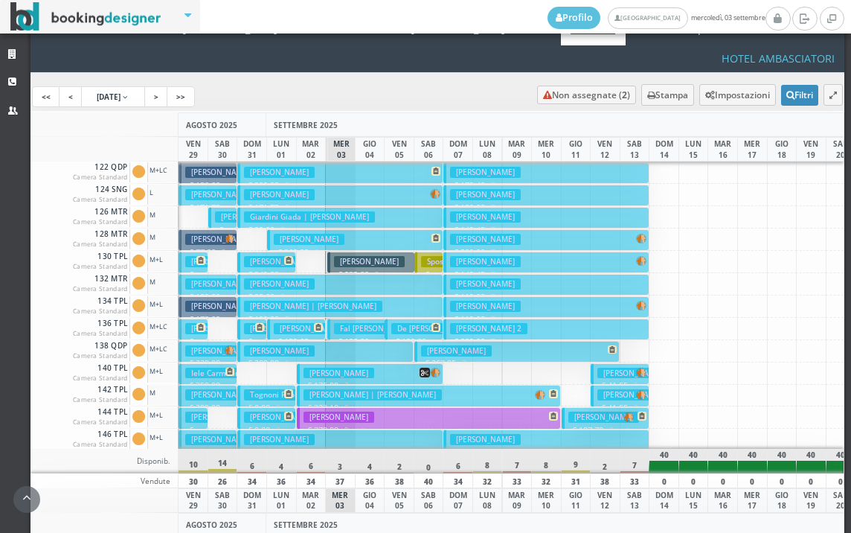
click at [423, 256] on h3 "Spostamenti 2023 - 1" at bounding box center [465, 261] width 89 height 11
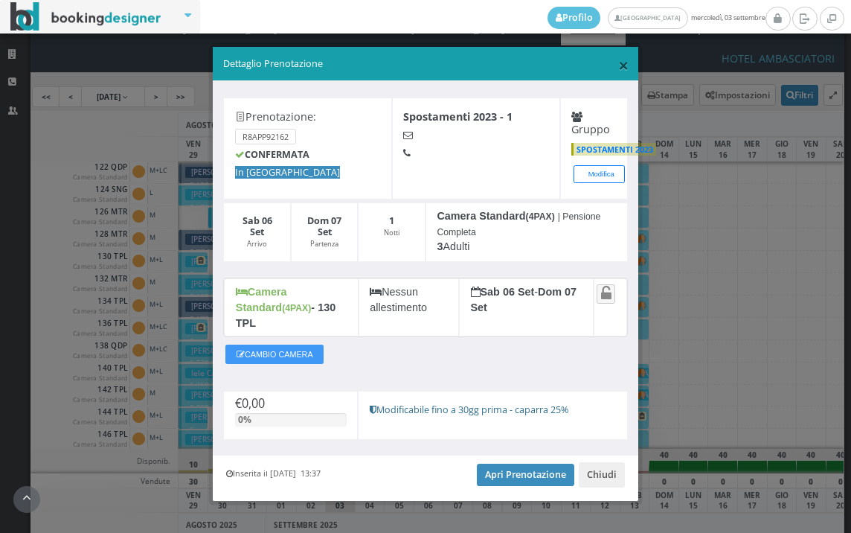
click at [624, 68] on span "×" at bounding box center [623, 64] width 10 height 25
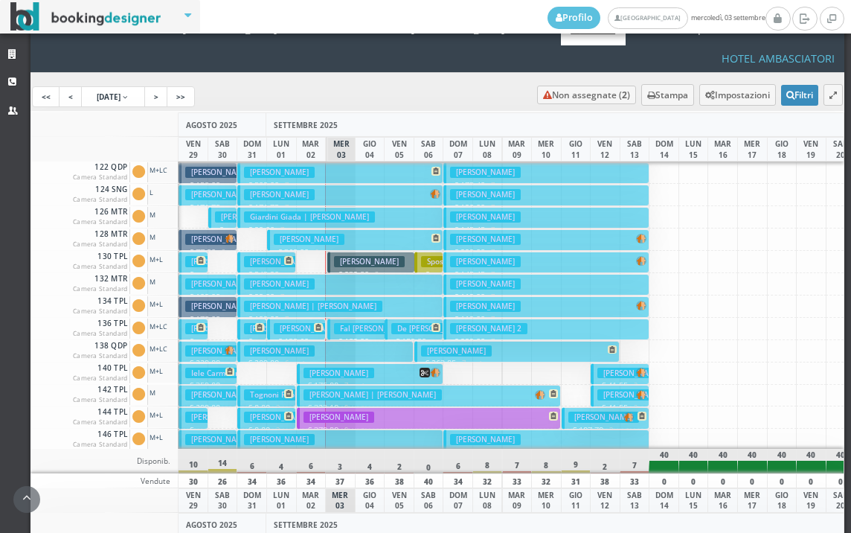
click at [378, 256] on h3 "Ghiuzan Emanuel" at bounding box center [369, 261] width 71 height 11
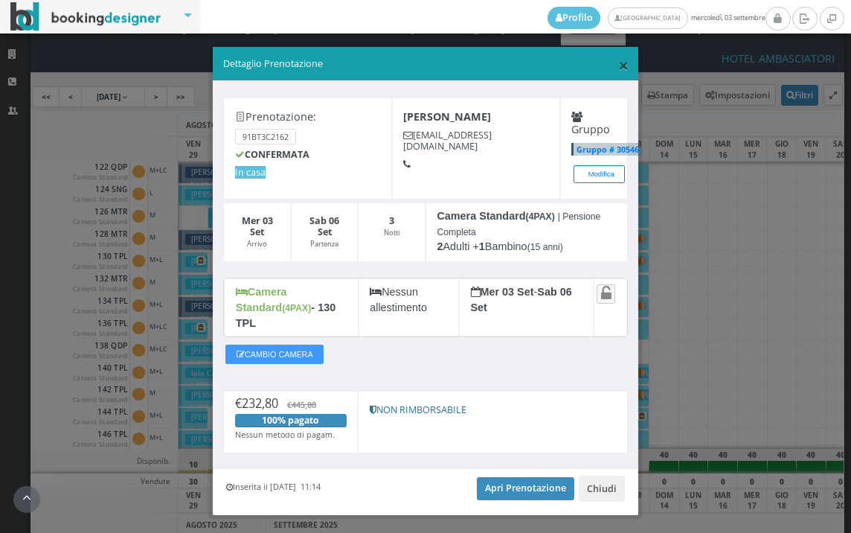
click at [618, 64] on span "×" at bounding box center [623, 64] width 10 height 25
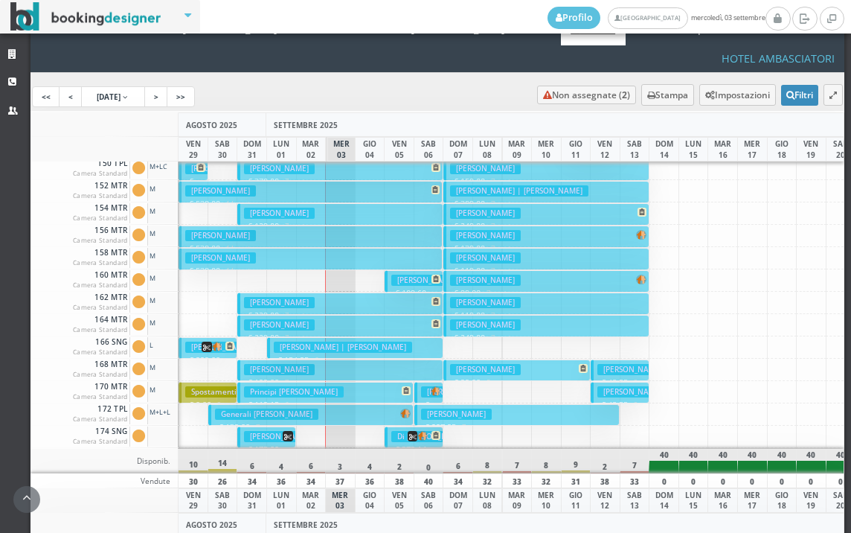
scroll to position [670, 0]
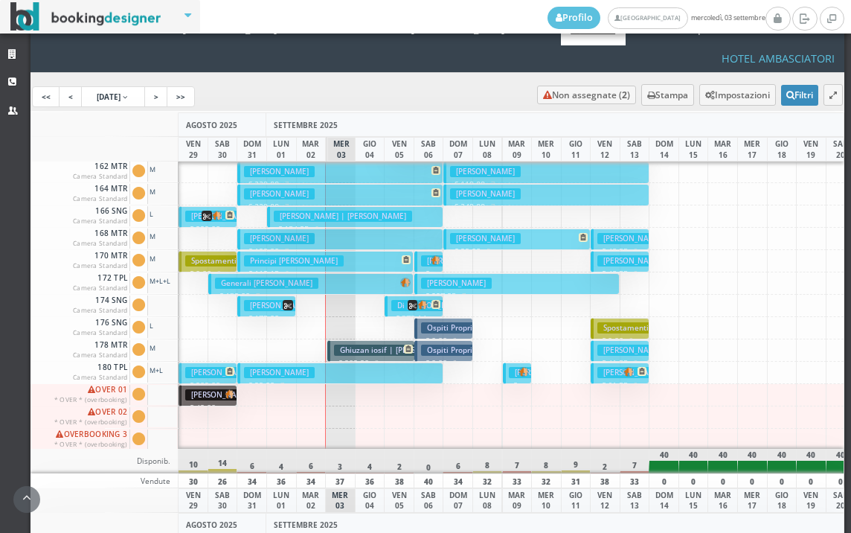
click at [399, 300] on h3 "Di [PERSON_NAME] | Di [PERSON_NAME]" at bounding box center [470, 305] width 158 height 11
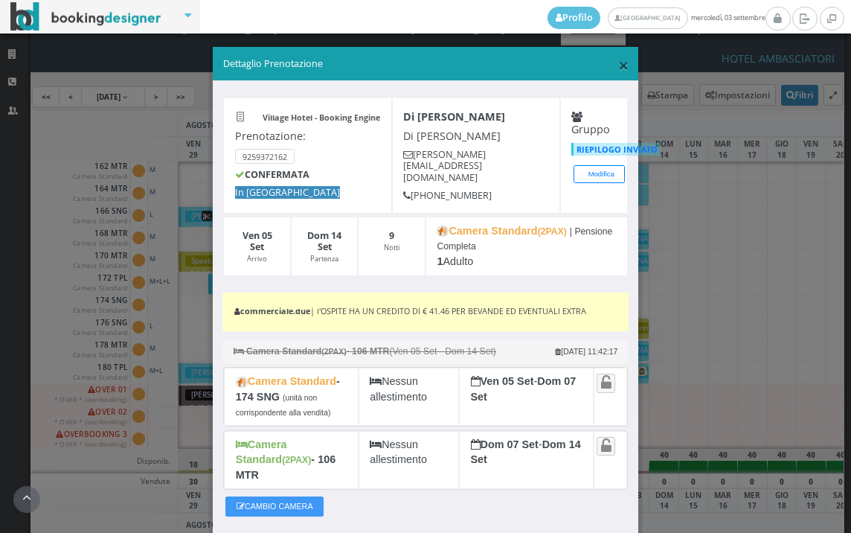
click at [618, 60] on span "×" at bounding box center [623, 64] width 10 height 25
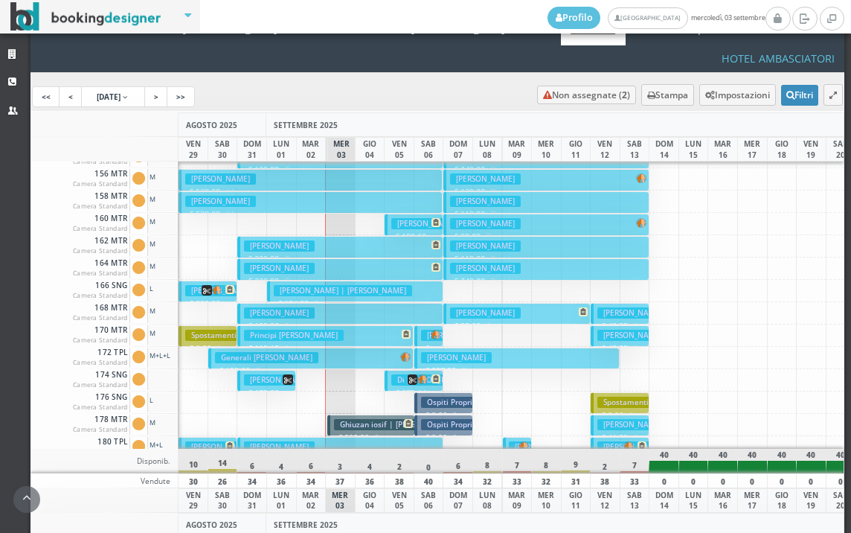
scroll to position [447, 0]
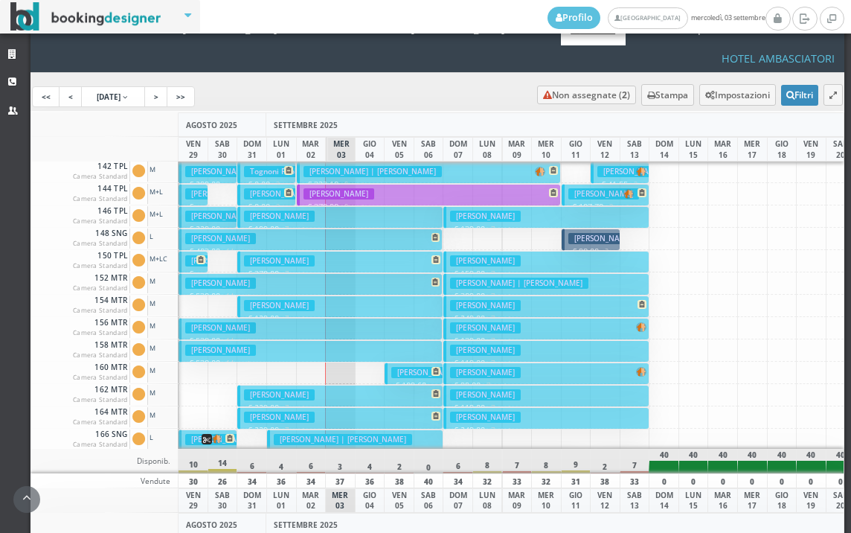
click at [417, 367] on h3 "[PERSON_NAME] Gioia" at bounding box center [437, 372] width 92 height 11
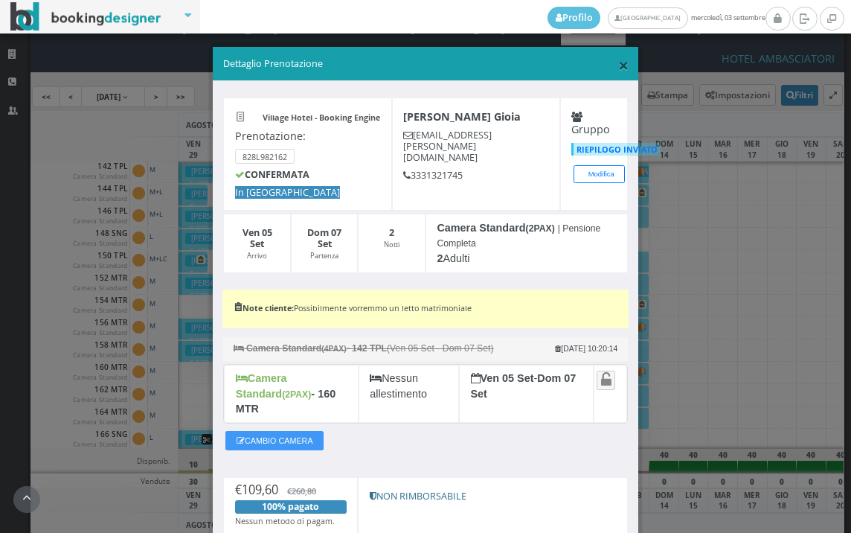
click at [618, 67] on span "×" at bounding box center [623, 64] width 10 height 25
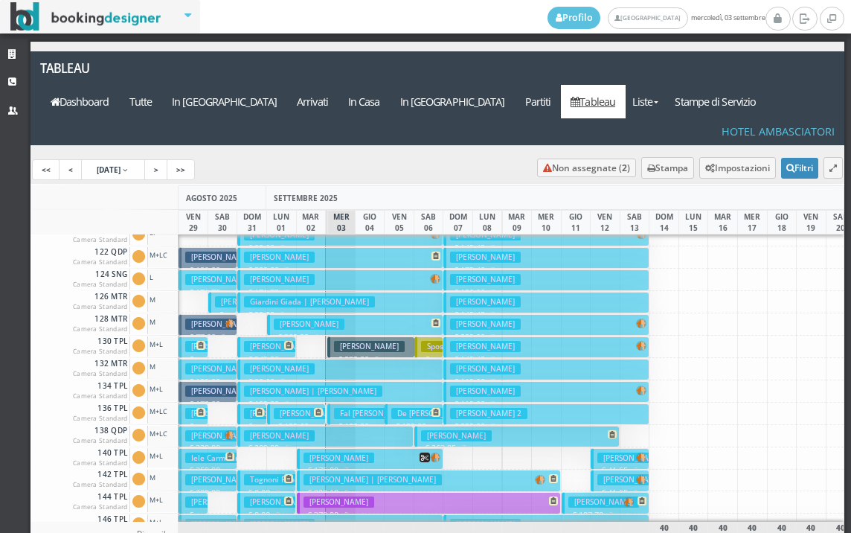
scroll to position [298, 0]
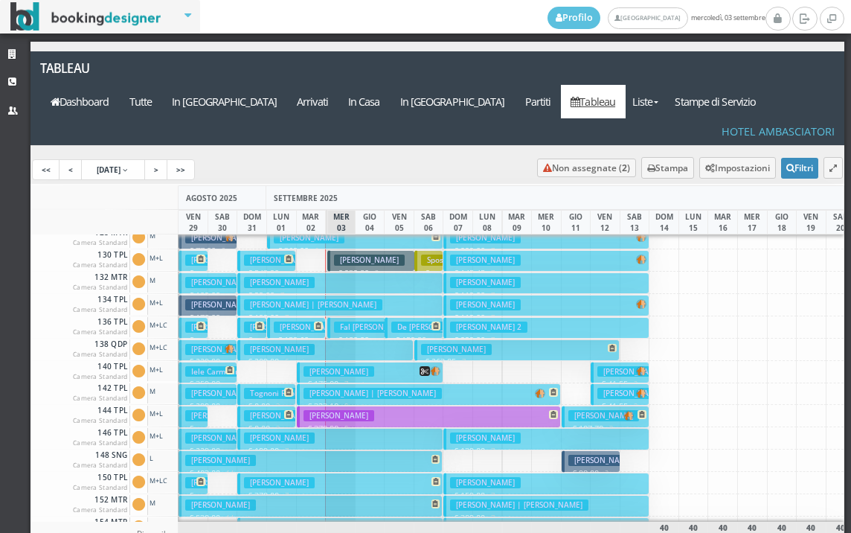
click at [316, 428] on button "Laruccia Elena € 199.00 7 notti 2 Adulti + 1 Infant (0 anni)" at bounding box center [339, 439] width 205 height 22
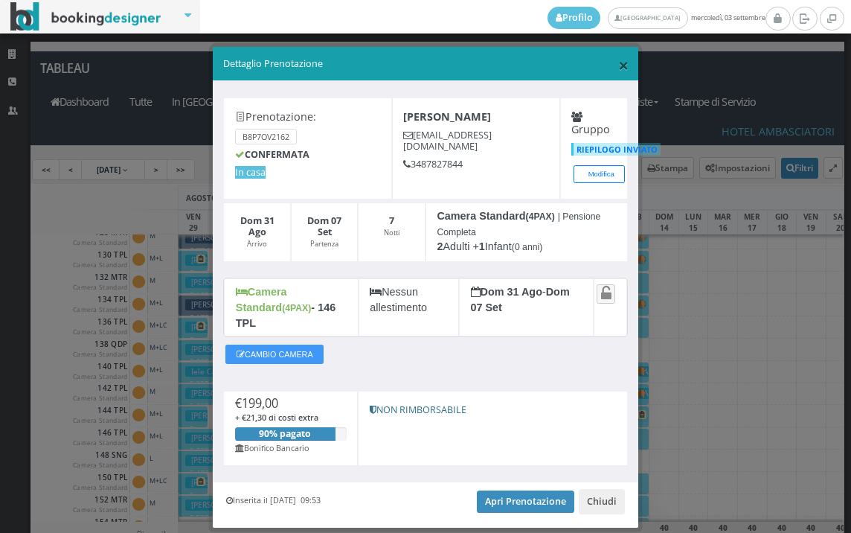
click at [618, 64] on span "×" at bounding box center [623, 64] width 10 height 25
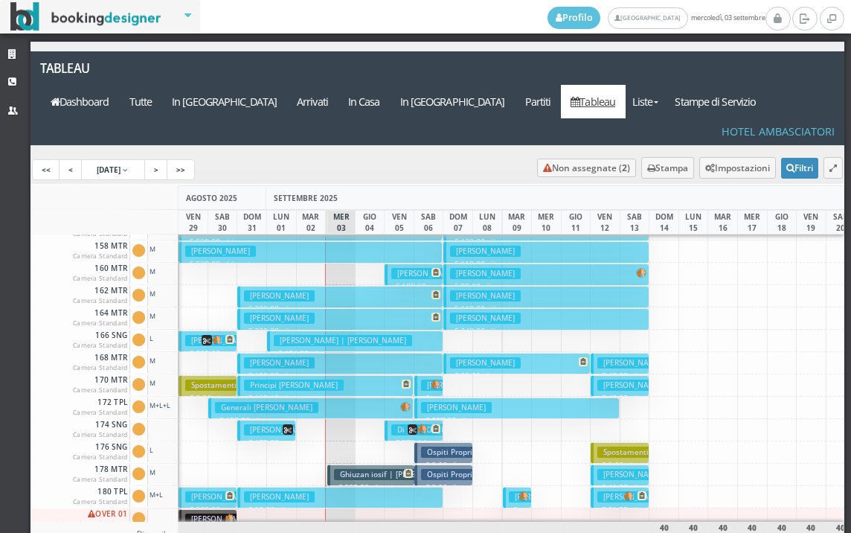
scroll to position [749, 0]
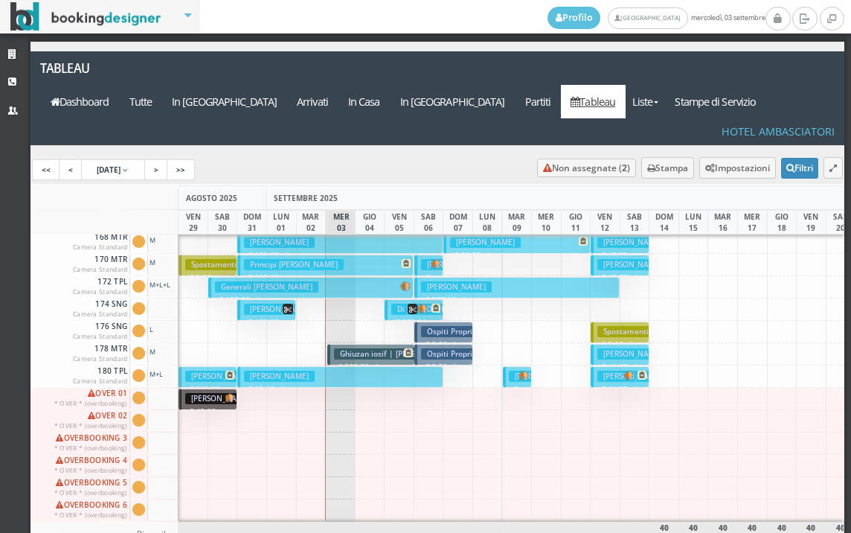
click at [512, 371] on h3 "[PERSON_NAME]" at bounding box center [544, 376] width 71 height 11
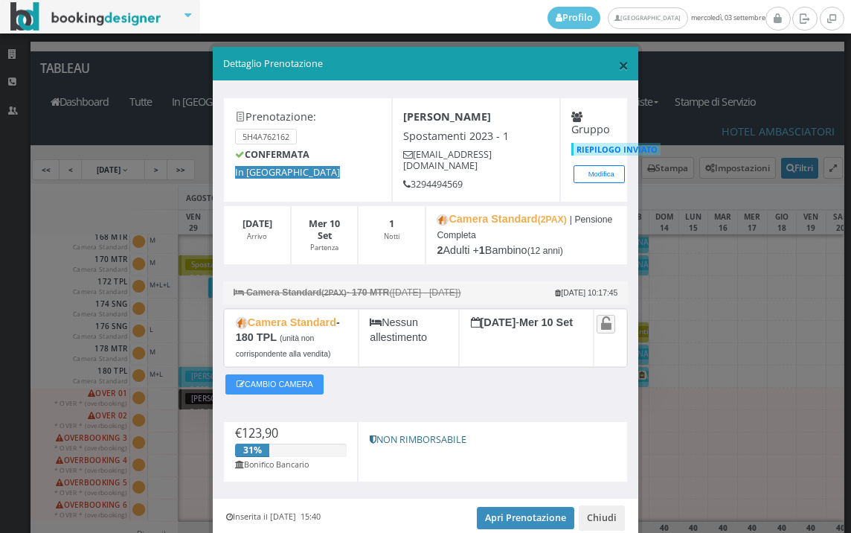
click at [618, 58] on span "×" at bounding box center [623, 64] width 10 height 25
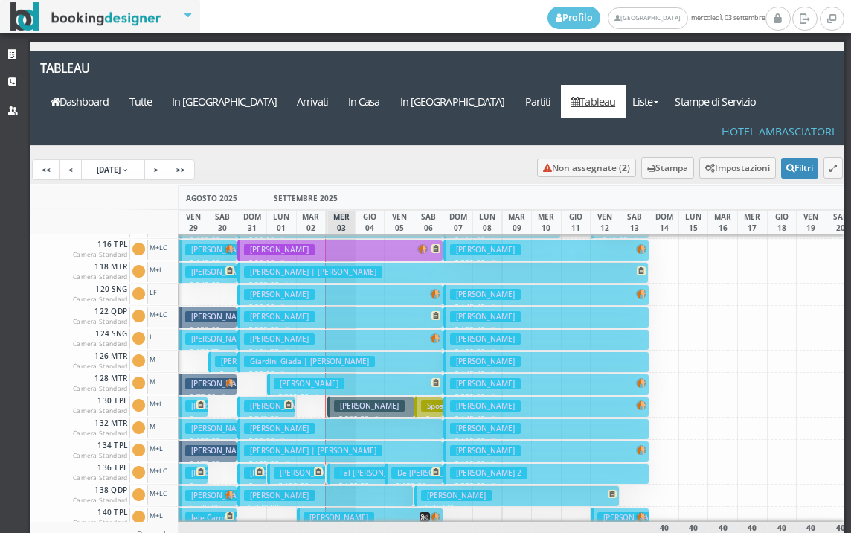
scroll to position [0, 0]
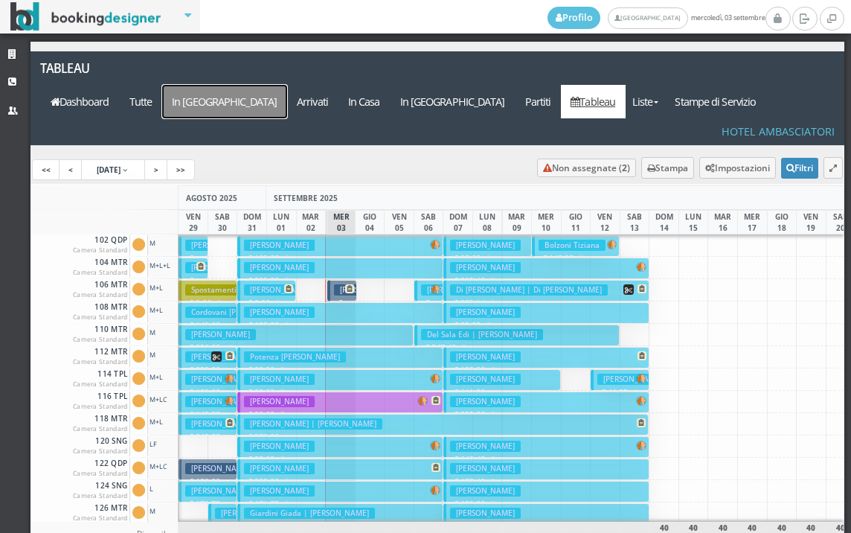
click at [287, 85] on a=pms-arrival-reservations"] "In [GEOGRAPHIC_DATA]" at bounding box center [224, 101] width 125 height 33
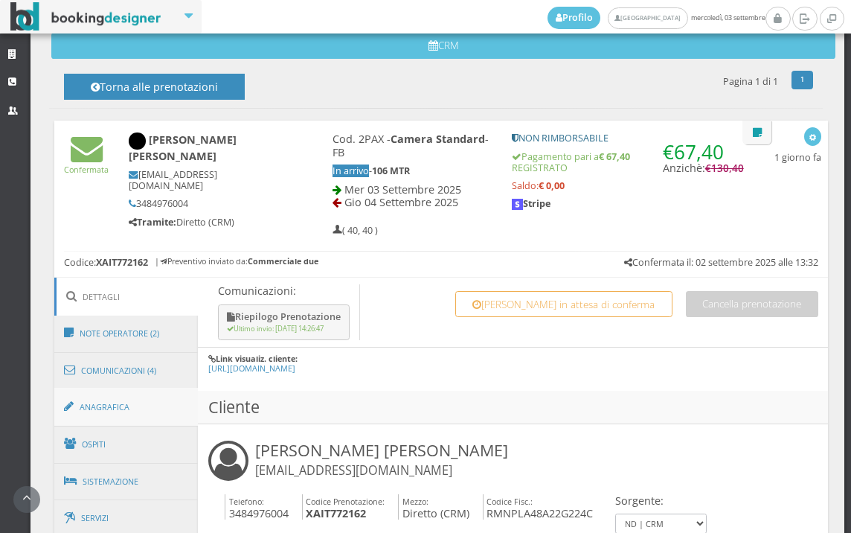
scroll to position [578, 0]
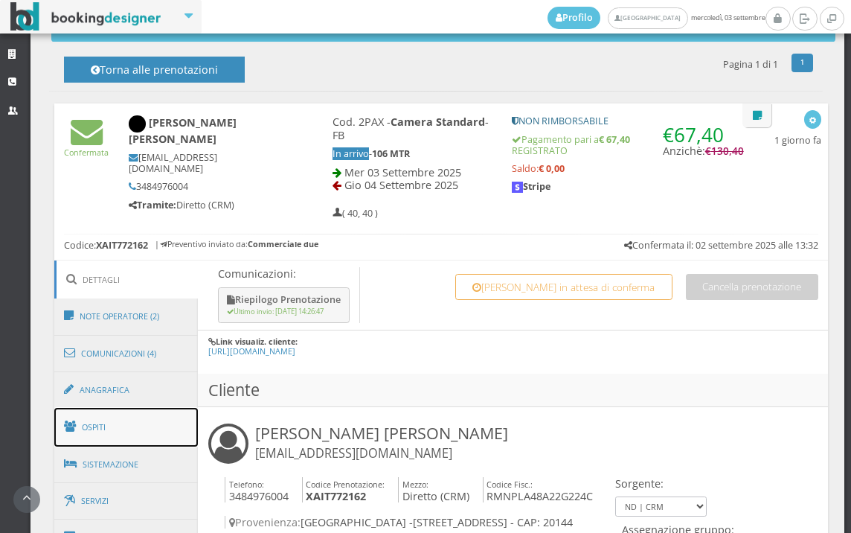
click at [129, 423] on link "Ospiti" at bounding box center [126, 427] width 144 height 39
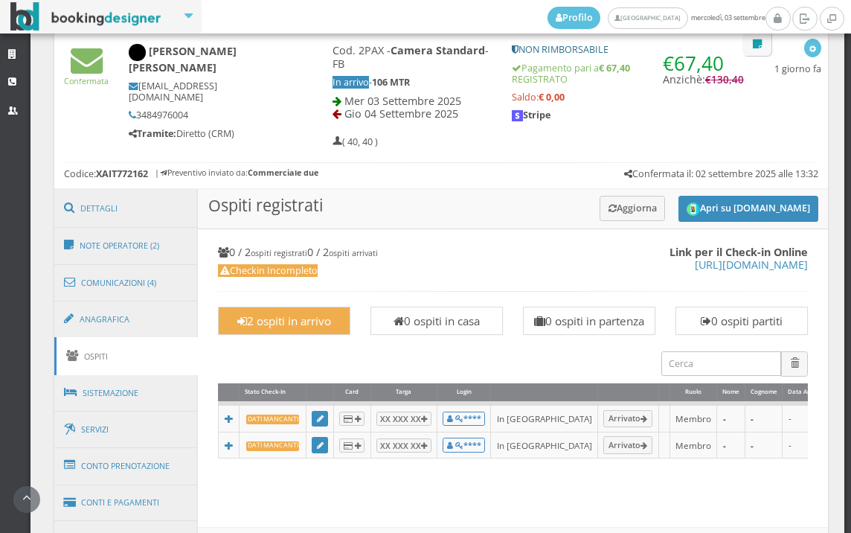
scroll to position [541, 0]
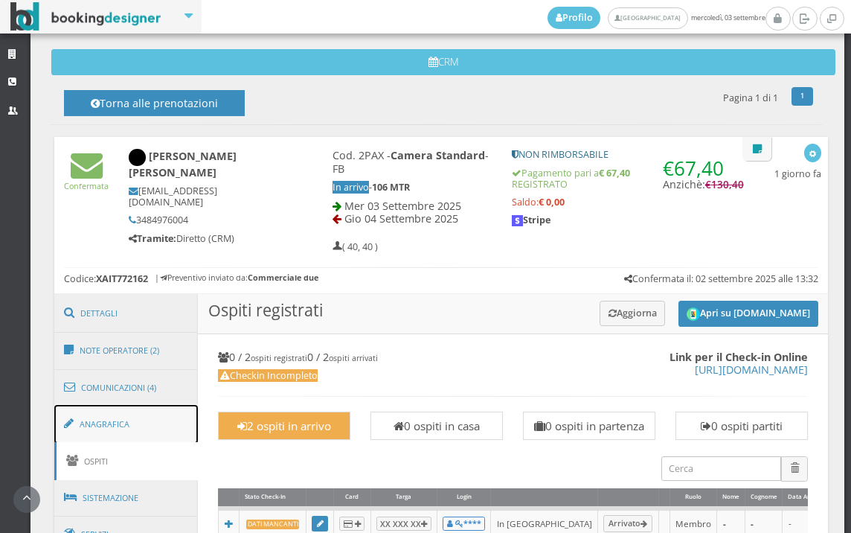
click at [142, 415] on link "Anagrafica" at bounding box center [126, 424] width 144 height 39
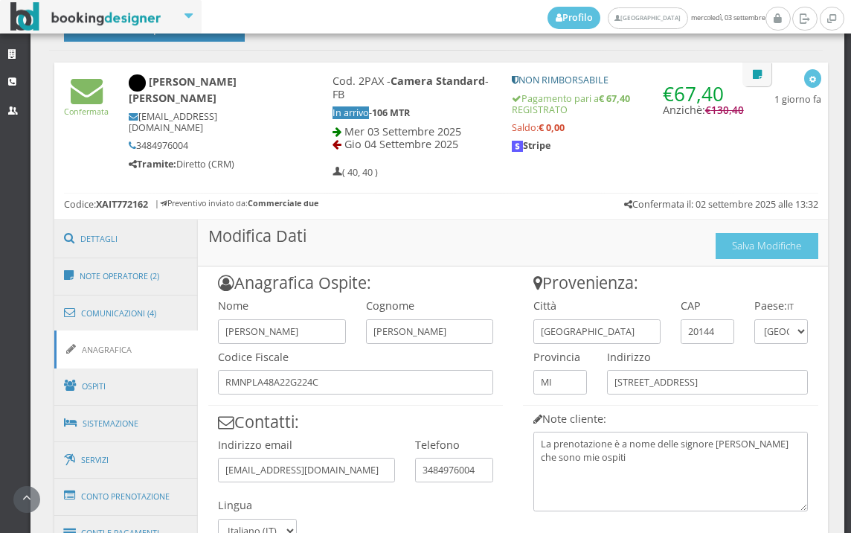
scroll to position [293, 0]
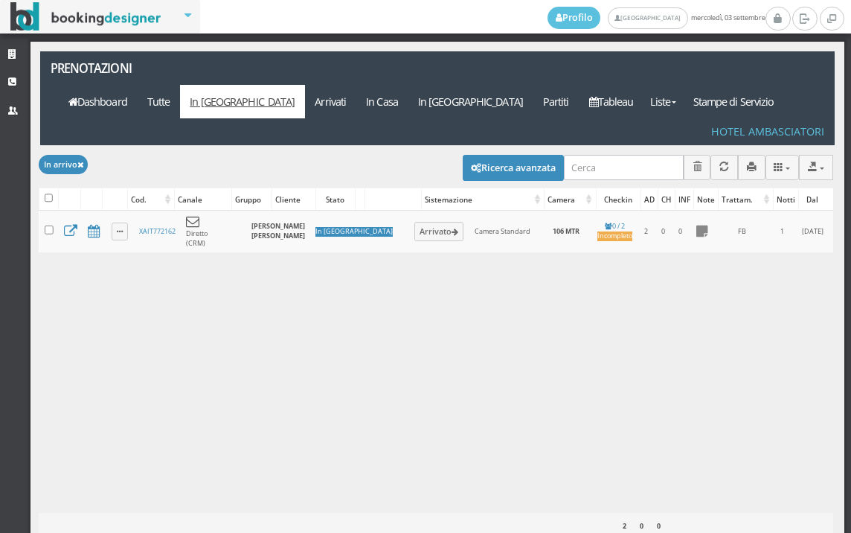
select select
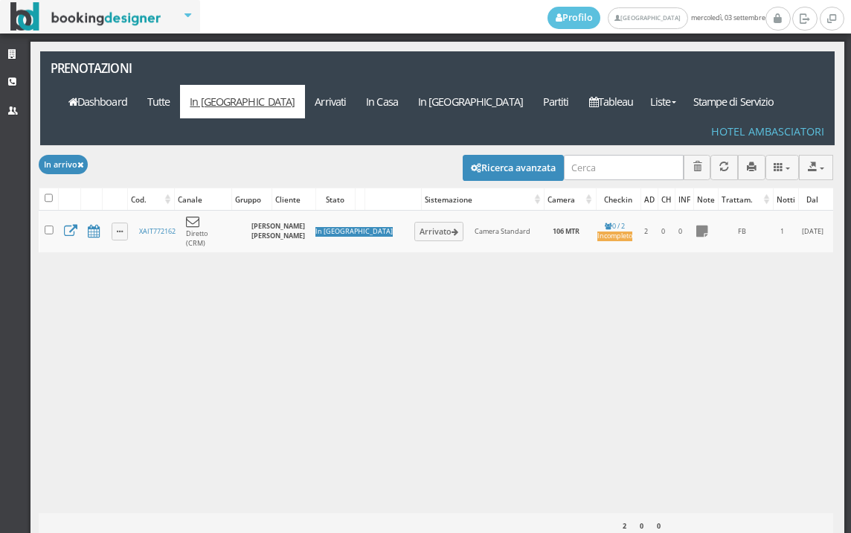
select select
click at [439, 146] on div "Modifica selezionati: Segna come "Arrivato" Segna come "Alloggiato" Segna come …" at bounding box center [436, 167] width 795 height 42
click at [463, 155] on button "Ricerca avanzata" at bounding box center [513, 167] width 101 height 25
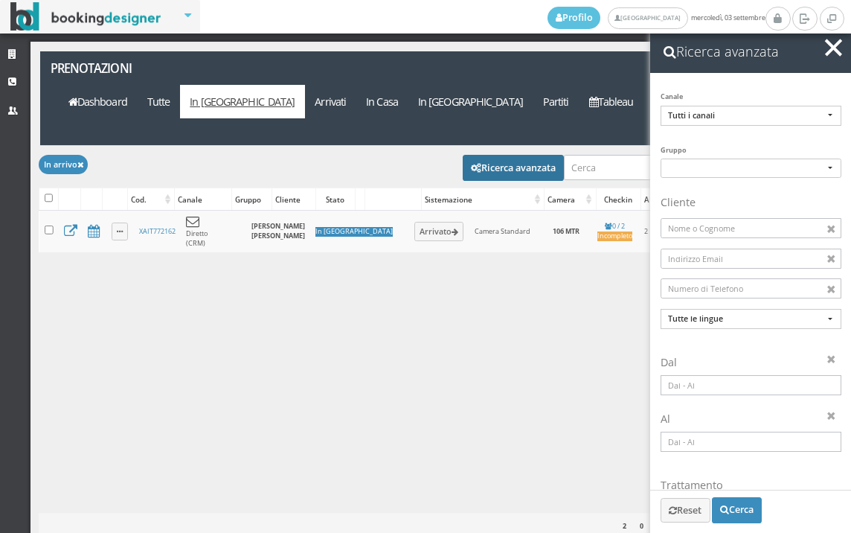
click at [726, 394] on input at bounding box center [751, 385] width 181 height 20
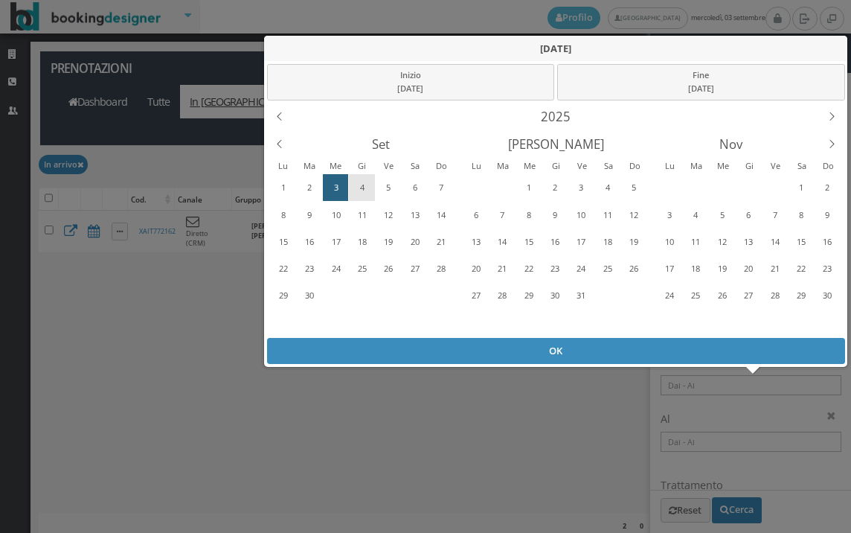
click at [365, 181] on div "4" at bounding box center [362, 188] width 23 height 24
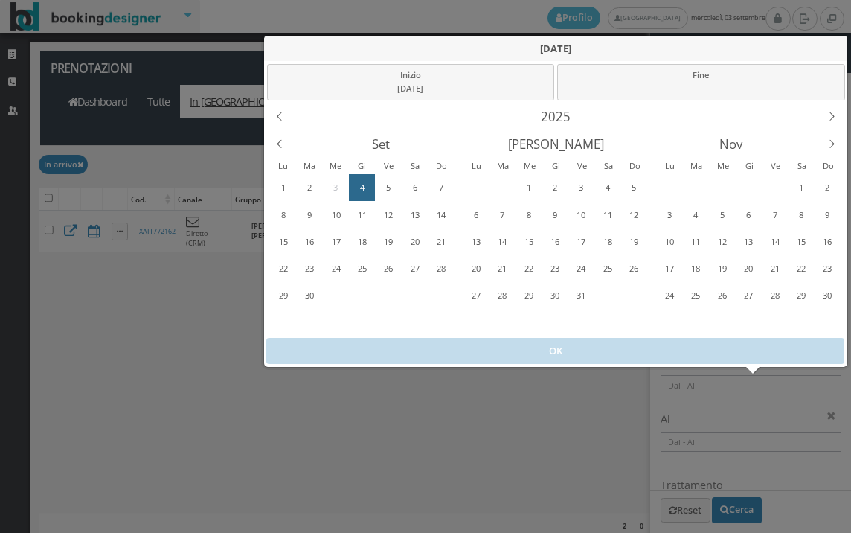
click at [365, 181] on div "4" at bounding box center [362, 188] width 23 height 24
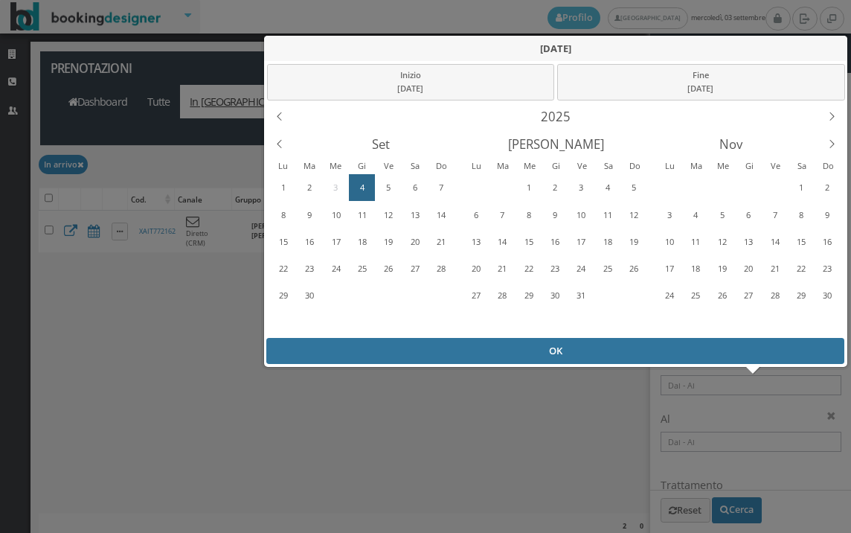
click at [452, 341] on div "OK" at bounding box center [555, 351] width 578 height 26
type input "04/09/2025 - 04/09/2025"
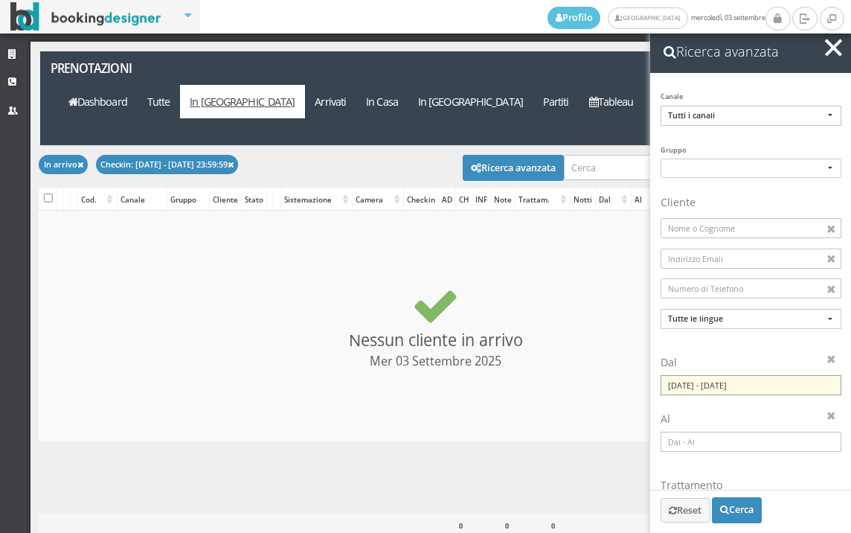
checkbox input "false"
click at [705, 380] on input "04/09/2025 - 04/09/2025" at bounding box center [751, 385] width 181 height 20
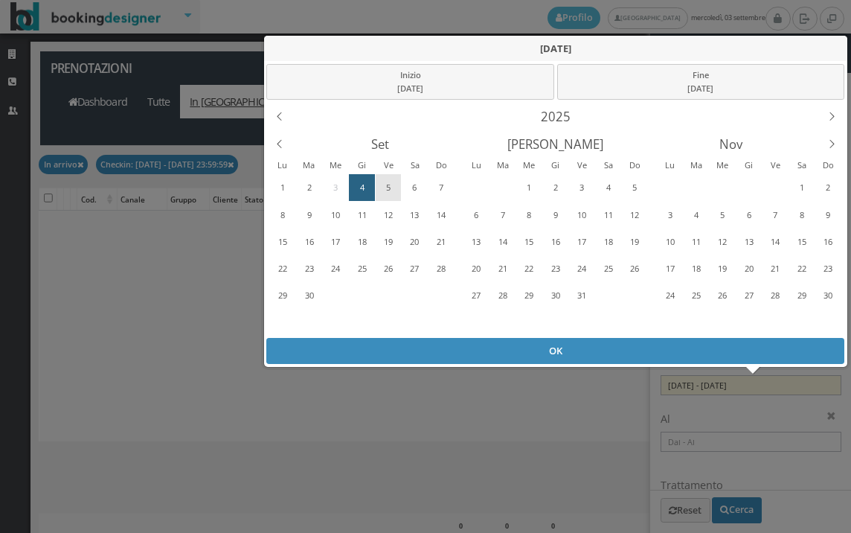
click at [392, 188] on div "5" at bounding box center [388, 188] width 23 height 24
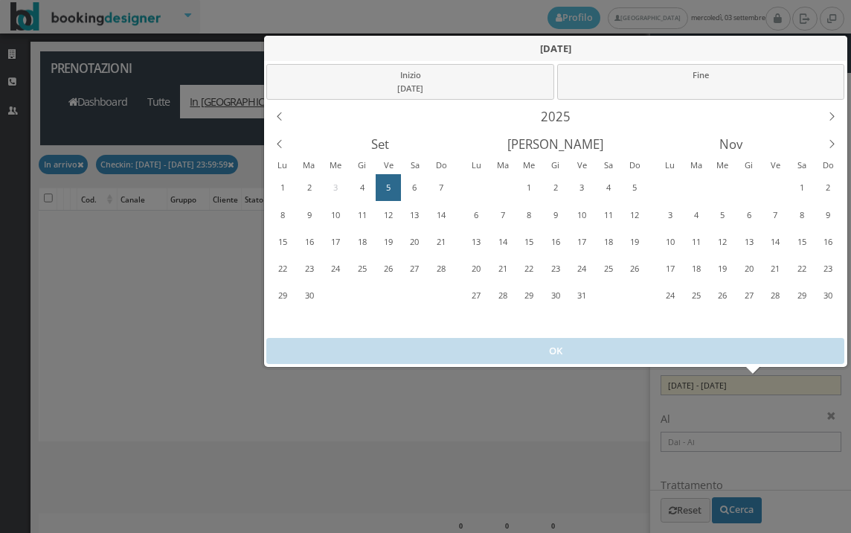
click at [392, 188] on div "5" at bounding box center [388, 188] width 23 height 24
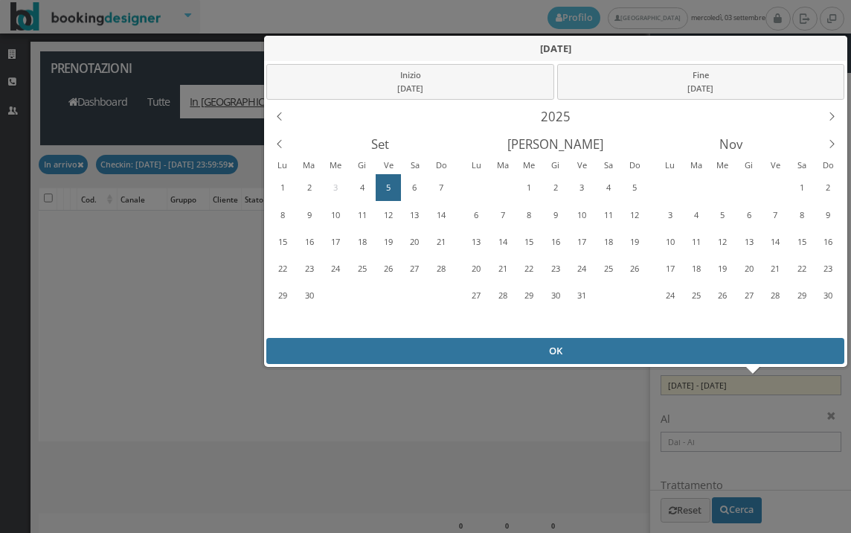
click at [412, 347] on div "OK" at bounding box center [555, 351] width 578 height 26
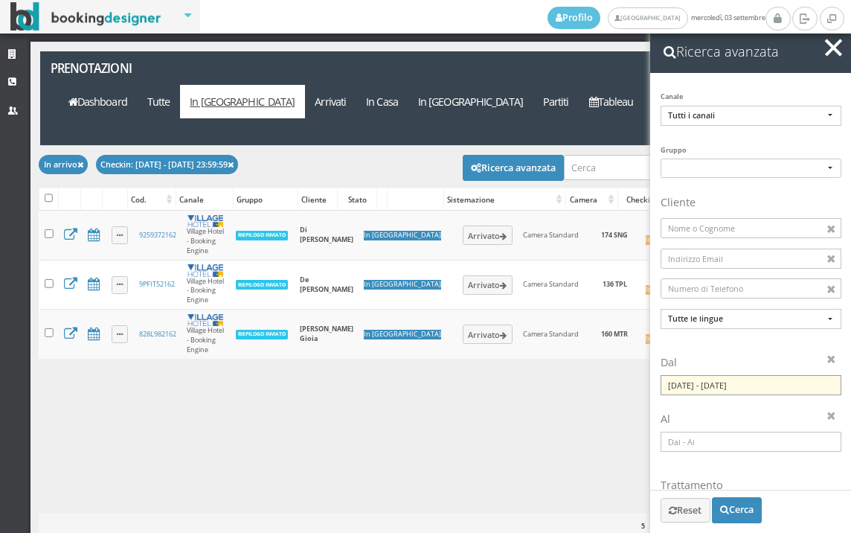
click at [705, 390] on input "05/09/2025 - 05/09/2025" at bounding box center [751, 385] width 181 height 20
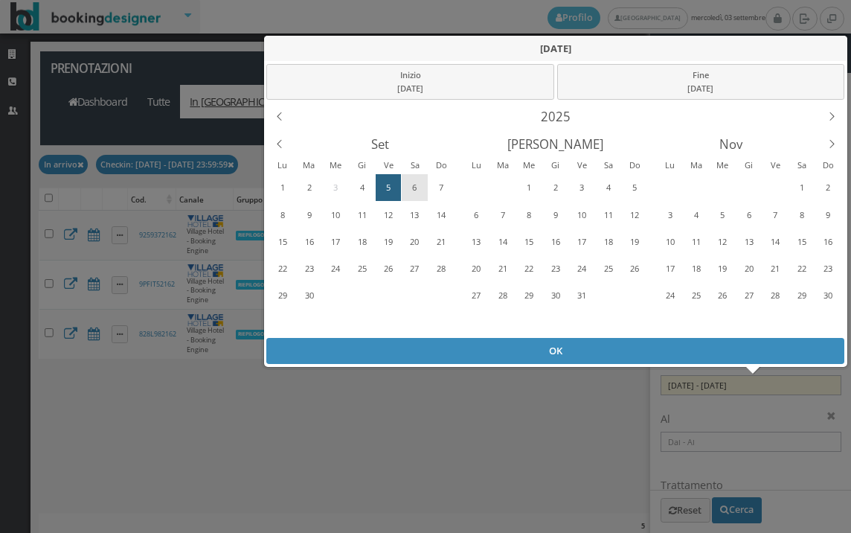
click at [419, 180] on div "6" at bounding box center [414, 188] width 23 height 24
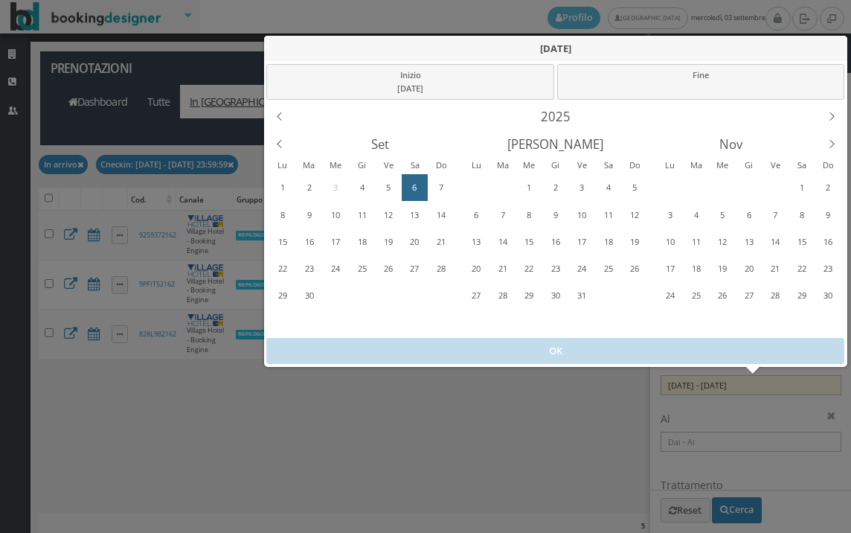
click at [419, 180] on div "6" at bounding box center [414, 188] width 23 height 24
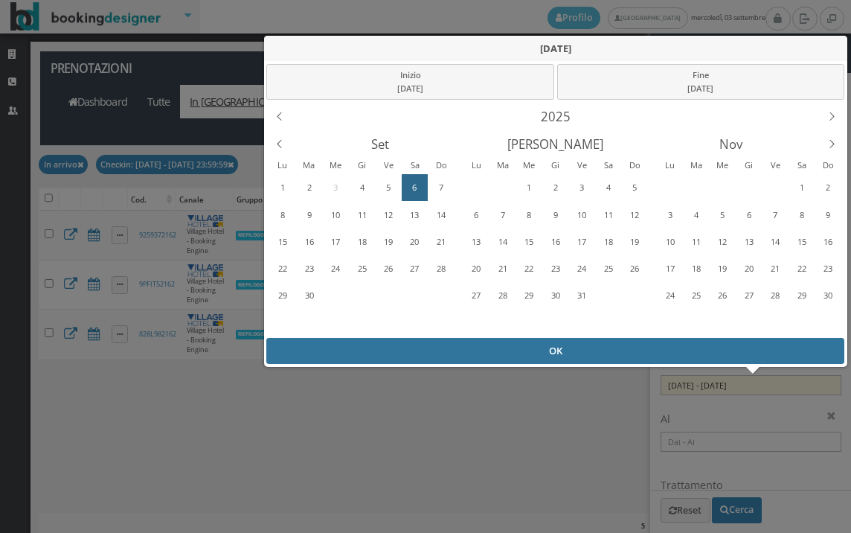
click at [459, 350] on div "OK" at bounding box center [555, 351] width 578 height 26
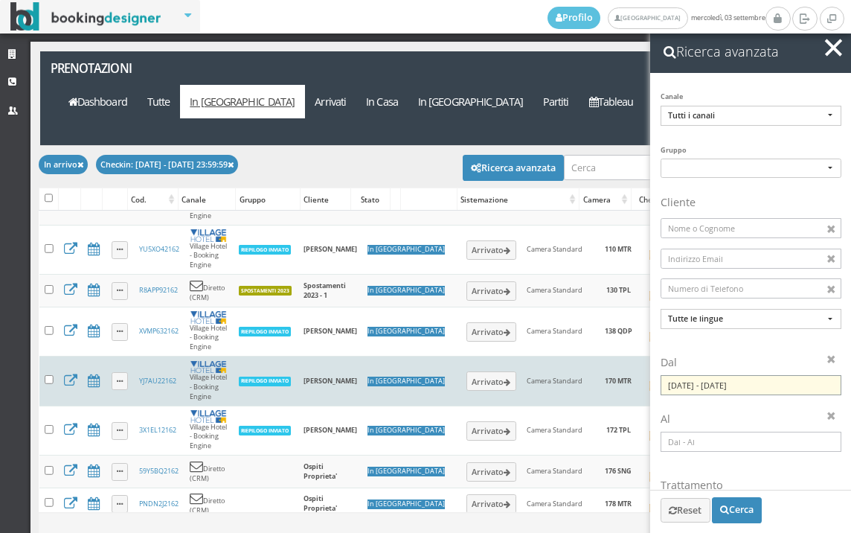
scroll to position [60, 0]
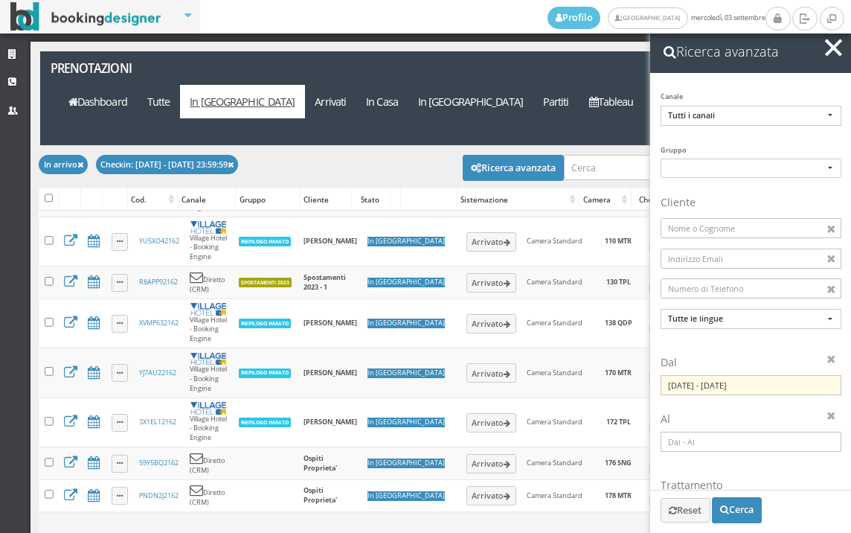
click at [836, 51] on span "button" at bounding box center [833, 47] width 17 height 17
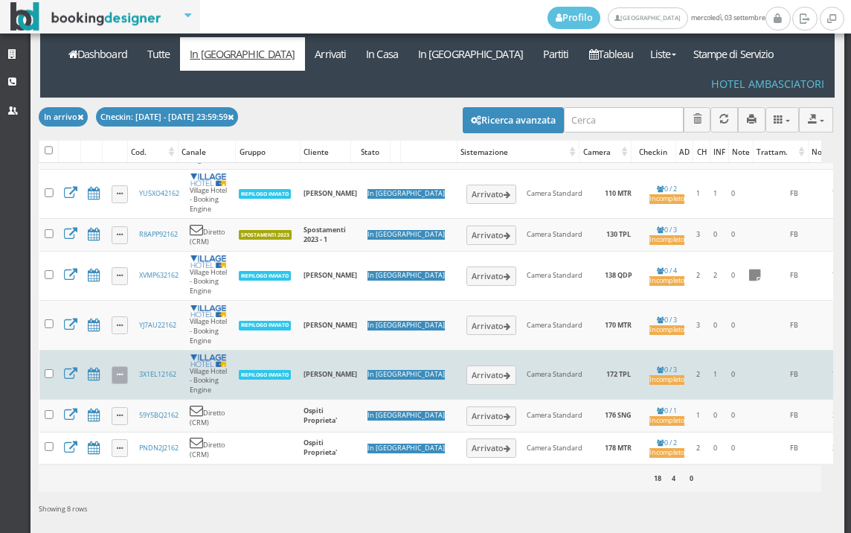
click at [121, 371] on icon at bounding box center [120, 375] width 6 height 8
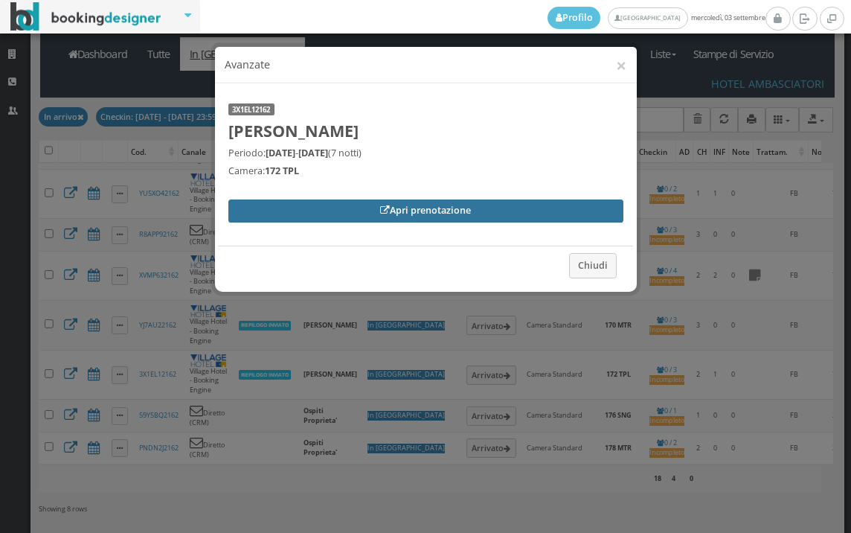
click at [270, 220] on link "Apri prenotazione" at bounding box center [425, 210] width 395 height 22
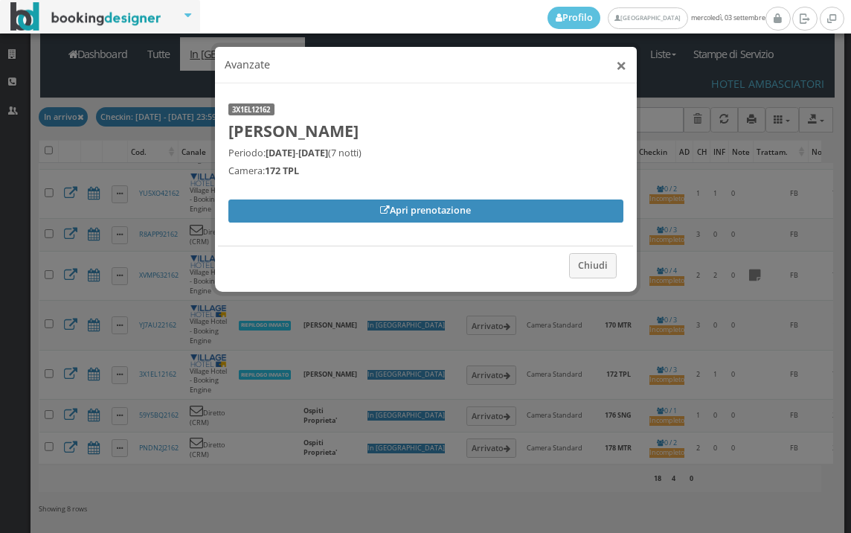
click at [625, 63] on button "×" at bounding box center [621, 65] width 10 height 19
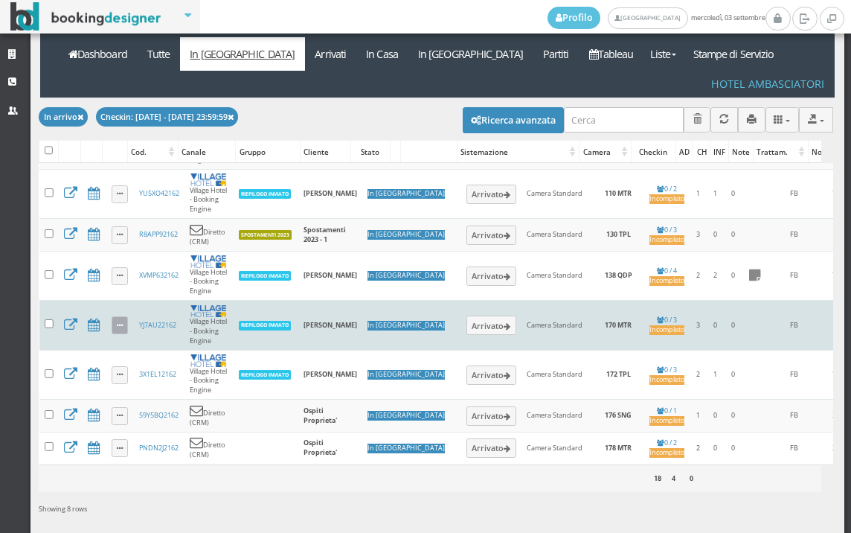
click at [112, 316] on link at bounding box center [120, 325] width 17 height 18
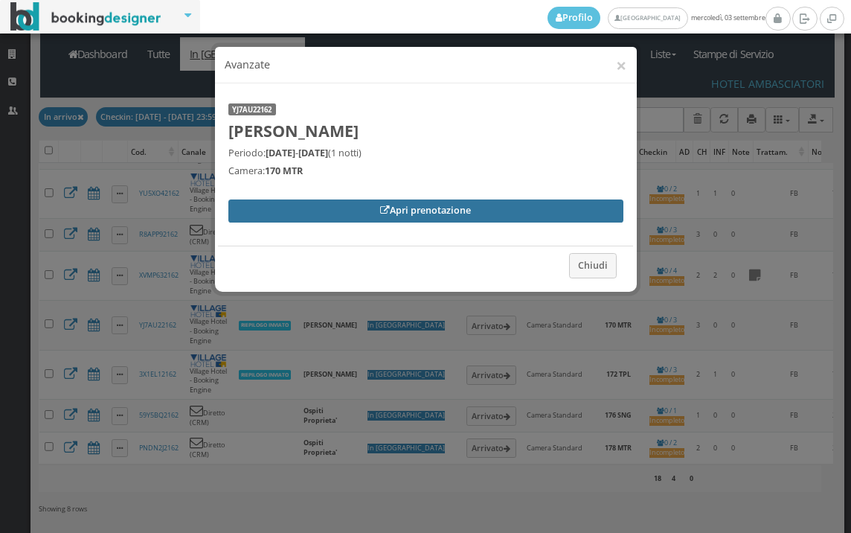
click at [275, 216] on link "Apri prenotazione" at bounding box center [425, 210] width 395 height 22
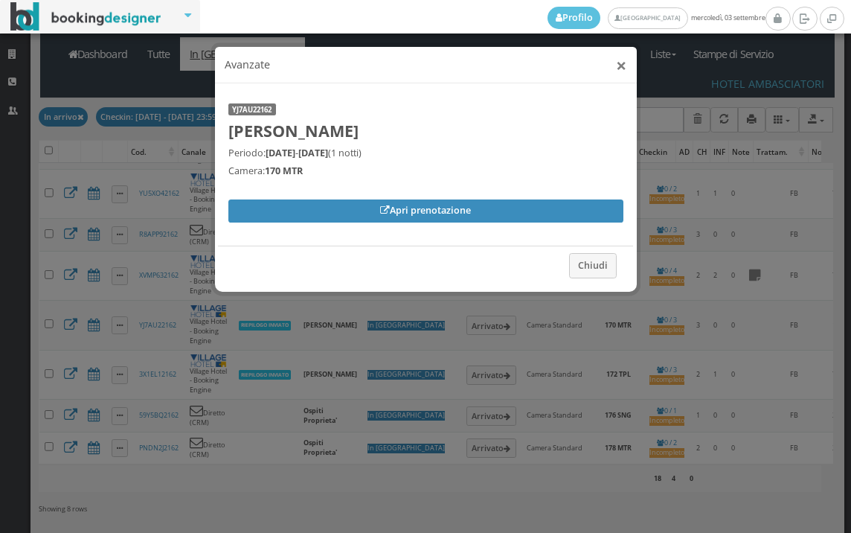
click at [621, 74] on button "×" at bounding box center [621, 65] width 10 height 19
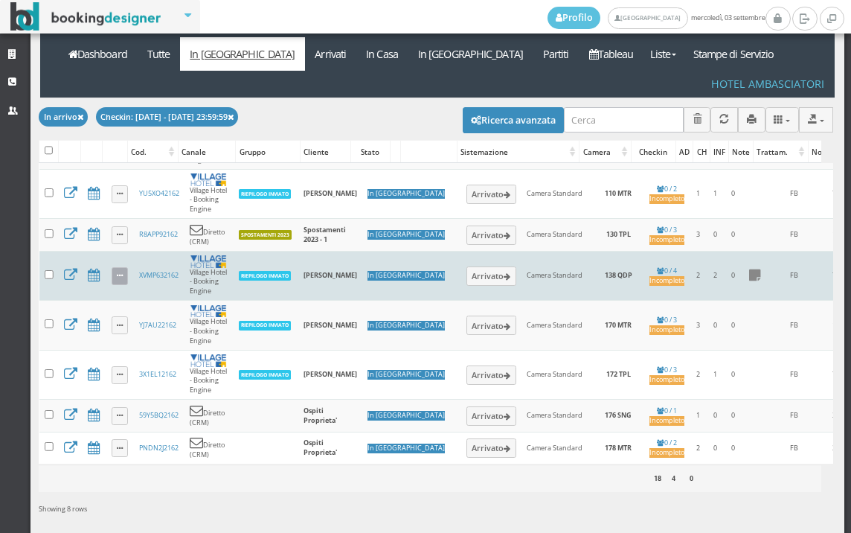
click at [118, 272] on icon at bounding box center [120, 276] width 6 height 8
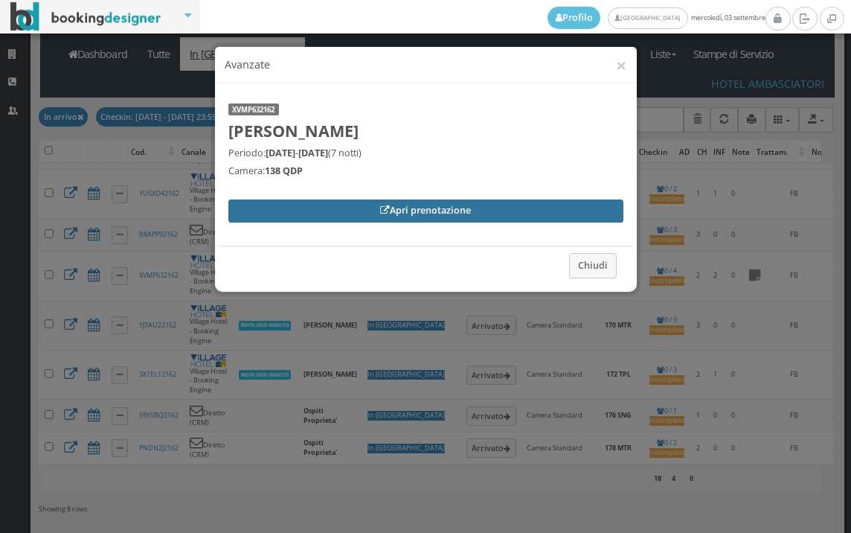
click at [268, 208] on link "Apri prenotazione" at bounding box center [425, 210] width 395 height 22
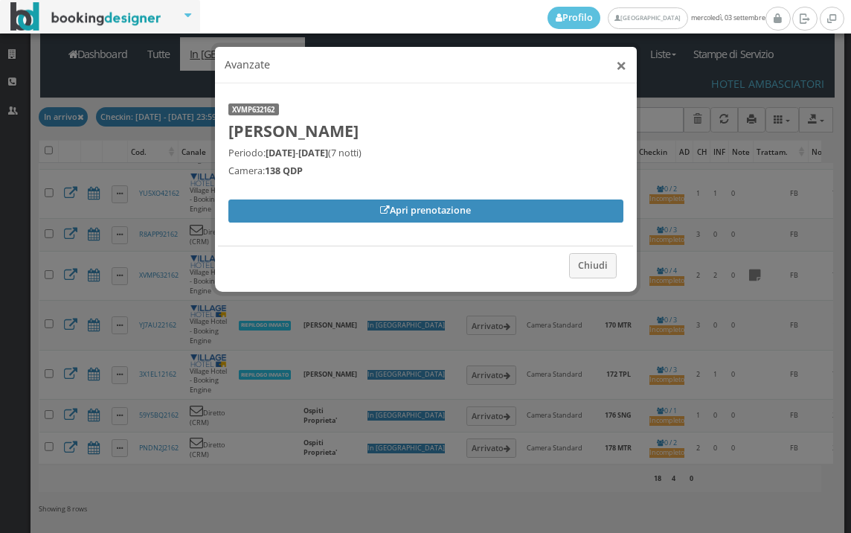
click at [616, 63] on button "×" at bounding box center [621, 65] width 10 height 19
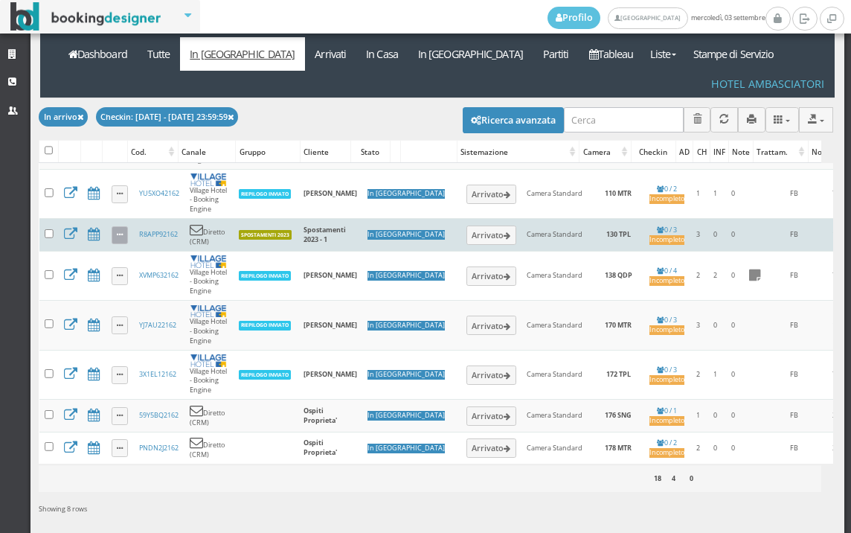
click at [112, 226] on link at bounding box center [120, 235] width 17 height 18
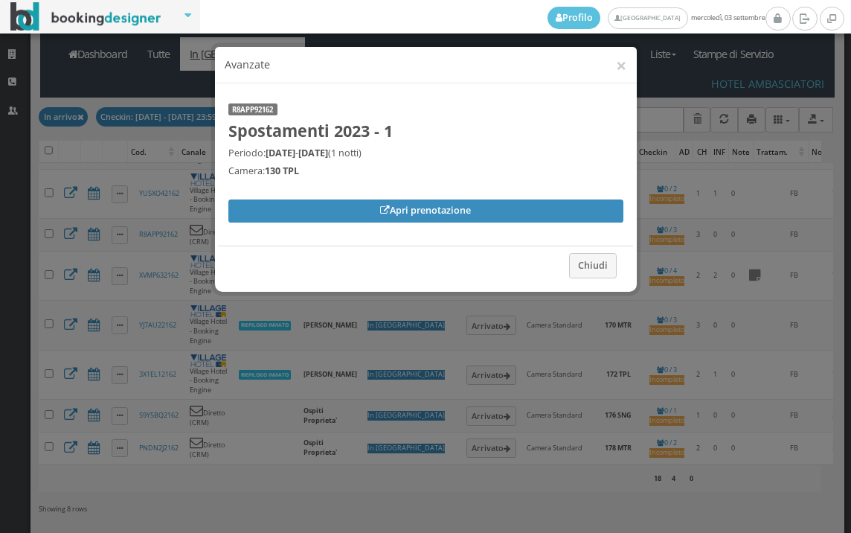
click at [275, 198] on div "Apri prenotazione" at bounding box center [425, 216] width 415 height 46
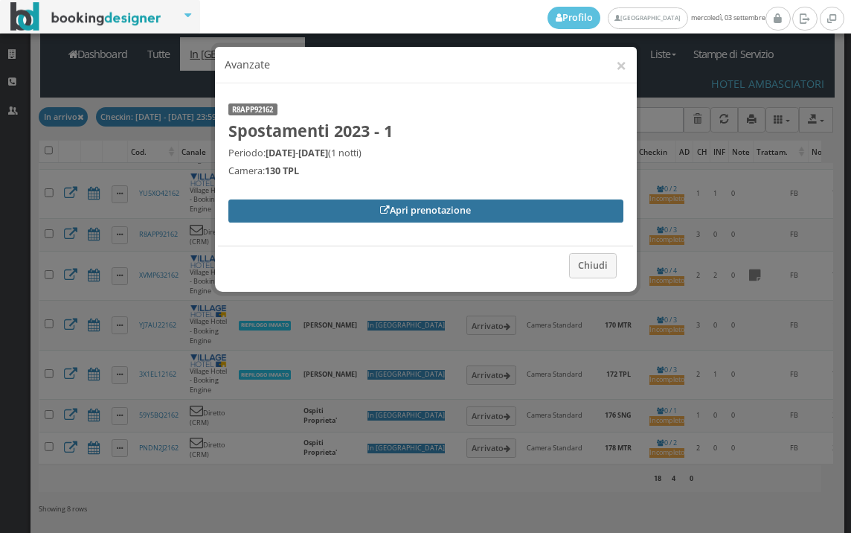
click at [278, 205] on link "Apri prenotazione" at bounding box center [425, 210] width 395 height 22
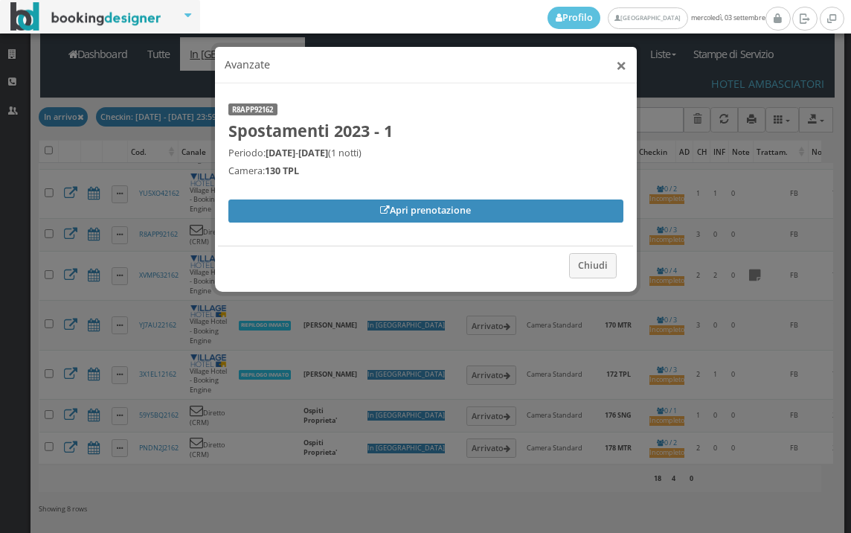
click at [622, 73] on button "×" at bounding box center [621, 65] width 10 height 19
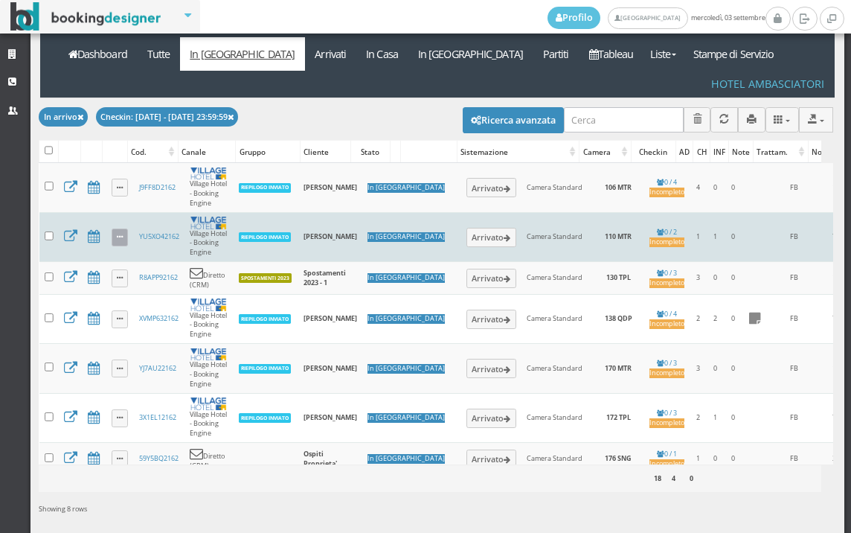
click at [115, 228] on link at bounding box center [120, 237] width 17 height 18
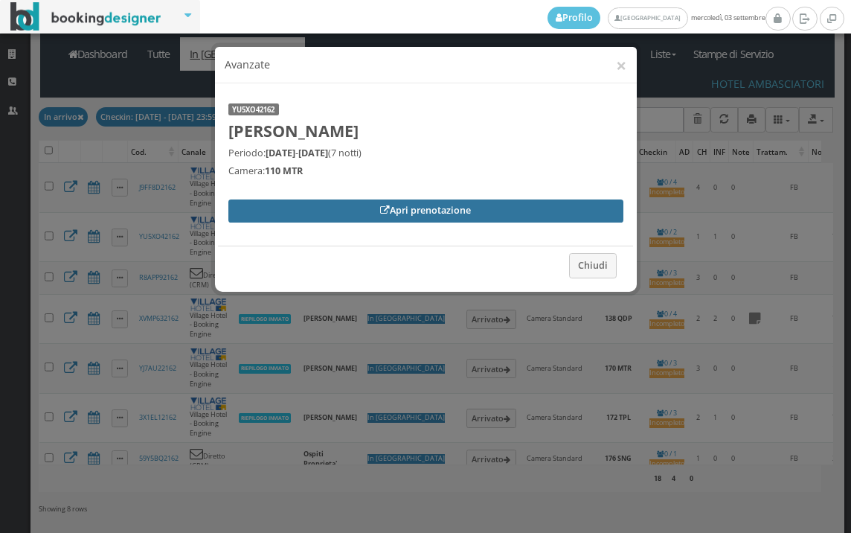
click at [283, 205] on link "Apri prenotazione" at bounding box center [425, 210] width 395 height 22
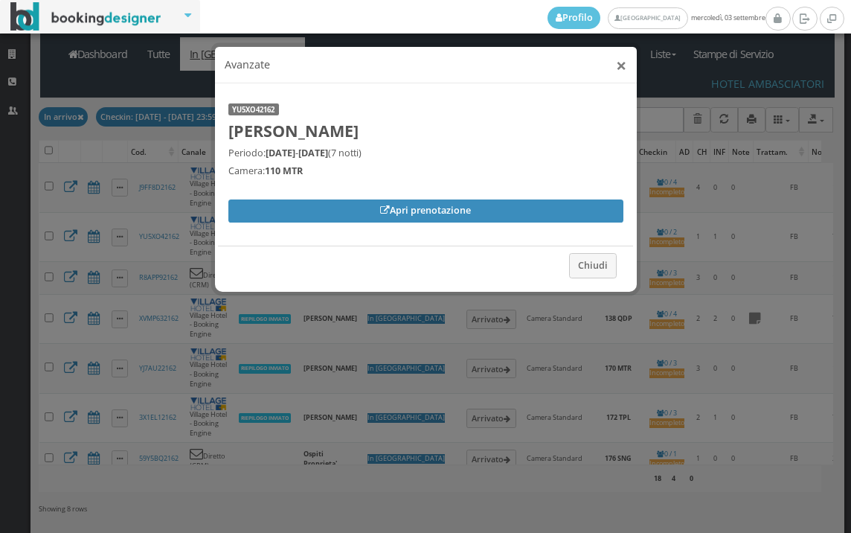
click at [619, 63] on button "×" at bounding box center [621, 65] width 10 height 19
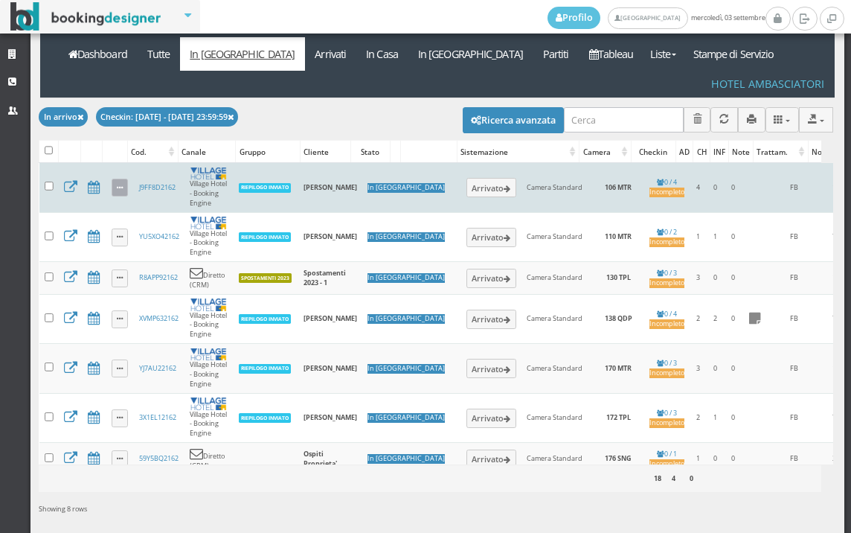
click at [120, 185] on icon at bounding box center [120, 189] width 6 height 8
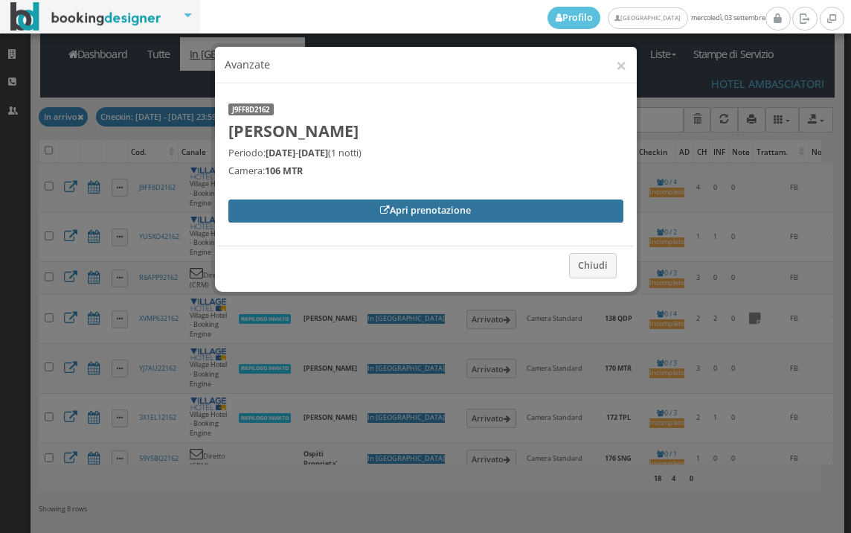
click at [287, 205] on link "Apri prenotazione" at bounding box center [425, 210] width 395 height 22
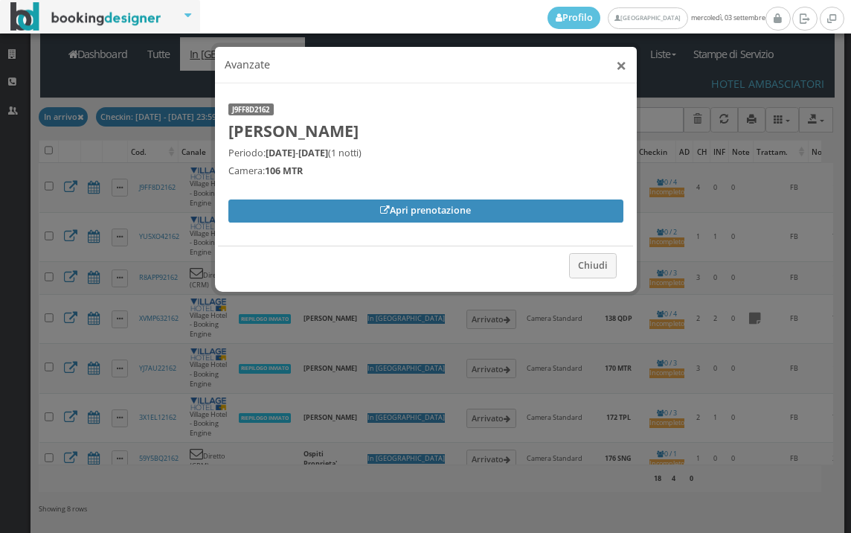
click at [624, 64] on button "×" at bounding box center [621, 65] width 10 height 19
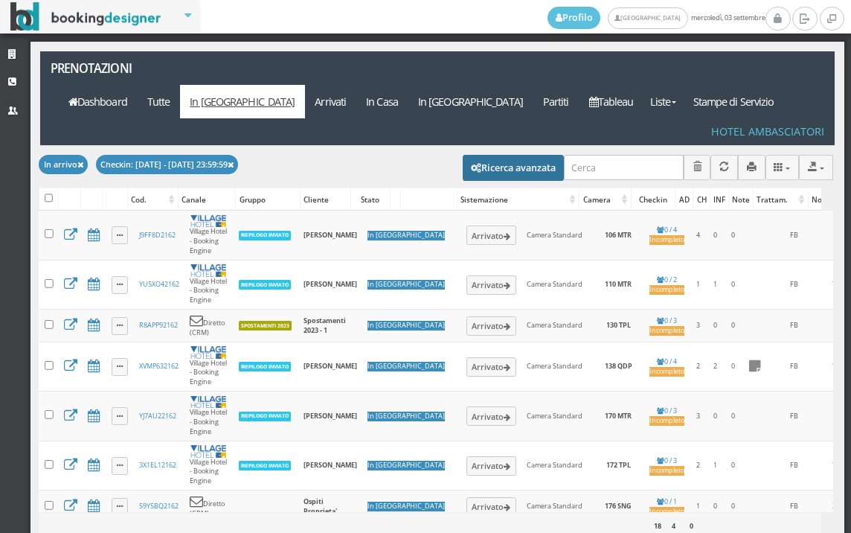
click at [470, 155] on button "Ricerca avanzata" at bounding box center [513, 167] width 101 height 25
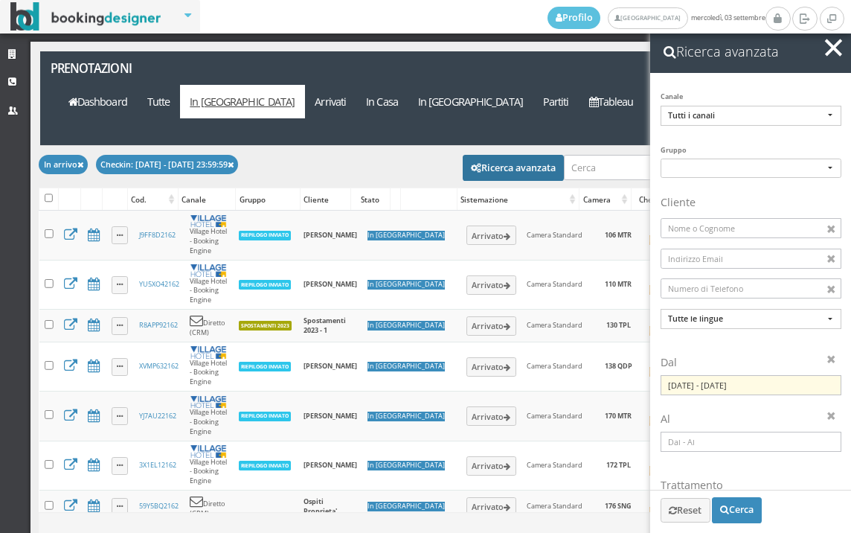
click at [696, 389] on input "06/09/2025 - 06/09/2025" at bounding box center [751, 385] width 181 height 20
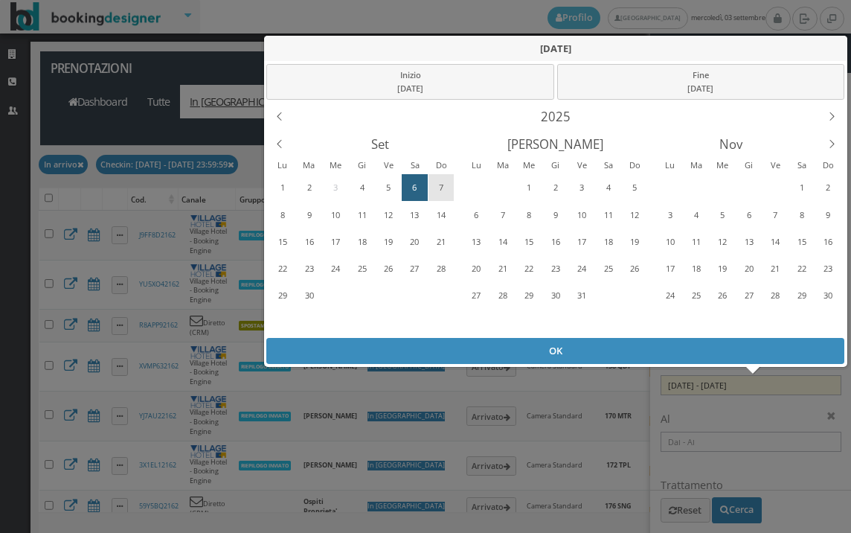
click at [434, 188] on div "7" at bounding box center [440, 188] width 23 height 24
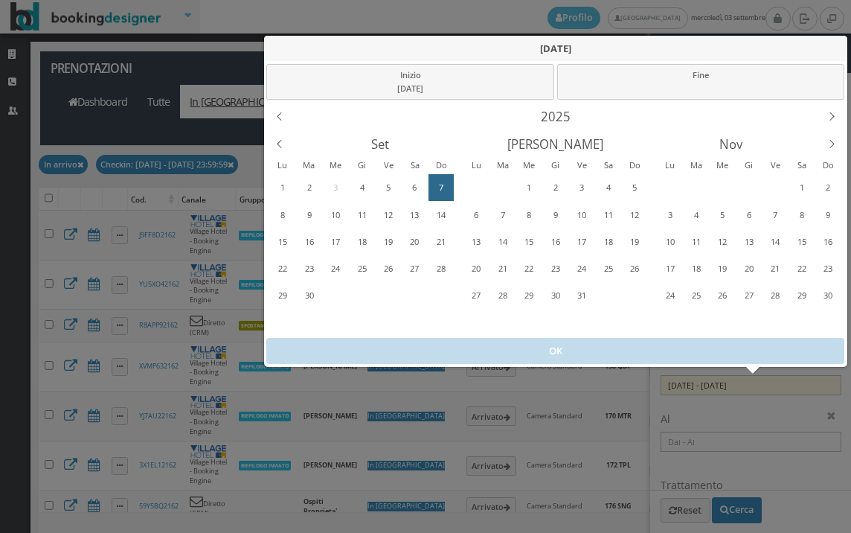
click at [434, 188] on div "7" at bounding box center [440, 188] width 23 height 24
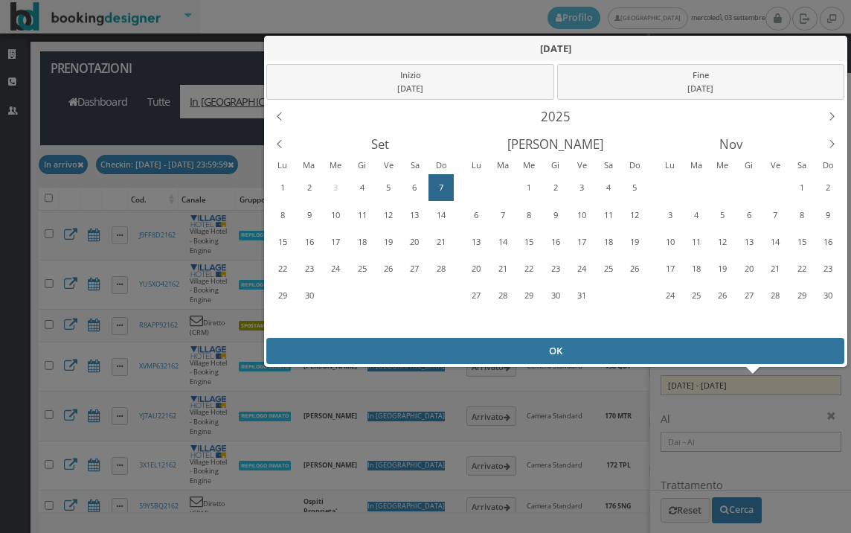
click at [469, 348] on div "OK" at bounding box center [555, 351] width 578 height 26
type input "07/09/2025 - 07/09/2025"
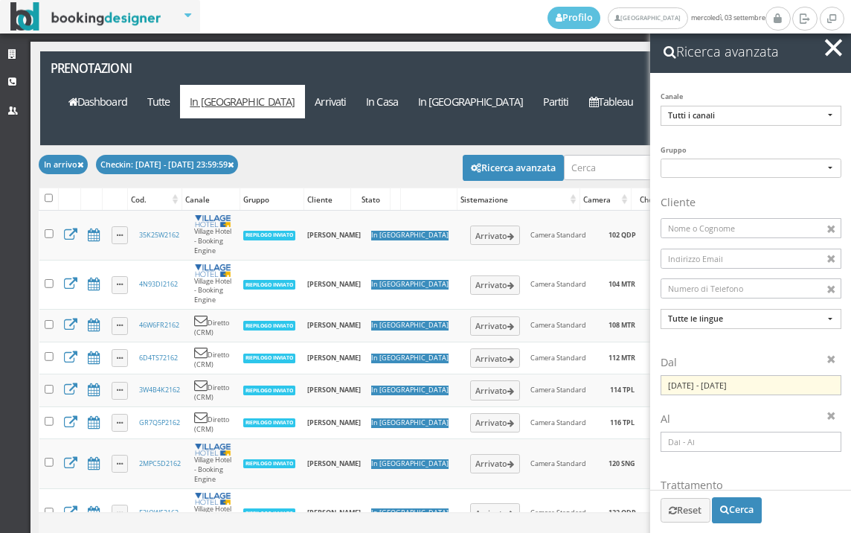
click at [837, 56] on button "button" at bounding box center [834, 48] width 22 height 22
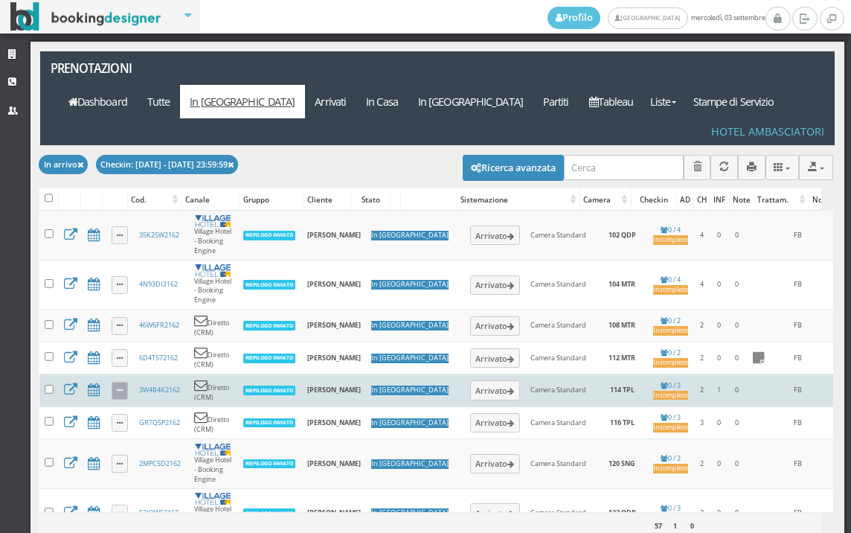
click at [112, 382] on link at bounding box center [120, 391] width 17 height 18
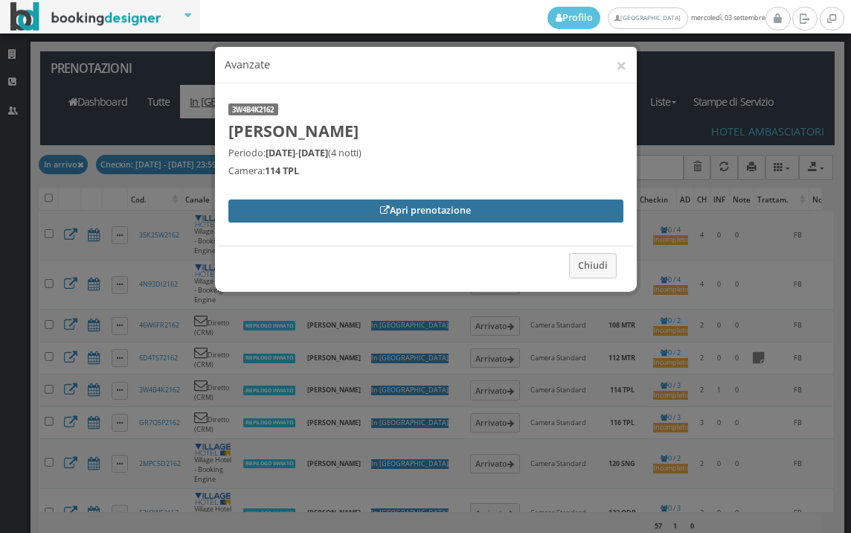
click at [343, 209] on link "Apri prenotazione" at bounding box center [425, 210] width 395 height 22
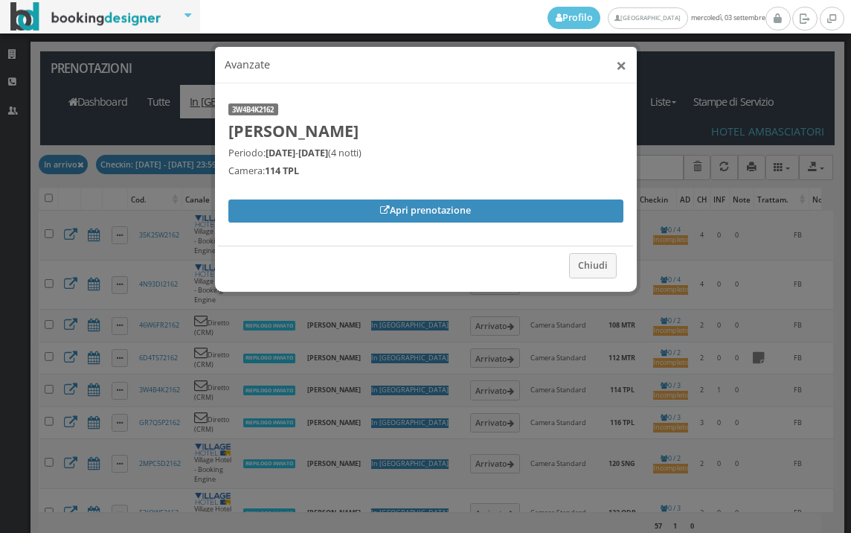
click at [621, 73] on button "×" at bounding box center [621, 65] width 10 height 19
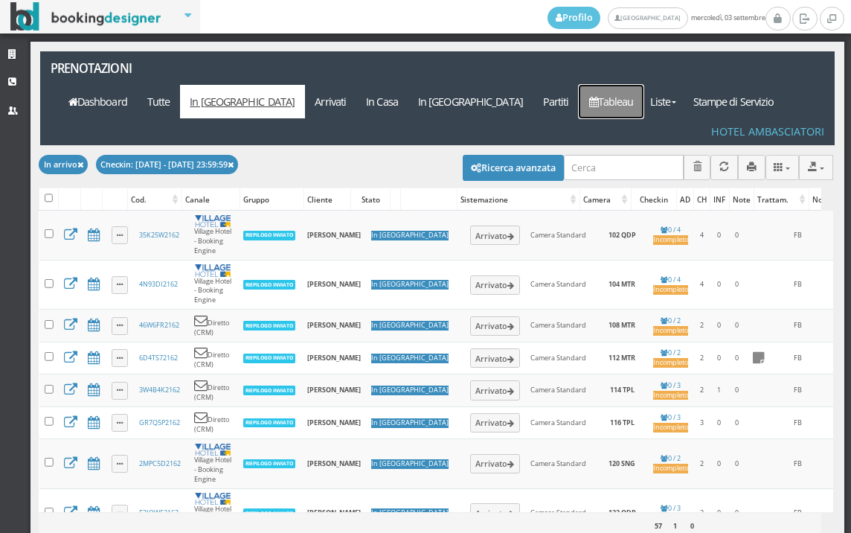
click at [598, 97] on icon at bounding box center [593, 102] width 9 height 10
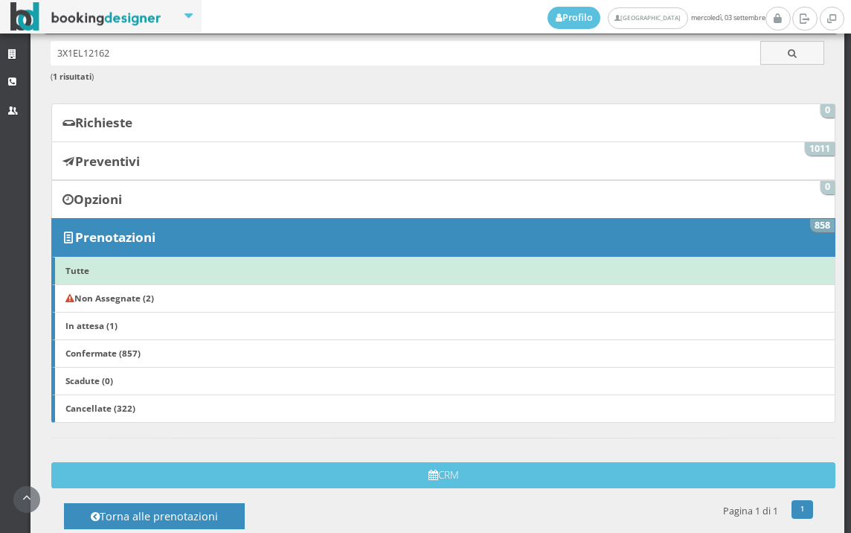
scroll to position [330, 0]
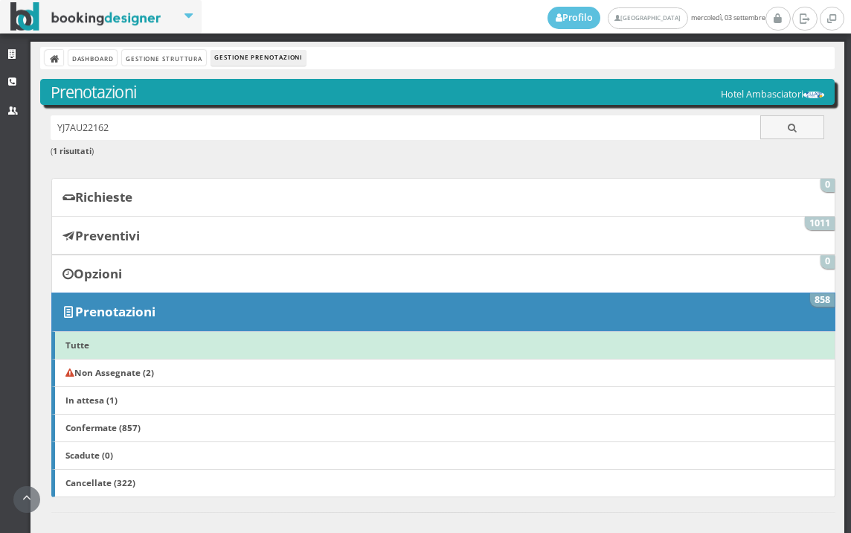
scroll to position [413, 0]
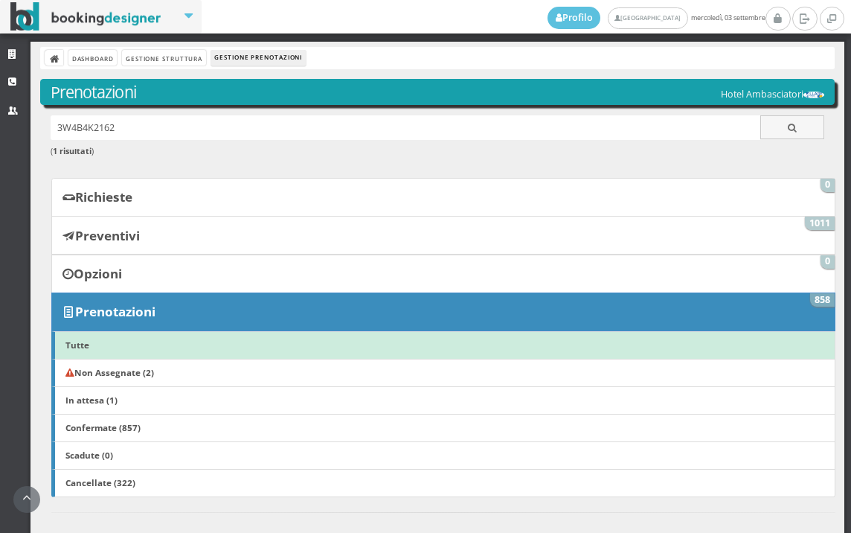
scroll to position [413, 0]
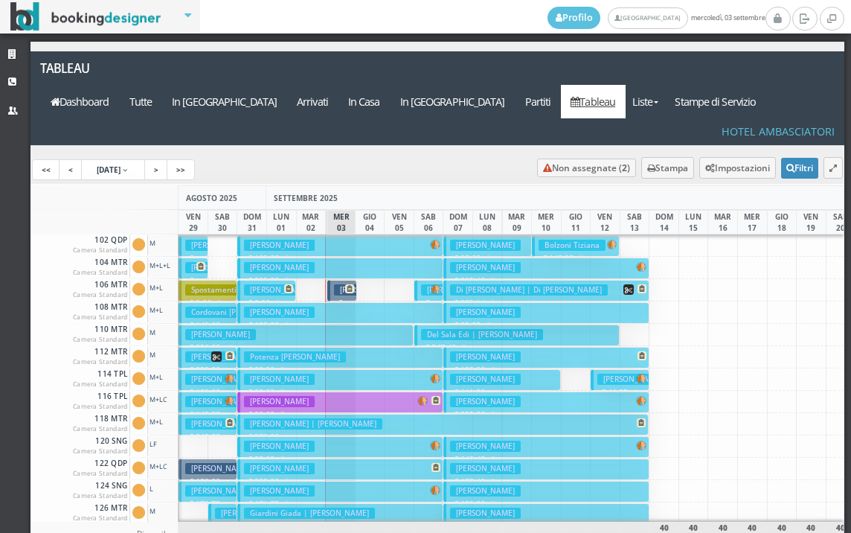
click at [399, 235] on button "[PERSON_NAME] € 169.00 7 notti 2 Adulti" at bounding box center [339, 246] width 205 height 22
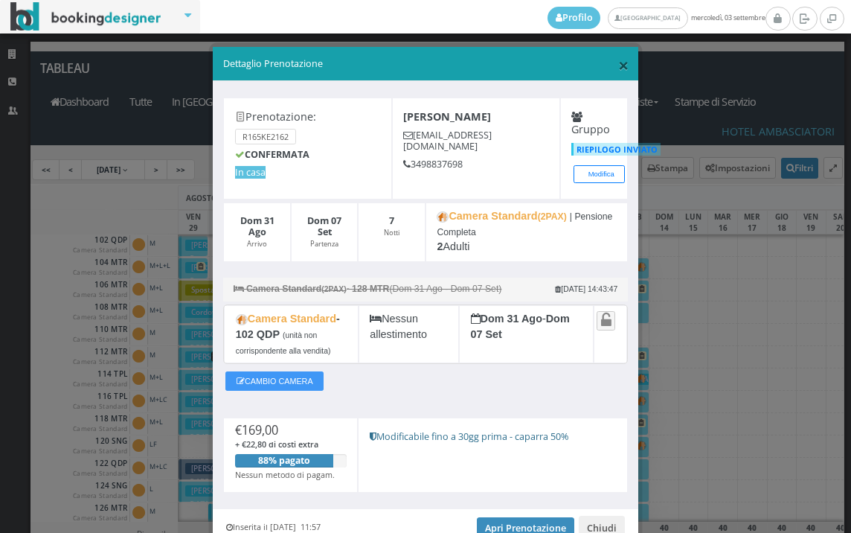
click at [618, 66] on span "×" at bounding box center [623, 64] width 10 height 25
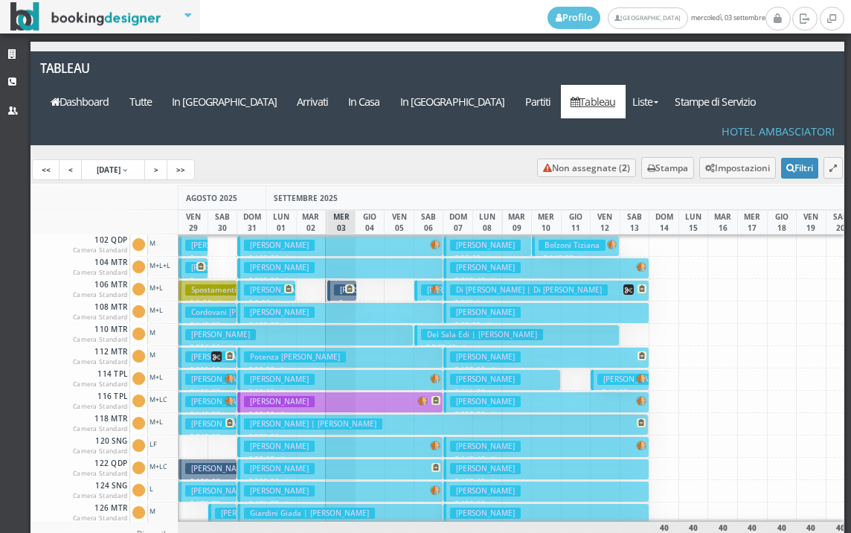
click at [394, 258] on button "[PERSON_NAME] € 239.00 7 notti 2 Adulti" at bounding box center [339, 269] width 205 height 22
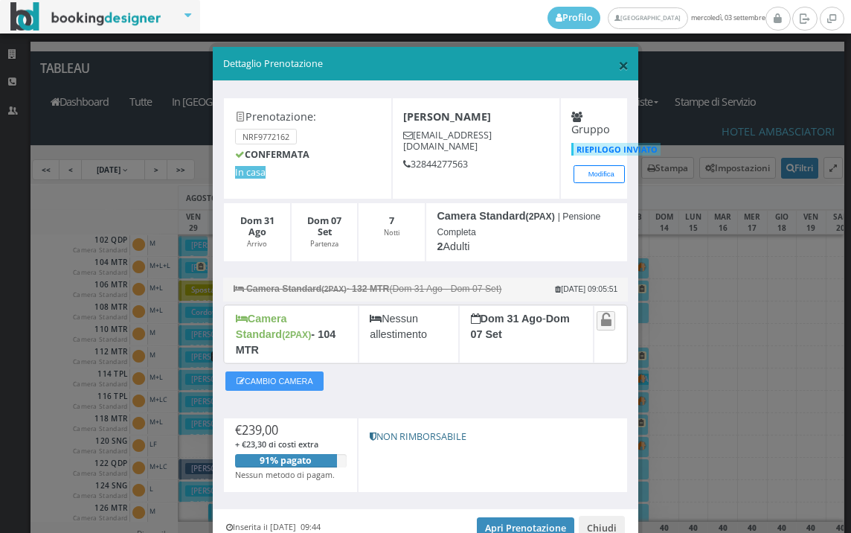
click at [618, 60] on span "×" at bounding box center [623, 64] width 10 height 25
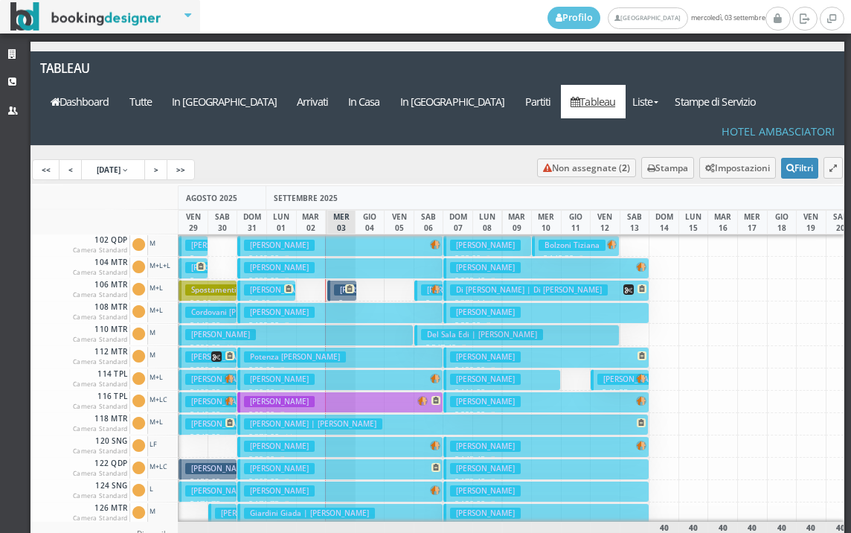
click at [475, 240] on h3 "[PERSON_NAME]" at bounding box center [485, 245] width 71 height 11
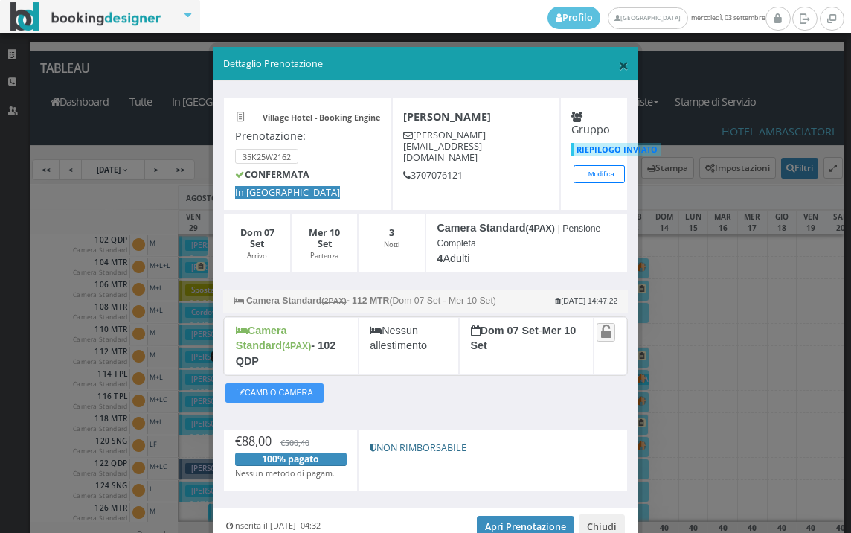
click at [618, 55] on span "×" at bounding box center [623, 64] width 10 height 25
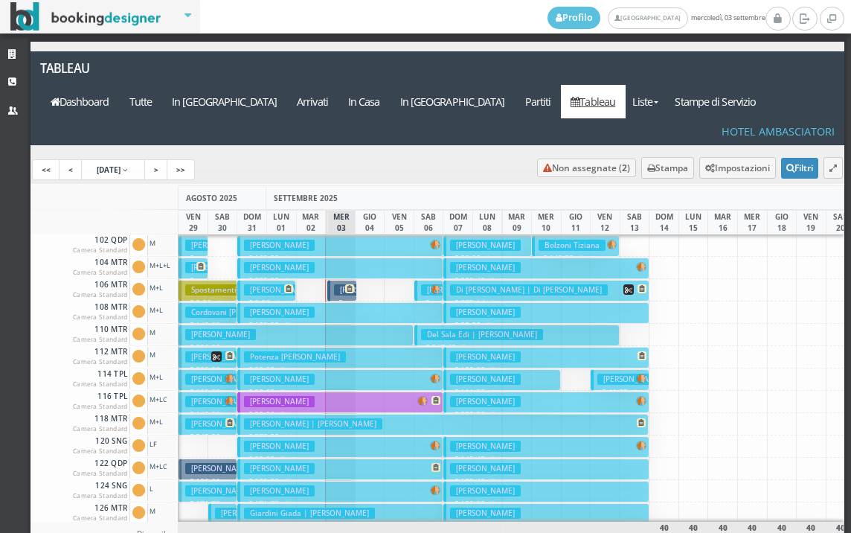
click at [521, 258] on button "[PERSON_NAME] € 205.40 7 notti 4 Adulti" at bounding box center [546, 269] width 205 height 22
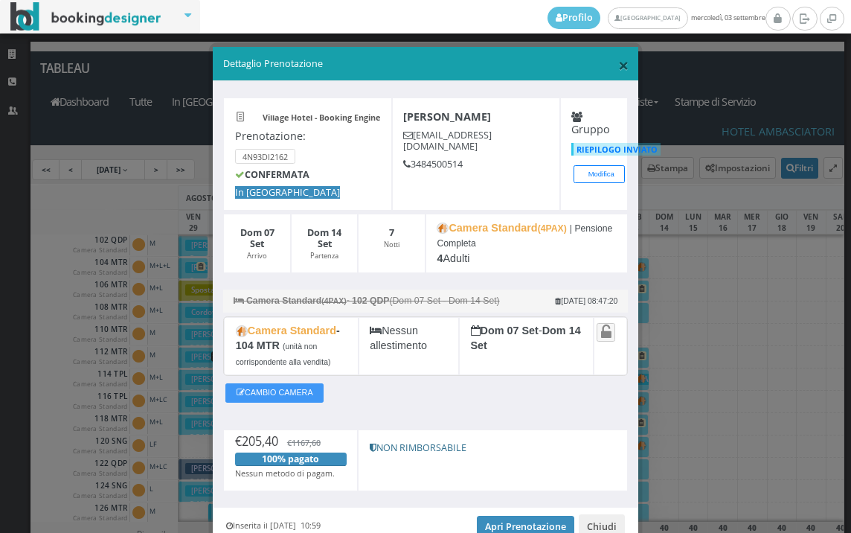
click at [618, 65] on span "×" at bounding box center [623, 64] width 10 height 25
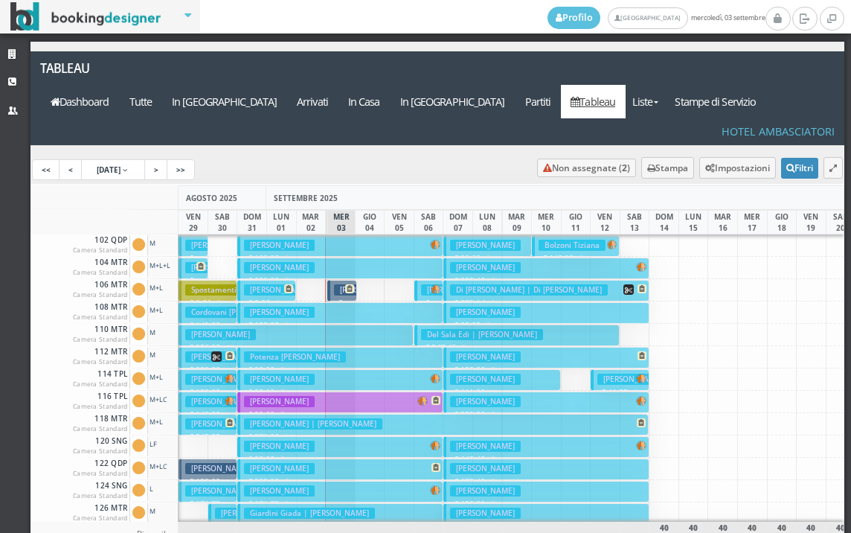
click at [538, 284] on h3 "Di [PERSON_NAME] | Di [PERSON_NAME]" at bounding box center [529, 289] width 158 height 11
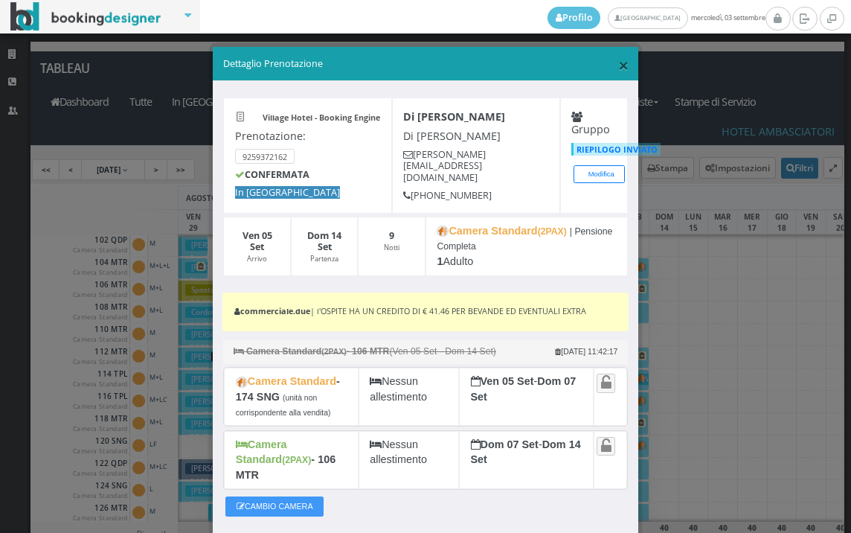
click at [618, 69] on span "×" at bounding box center [623, 64] width 10 height 25
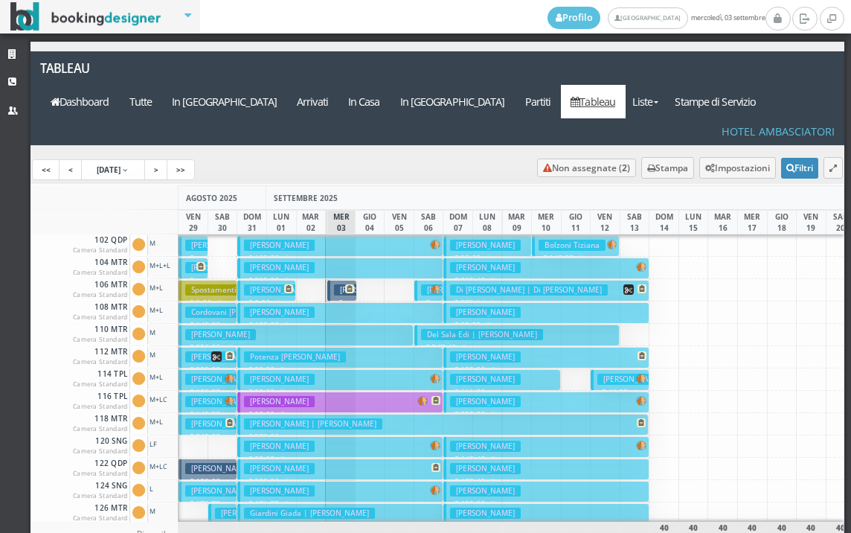
click at [539, 302] on button "[PERSON_NAME] € 99.00 7 notti 2 Adulti" at bounding box center [546, 313] width 205 height 22
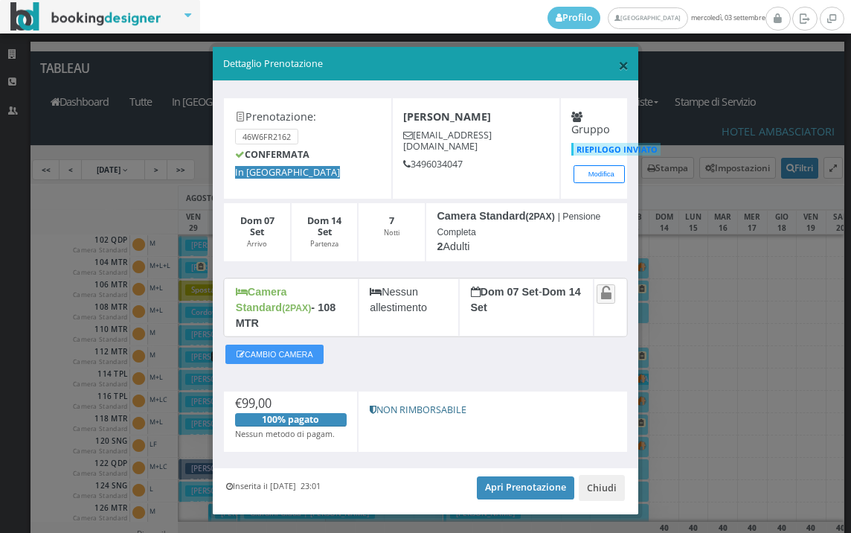
click at [618, 70] on span "×" at bounding box center [623, 64] width 10 height 25
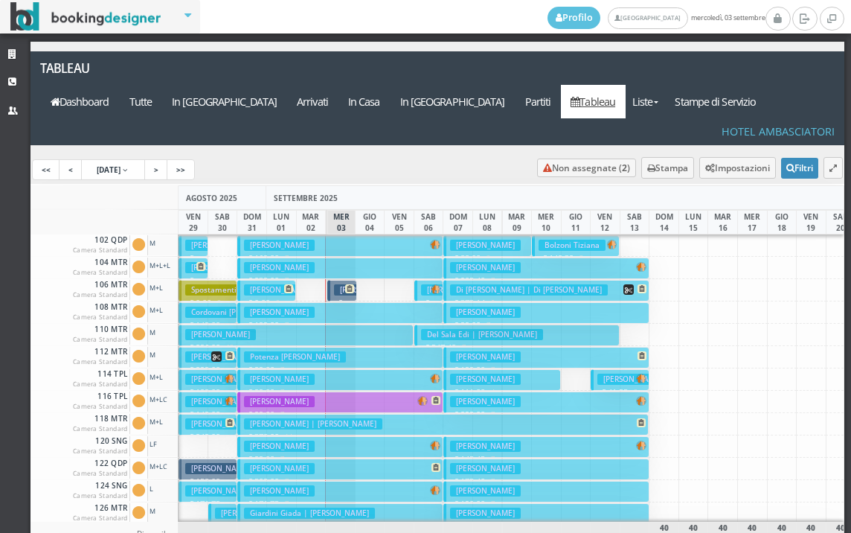
click at [515, 329] on h3 "Del Sala Edi | [PERSON_NAME]" at bounding box center [482, 334] width 122 height 11
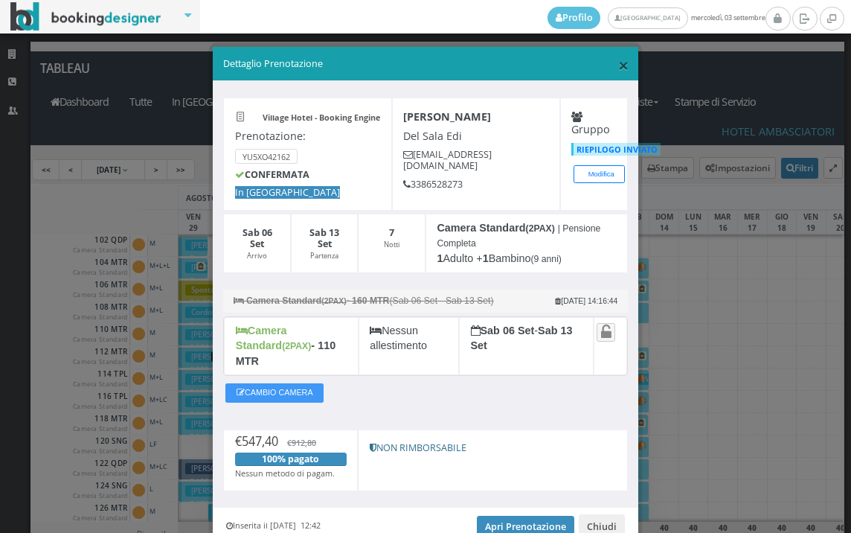
click at [618, 64] on span "×" at bounding box center [623, 64] width 10 height 25
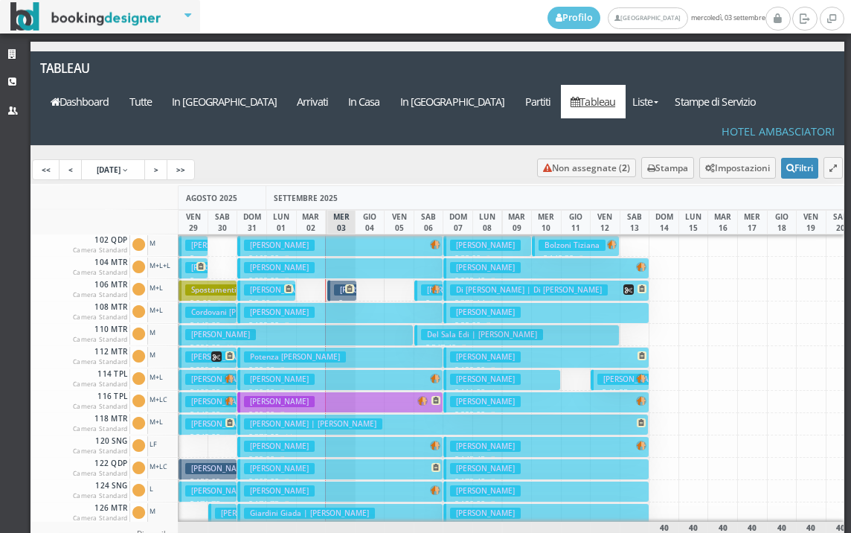
click at [521, 351] on h3 "[PERSON_NAME]" at bounding box center [485, 356] width 71 height 11
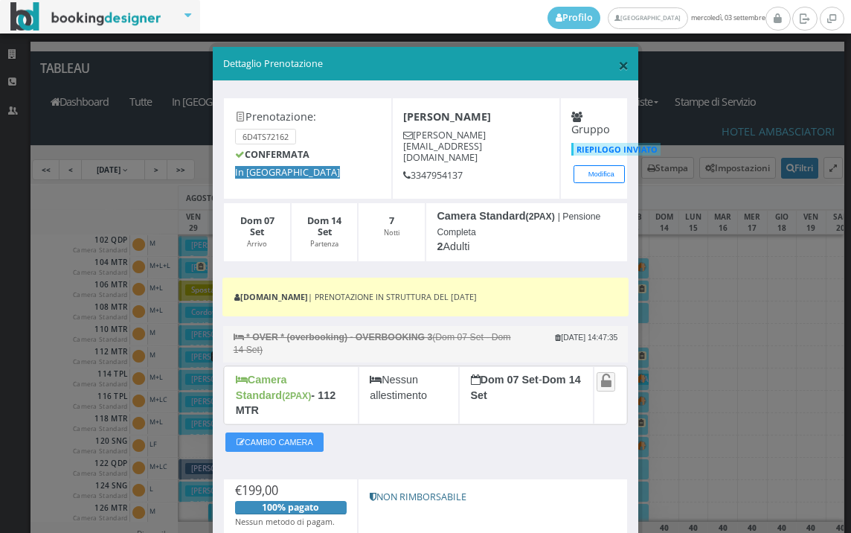
click at [618, 64] on span "×" at bounding box center [623, 64] width 10 height 25
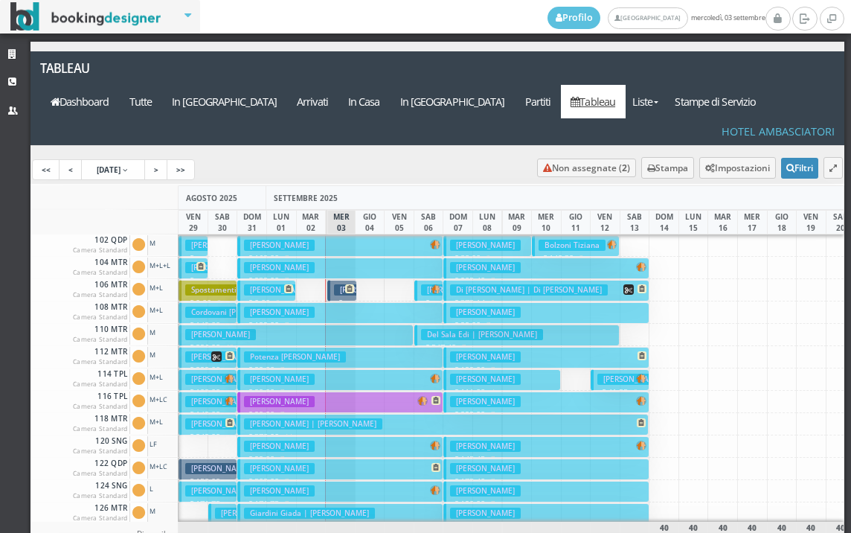
click at [511, 365] on small "7 notti" at bounding box center [497, 370] width 25 height 10
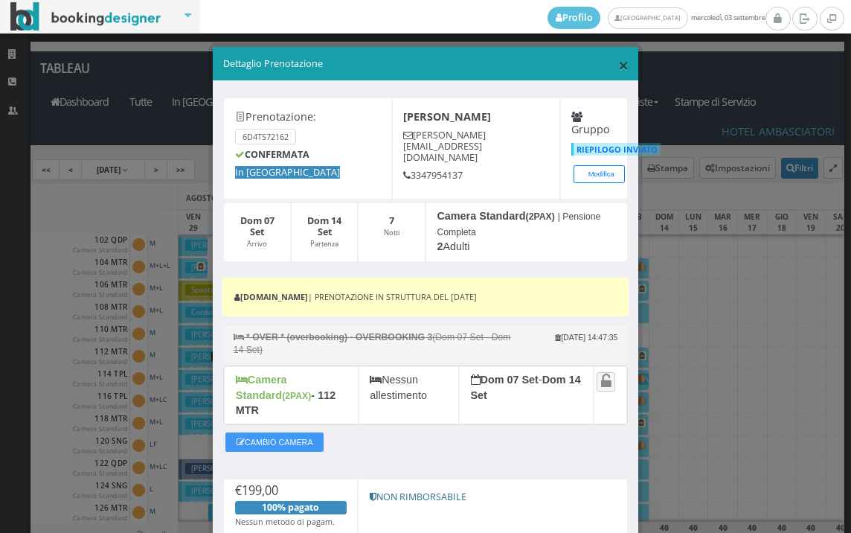
click at [618, 66] on span "×" at bounding box center [623, 64] width 10 height 25
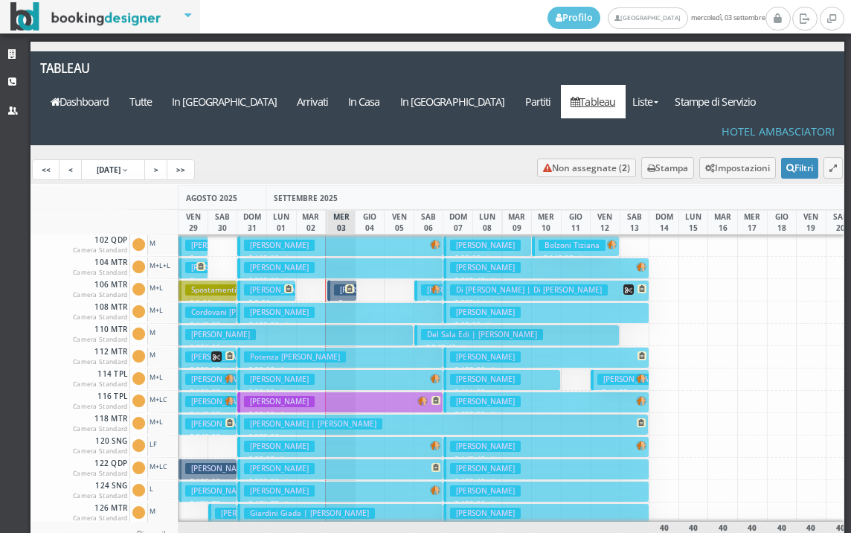
click at [519, 396] on h3 "[PERSON_NAME]" at bounding box center [485, 401] width 71 height 11
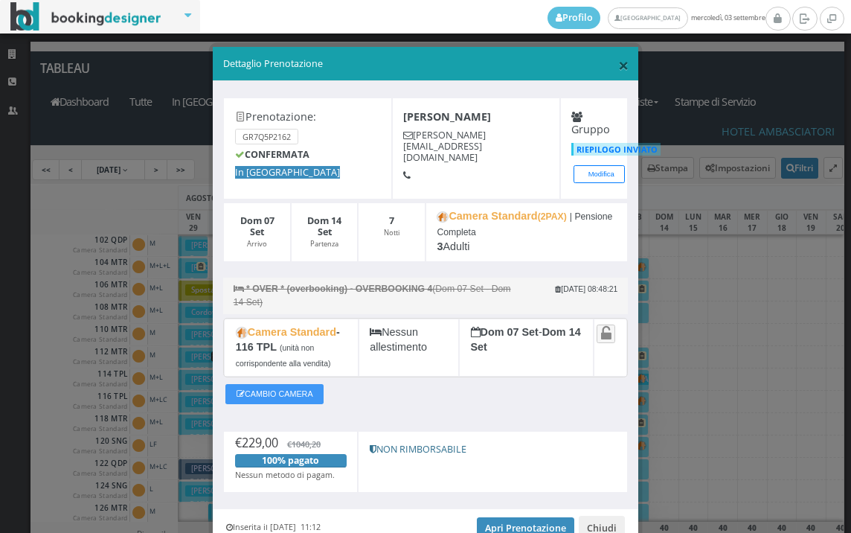
click at [618, 62] on span "×" at bounding box center [623, 64] width 10 height 25
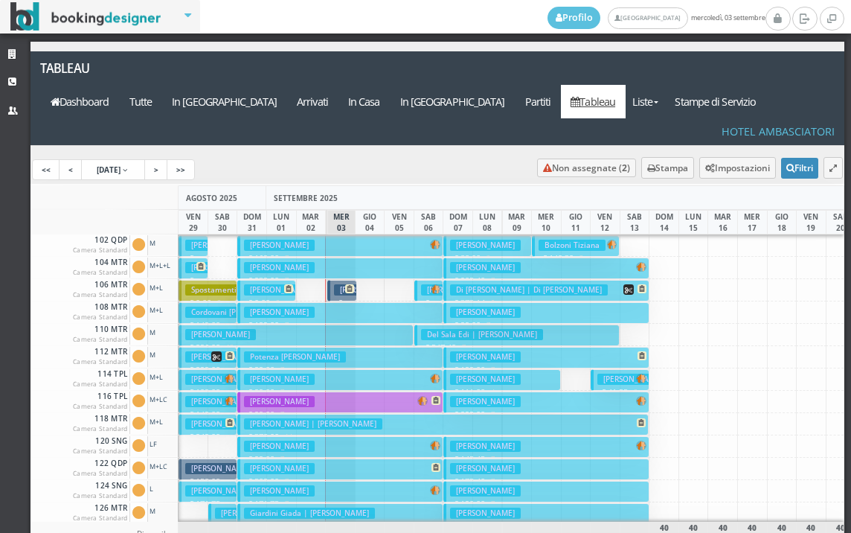
click at [511, 369] on button "[PERSON_NAME] € 111.00 4 notti 2 Adulti + 1 Bambino (11 anni)" at bounding box center [503, 380] width 118 height 22
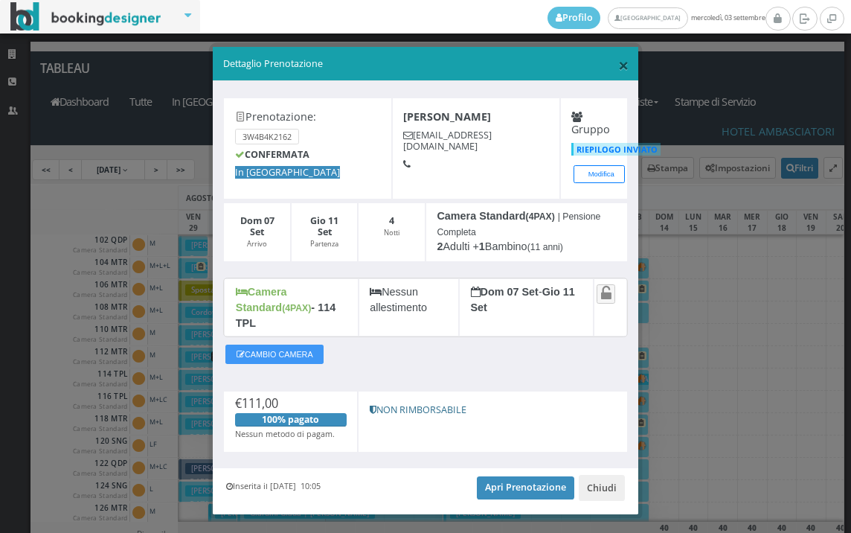
click at [618, 71] on span "×" at bounding box center [623, 64] width 10 height 25
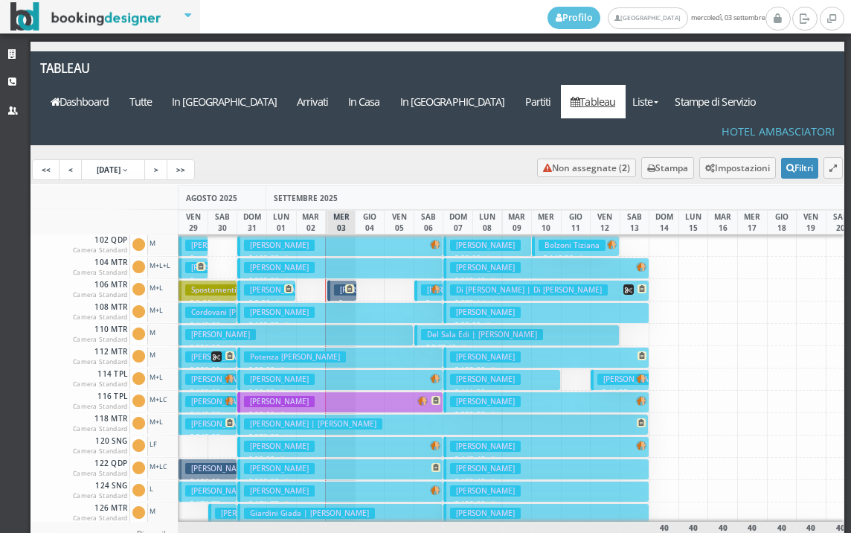
click at [505, 441] on h3 "[PERSON_NAME]" at bounding box center [485, 446] width 71 height 11
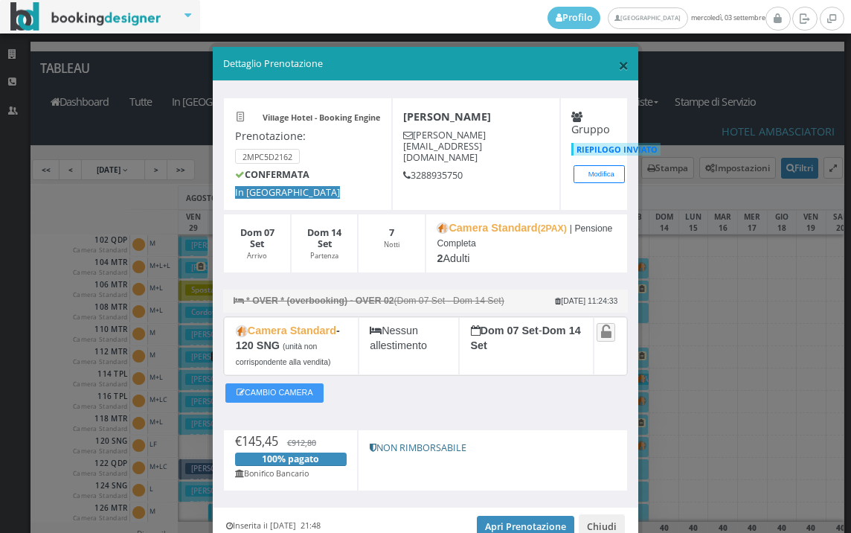
click at [618, 77] on span "×" at bounding box center [623, 64] width 10 height 25
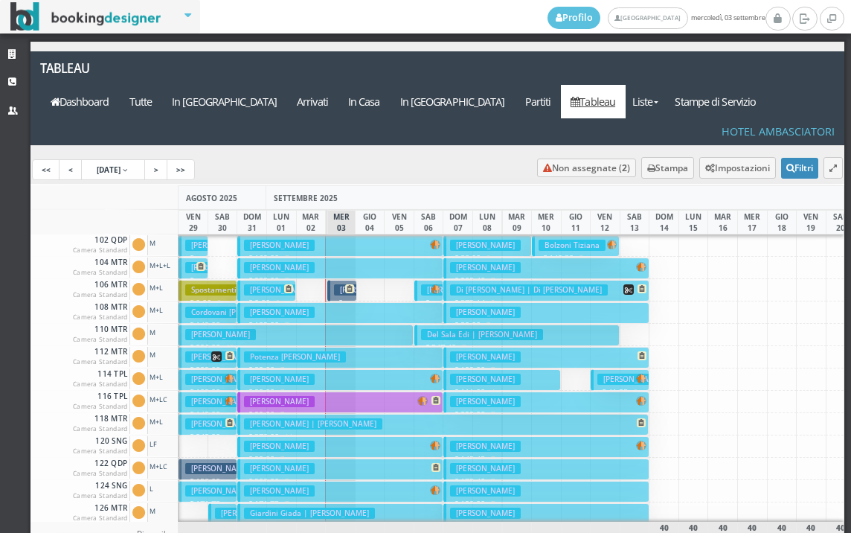
click at [491, 463] on h3 "[PERSON_NAME]" at bounding box center [485, 468] width 71 height 11
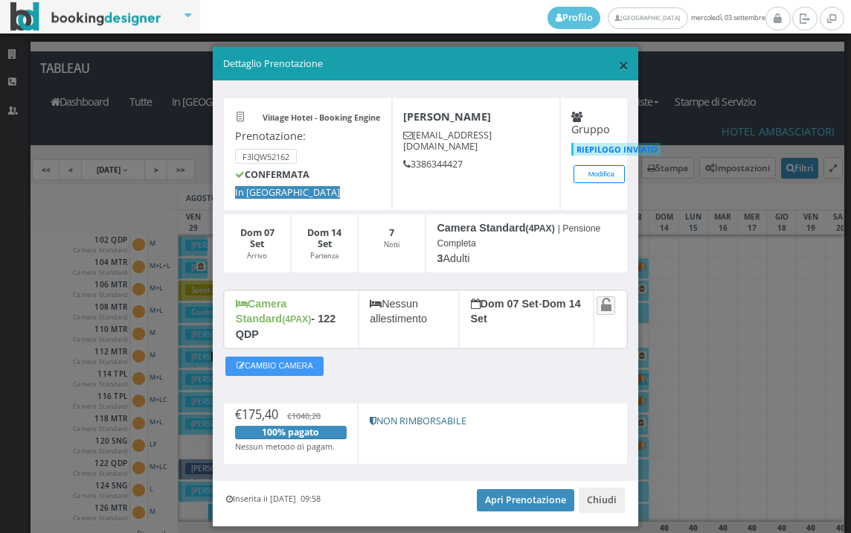
click at [618, 74] on span "×" at bounding box center [623, 64] width 10 height 25
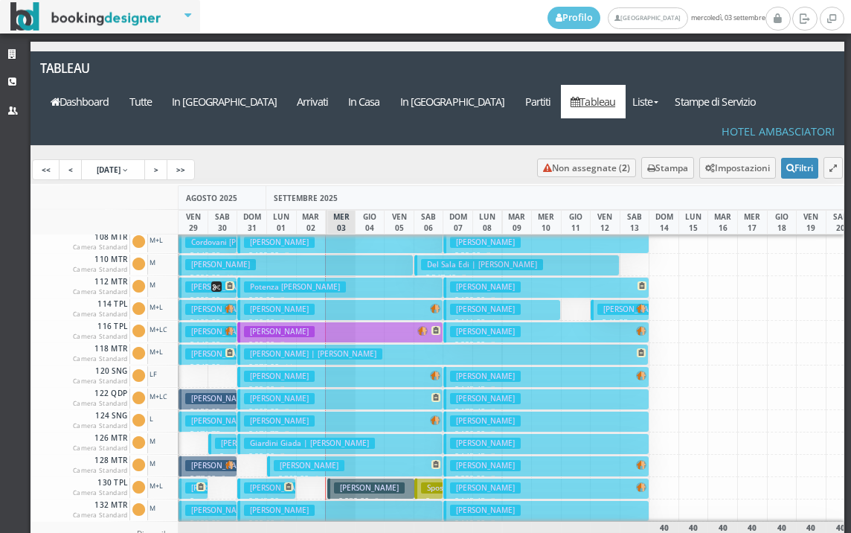
scroll to position [74, 0]
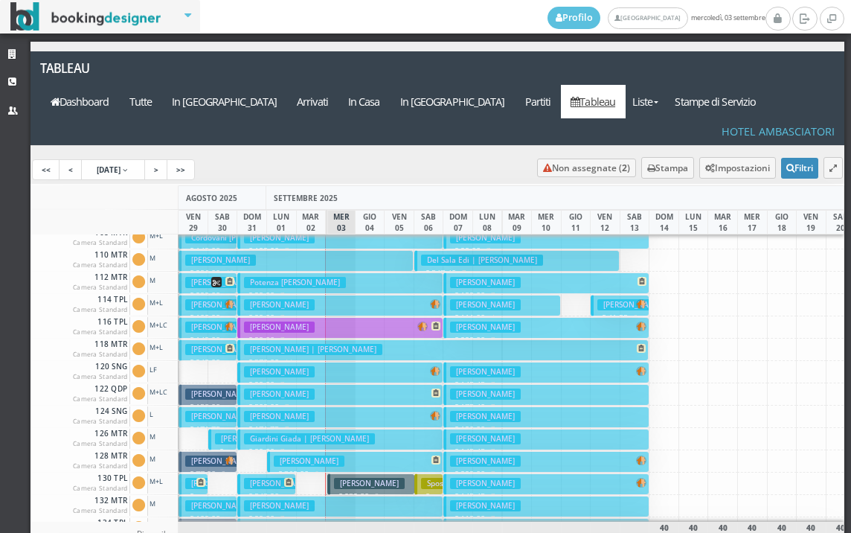
click at [536, 406] on button "[PERSON_NAME] € 120.00 7 notti 1 Adulto" at bounding box center [546, 417] width 205 height 22
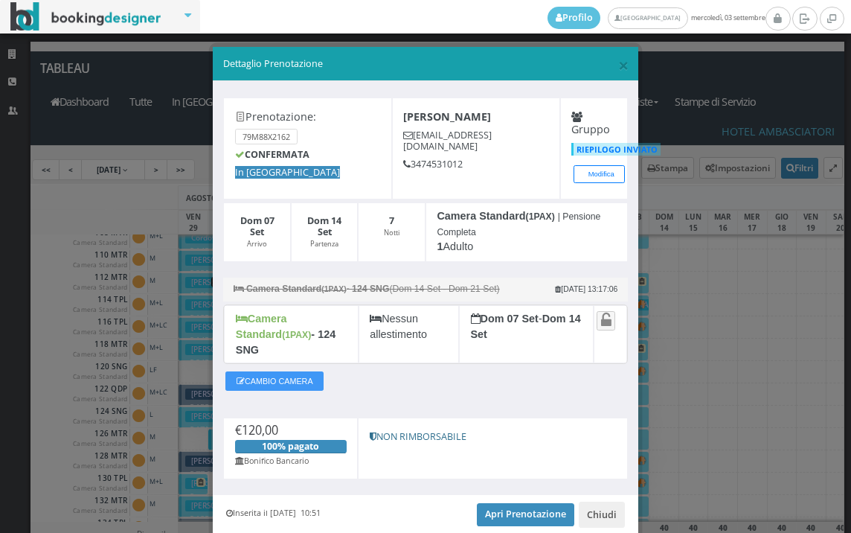
click at [606, 65] on h5 "Dettaglio Prenotazione" at bounding box center [426, 63] width 406 height 13
click at [618, 65] on span "×" at bounding box center [623, 64] width 10 height 25
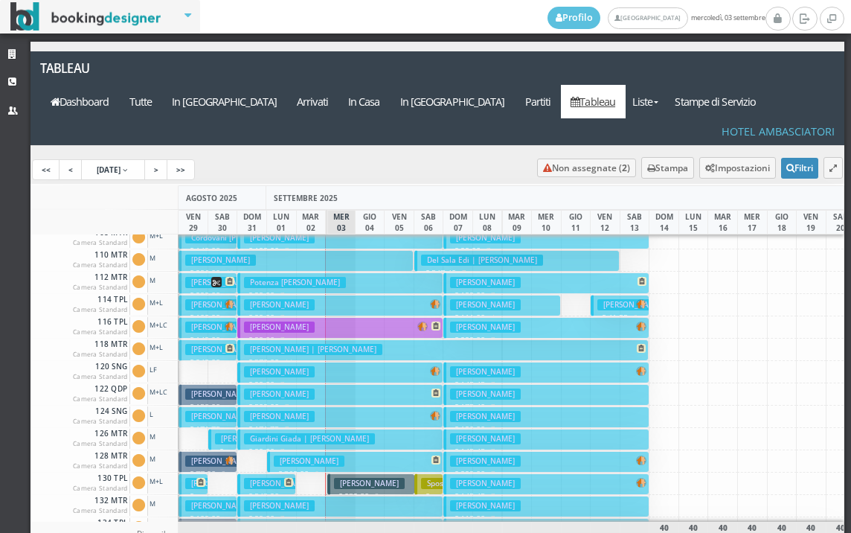
click at [491, 433] on h3 "[PERSON_NAME]" at bounding box center [485, 438] width 71 height 11
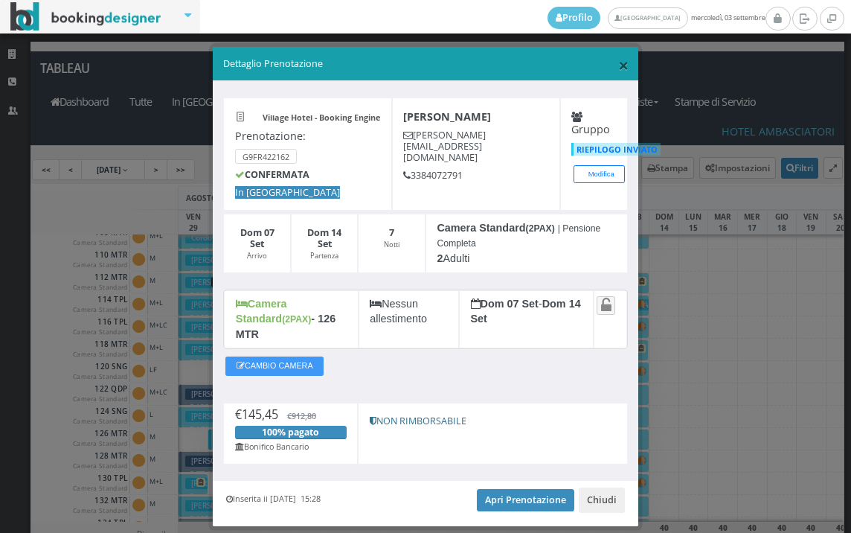
click at [618, 67] on span "×" at bounding box center [623, 64] width 10 height 25
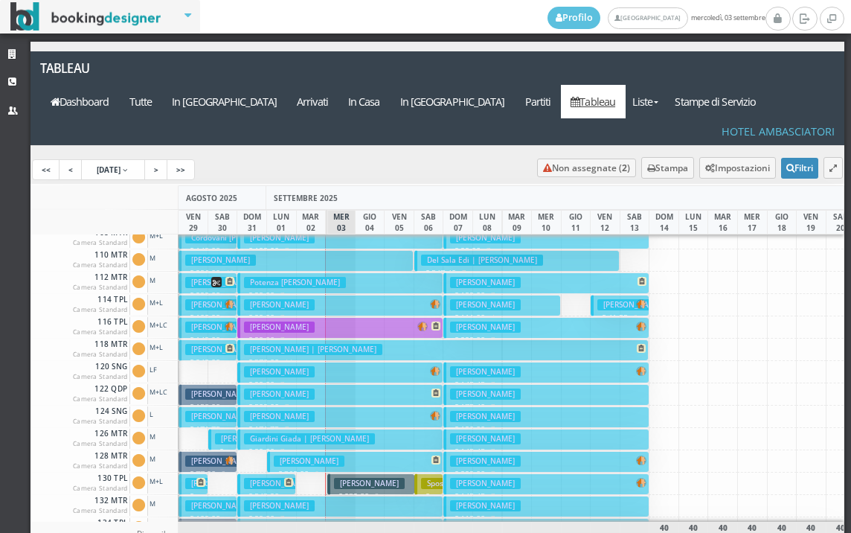
click at [485, 455] on h3 "[PERSON_NAME]" at bounding box center [485, 460] width 71 height 11
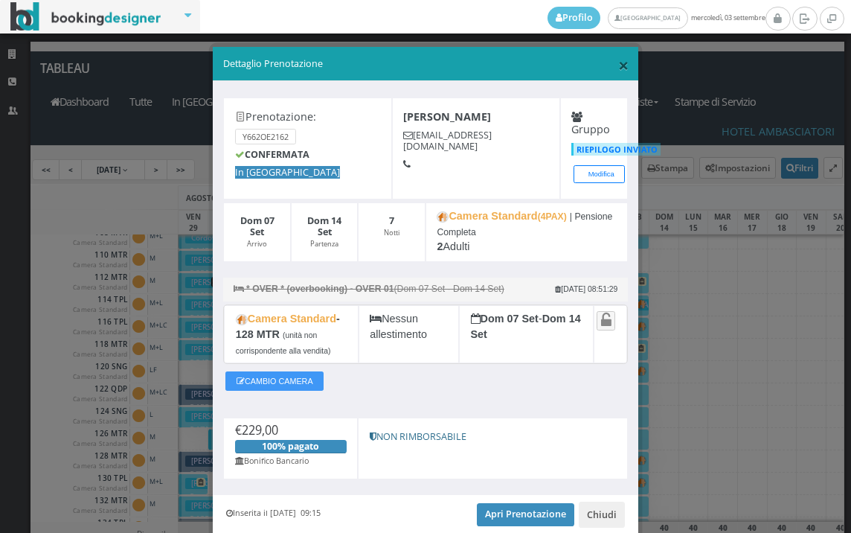
click at [618, 63] on span "×" at bounding box center [623, 64] width 10 height 25
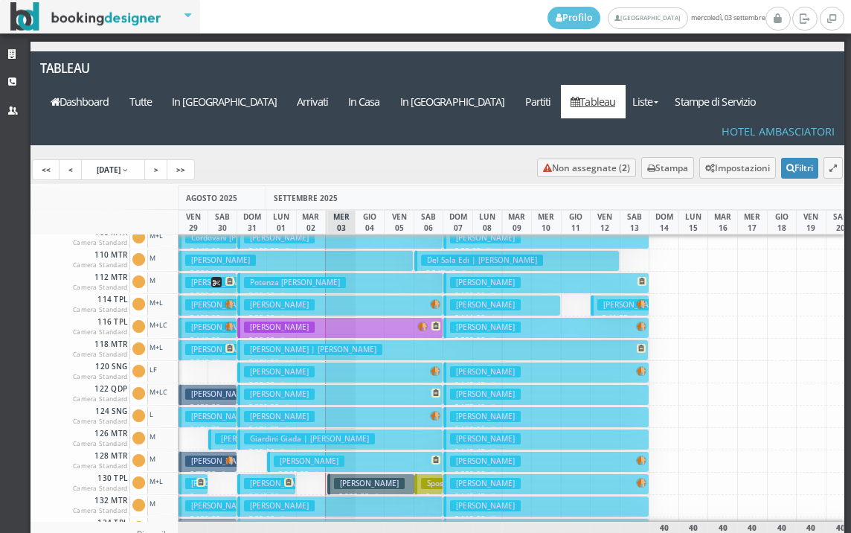
scroll to position [149, 0]
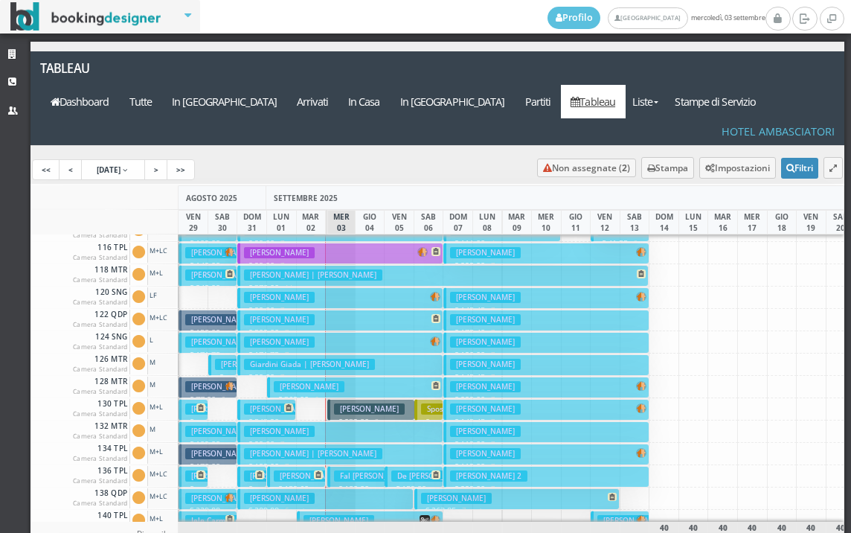
click at [505, 403] on h3 "[PERSON_NAME]" at bounding box center [485, 408] width 71 height 11
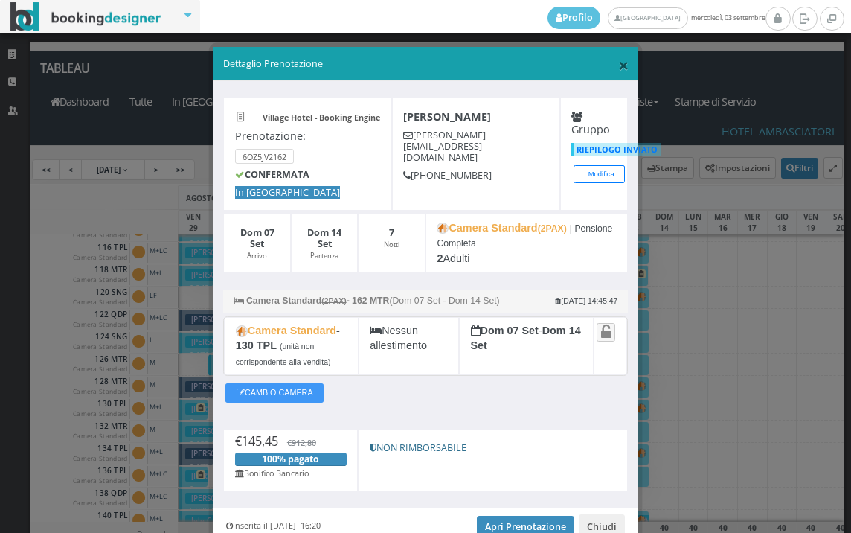
click at [620, 72] on span "×" at bounding box center [623, 64] width 10 height 25
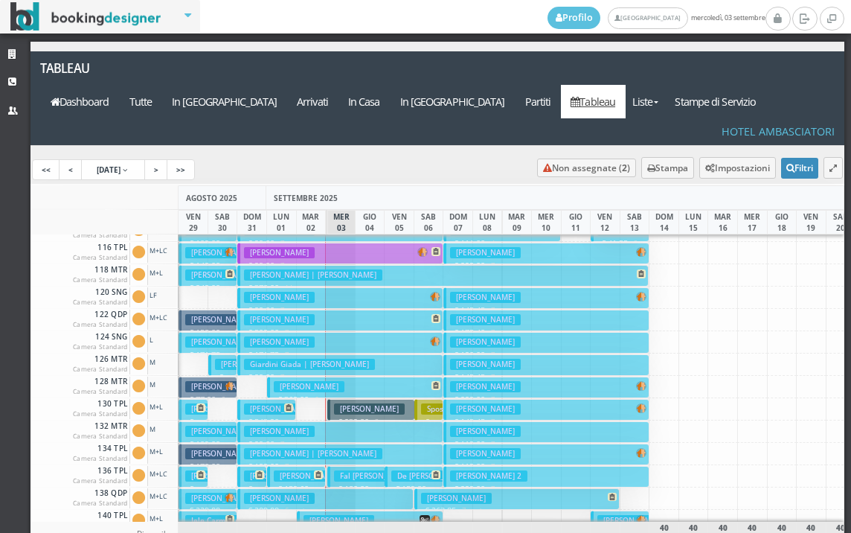
click at [504, 426] on h3 "[PERSON_NAME]" at bounding box center [485, 431] width 71 height 11
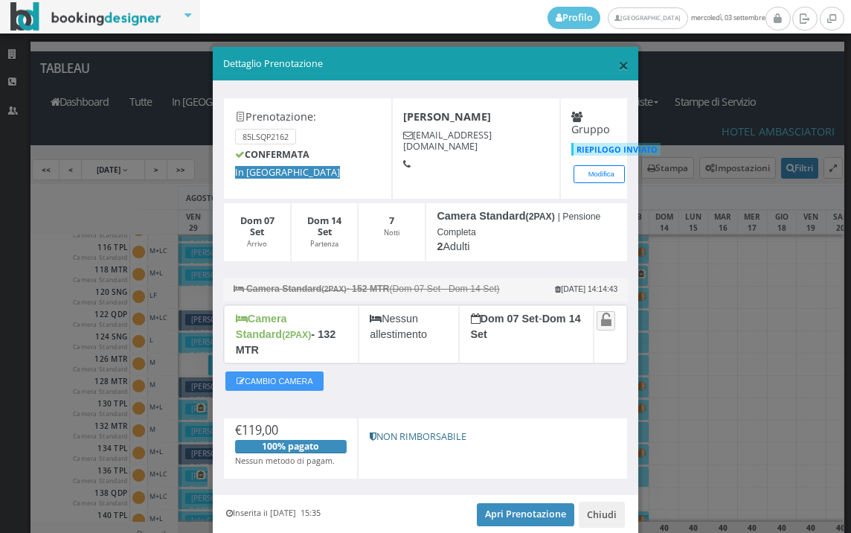
click at [618, 66] on span "×" at bounding box center [623, 64] width 10 height 25
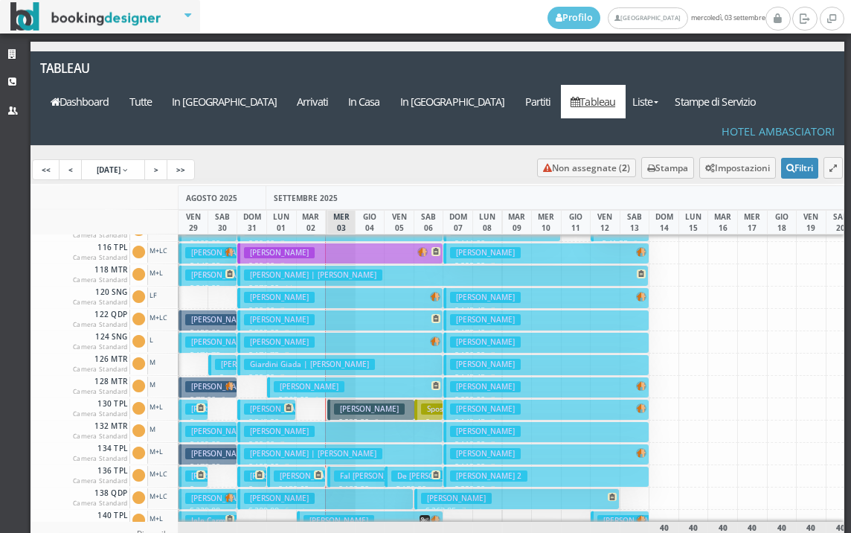
click at [476, 448] on h3 "Del Pra Leonzio" at bounding box center [485, 453] width 71 height 11
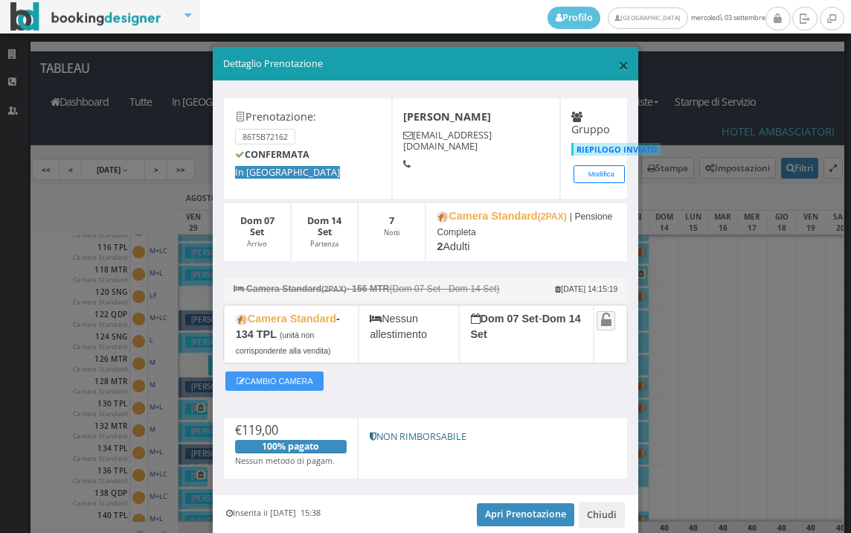
click at [618, 69] on span "×" at bounding box center [623, 64] width 10 height 25
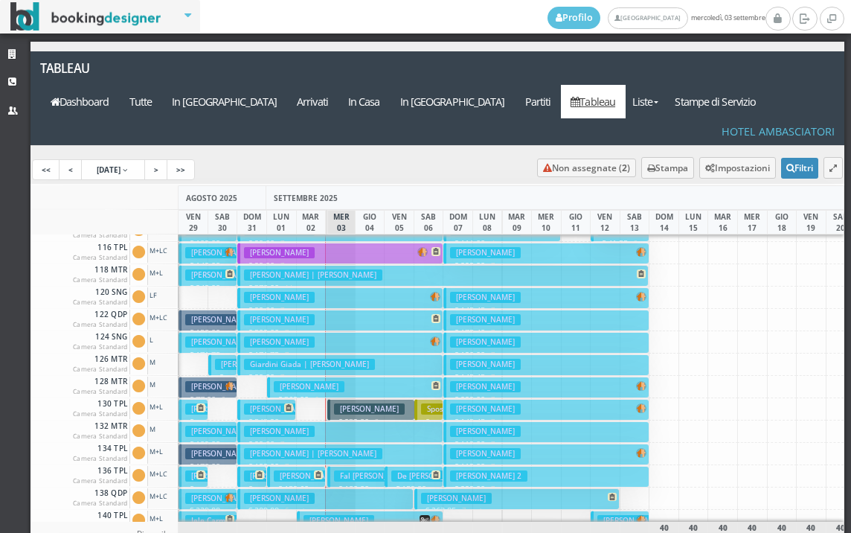
click at [515, 466] on button "Mora Matteo 2 € 229.00 7 notti 4 Adulti" at bounding box center [546, 477] width 205 height 22
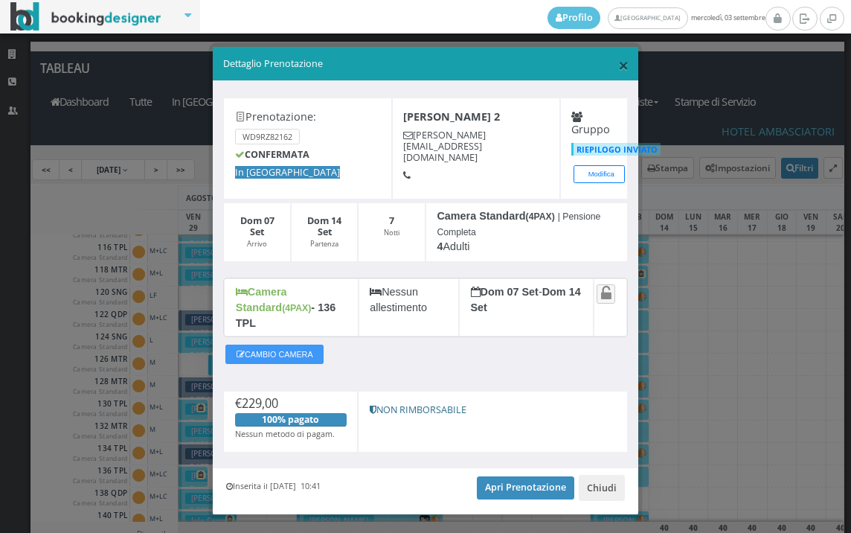
click at [618, 62] on span "×" at bounding box center [623, 64] width 10 height 25
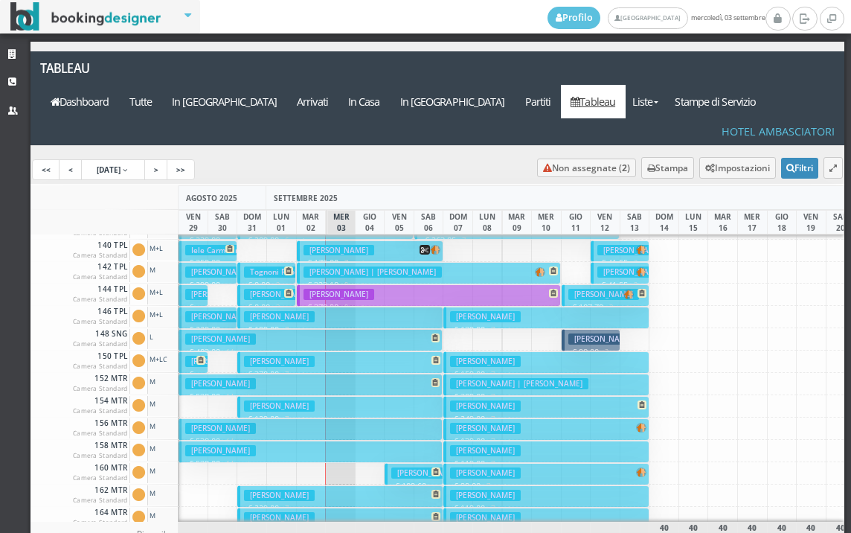
scroll to position [447, 0]
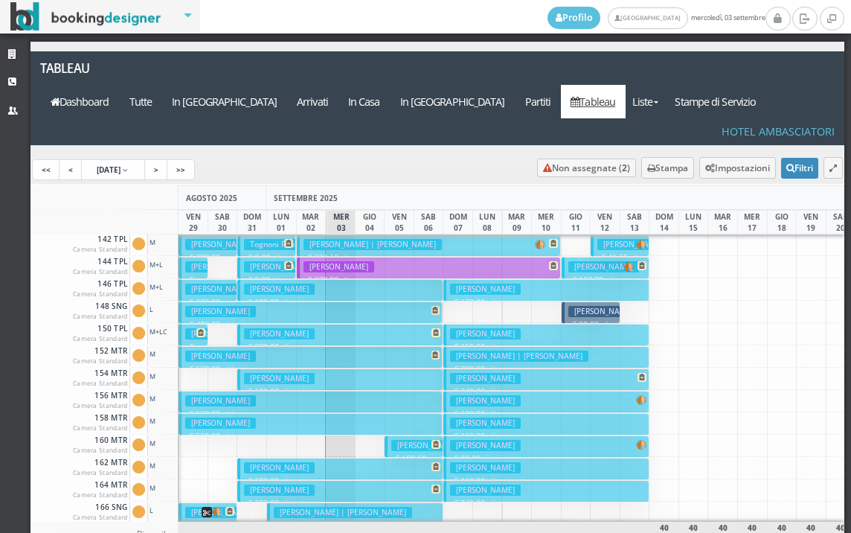
click at [497, 284] on h3 "Miacola Vincenza" at bounding box center [485, 289] width 71 height 11
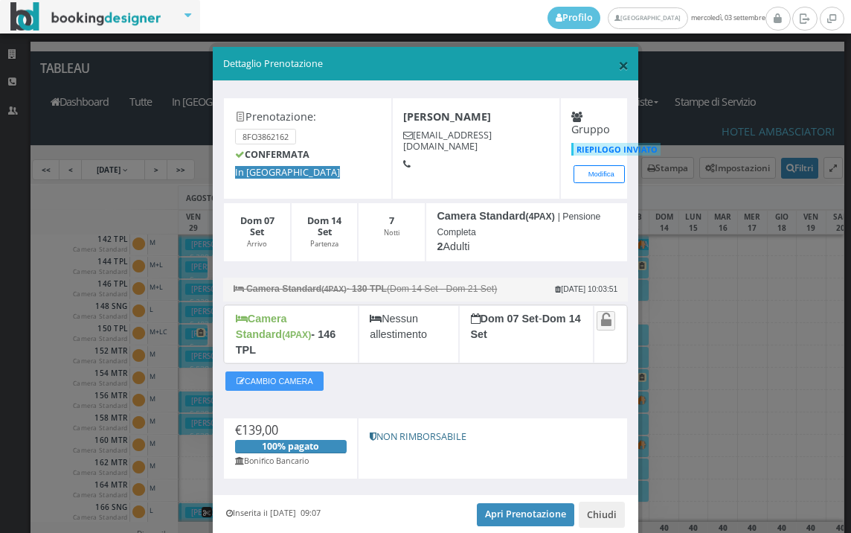
click at [618, 64] on span "×" at bounding box center [623, 64] width 10 height 25
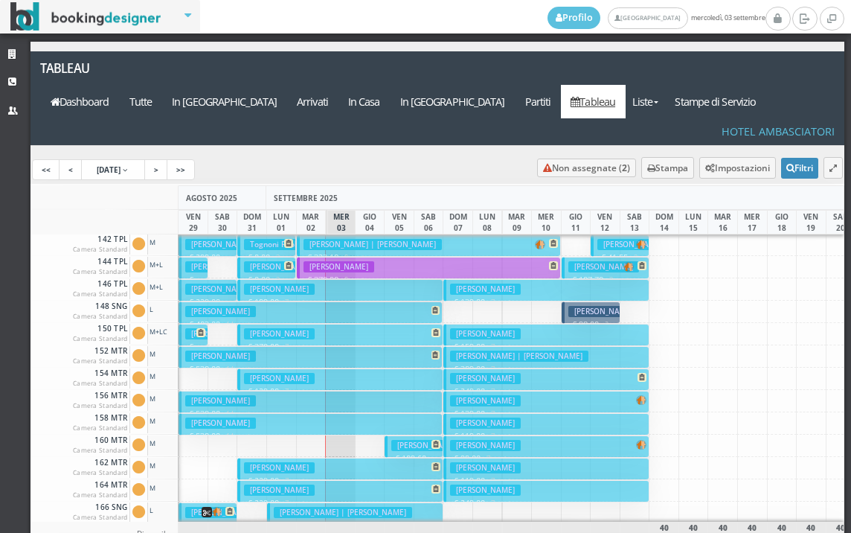
click at [526, 324] on button "Carbone Claudio € 159.00 7 notti 2 Adulti" at bounding box center [546, 335] width 205 height 22
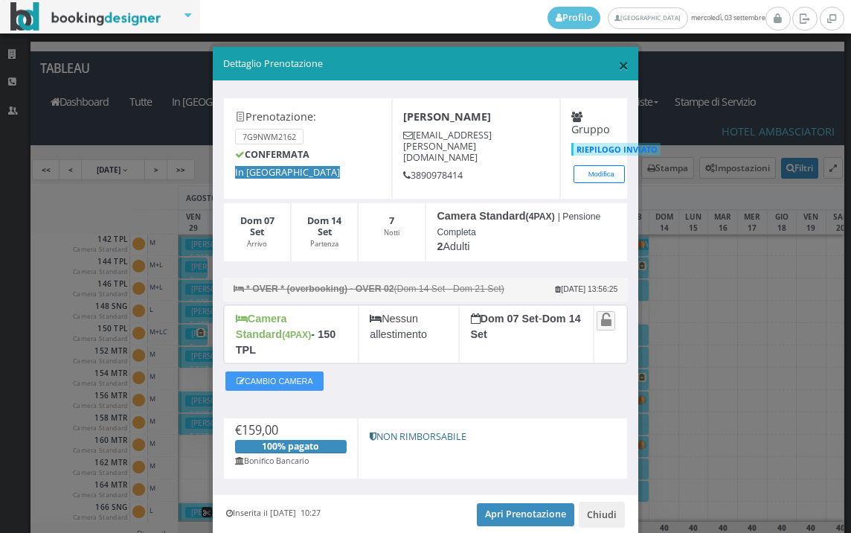
click at [618, 58] on span "×" at bounding box center [623, 64] width 10 height 25
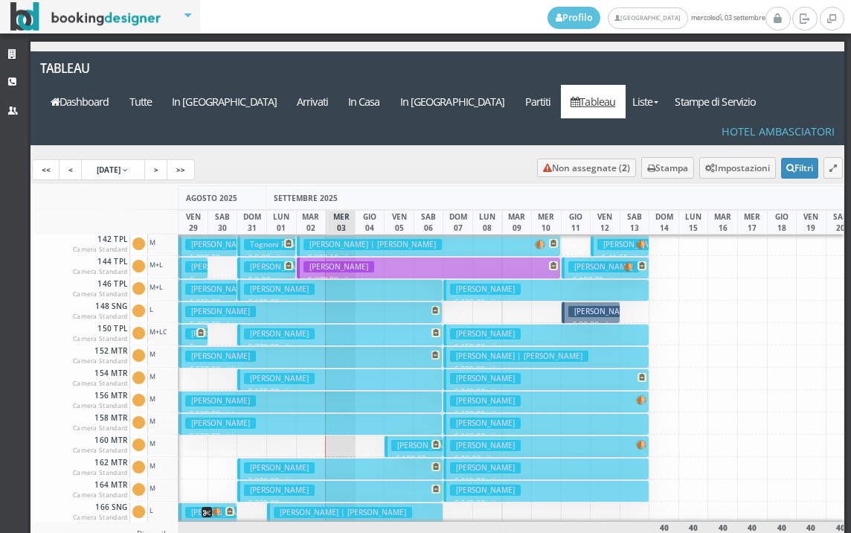
click at [553, 351] on h3 "Bubici Silvano | Bubici Simone" at bounding box center [519, 356] width 138 height 11
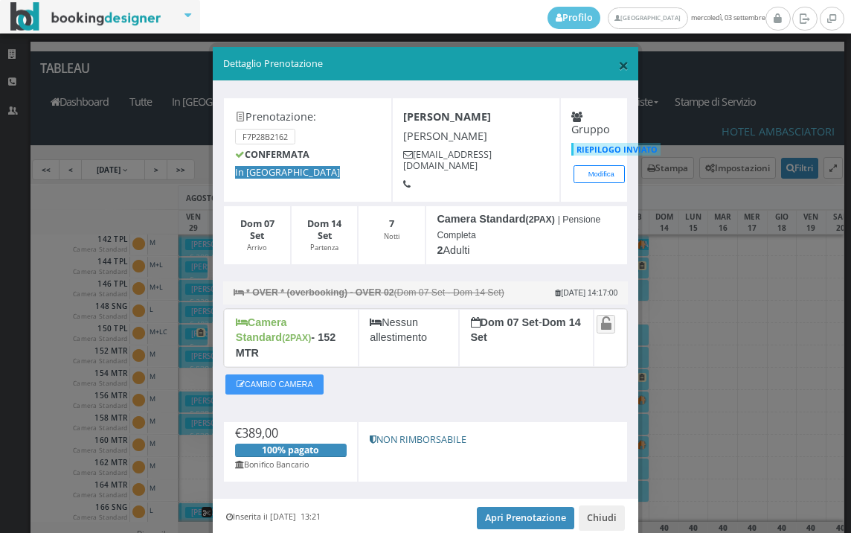
click at [618, 65] on span "×" at bounding box center [623, 64] width 10 height 25
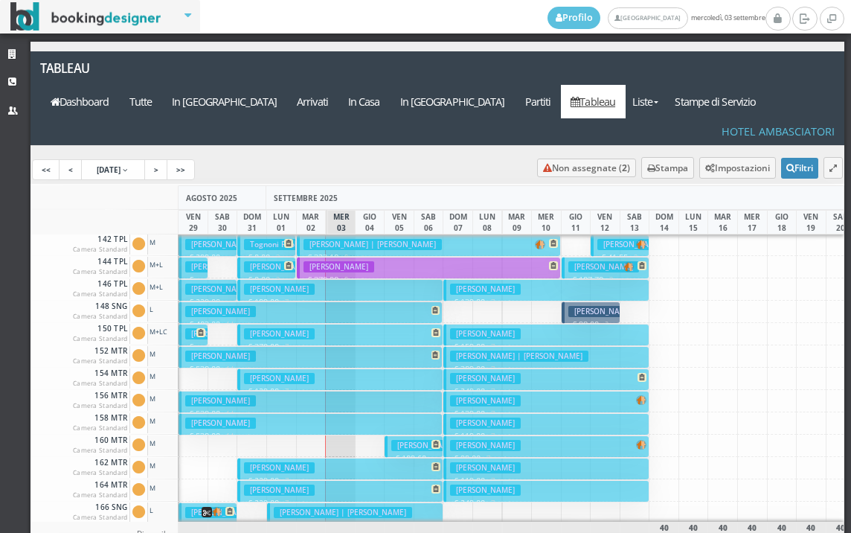
click at [517, 368] on button "Monti Maria Pia € 249.00 7 notti 2 Adulti" at bounding box center [546, 379] width 205 height 22
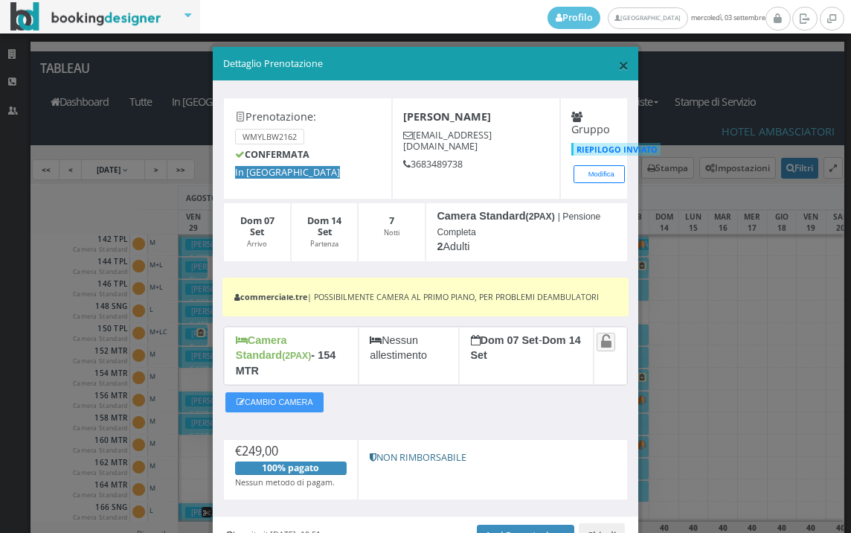
click at [618, 63] on span "×" at bounding box center [623, 64] width 10 height 25
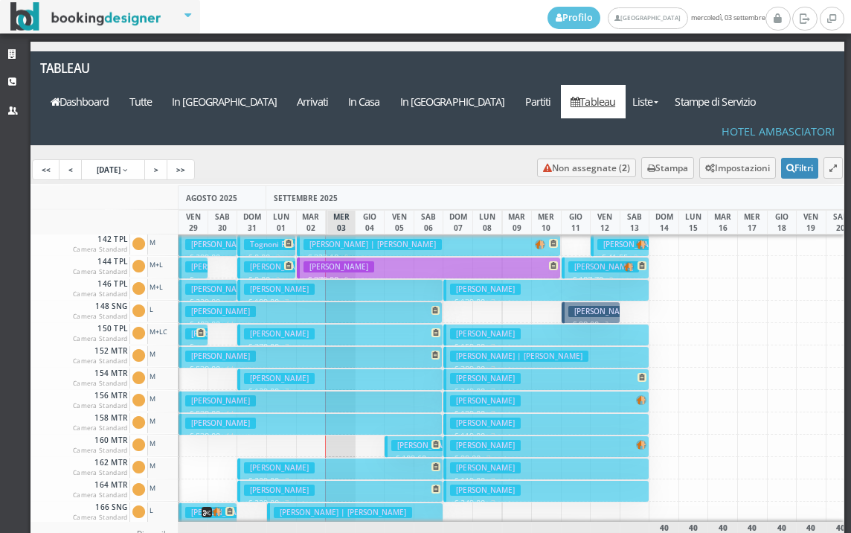
click at [496, 395] on h3 "Iacuzzo Pietro" at bounding box center [485, 400] width 71 height 11
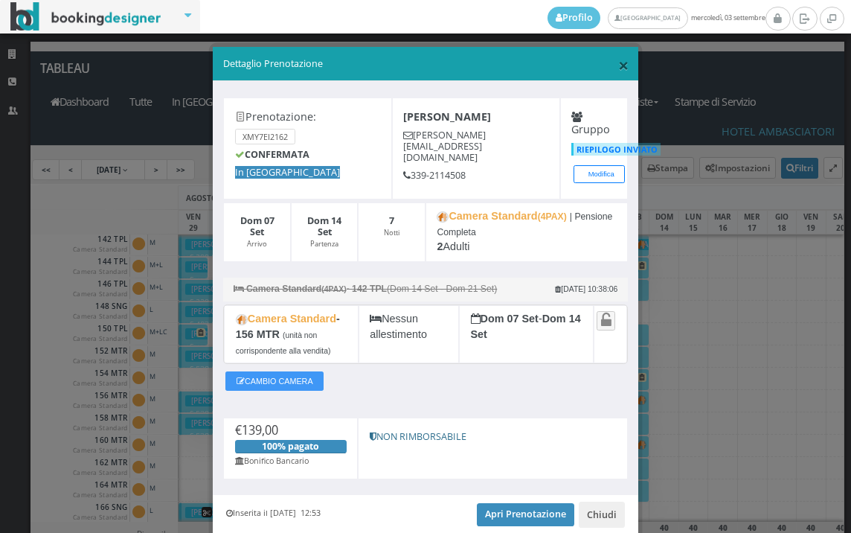
click at [618, 67] on span "×" at bounding box center [623, 64] width 10 height 25
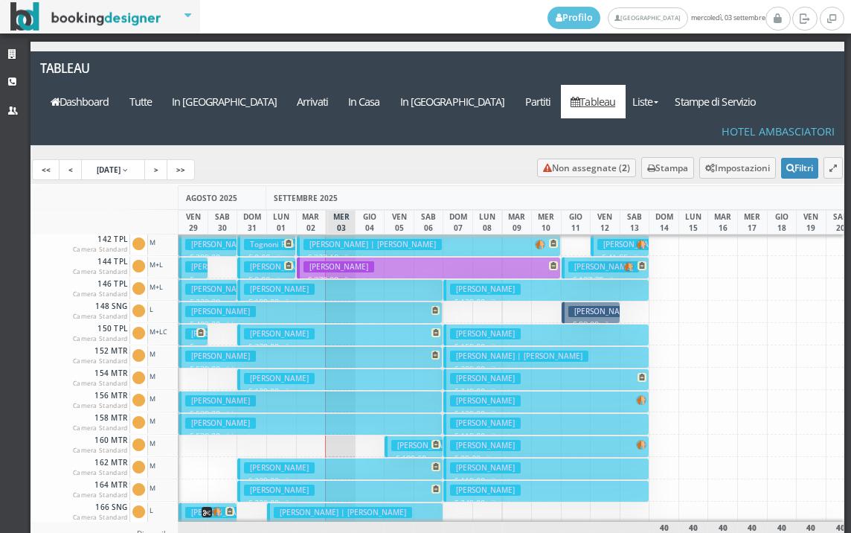
click at [503, 418] on h3 "Terrinoni Patrizia" at bounding box center [485, 423] width 71 height 11
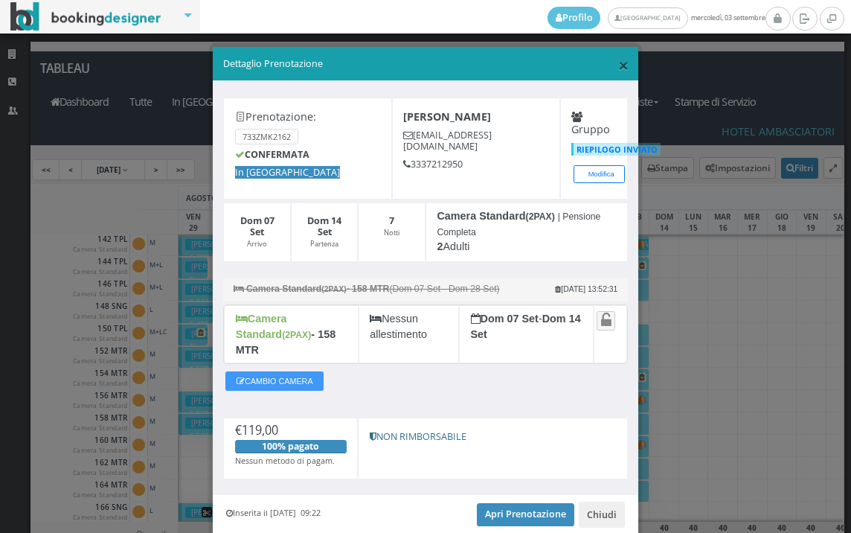
click at [618, 65] on span "×" at bounding box center [623, 64] width 10 height 25
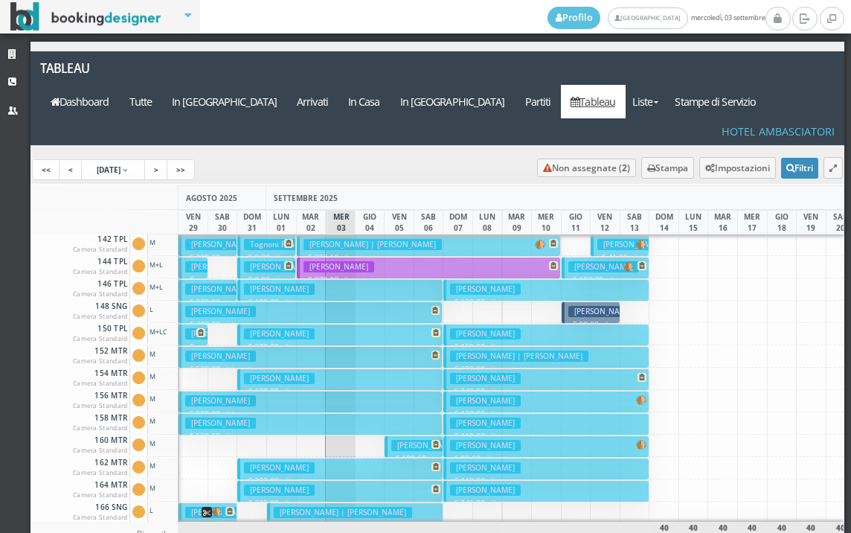
click at [473, 440] on h3 "Marchesi Marco" at bounding box center [485, 445] width 71 height 11
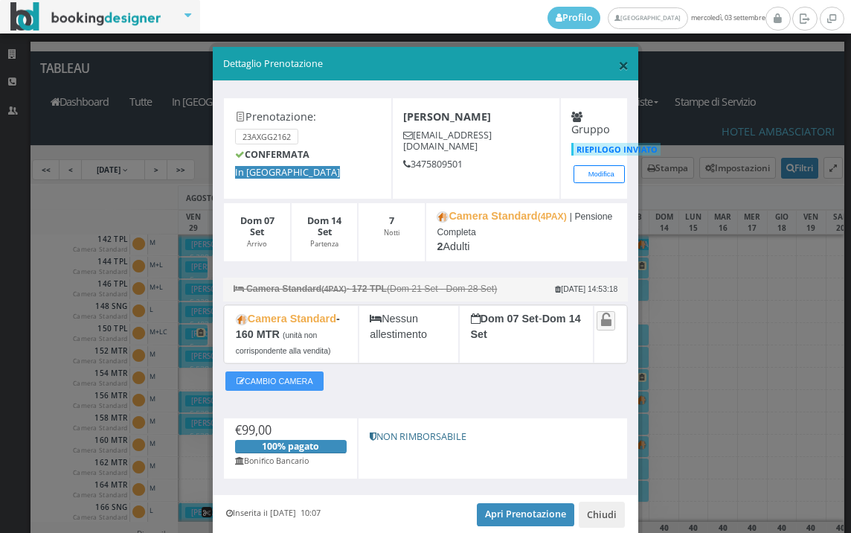
click at [618, 63] on span "×" at bounding box center [623, 64] width 10 height 25
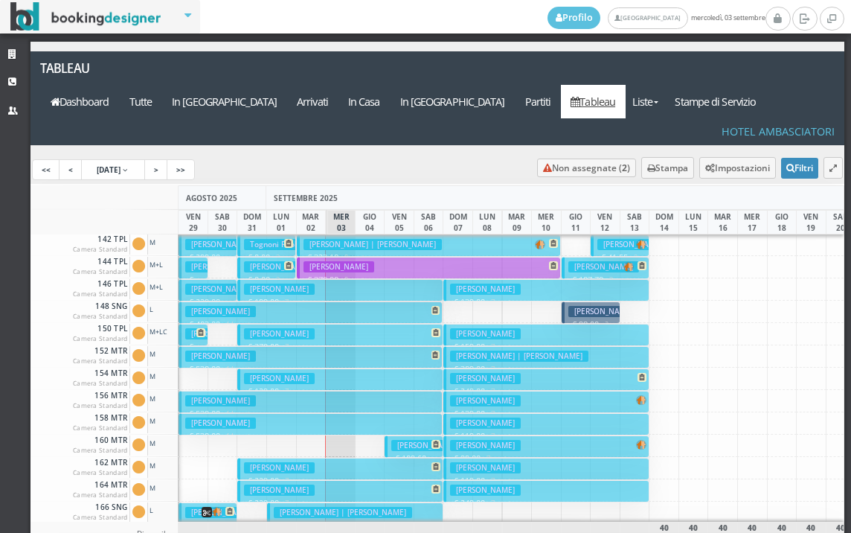
click at [521, 462] on h3 "Bartolini Luciana" at bounding box center [485, 467] width 71 height 11
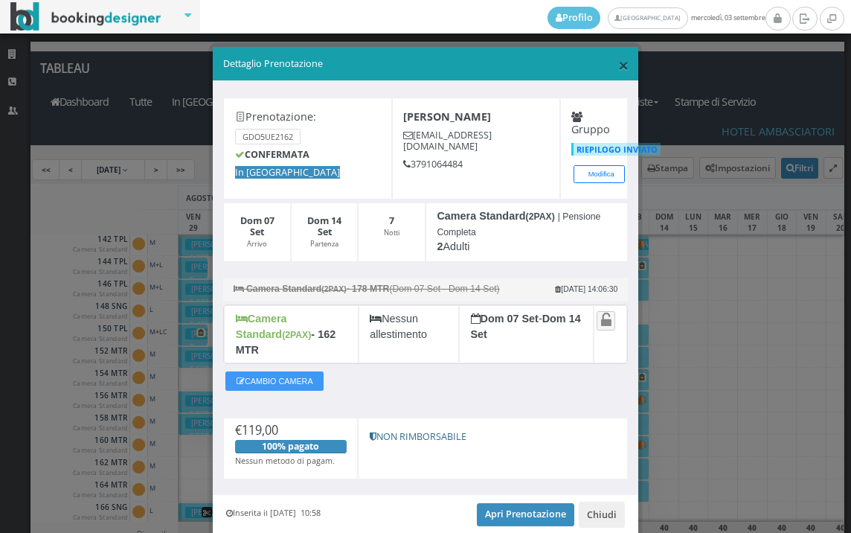
click at [618, 67] on span "×" at bounding box center [623, 64] width 10 height 25
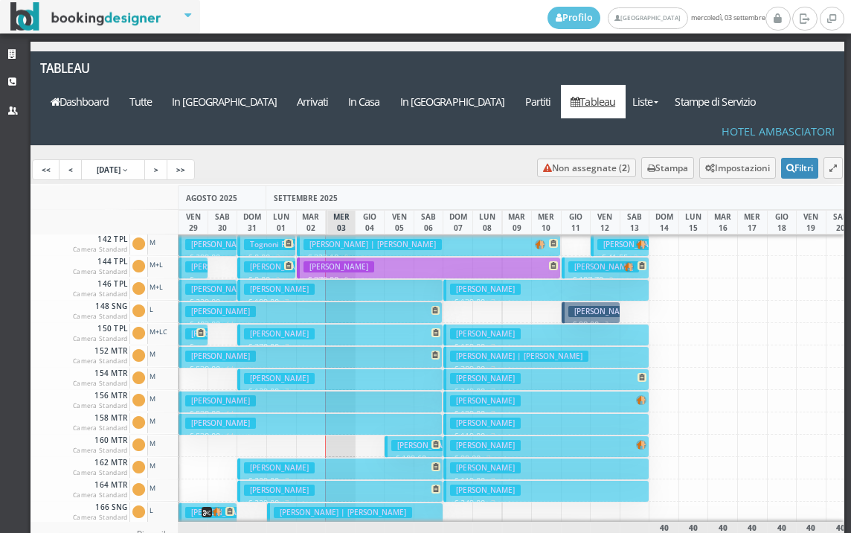
click at [453, 485] on h3 "Monti Maria Pia" at bounding box center [485, 490] width 71 height 11
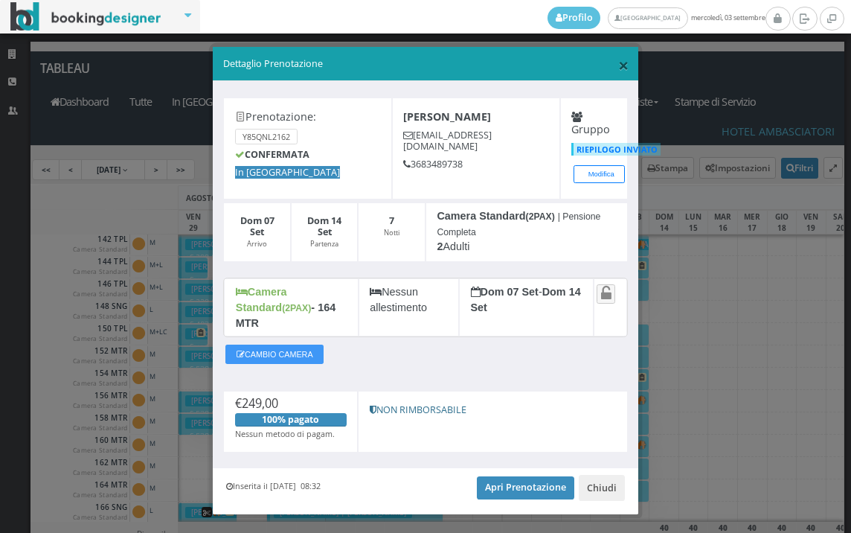
click at [618, 64] on span "×" at bounding box center [623, 64] width 10 height 25
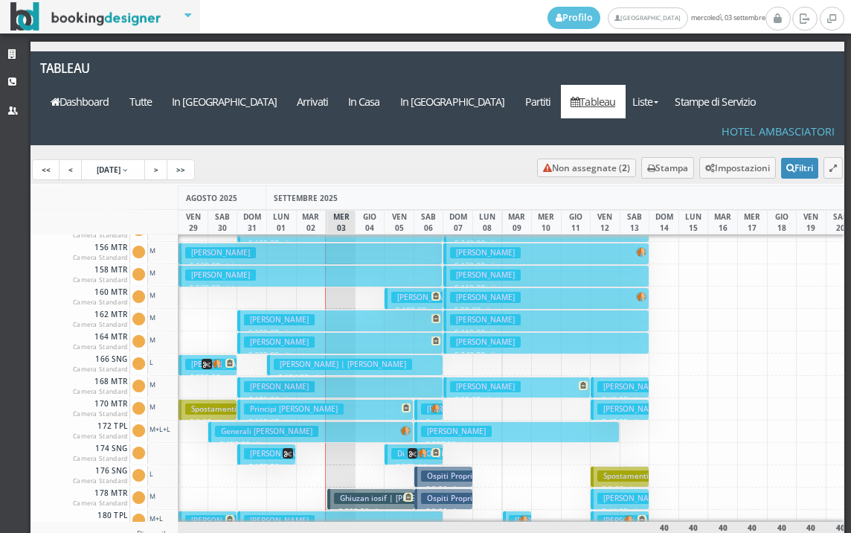
scroll to position [670, 0]
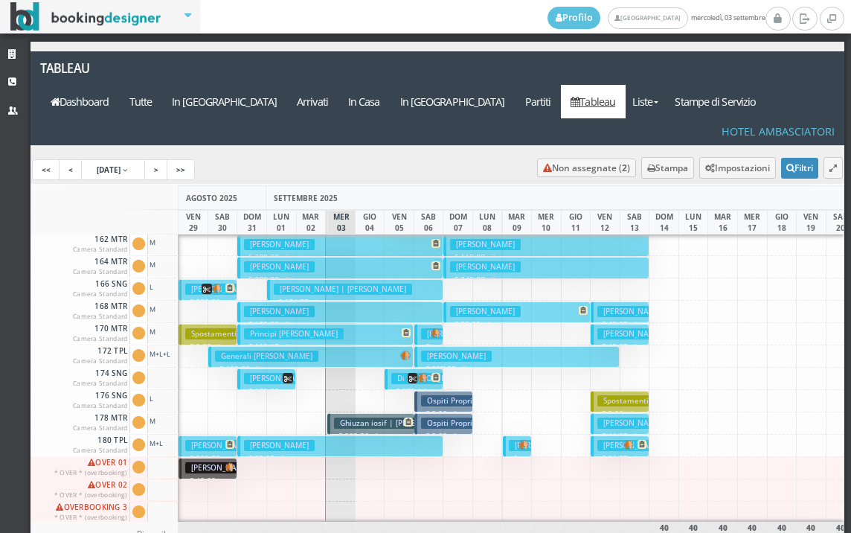
click at [546, 301] on button "Vacca Viviana € 99.00 5 notti 2 Adulti" at bounding box center [517, 312] width 147 height 22
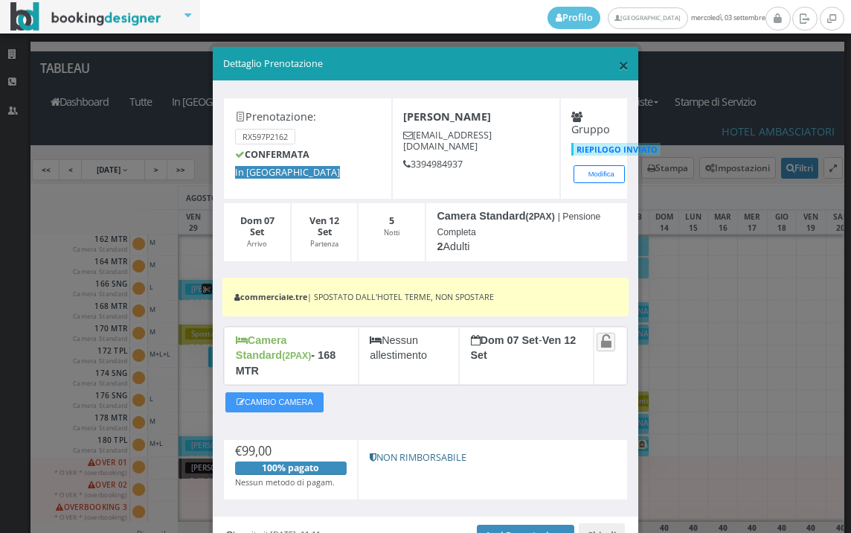
click at [618, 67] on span "×" at bounding box center [623, 64] width 10 height 25
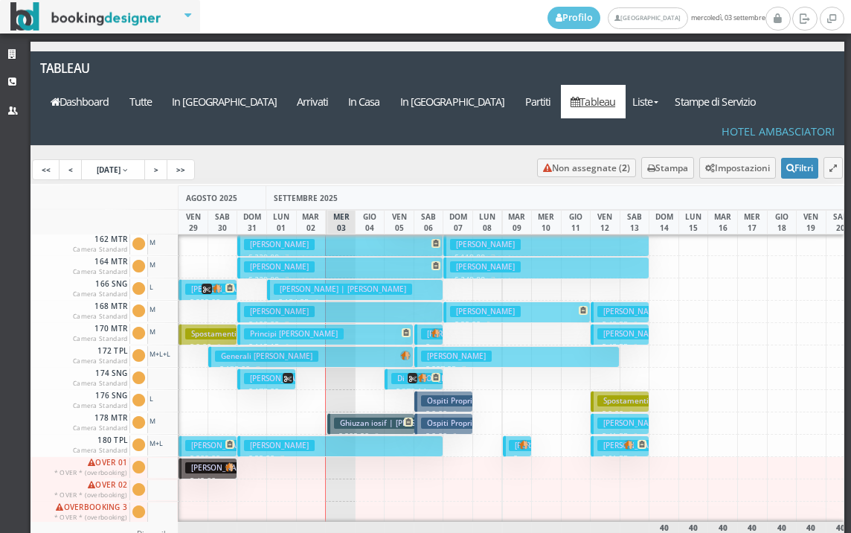
click at [511, 440] on h3 "Abbati Sonia" at bounding box center [544, 445] width 71 height 11
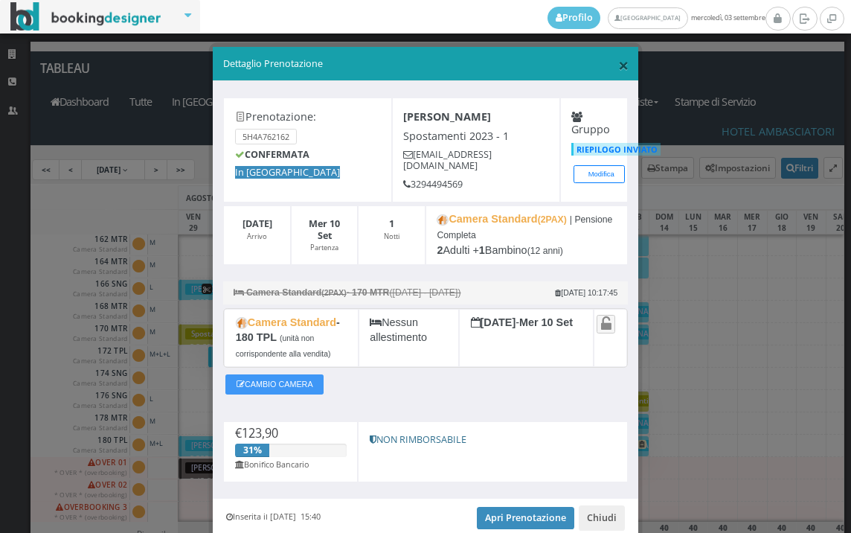
click at [618, 57] on span "×" at bounding box center [623, 64] width 10 height 25
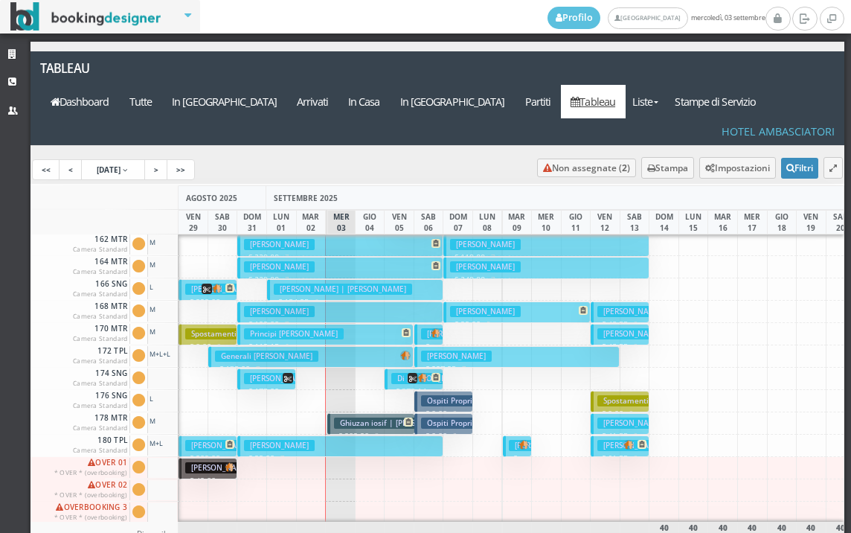
click at [482, 351] on h3 "Rosso Federico" at bounding box center [456, 356] width 71 height 11
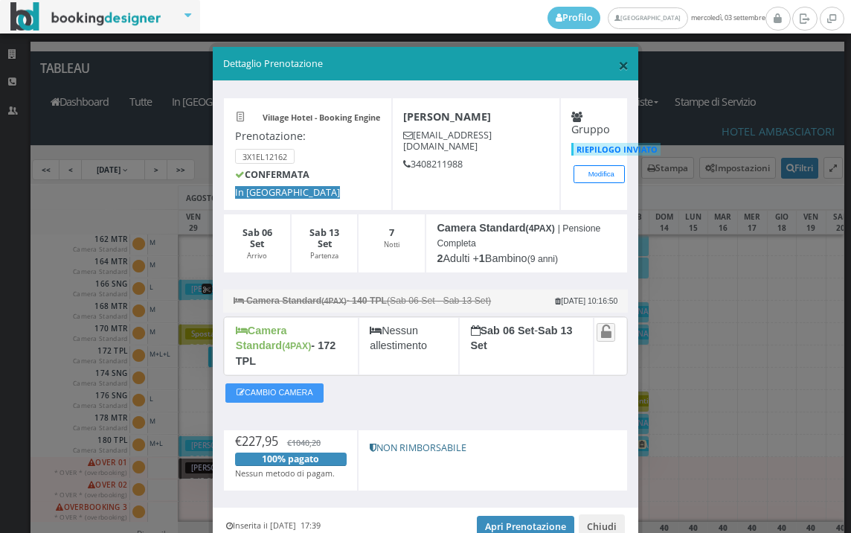
click at [618, 60] on span "×" at bounding box center [623, 64] width 10 height 25
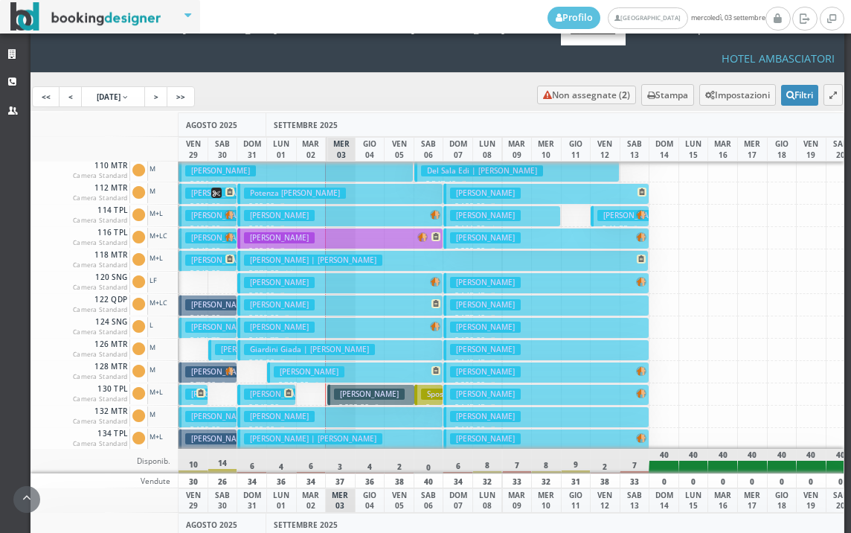
scroll to position [0, 0]
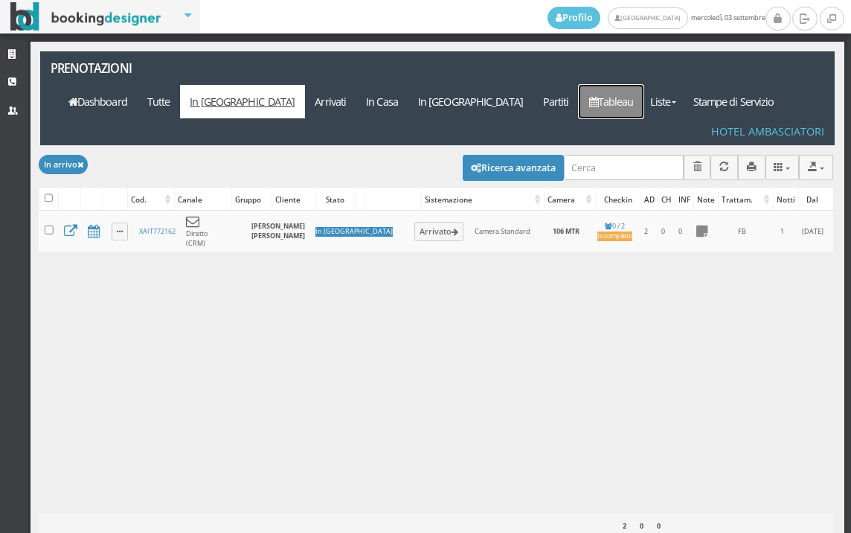
click at [631, 85] on link "Tableau" at bounding box center [611, 101] width 65 height 33
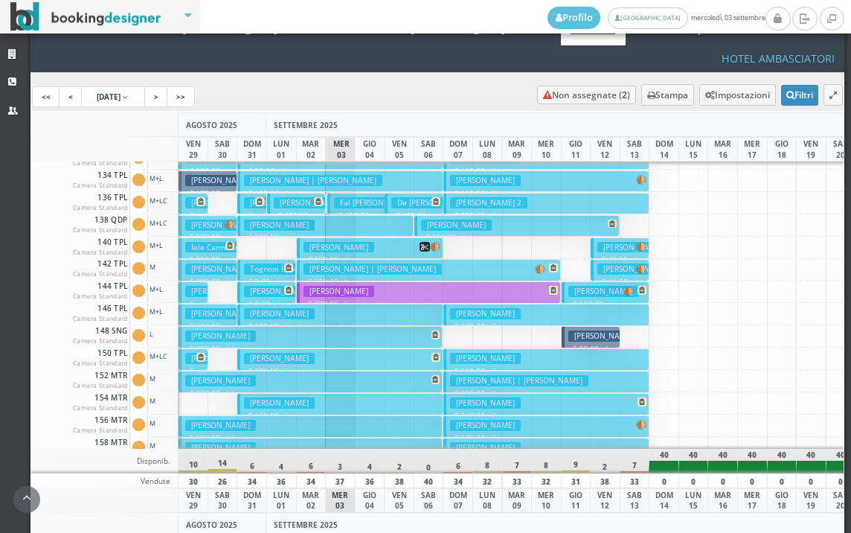
scroll to position [447, 0]
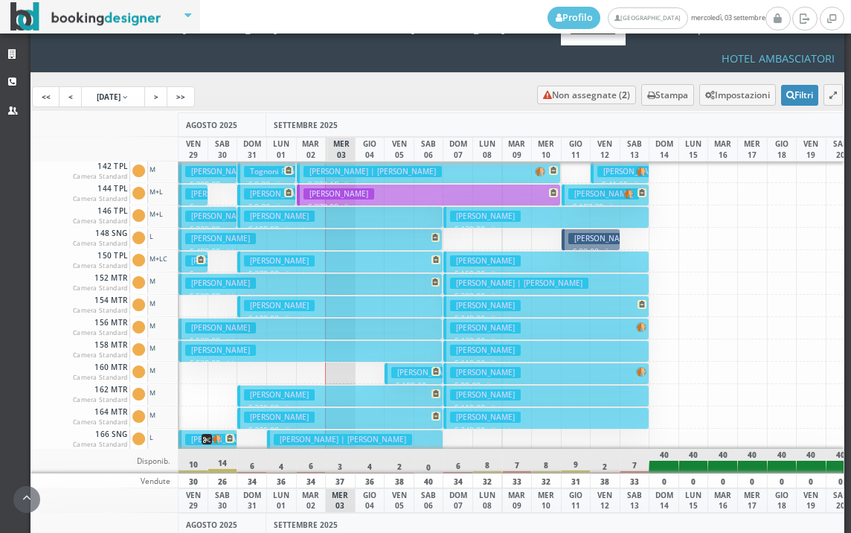
click at [307, 300] on h3 "[PERSON_NAME]" at bounding box center [279, 305] width 71 height 11
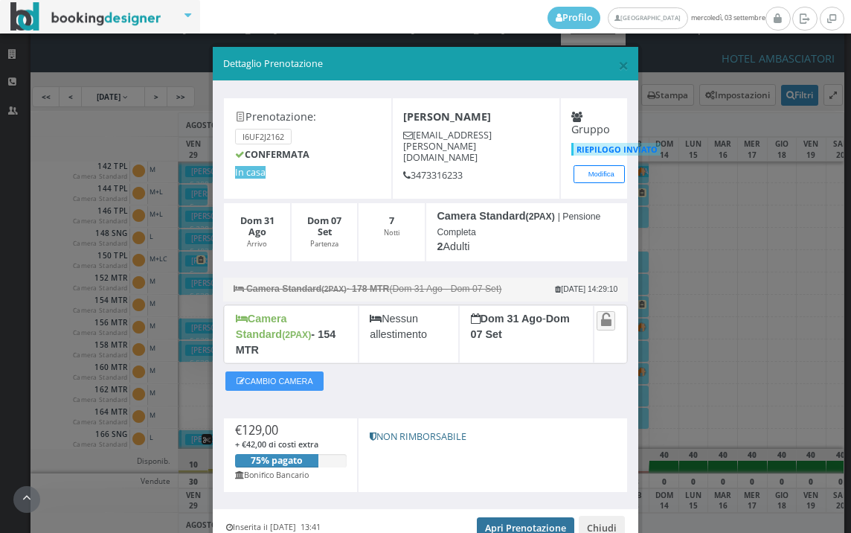
click at [505, 517] on link "Apri Prenotazione" at bounding box center [525, 528] width 97 height 22
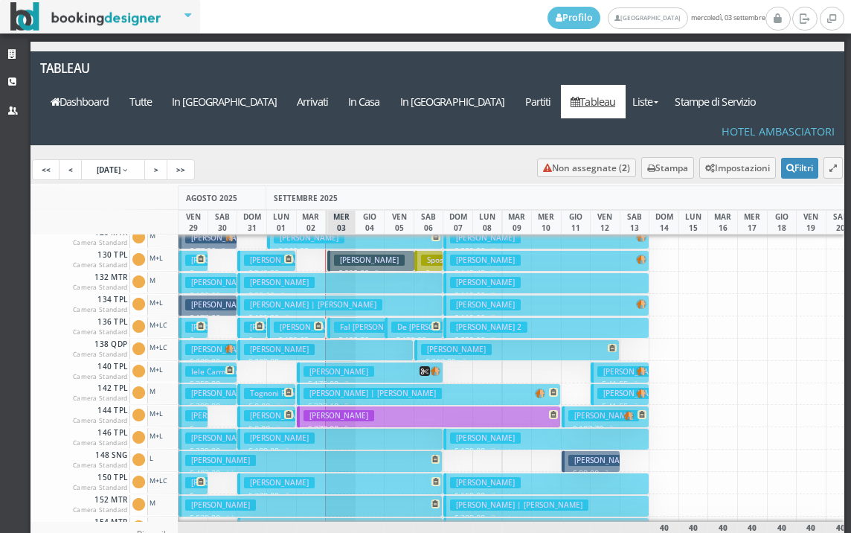
scroll to position [372, 0]
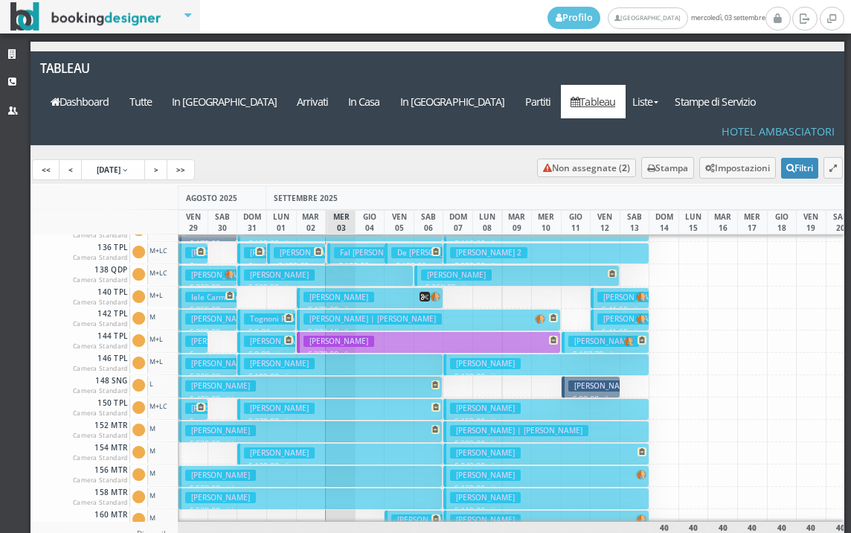
click at [315, 447] on h3 "[PERSON_NAME]" at bounding box center [279, 452] width 71 height 11
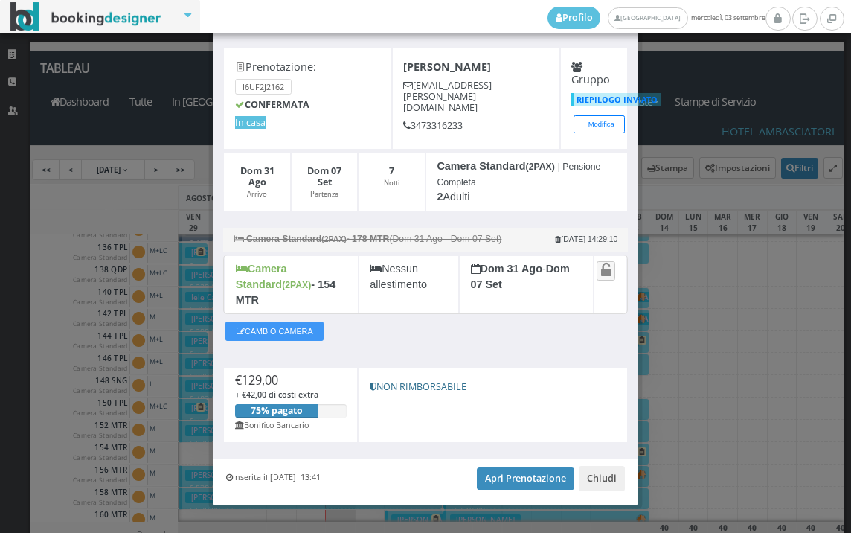
scroll to position [58, 0]
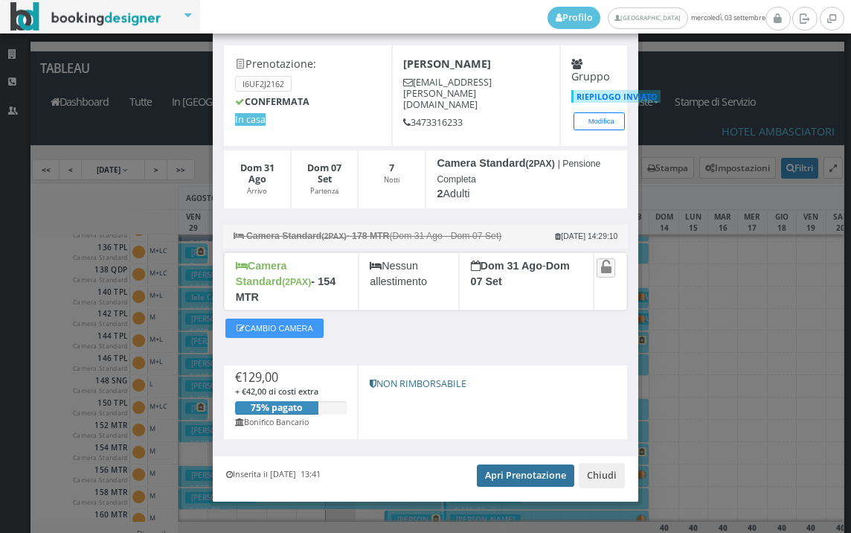
click at [503, 464] on link "Apri Prenotazione" at bounding box center [525, 475] width 97 height 22
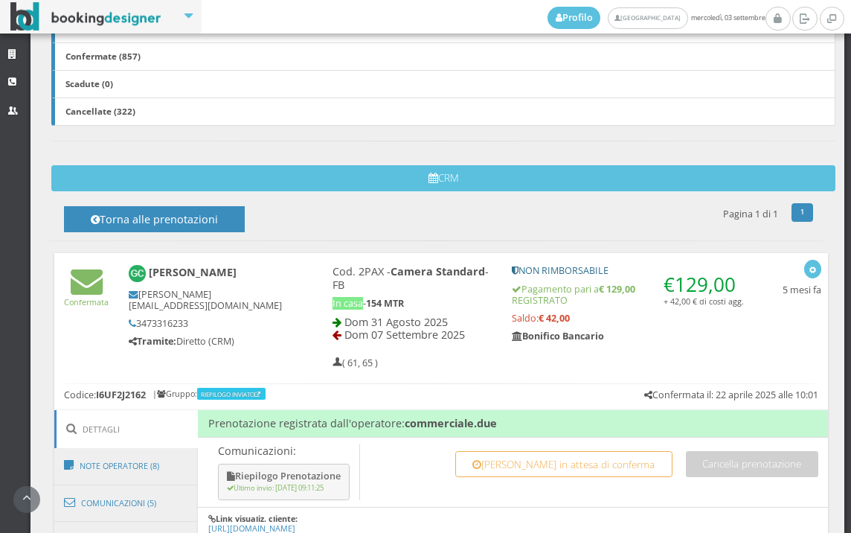
scroll to position [827, 0]
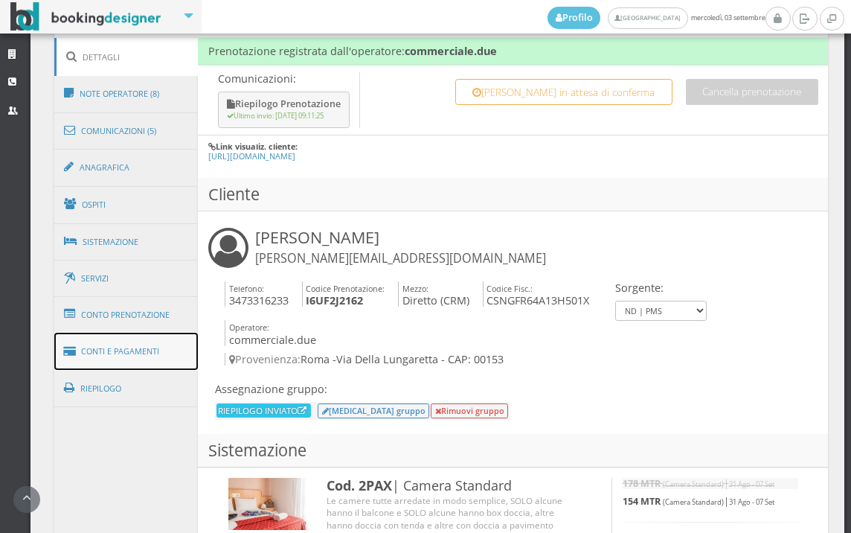
click at [120, 345] on link "Conti e Pagamenti" at bounding box center [126, 352] width 144 height 38
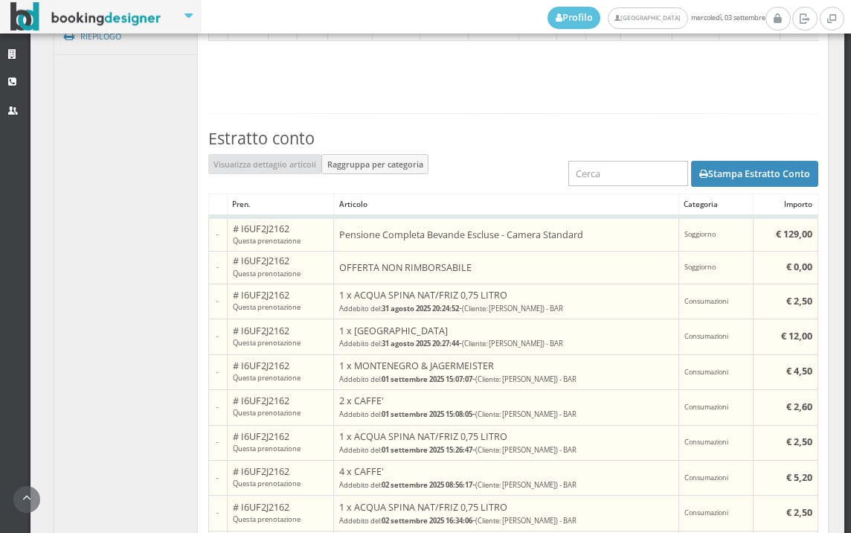
scroll to position [1299, 0]
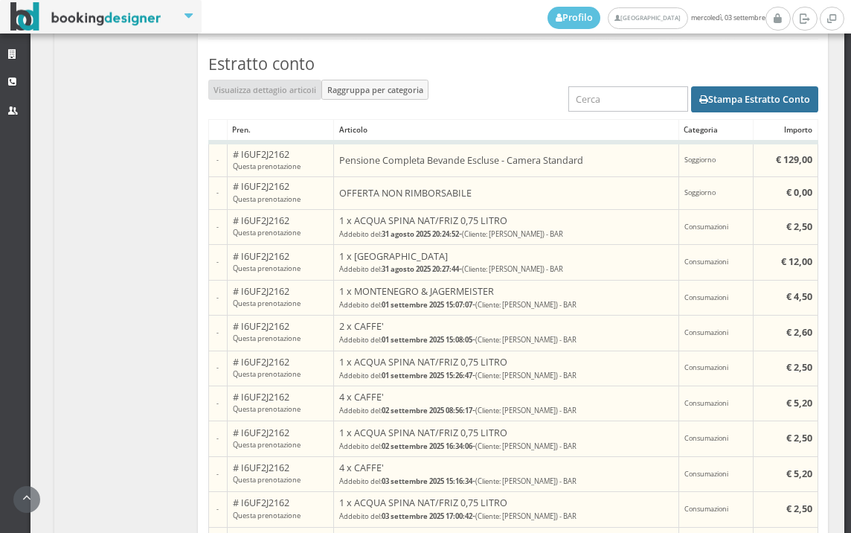
click at [785, 103] on button "Stampa Estratto Conto" at bounding box center [754, 98] width 127 height 25
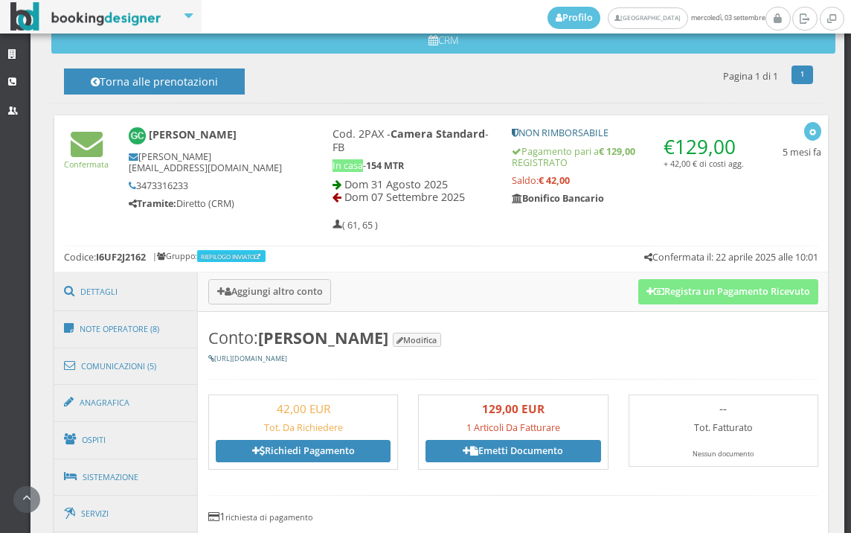
scroll to position [555, 0]
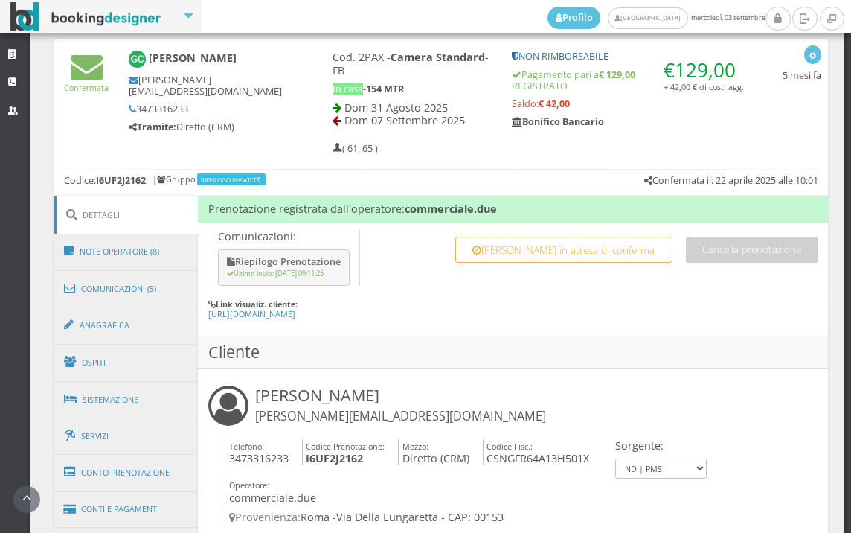
scroll to position [744, 0]
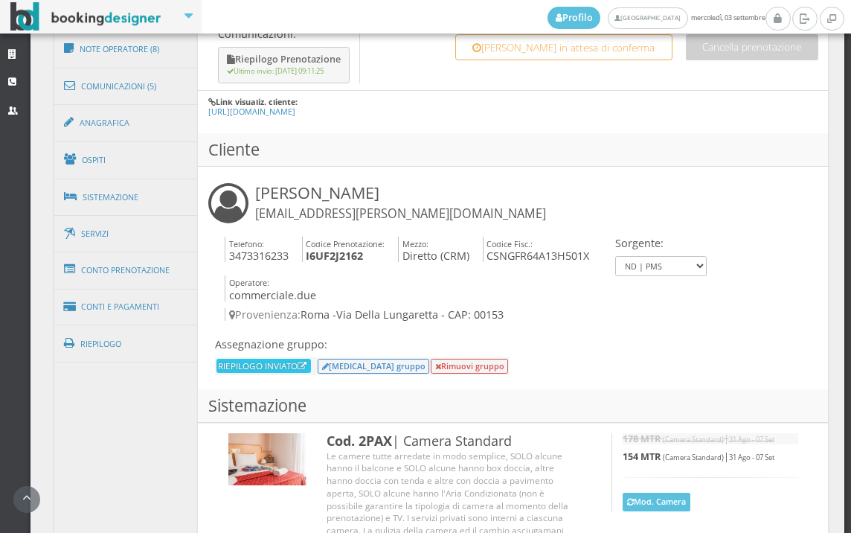
scroll to position [743, 0]
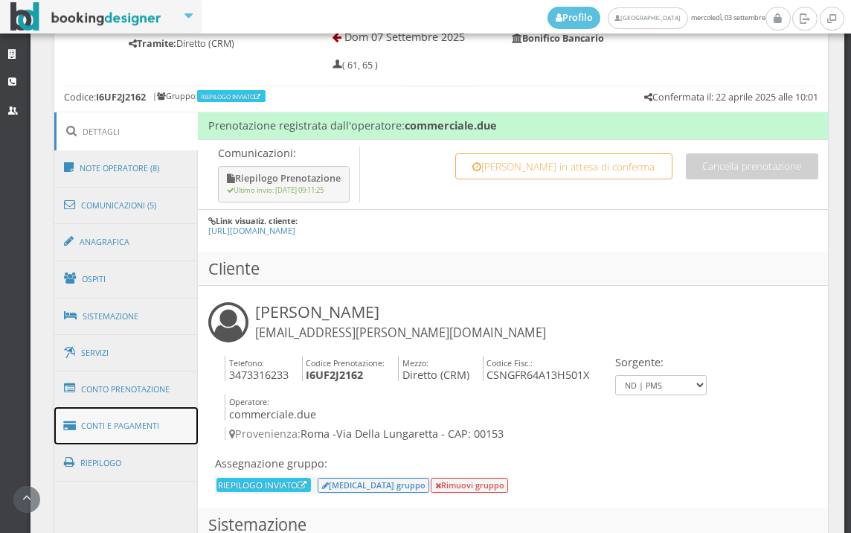
click at [176, 423] on link "Conti e Pagamenti" at bounding box center [126, 426] width 144 height 38
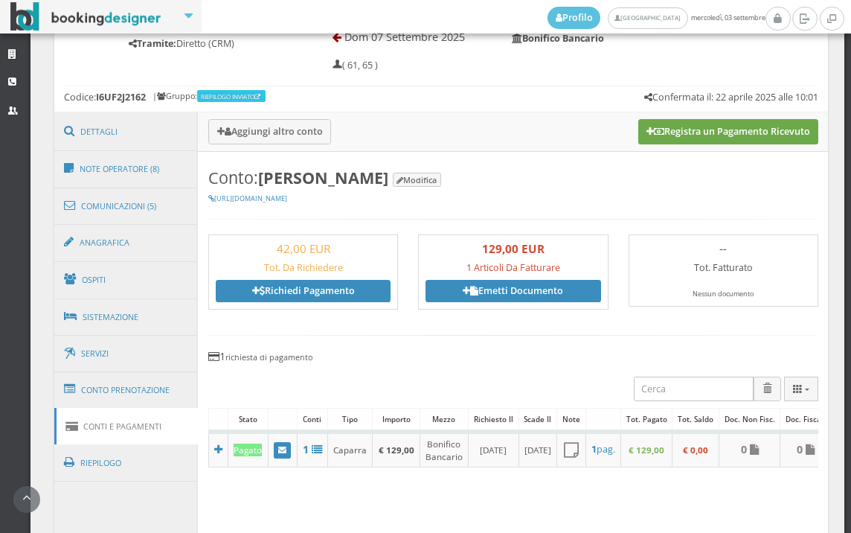
click at [722, 144] on button "Registra un Pagamento Ricevuto" at bounding box center [729, 131] width 180 height 25
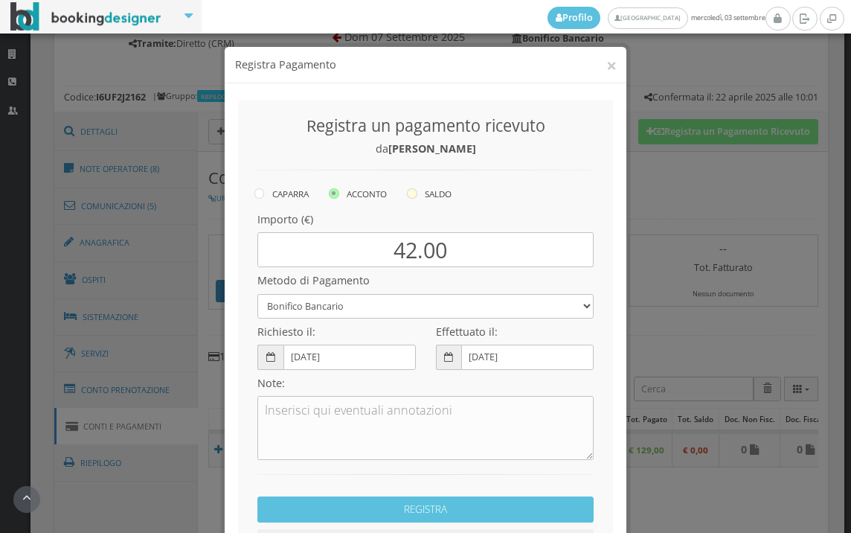
click at [416, 194] on label "SALDO" at bounding box center [429, 194] width 45 height 18
radio input "true"
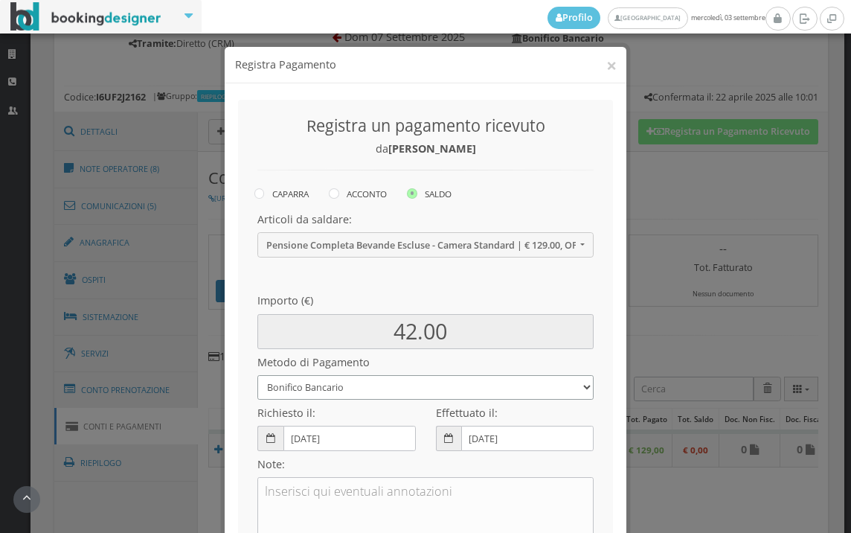
click at [418, 387] on select "Bonifico Bancario BONIFICO SUM UP Contanti Assegno Bancario Assegno Circolare V…" at bounding box center [426, 387] width 336 height 25
select select
click at [258, 375] on select "Bonifico Bancario BONIFICO SUM UP Contanti Assegno Bancario Assegno Circolare V…" at bounding box center [426, 387] width 336 height 25
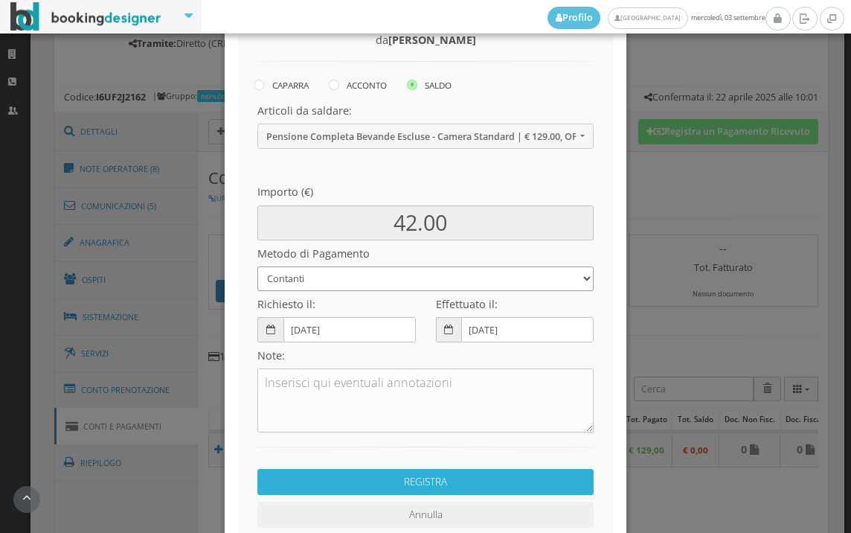
scroll to position [203, 0]
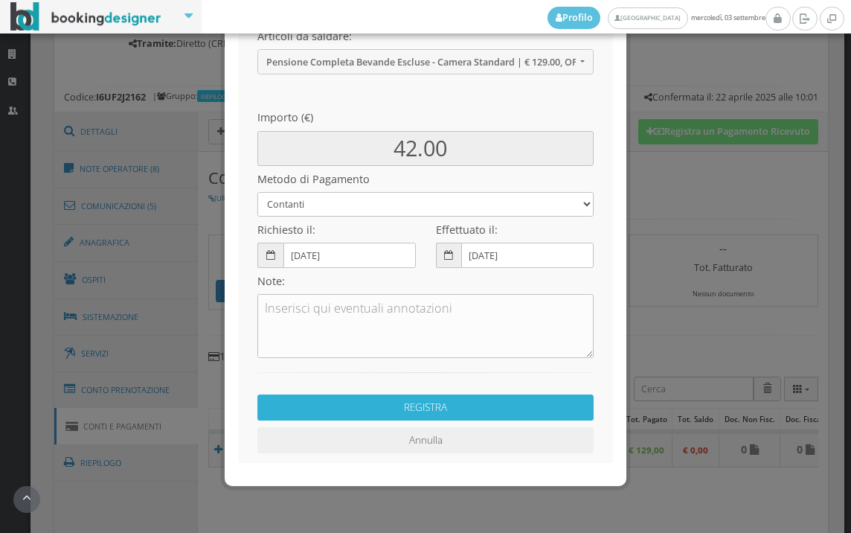
click at [468, 401] on button "REGISTRA" at bounding box center [426, 407] width 336 height 26
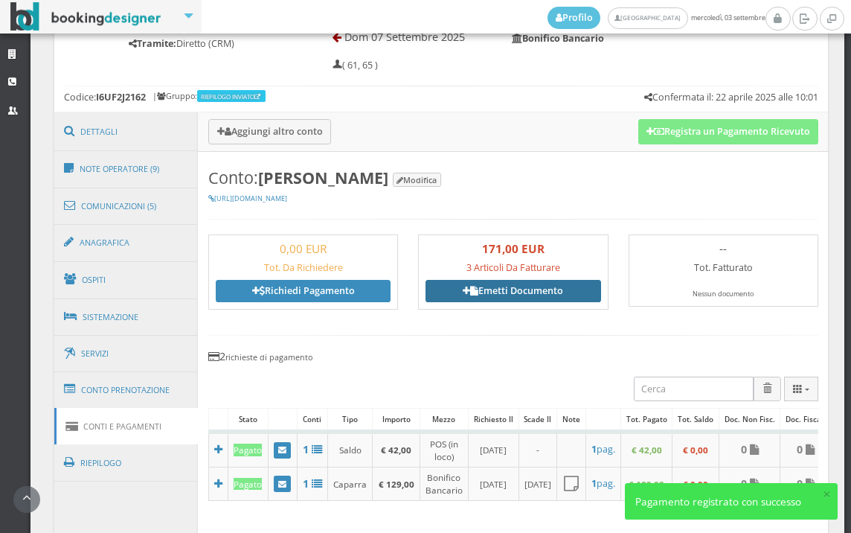
click at [496, 302] on link "Emetti Documento" at bounding box center [513, 291] width 175 height 22
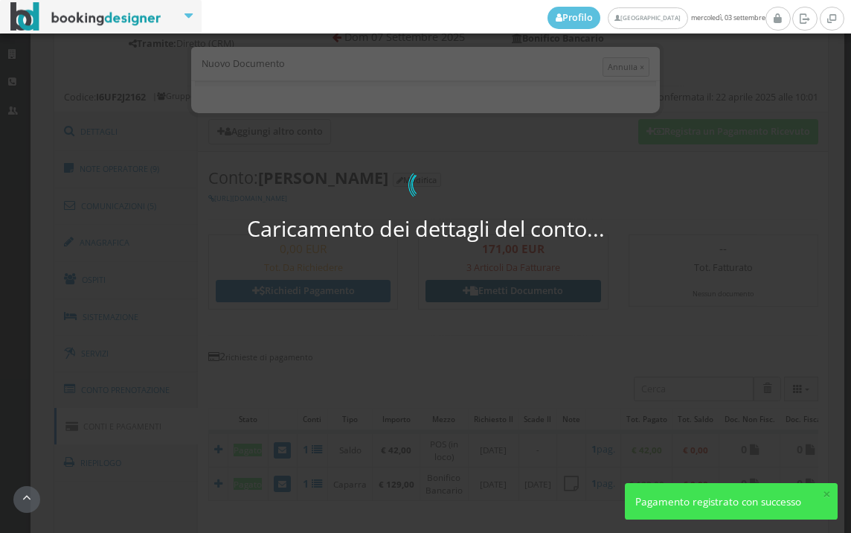
select select "PF"
select select "ROMA"
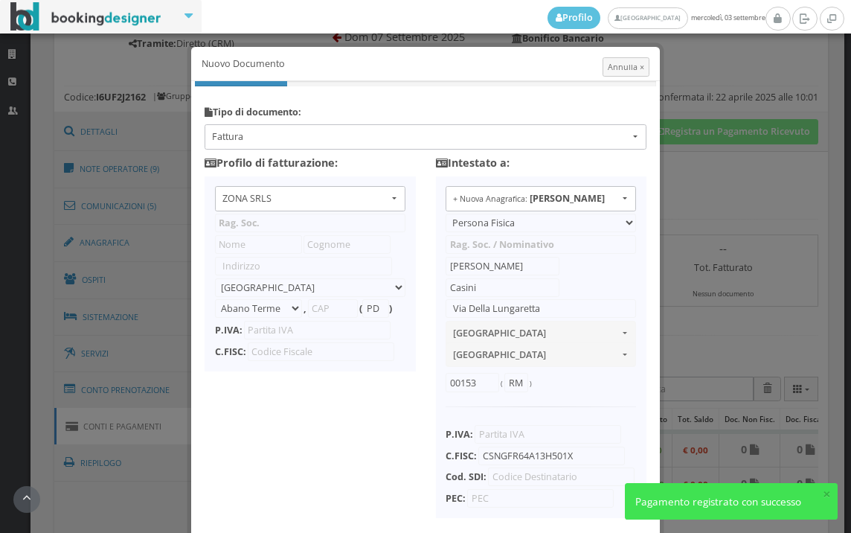
type input "ZONA SRLS"
type input "Vico V Durante, 8"
select select "Frattamaggiore"
type input "80027"
type input "NA"
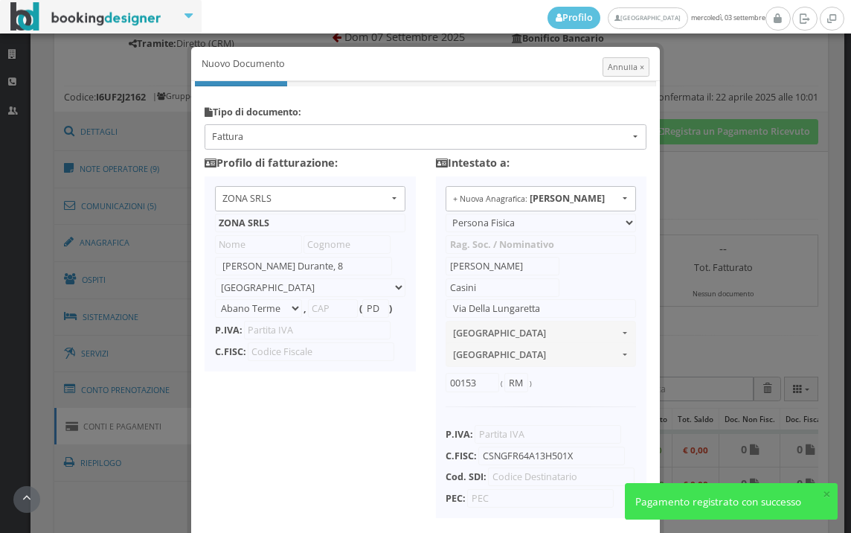
type input "10356321215"
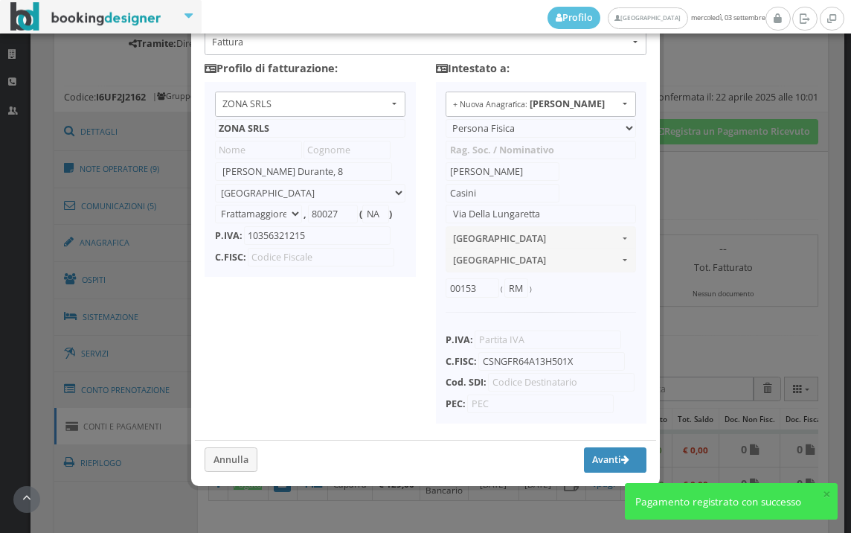
scroll to position [118, 0]
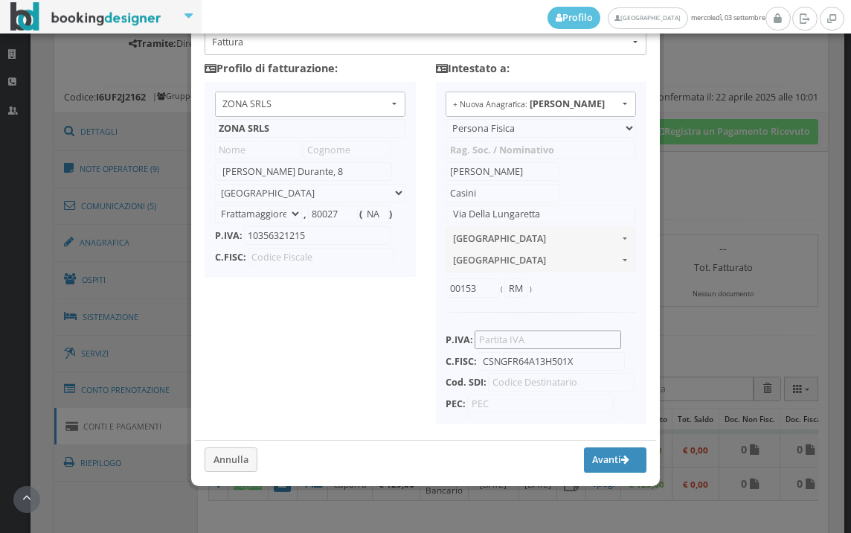
click at [513, 330] on input "text" at bounding box center [548, 339] width 147 height 19
type input "04081921001"
click at [404, 308] on div "Tipo di documento: Fattura Fattura Acconto/Anticipo su fattura Nota di credito …" at bounding box center [426, 236] width 488 height 499
click at [496, 388] on input "text" at bounding box center [561, 382] width 147 height 19
type input "w"
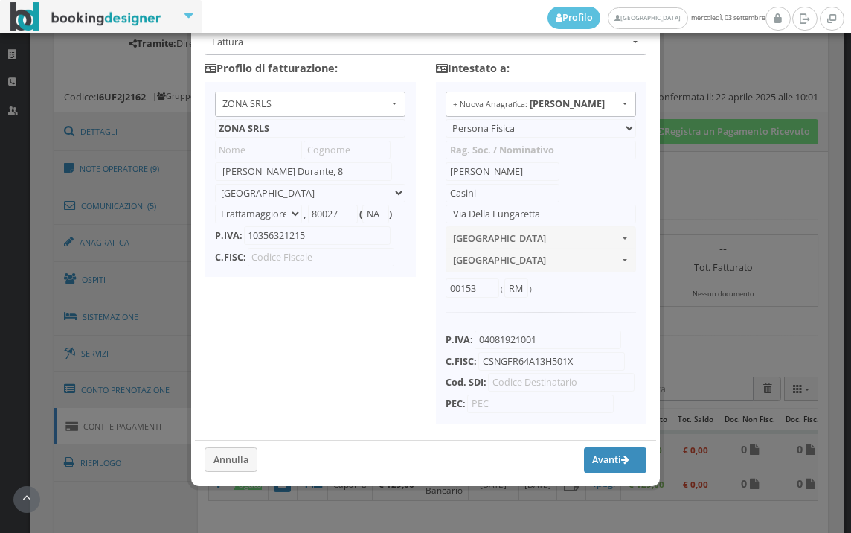
click at [347, 348] on div "Tipo di documento: Fattura Fattura Acconto/Anticipo su fattura Nota di credito …" at bounding box center [426, 236] width 488 height 499
click at [497, 383] on input "text" at bounding box center [561, 382] width 147 height 19
type input "w7yvjk9"
click at [586, 460] on button "Avanti" at bounding box center [615, 459] width 63 height 25
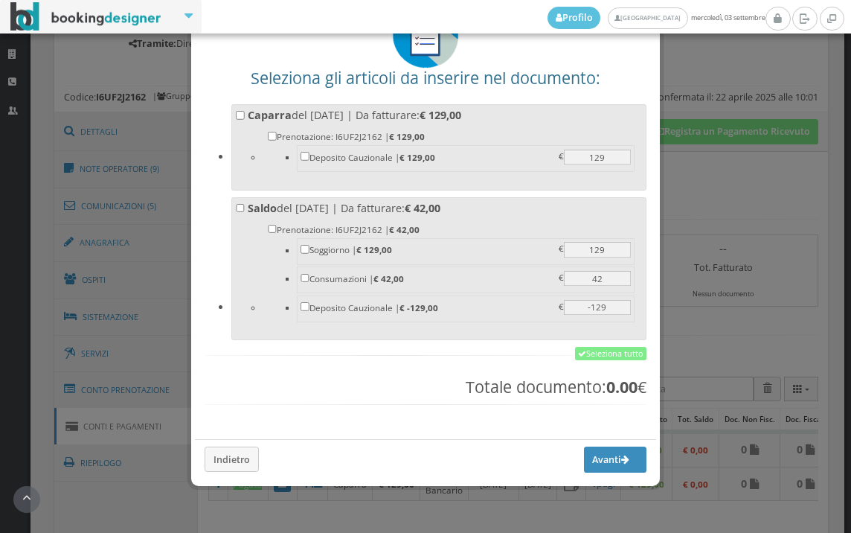
scroll to position [116, 0]
click at [577, 356] on link "Seleziona tutto" at bounding box center [610, 353] width 71 height 13
checkbox input "true"
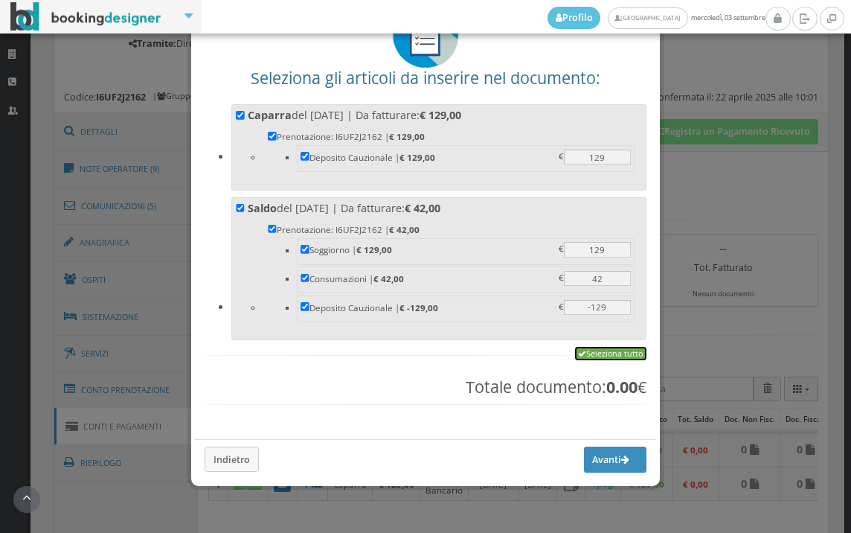
checkbox input "true"
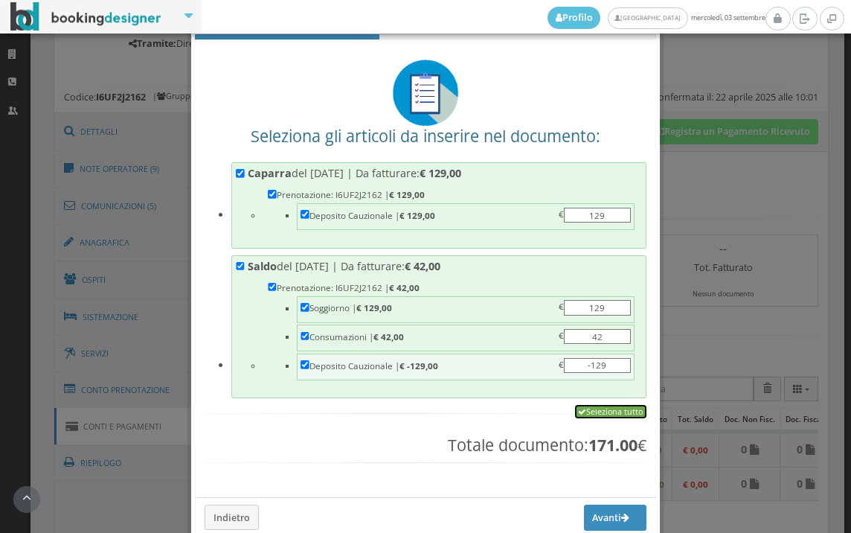
scroll to position [83, 0]
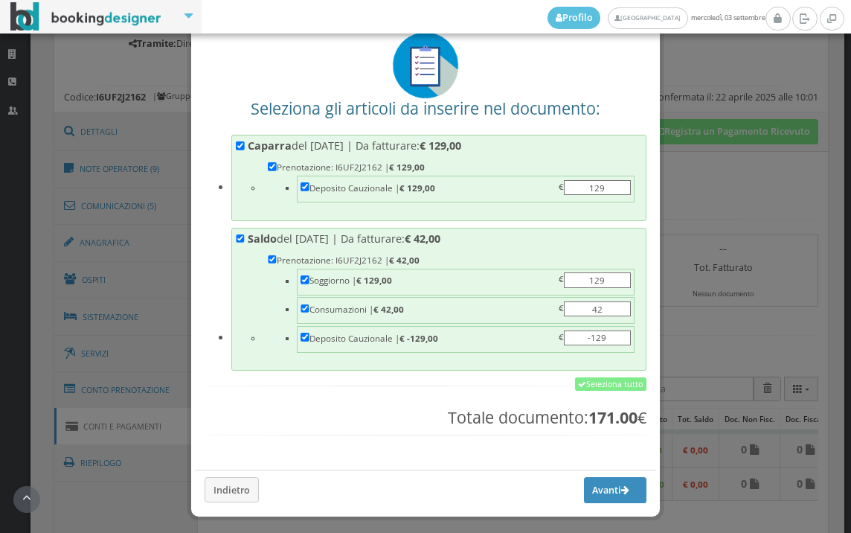
click at [587, 373] on div "Seleziona gli articoli da inserire nel documento: Caparra del 17/04/2025 | Da f…" at bounding box center [425, 242] width 461 height 435
click at [587, 383] on link "Seleziona tutto" at bounding box center [610, 383] width 71 height 13
checkbox input "true"
click at [621, 487] on icon "button" at bounding box center [625, 491] width 8 height 10
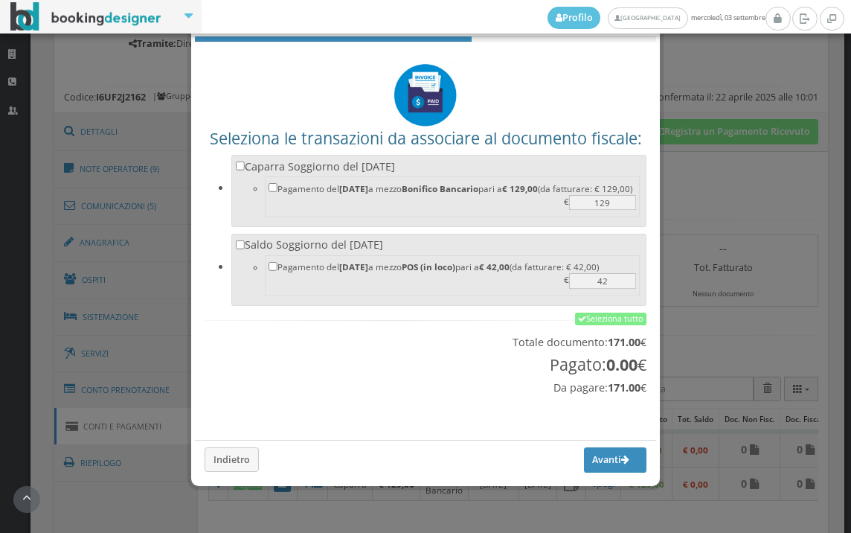
scroll to position [49, 0]
click at [595, 314] on link "Seleziona tutto" at bounding box center [610, 319] width 71 height 13
checkbox input "true"
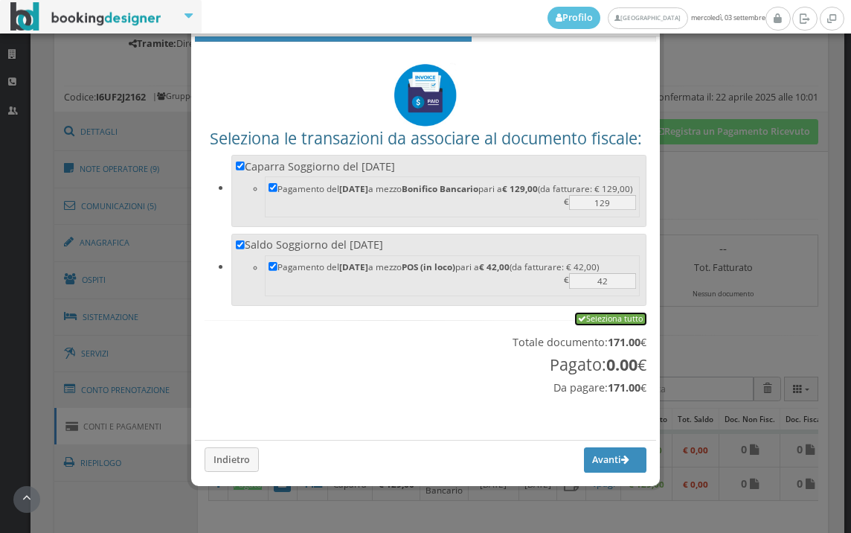
checkbox input "true"
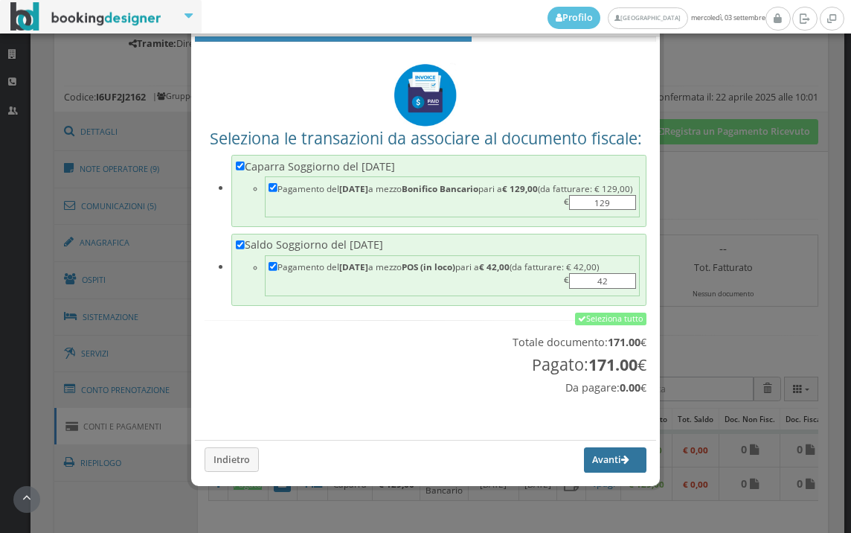
drag, startPoint x: 610, startPoint y: 455, endPoint x: 596, endPoint y: 461, distance: 14.7
click at [610, 455] on button "Avanti" at bounding box center [615, 459] width 63 height 25
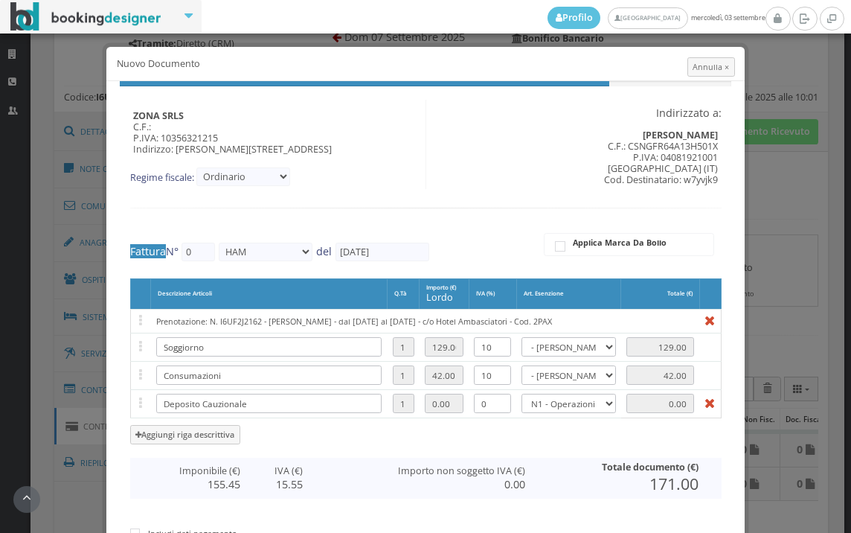
type input "576"
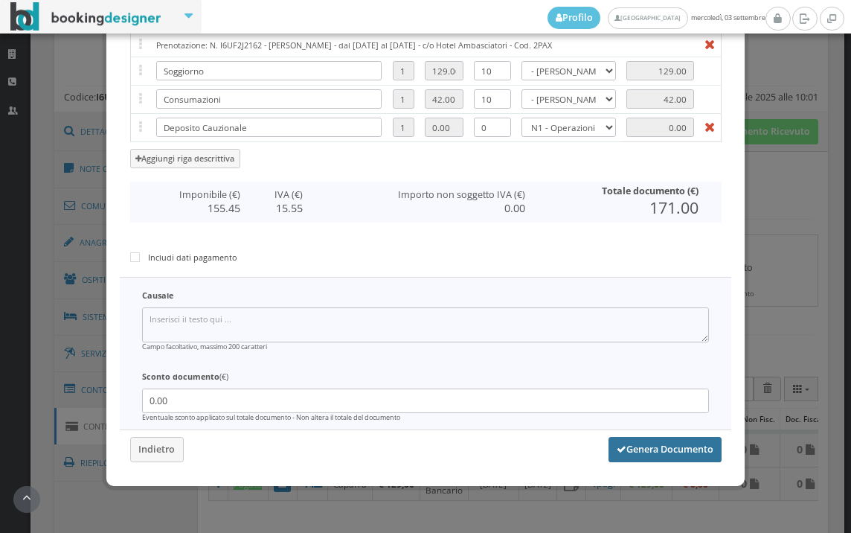
click at [656, 450] on button "Genera Documento" at bounding box center [665, 449] width 113 height 25
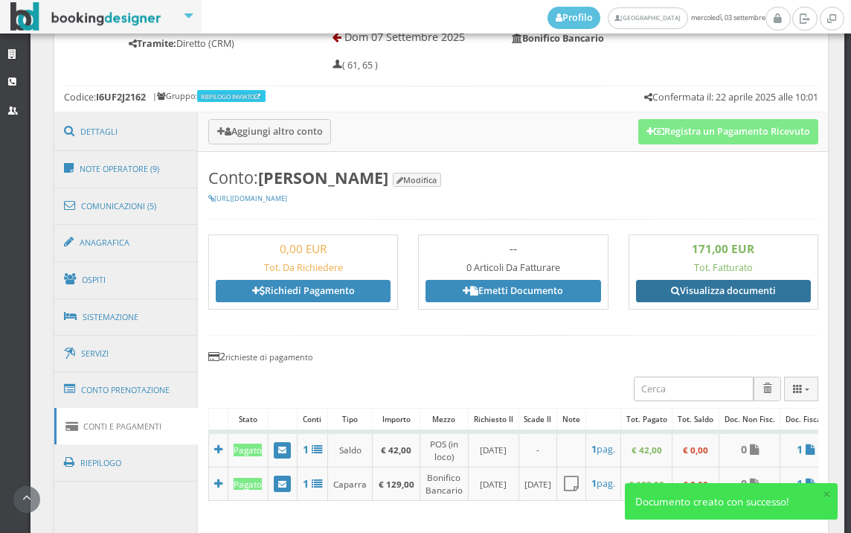
click at [710, 293] on link "Visualizza documenti" at bounding box center [723, 291] width 175 height 22
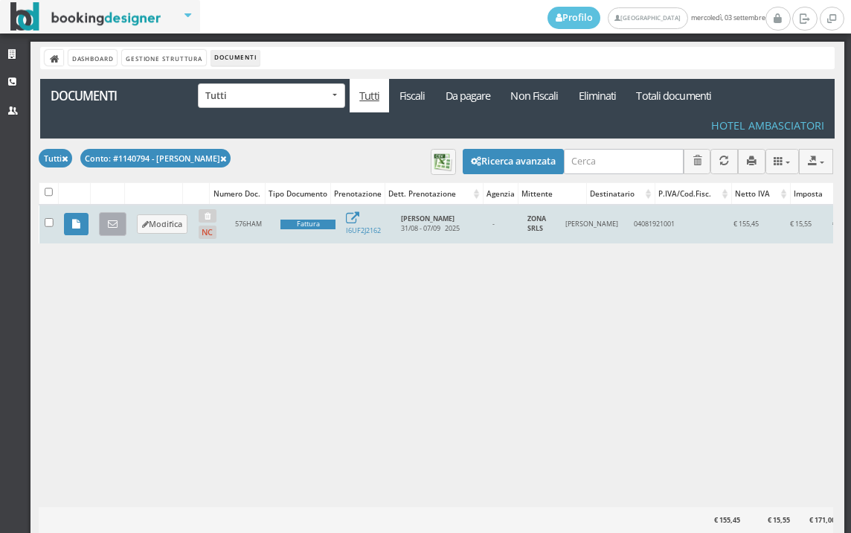
click at [114, 228] on icon at bounding box center [113, 225] width 10 height 10
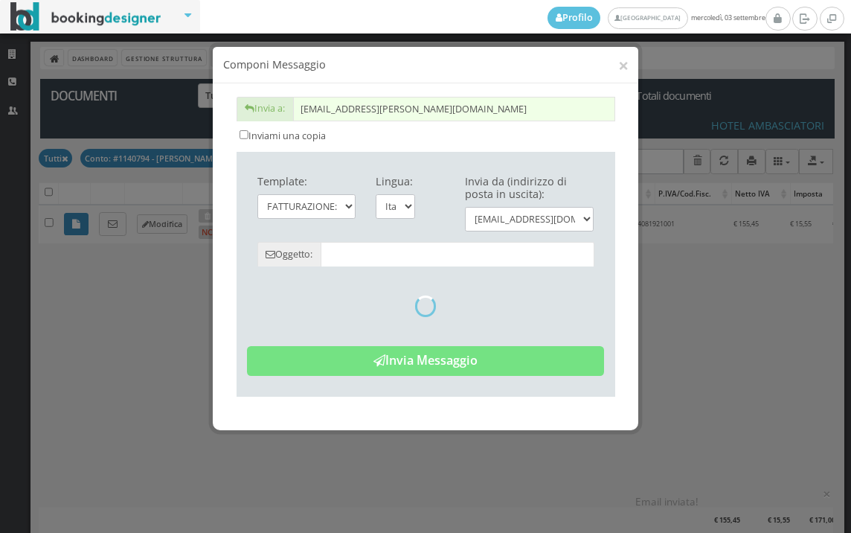
type input "Copia di cortesia: Fattura da ZONA SRLS - n. 576HAM del [DATE]"
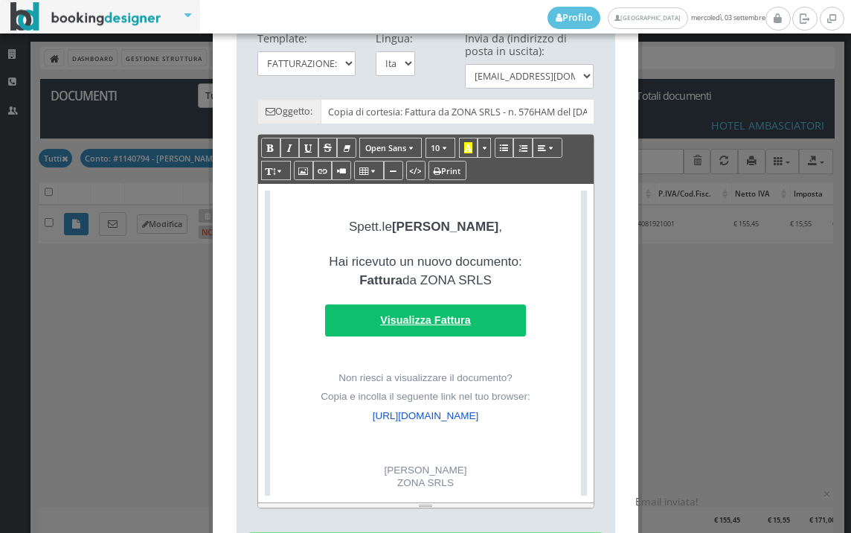
scroll to position [248, 0]
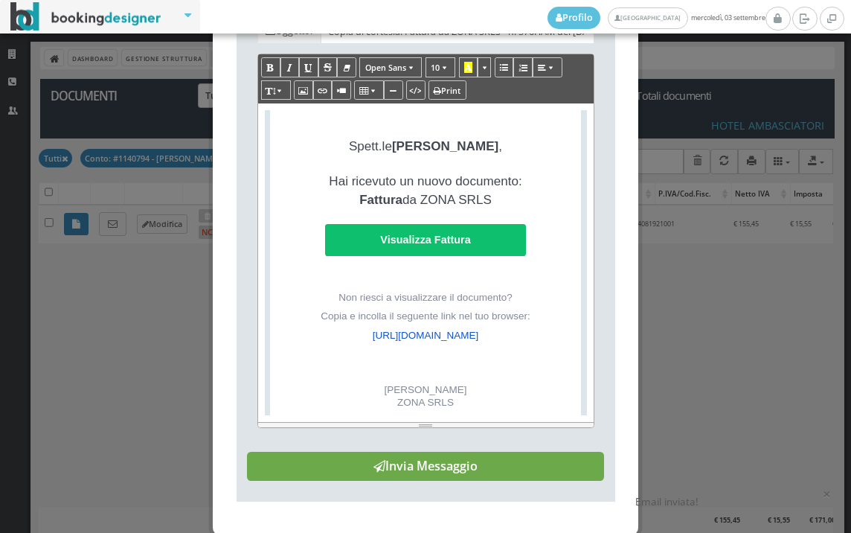
click at [454, 482] on button "Invia Messaggio" at bounding box center [425, 467] width 357 height 30
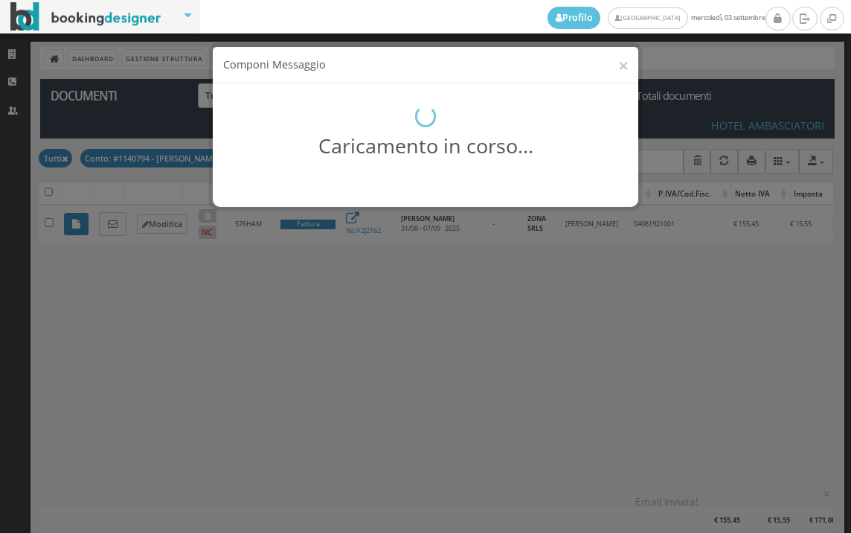
scroll to position [0, 0]
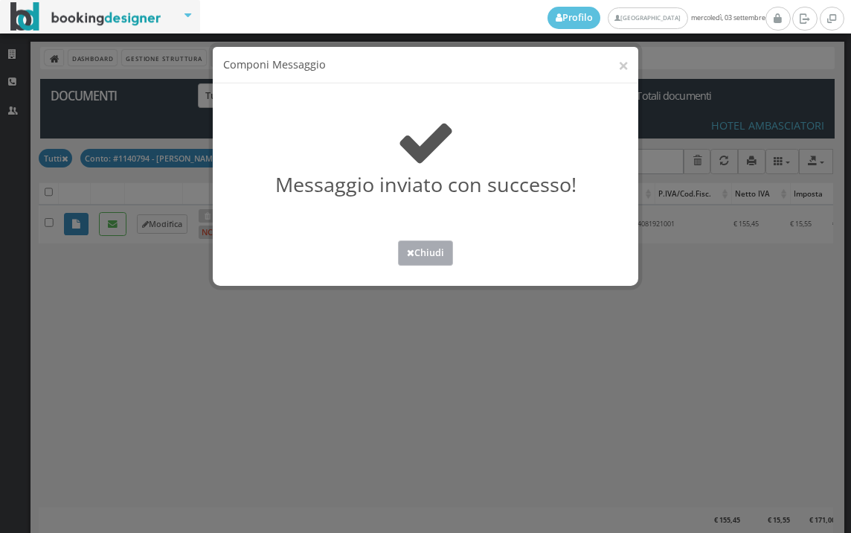
click at [438, 249] on button "Chiudi" at bounding box center [425, 252] width 55 height 25
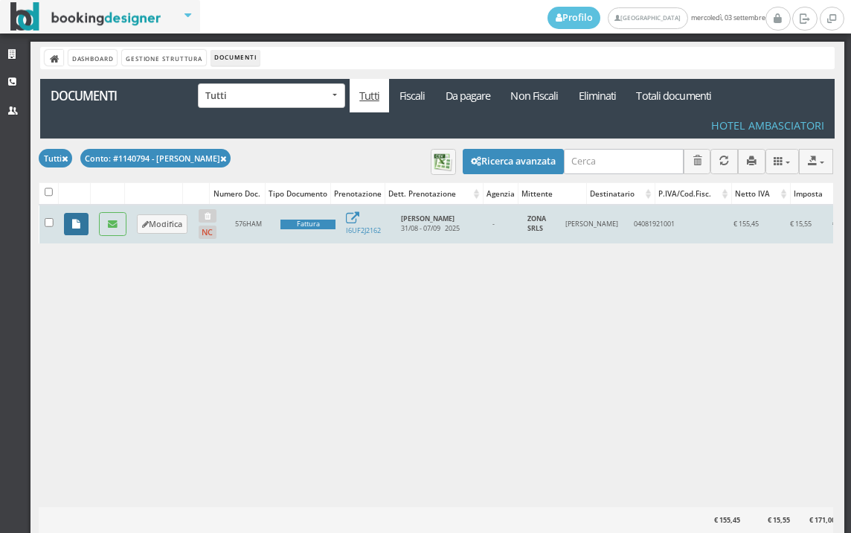
click at [84, 225] on link at bounding box center [76, 224] width 25 height 22
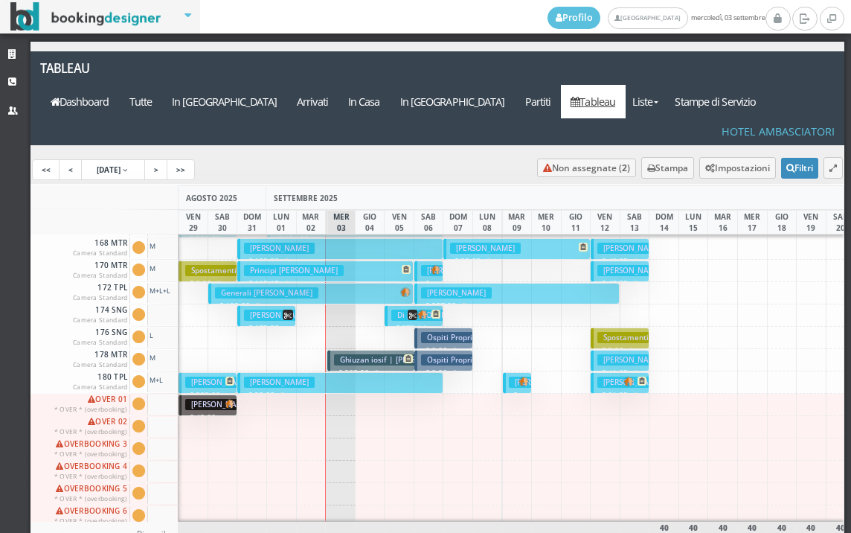
scroll to position [749, 0]
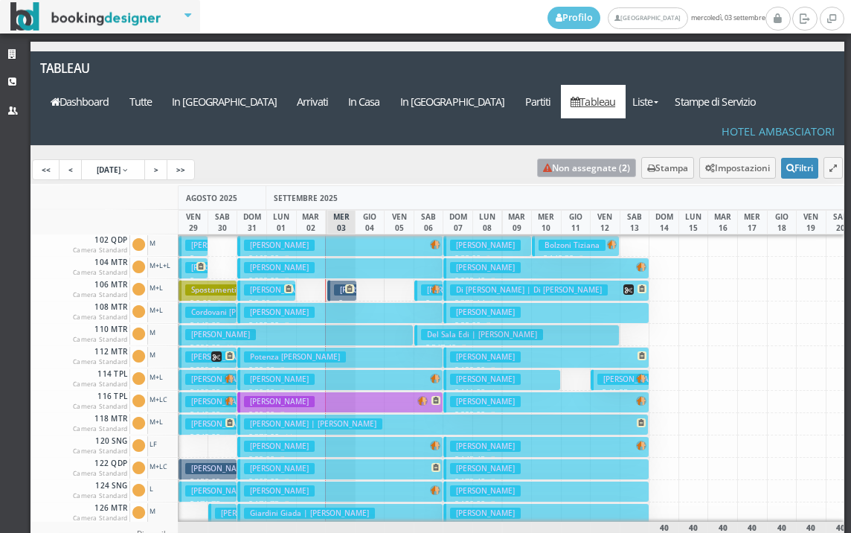
click at [557, 159] on link "Non assegnate ( 2 )" at bounding box center [586, 168] width 99 height 19
click at [340, 284] on h3 "[PERSON_NAME] [PERSON_NAME]" at bounding box center [400, 289] width 132 height 11
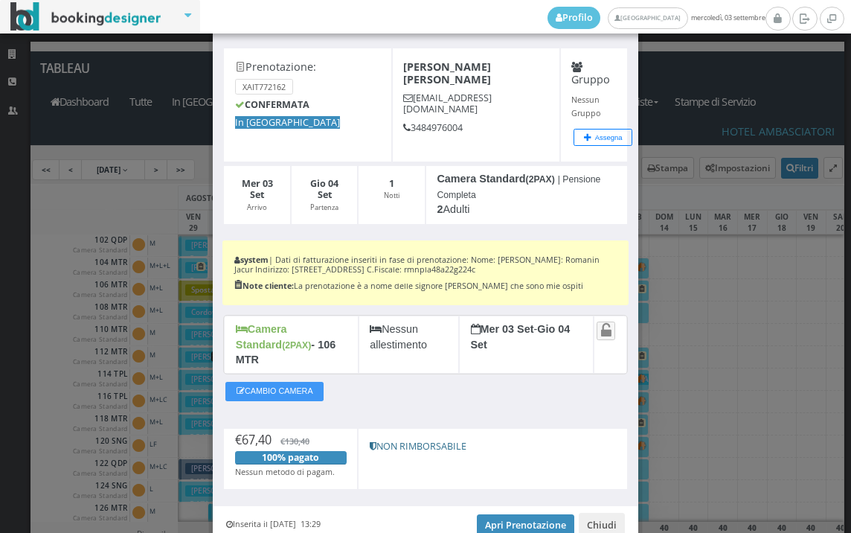
scroll to position [112, 0]
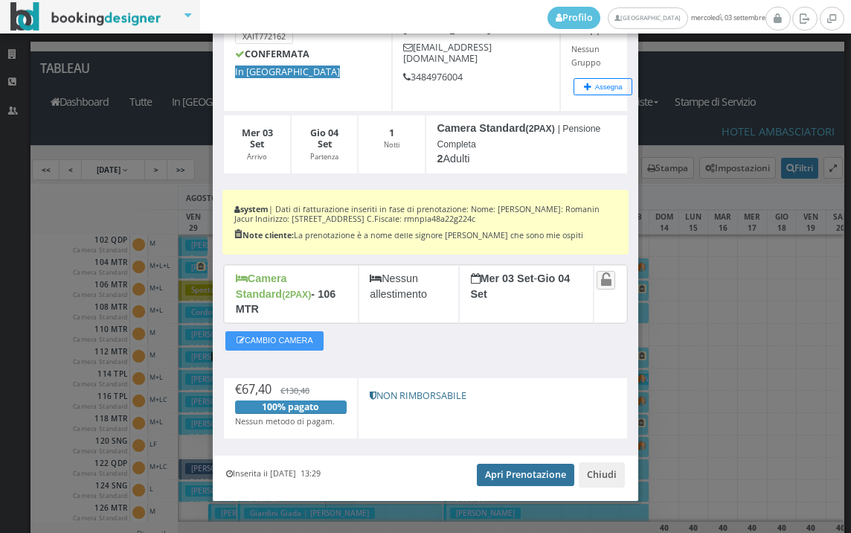
click at [528, 464] on link "Apri Prenotazione" at bounding box center [525, 475] width 97 height 22
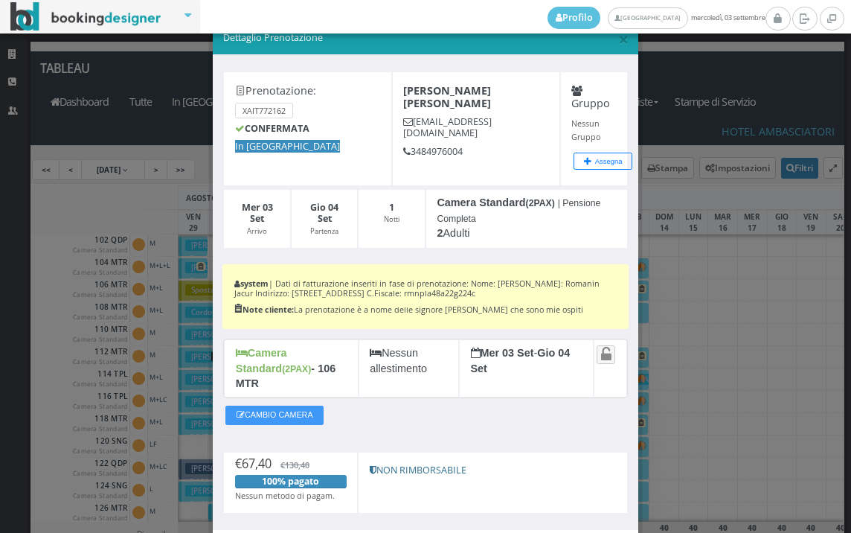
scroll to position [0, 0]
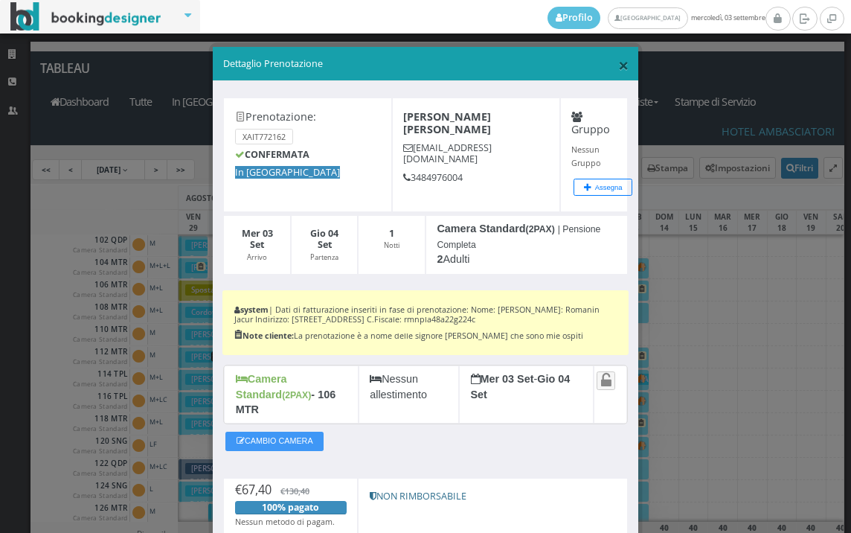
click at [618, 63] on span "×" at bounding box center [623, 64] width 10 height 25
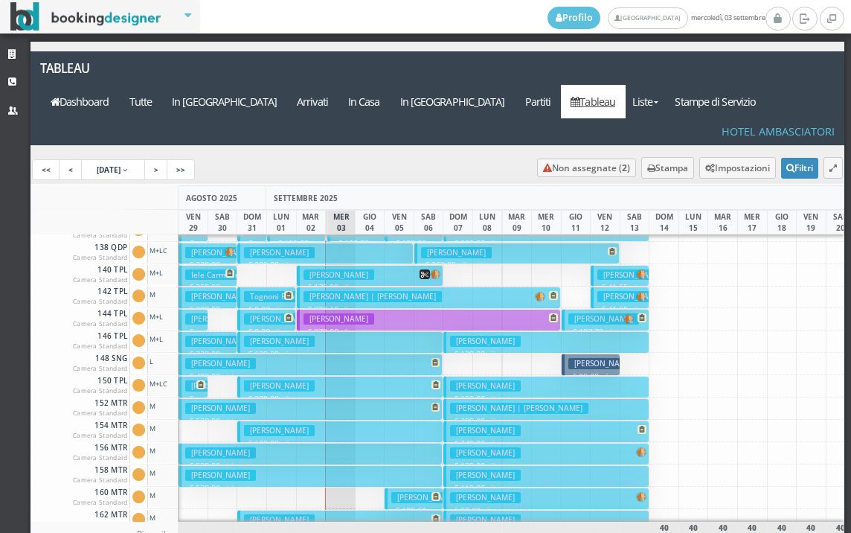
scroll to position [447, 0]
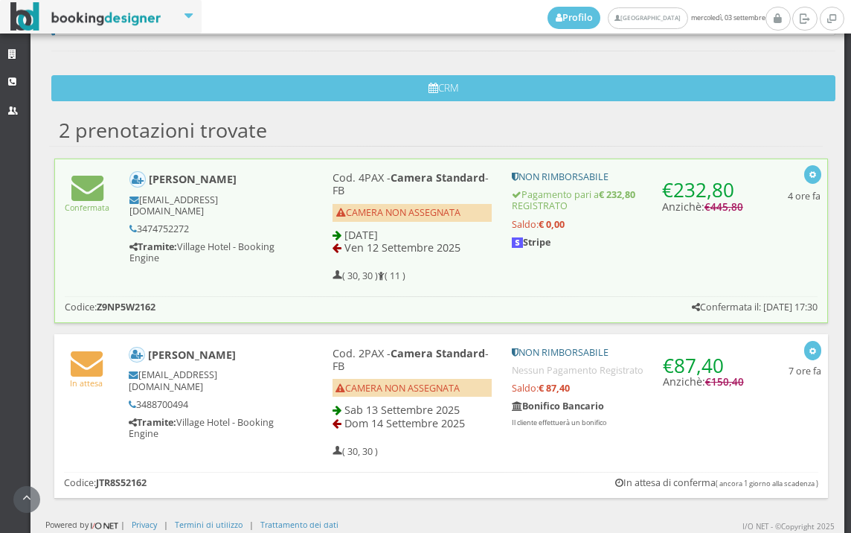
scroll to position [487, 0]
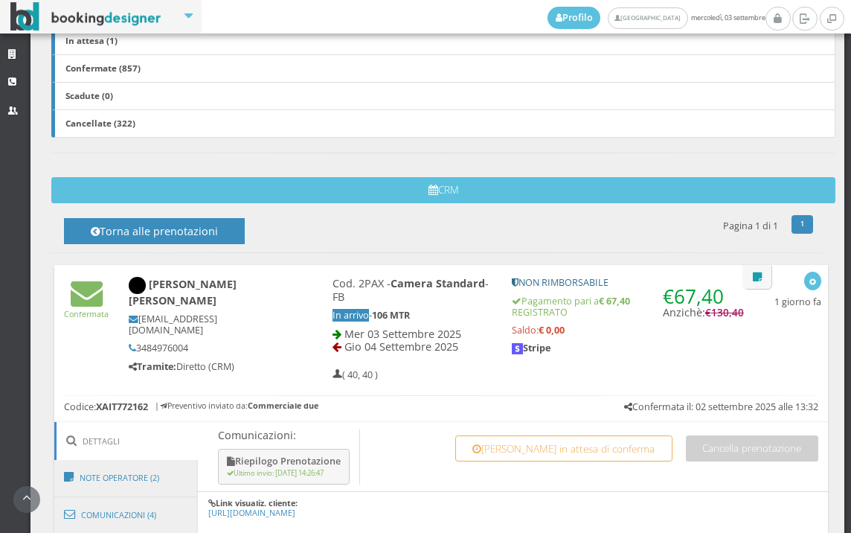
scroll to position [413, 0]
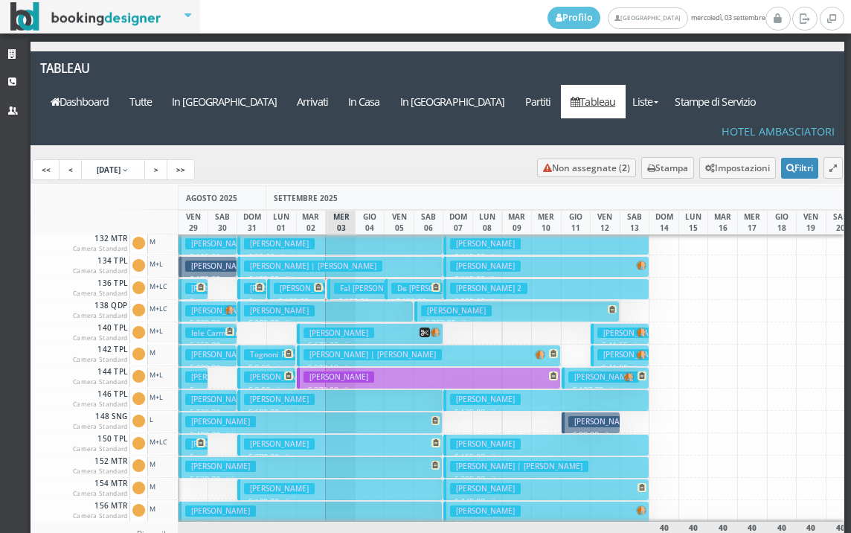
scroll to position [447, 0]
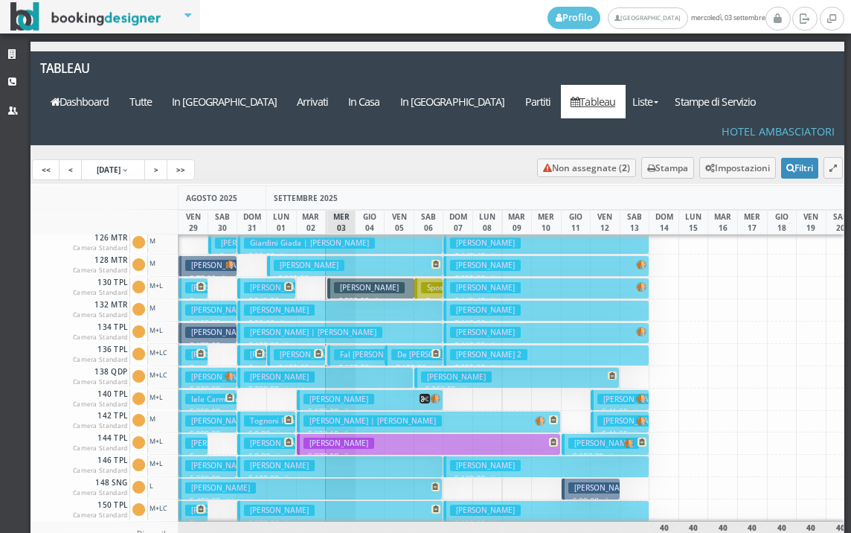
scroll to position [298, 0]
